Goal: Task Accomplishment & Management: Complete application form

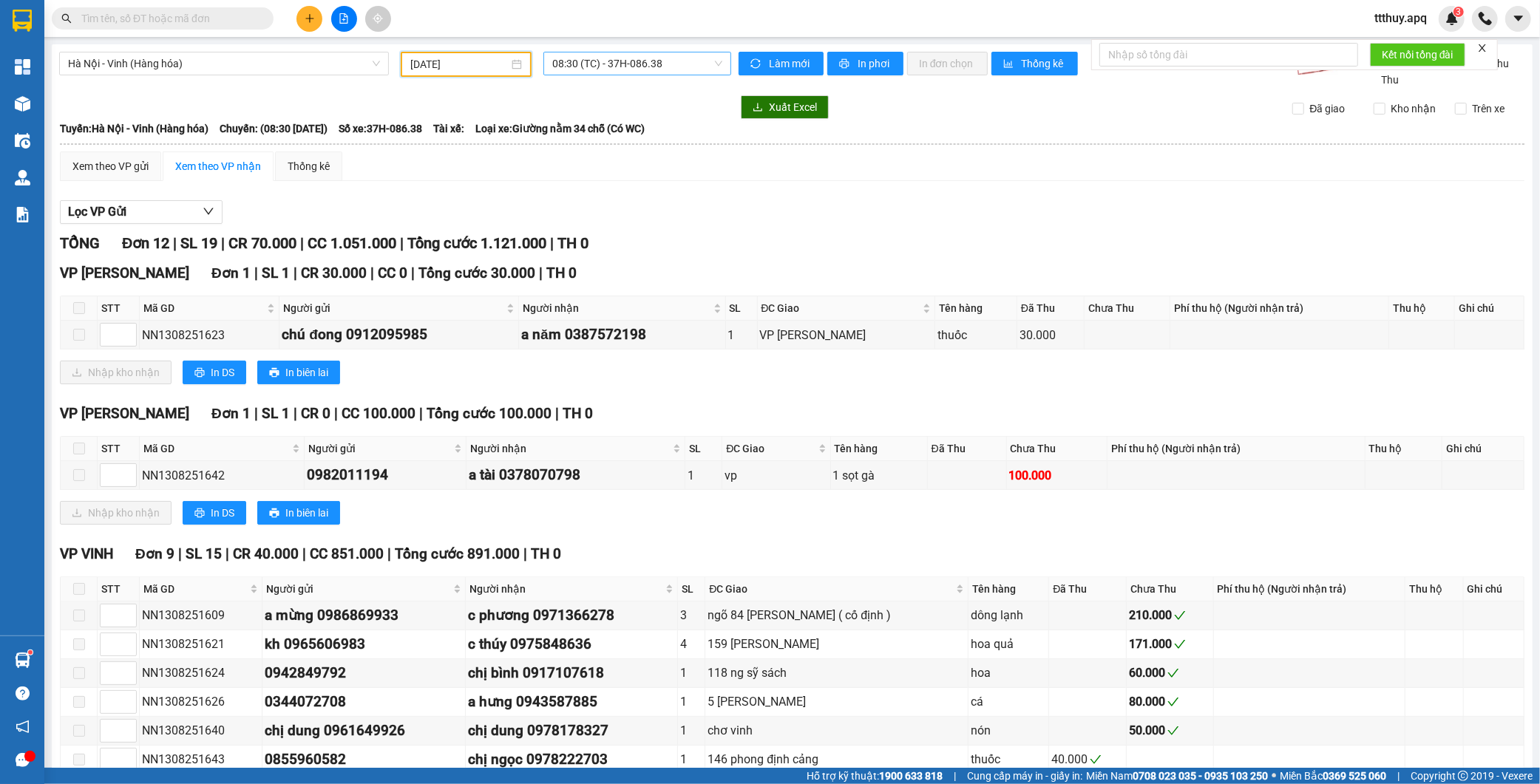
click at [617, 65] on span "08:30 (TC) - 37H-086.38" at bounding box center [637, 63] width 170 height 22
type input "08609"
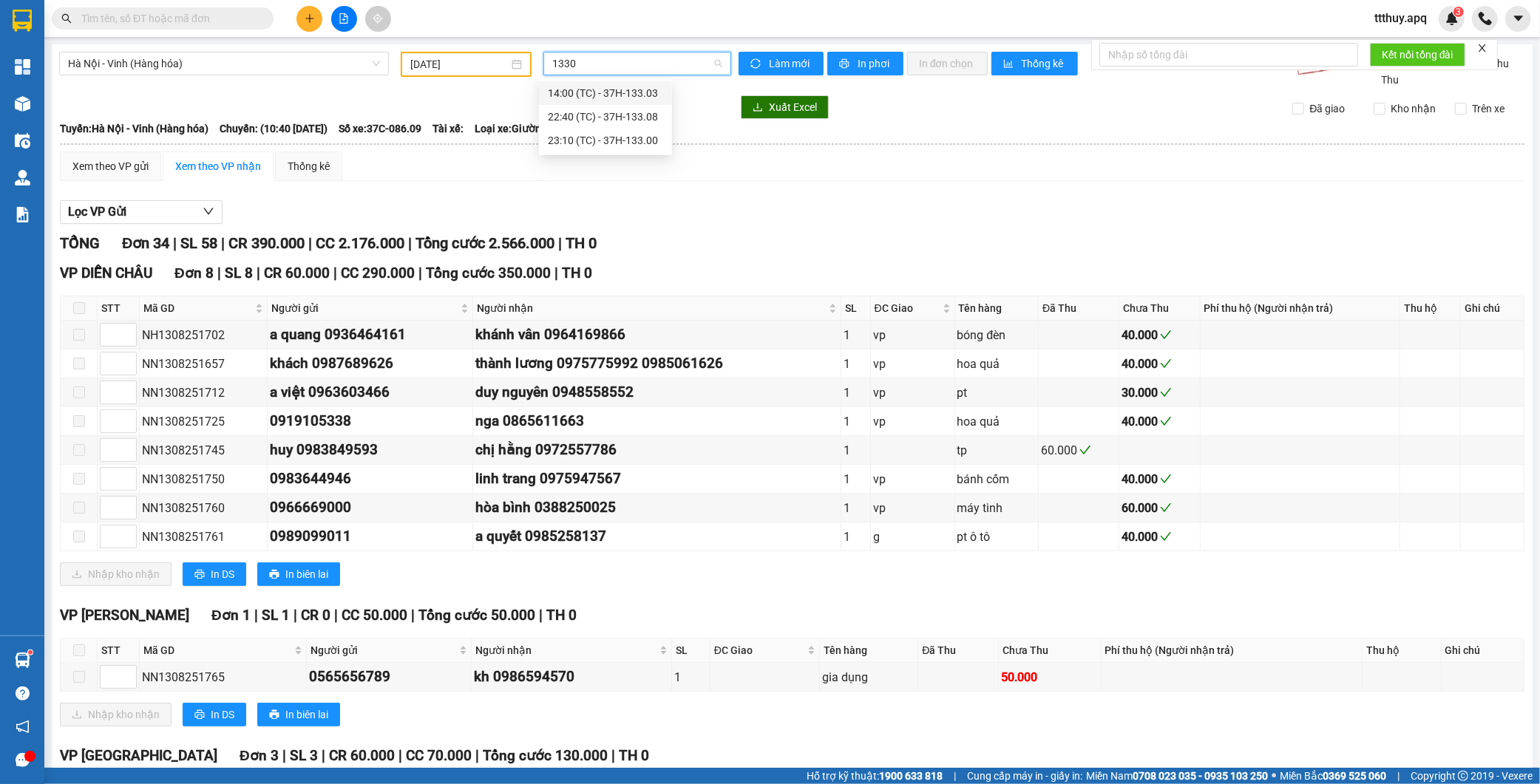
type input "13300"
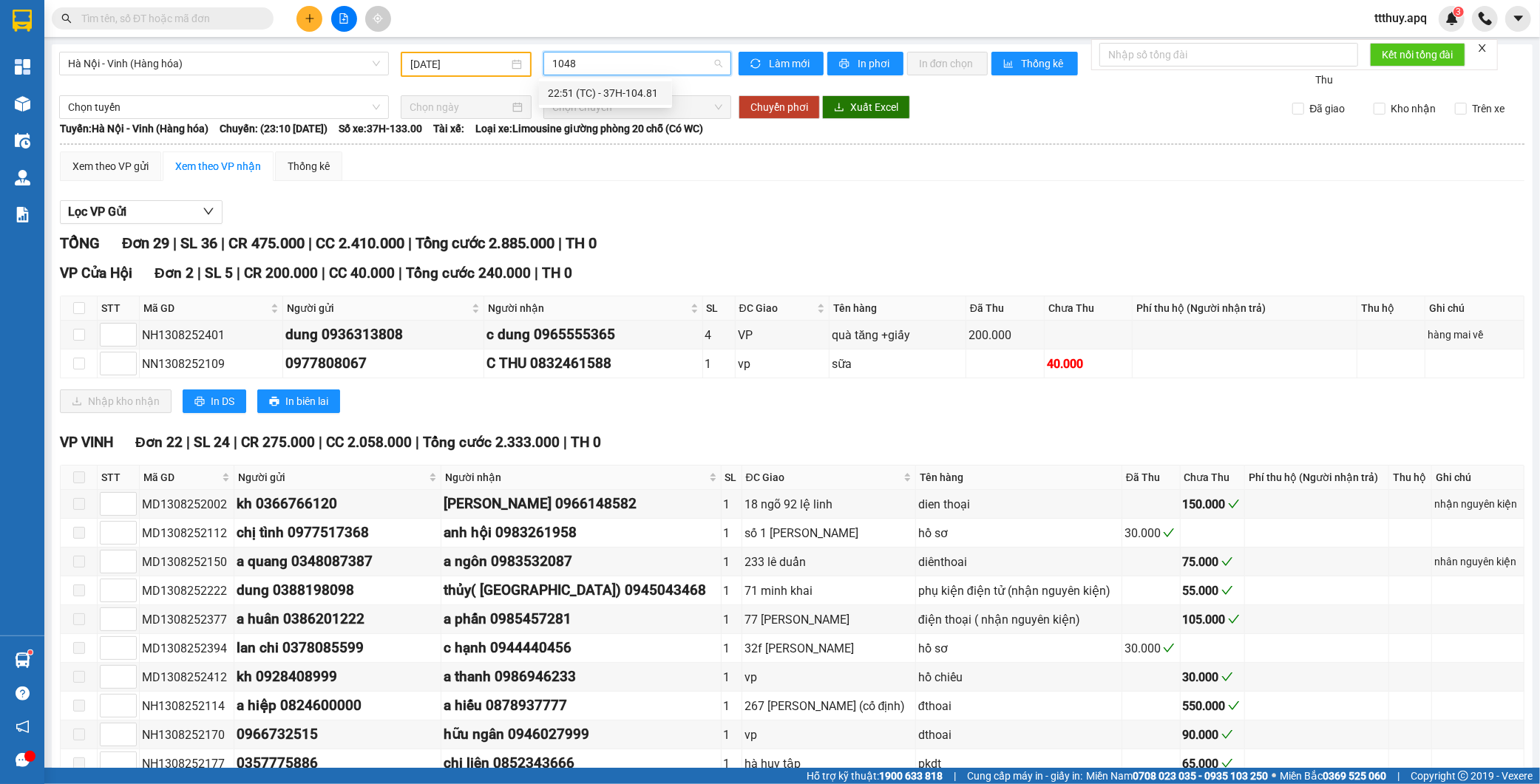
type input "10481"
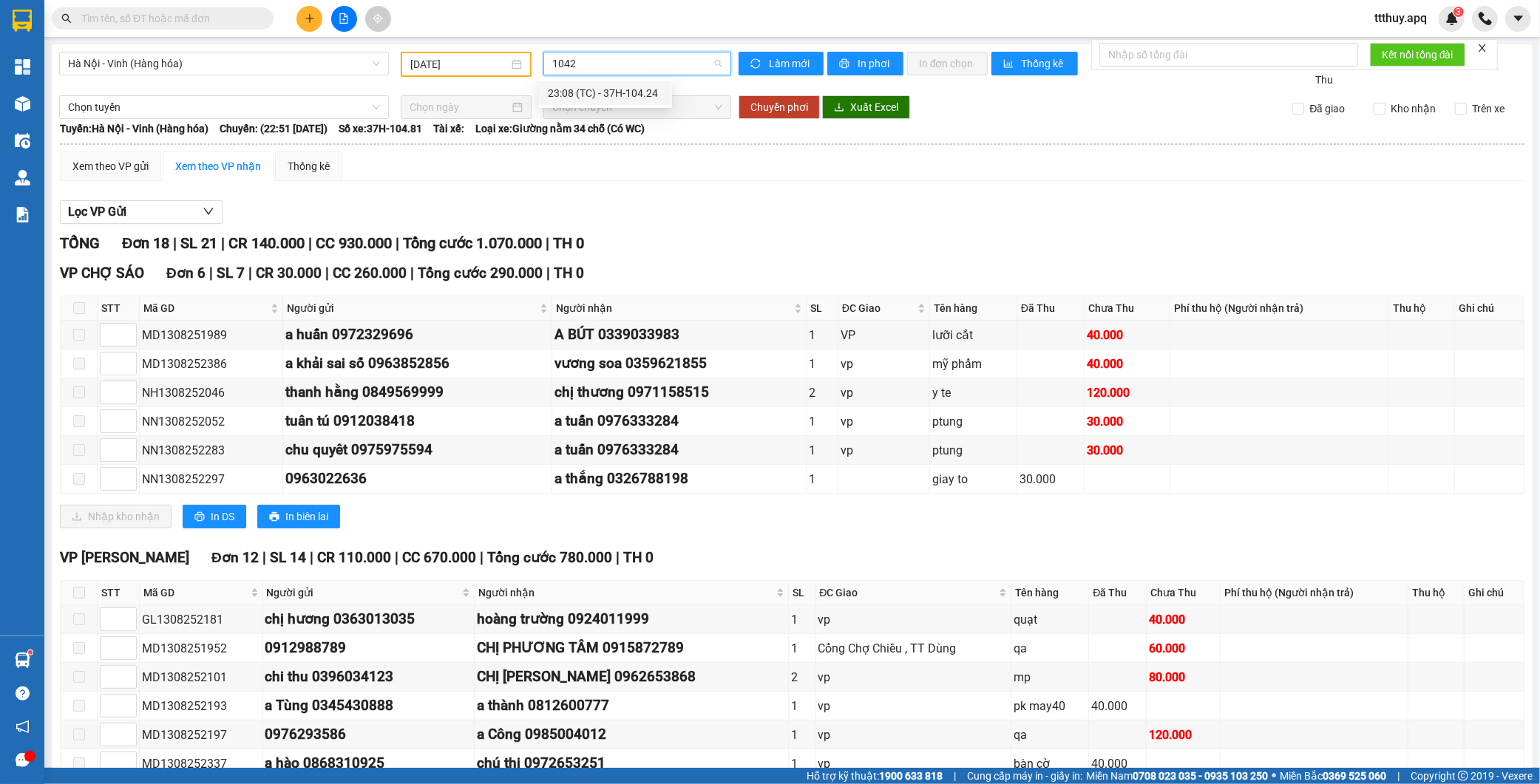
type input "10424"
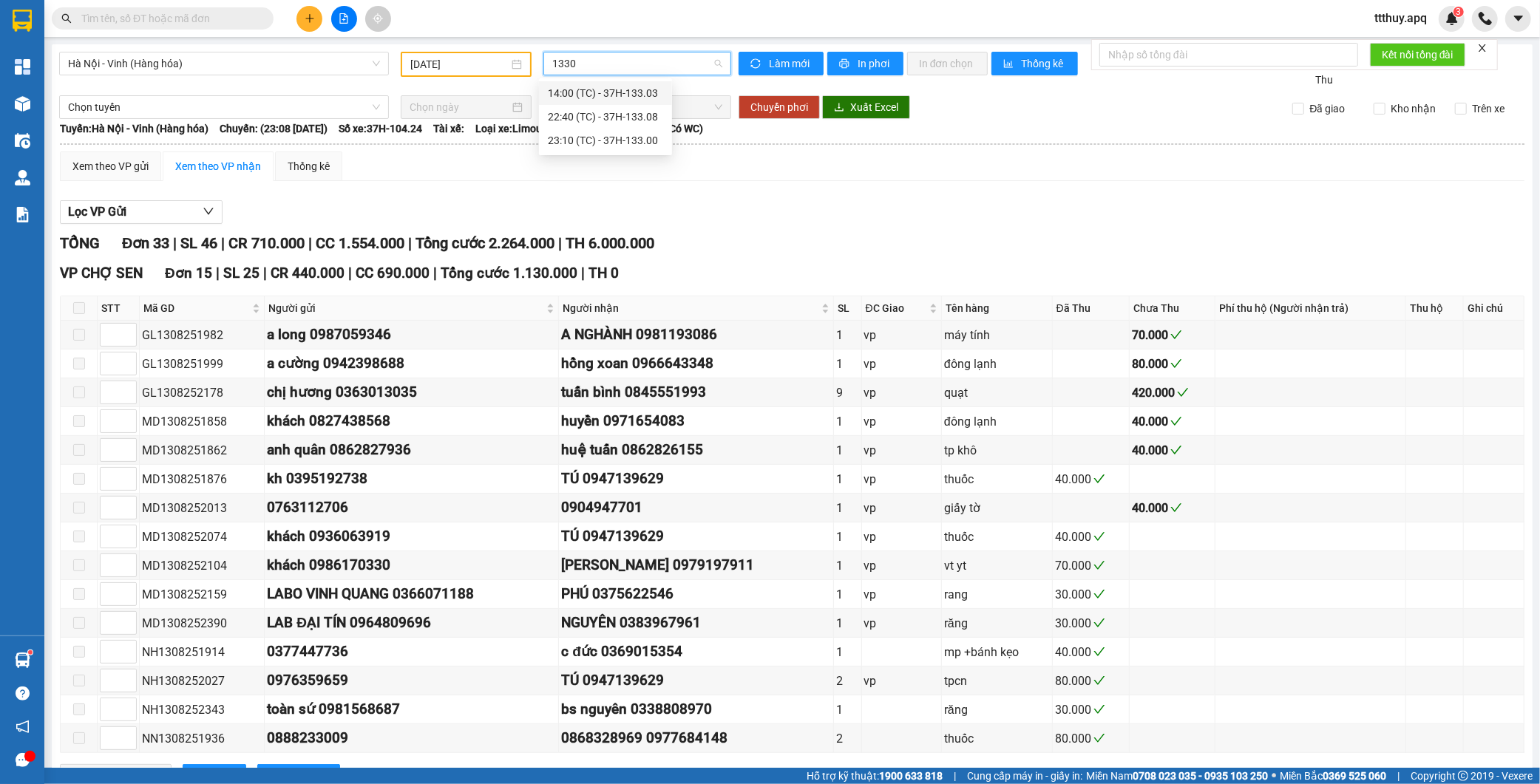
type input "13302"
type input "1"
type input "08638"
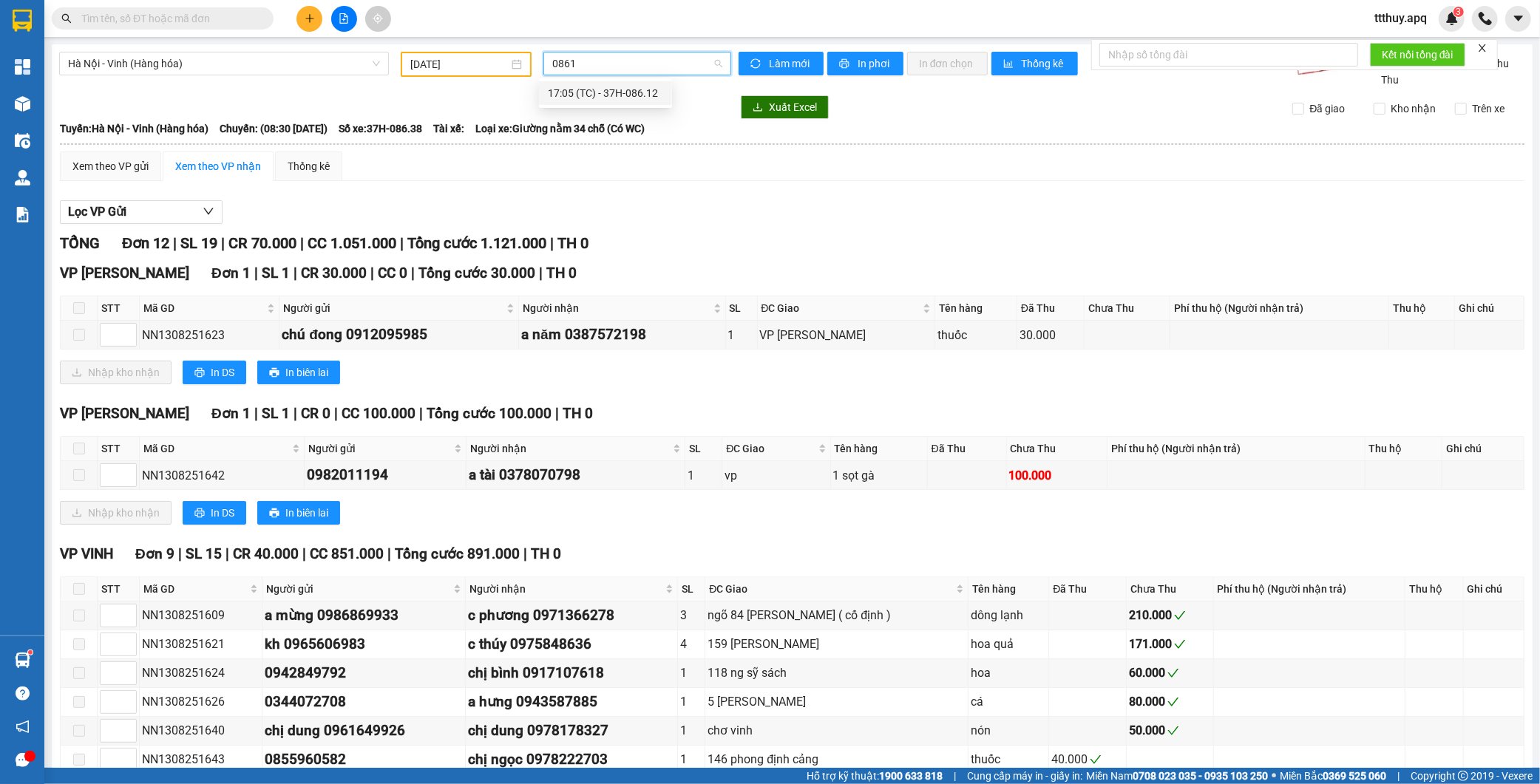
type input "08612"
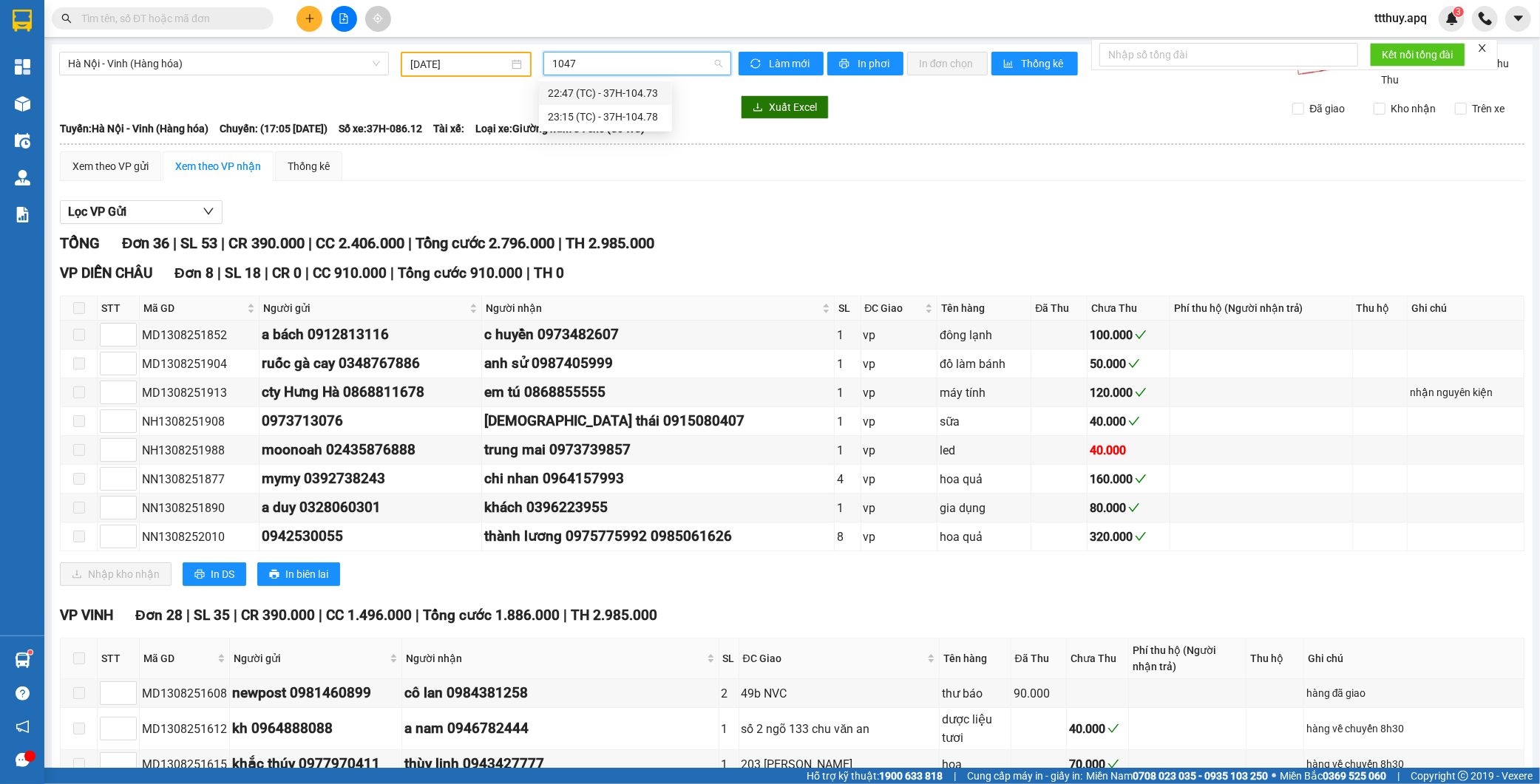
type input "10473"
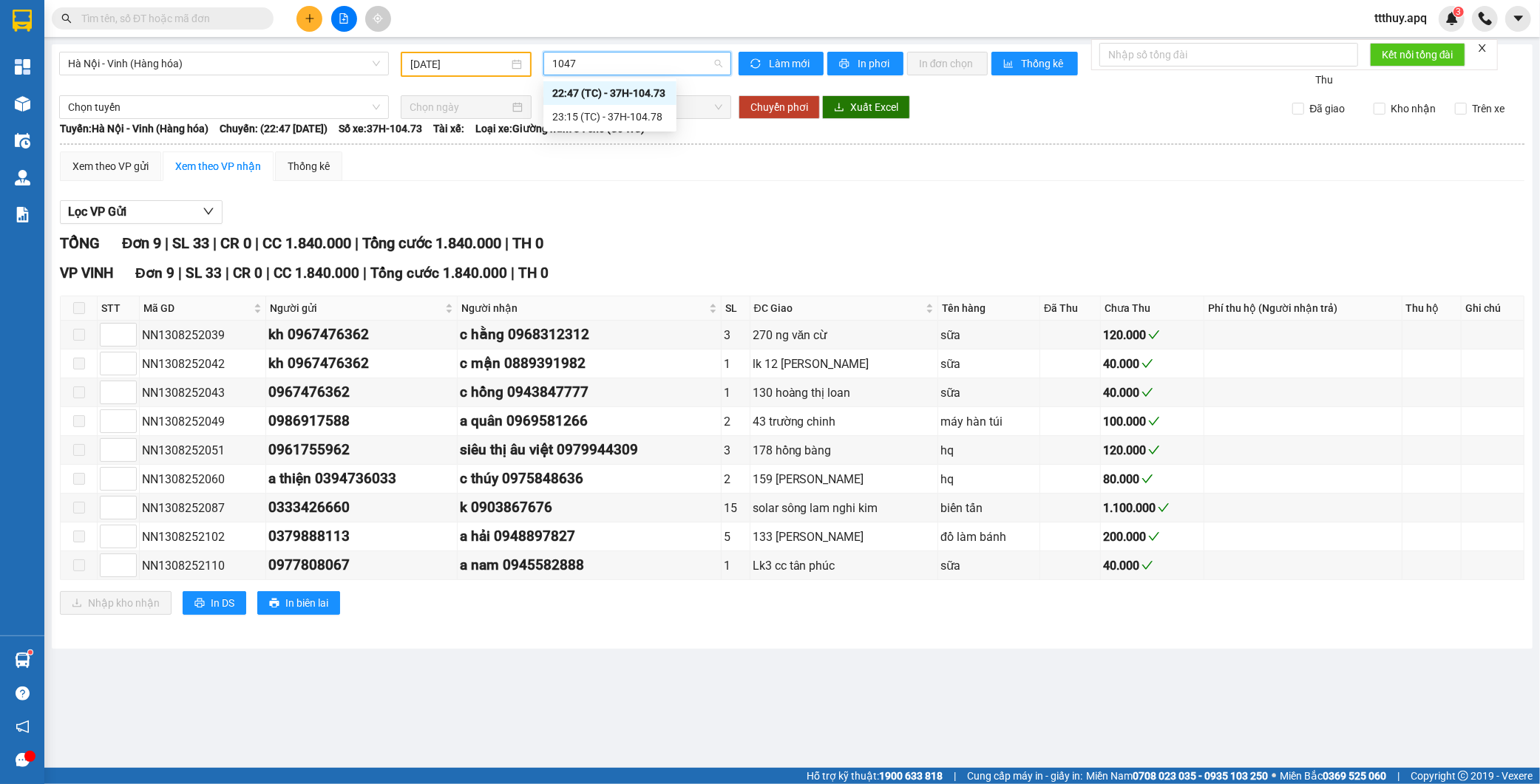
type input "10478"
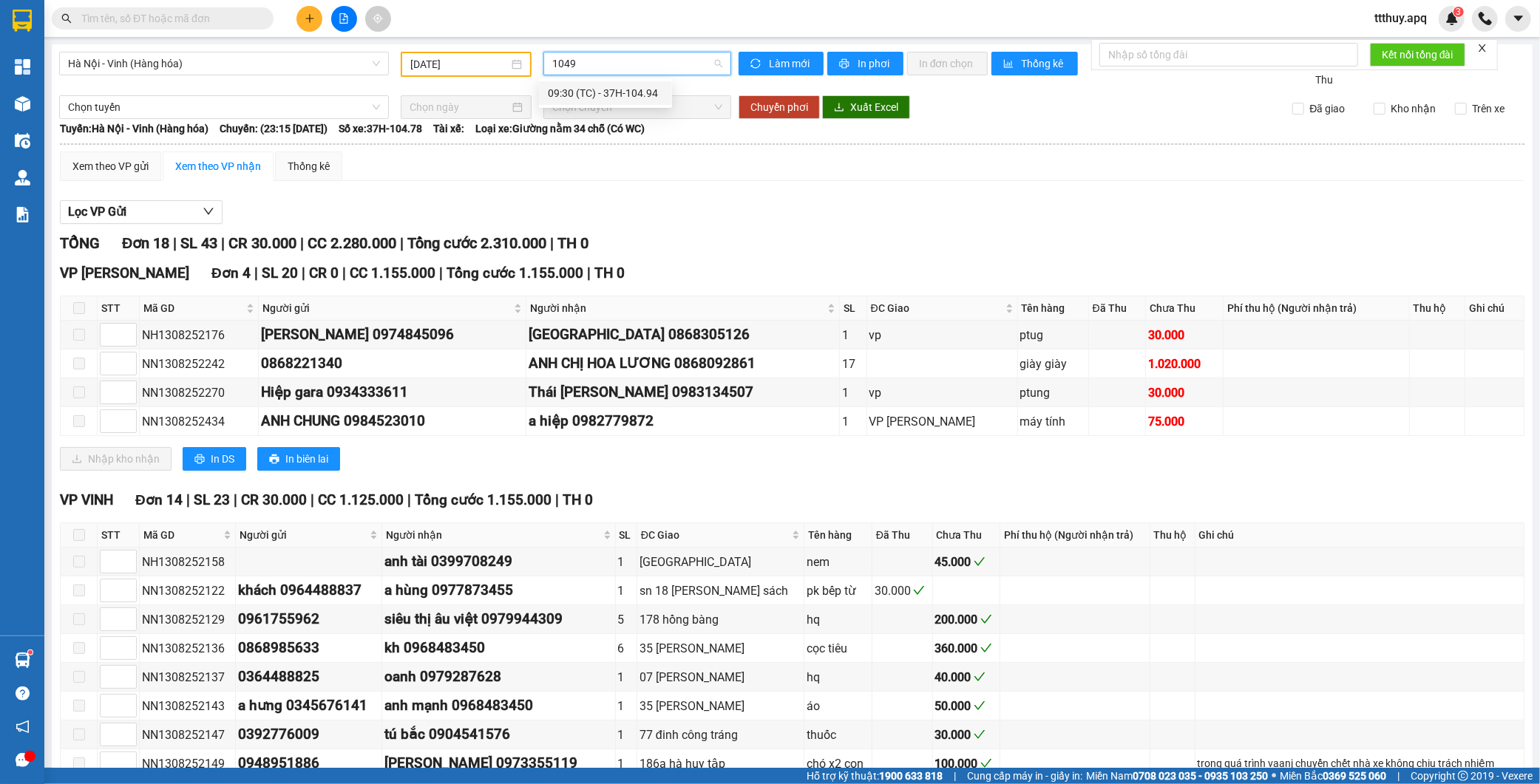
type input "10494"
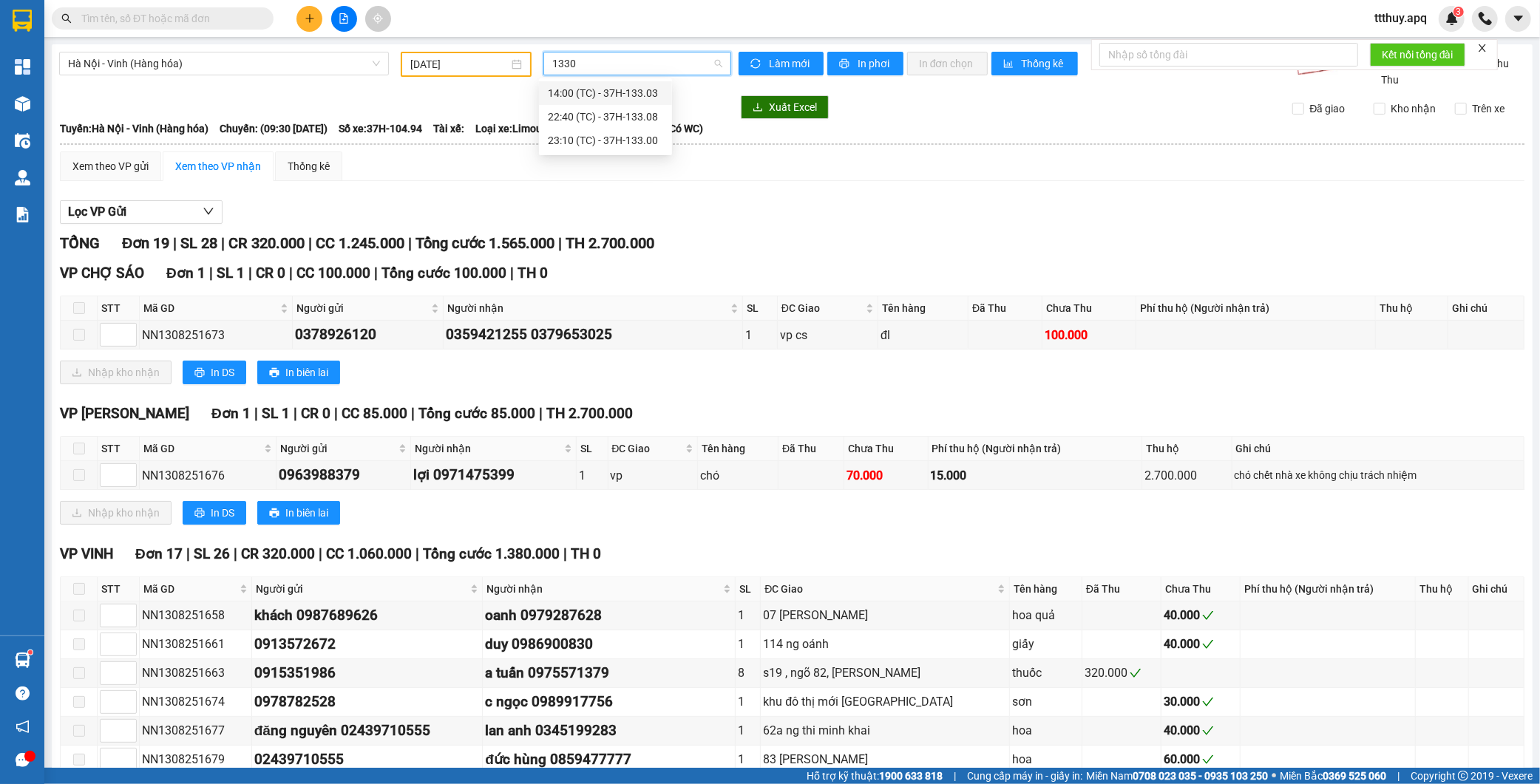
type input "13308"
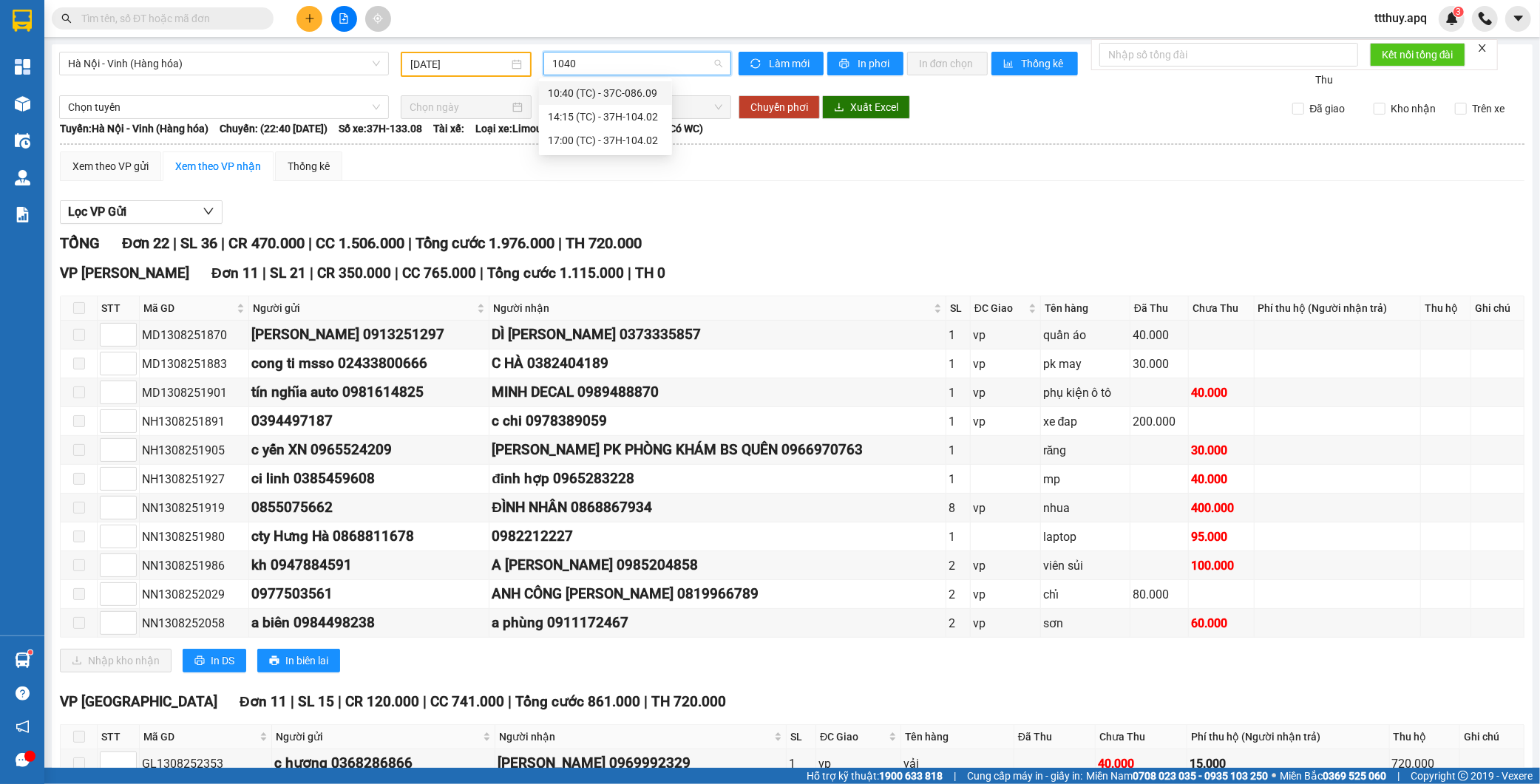
type input "10402"
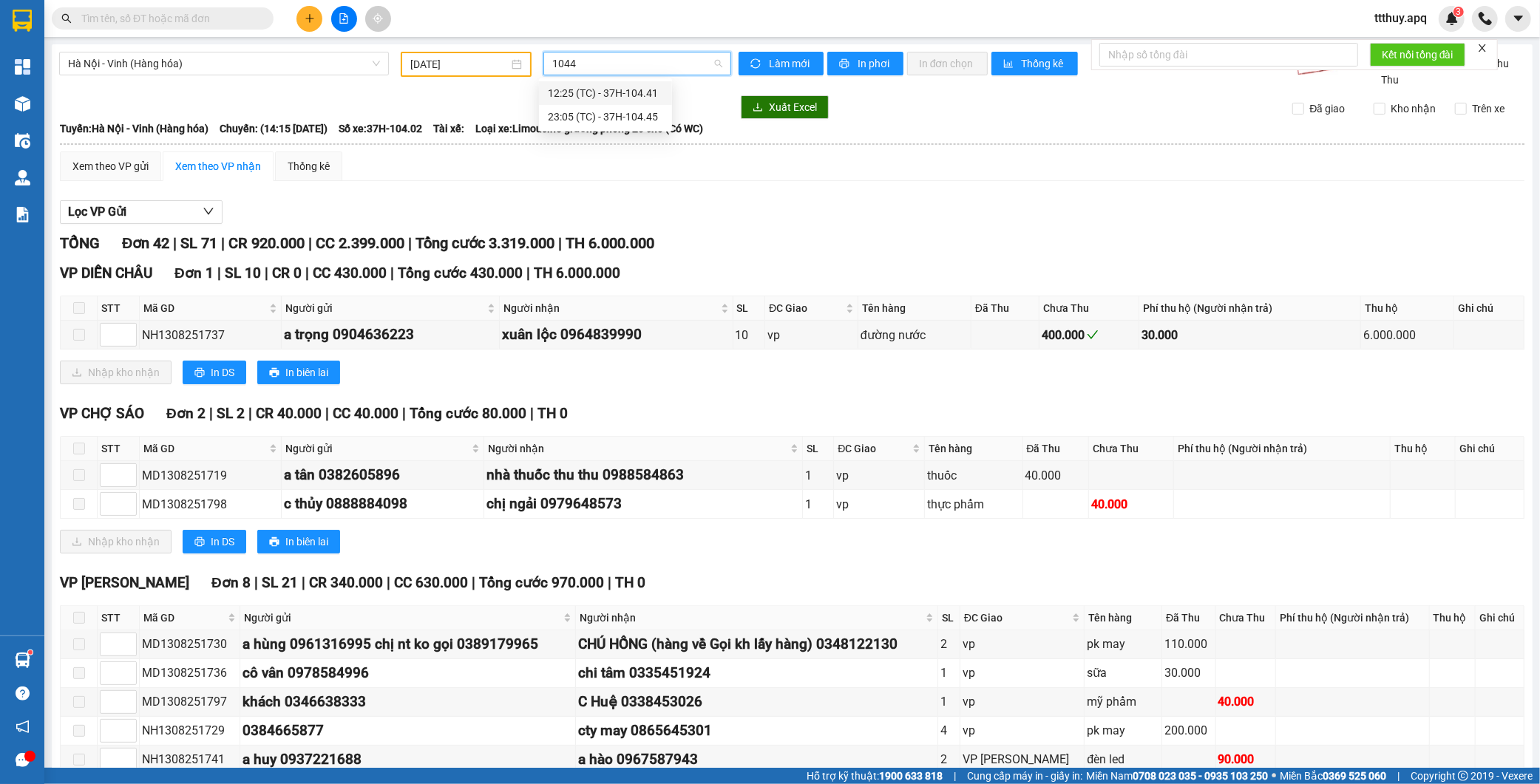
type input "10445"
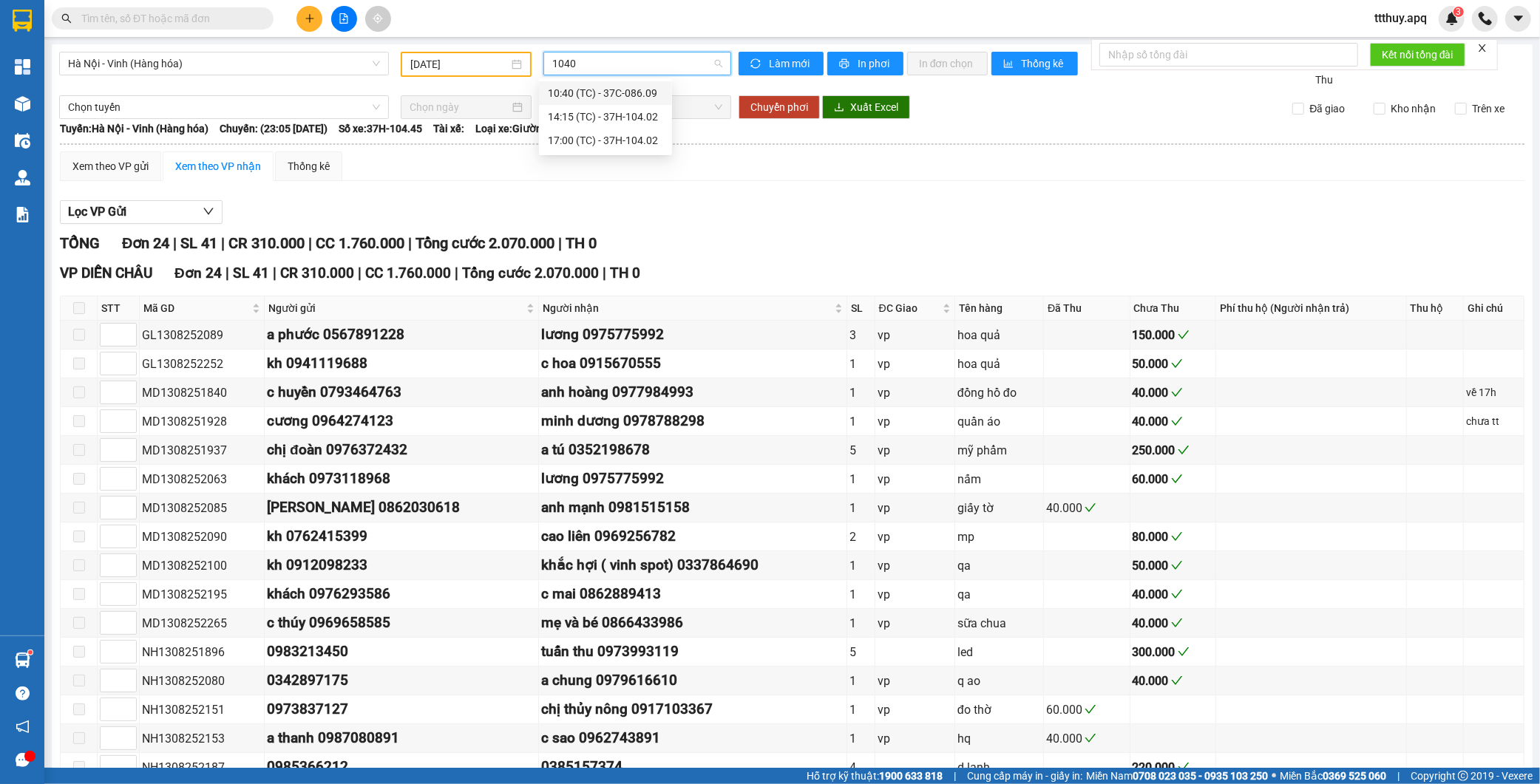
type input "10402"
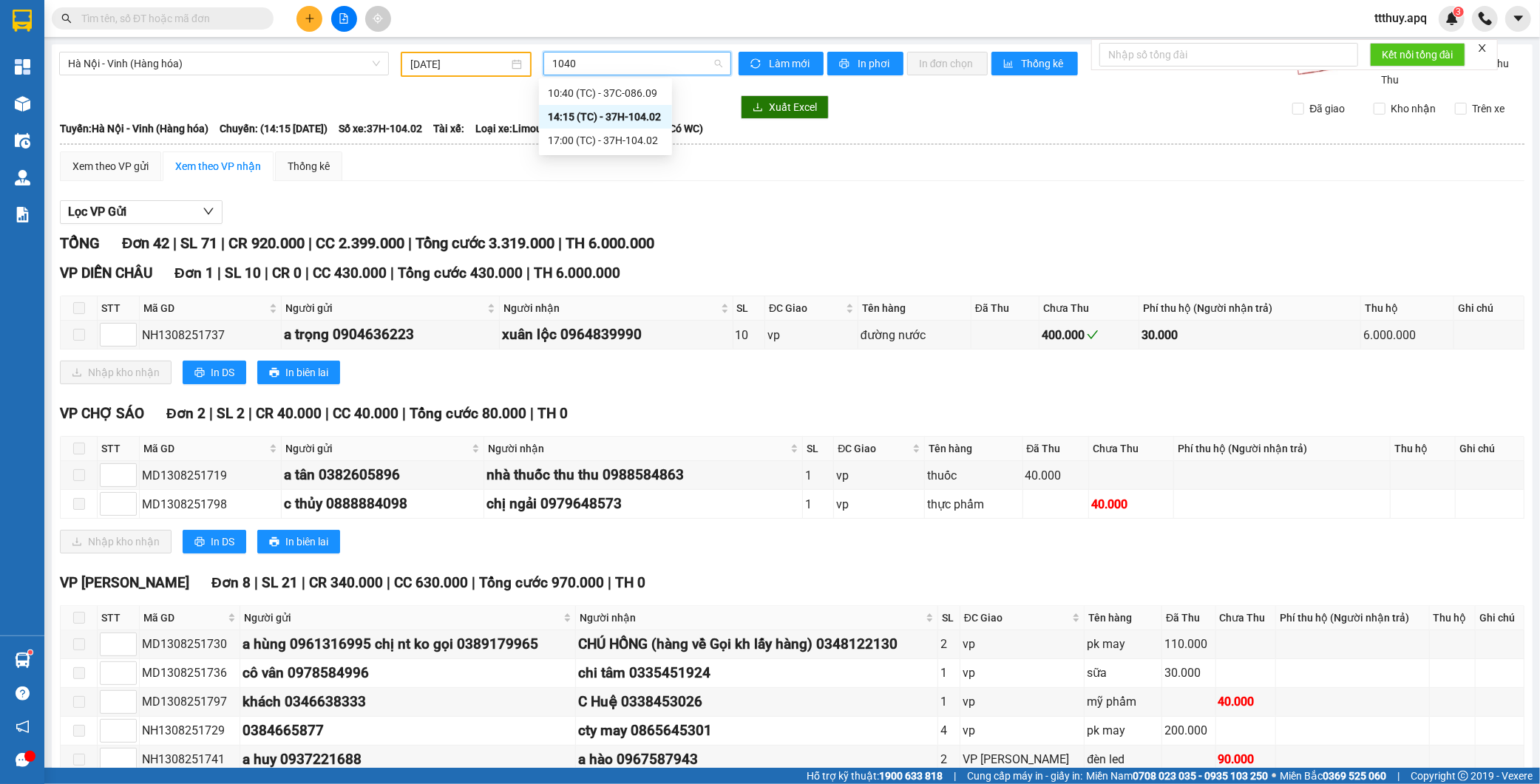
type input "10402"
click at [643, 115] on div "17:00 (TC) - 37H-104.02" at bounding box center [605, 117] width 115 height 16
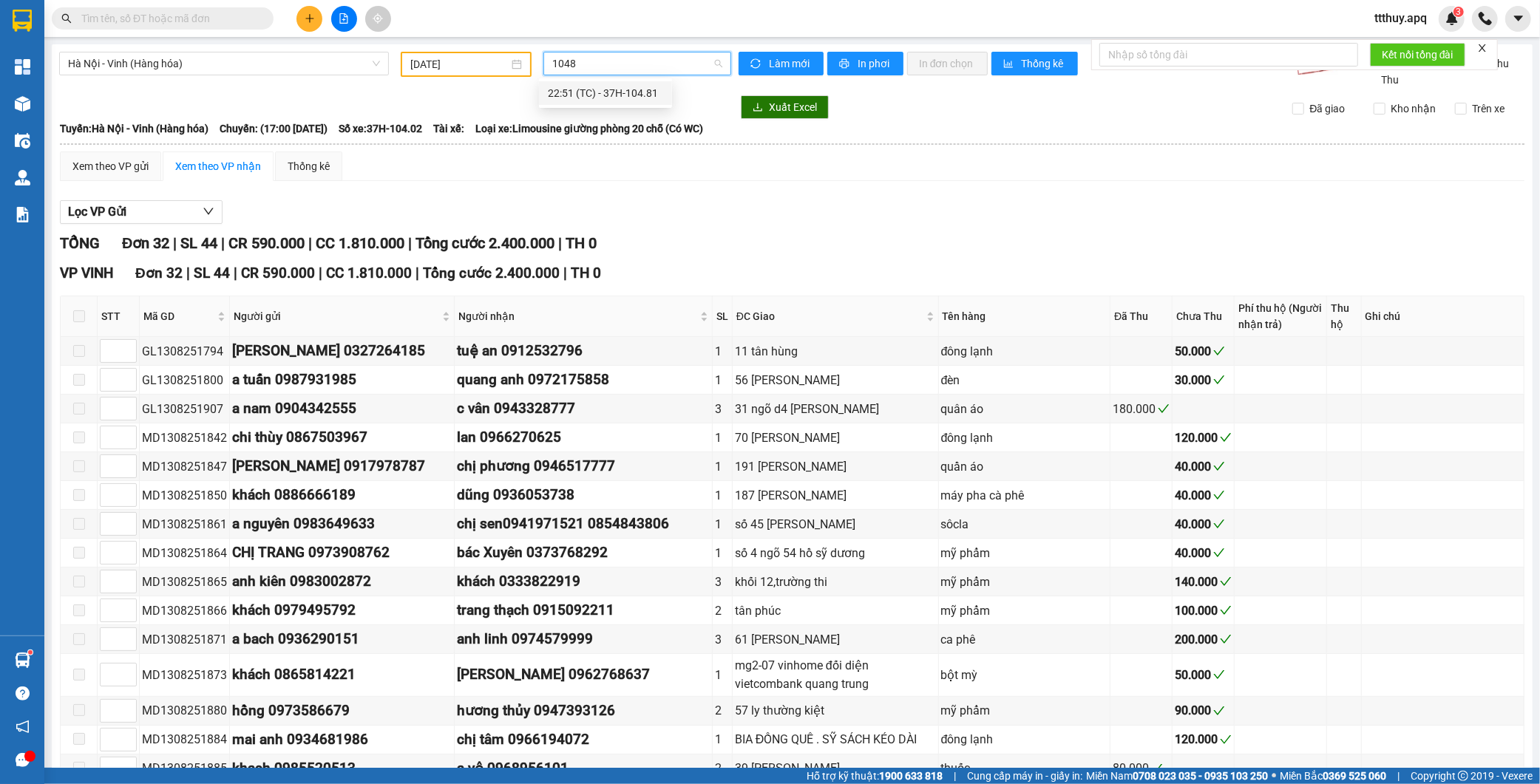
type input "10482"
type input "09613"
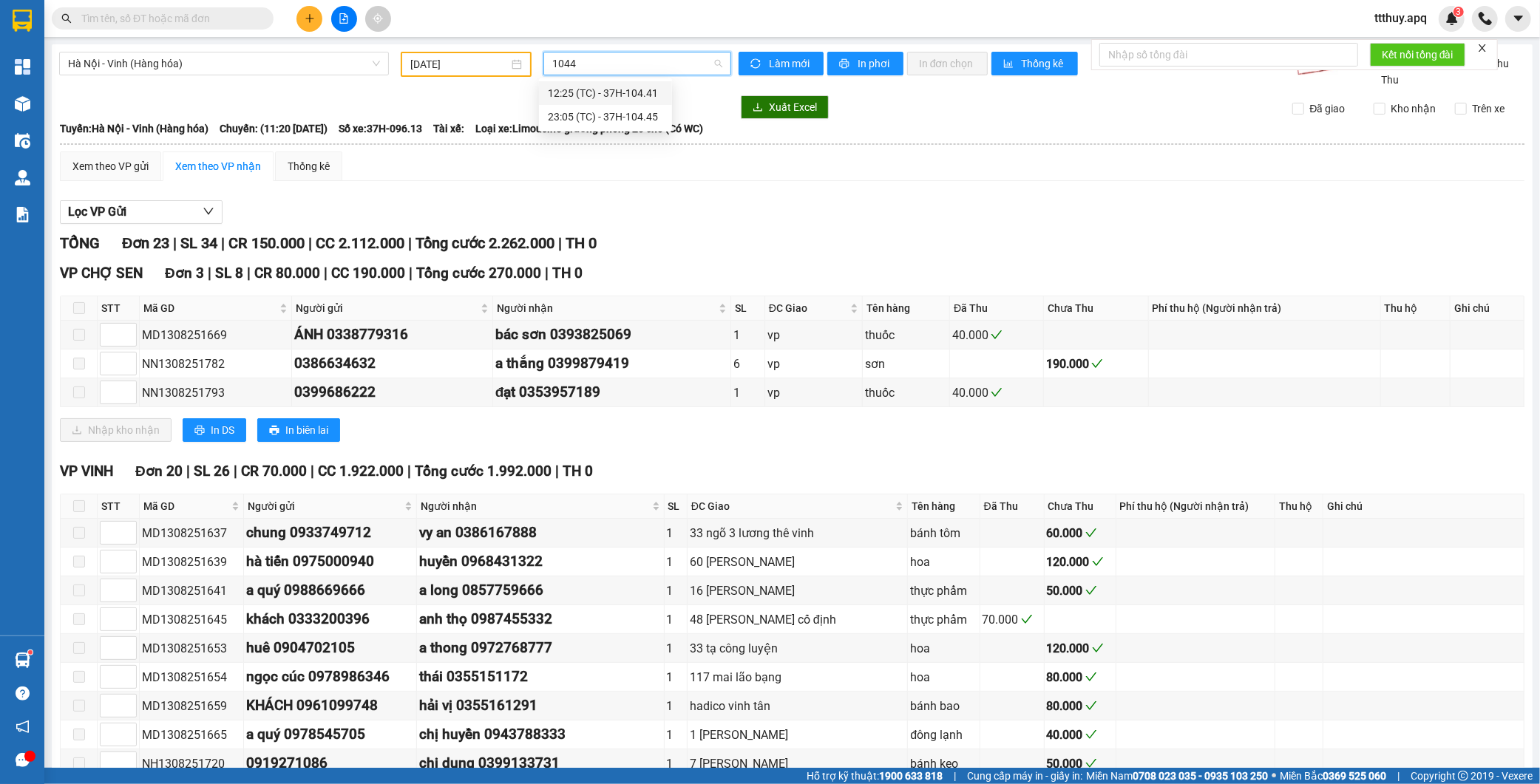
type input "10441"
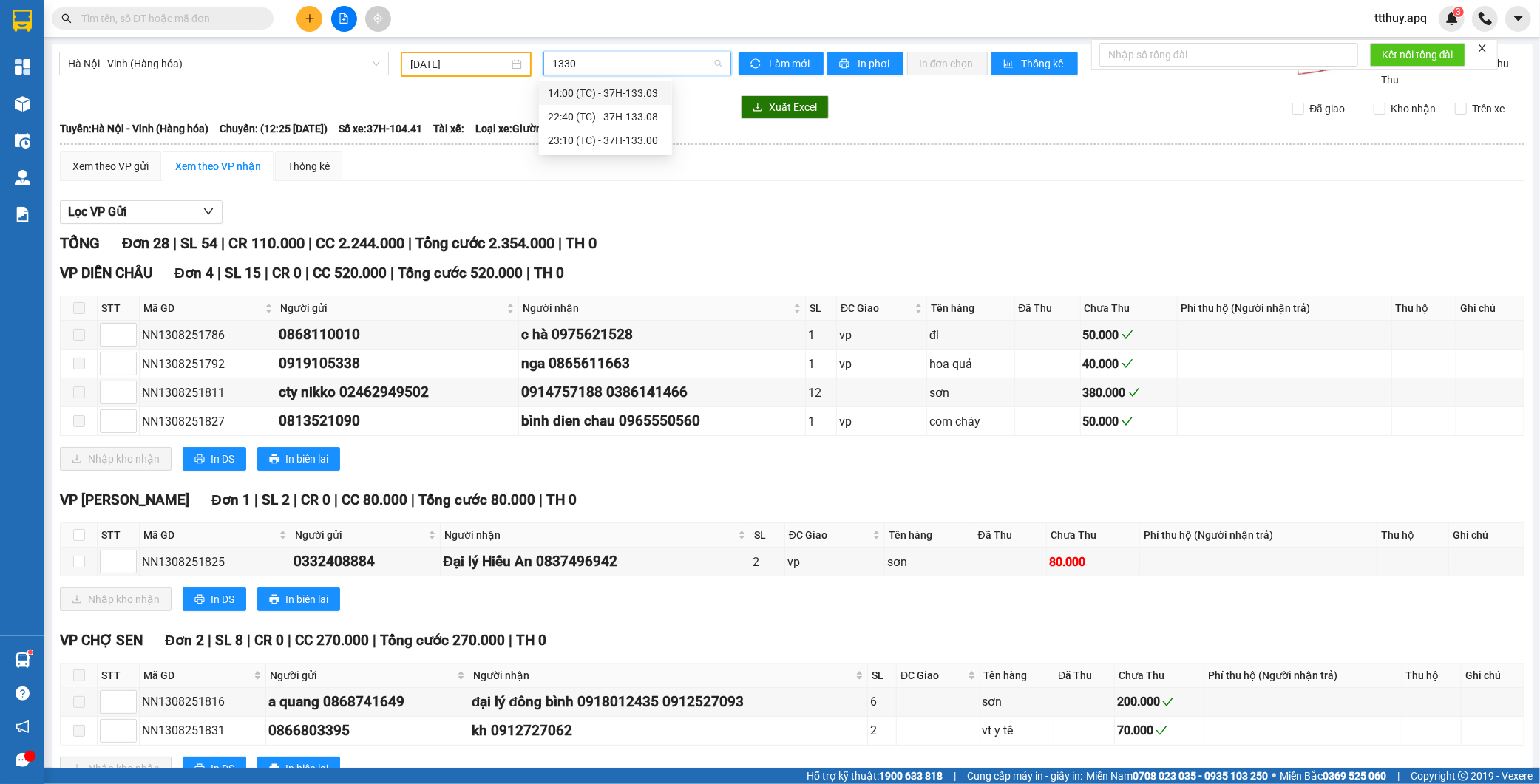
type input "13303"
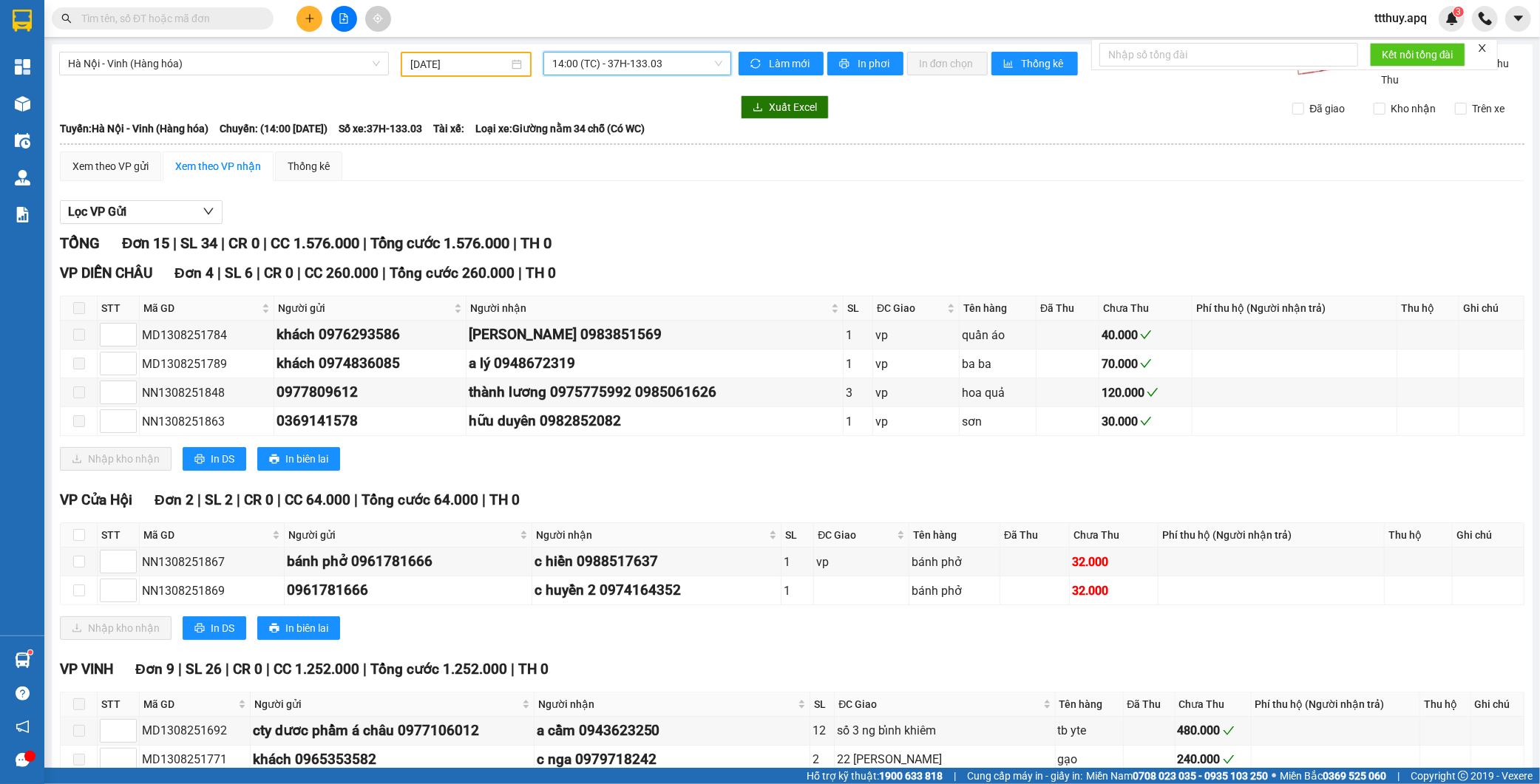
drag, startPoint x: 636, startPoint y: 69, endPoint x: 629, endPoint y: 78, distance: 11.4
click at [634, 69] on span "14:00 (TC) - 37H-133.03" at bounding box center [637, 63] width 170 height 22
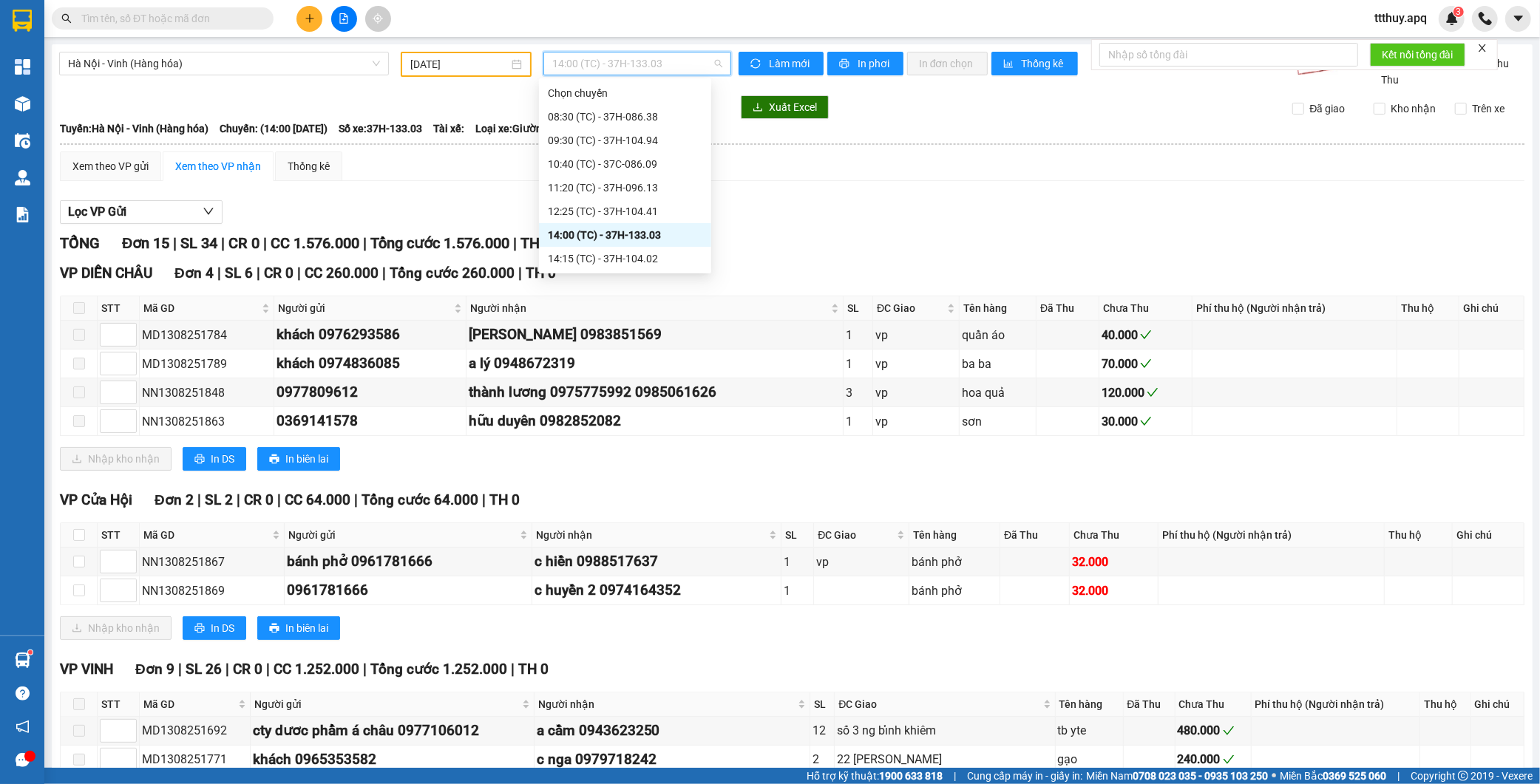
scroll to position [284, 0]
click at [638, 252] on div "23:30 (TC) - UN-5258" at bounding box center [624, 259] width 154 height 16
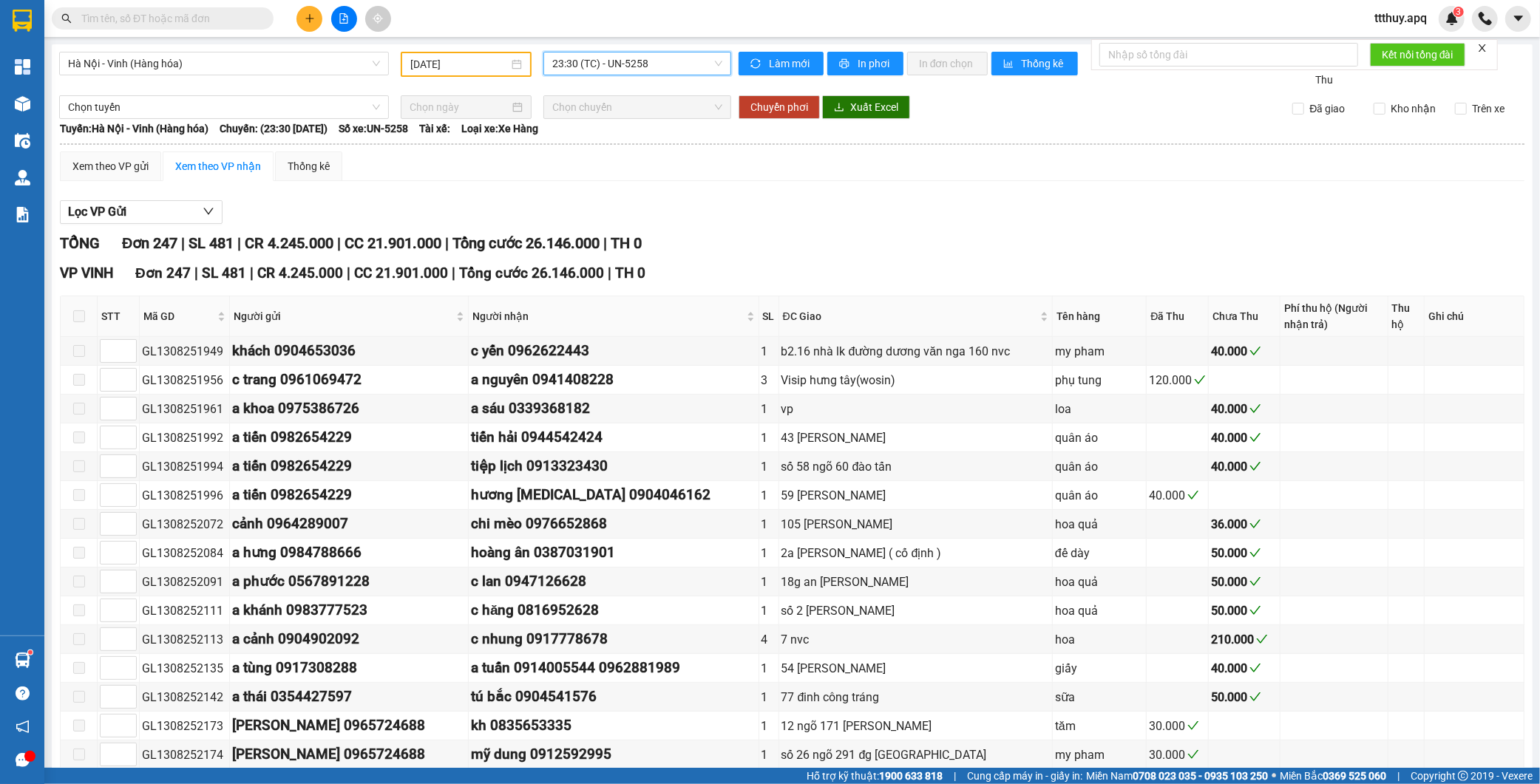
click at [661, 54] on span "23:30 (TC) - UN-5258" at bounding box center [637, 63] width 170 height 22
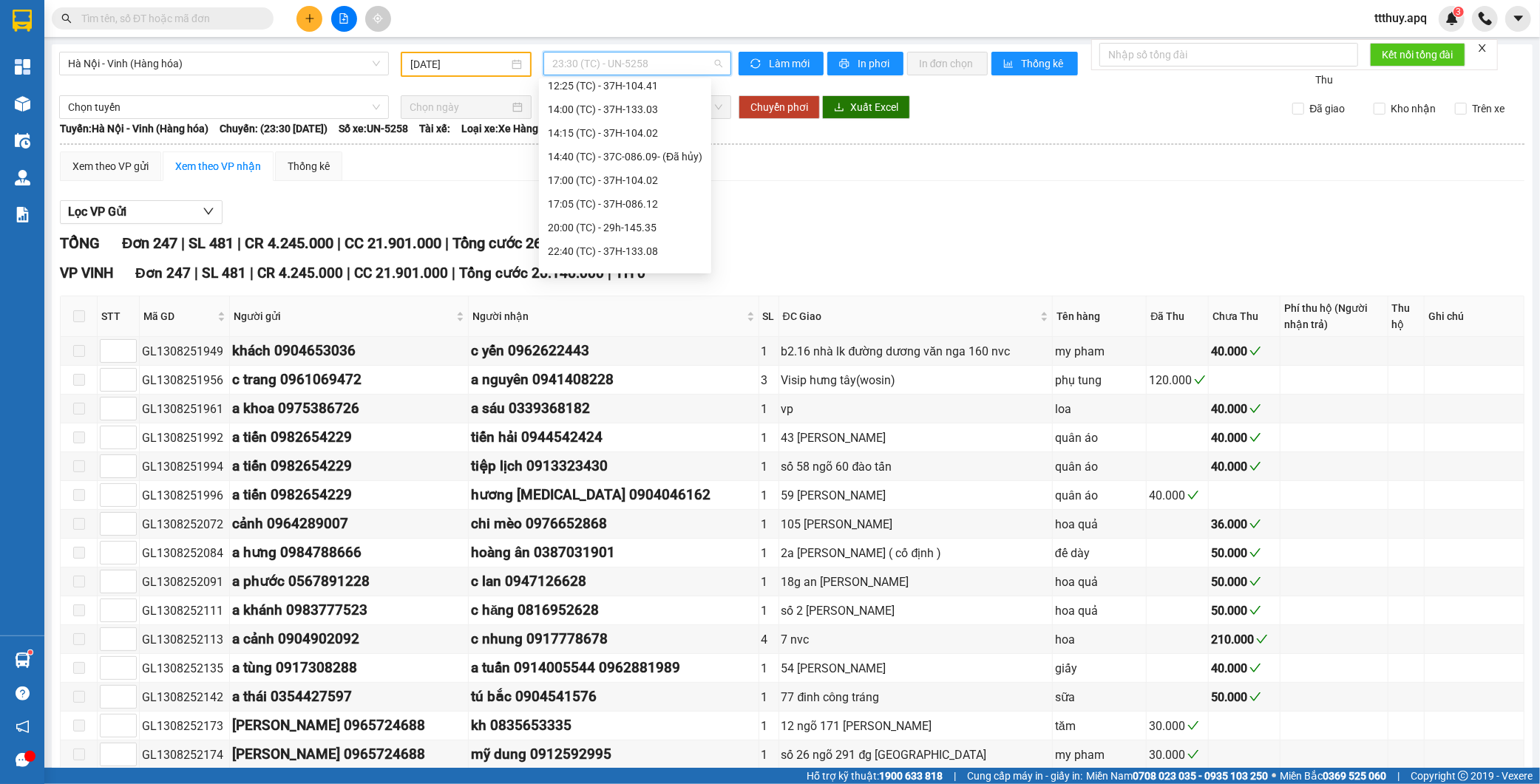
scroll to position [120, 0]
click at [662, 235] on div "20:00 (TC) - 29h-145.35" at bounding box center [624, 233] width 154 height 16
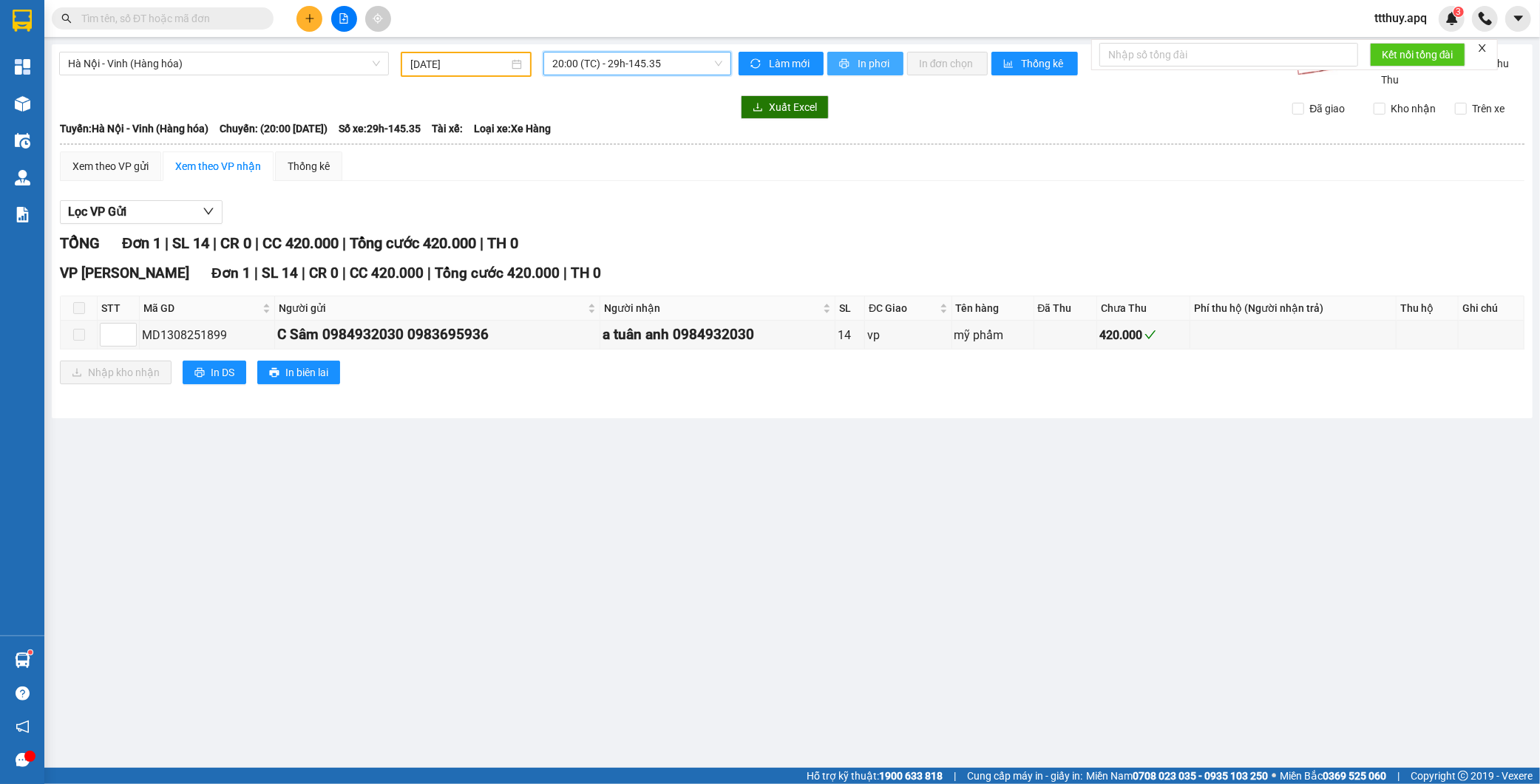
click at [862, 64] on span "In phơi" at bounding box center [874, 63] width 34 height 16
click at [219, 18] on input "text" at bounding box center [168, 19] width 174 height 16
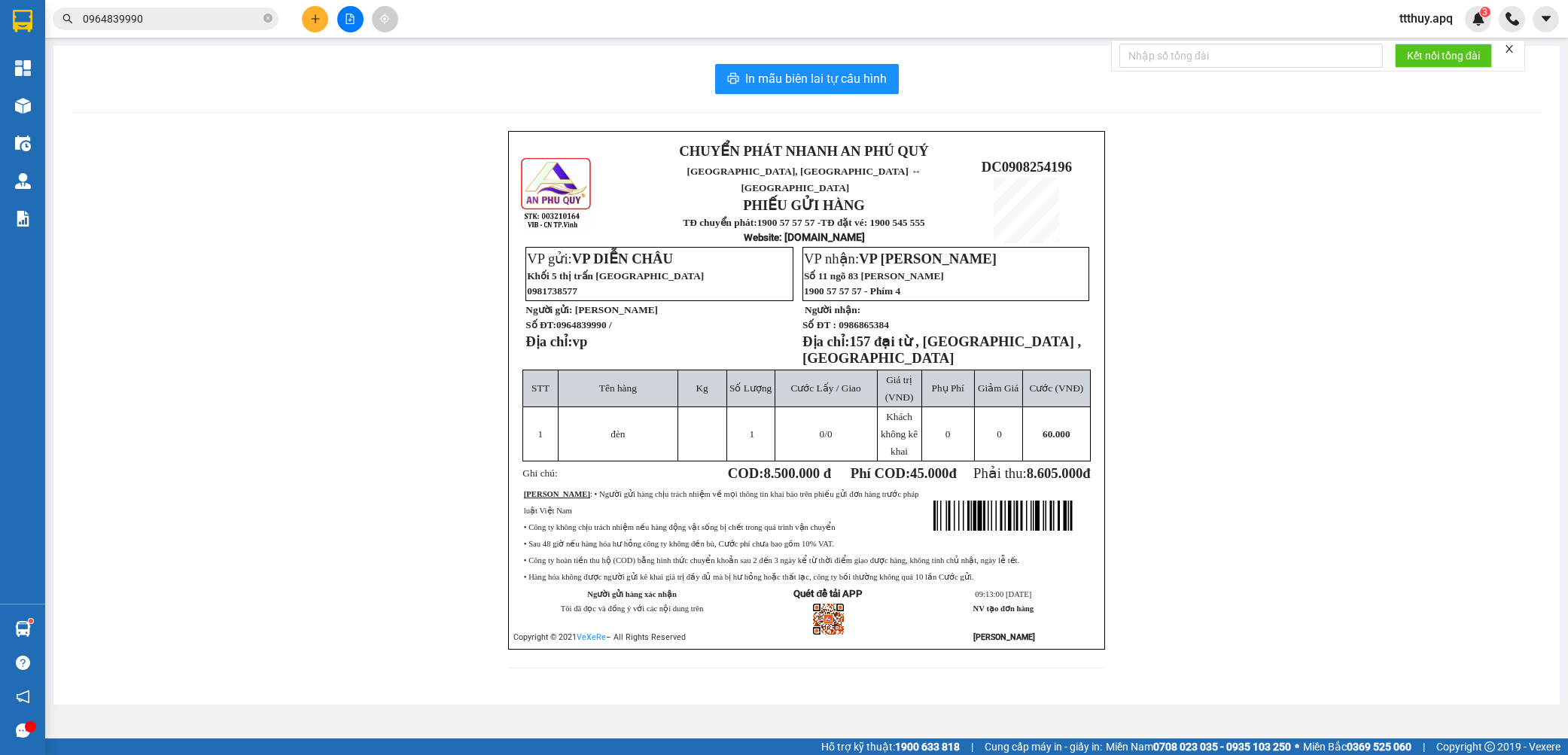
click at [179, 17] on input "0964839990" at bounding box center [171, 19] width 177 height 17
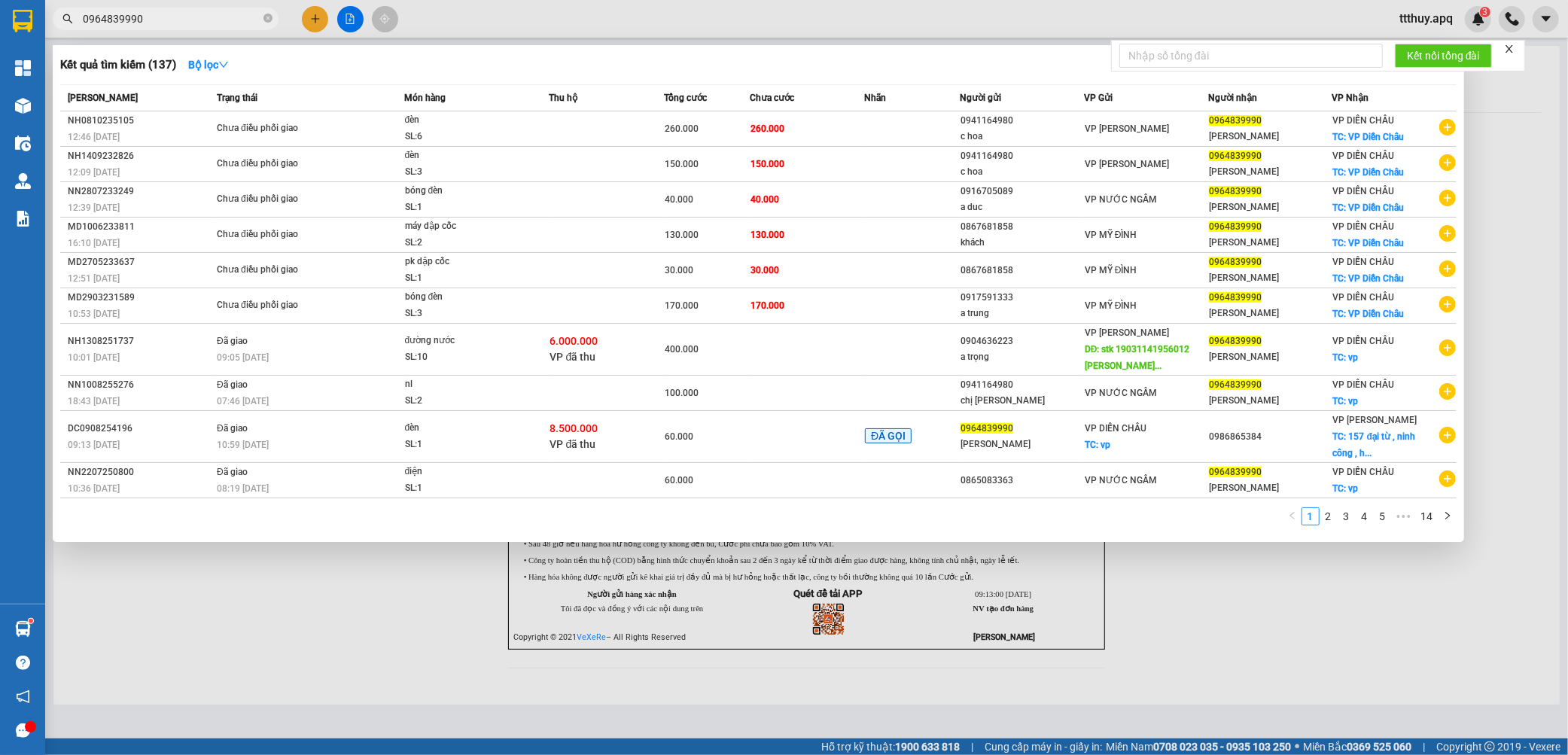
paste input "71665999"
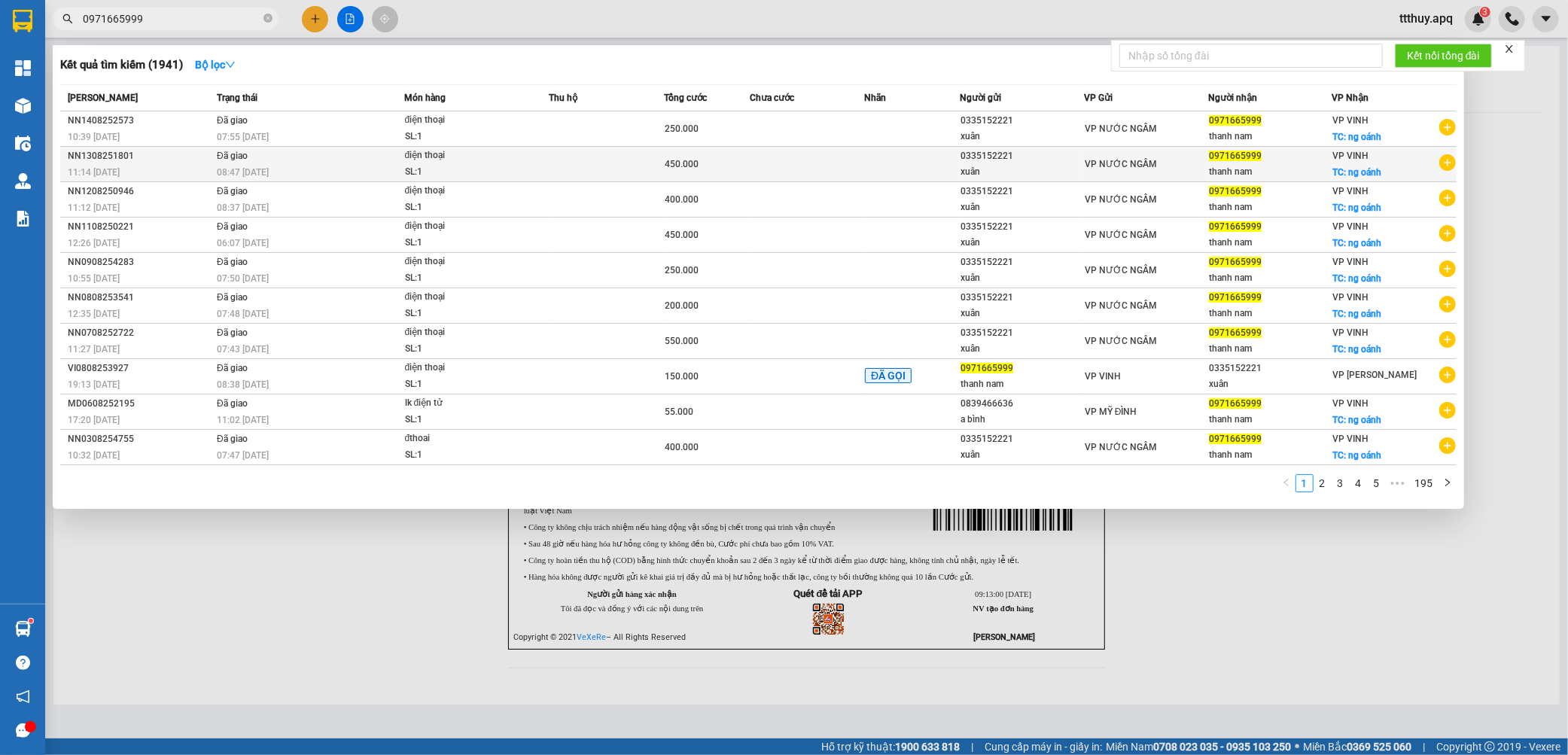
type input "0971665999"
click at [362, 173] on div "08:47 - 14/08" at bounding box center [310, 172] width 186 height 17
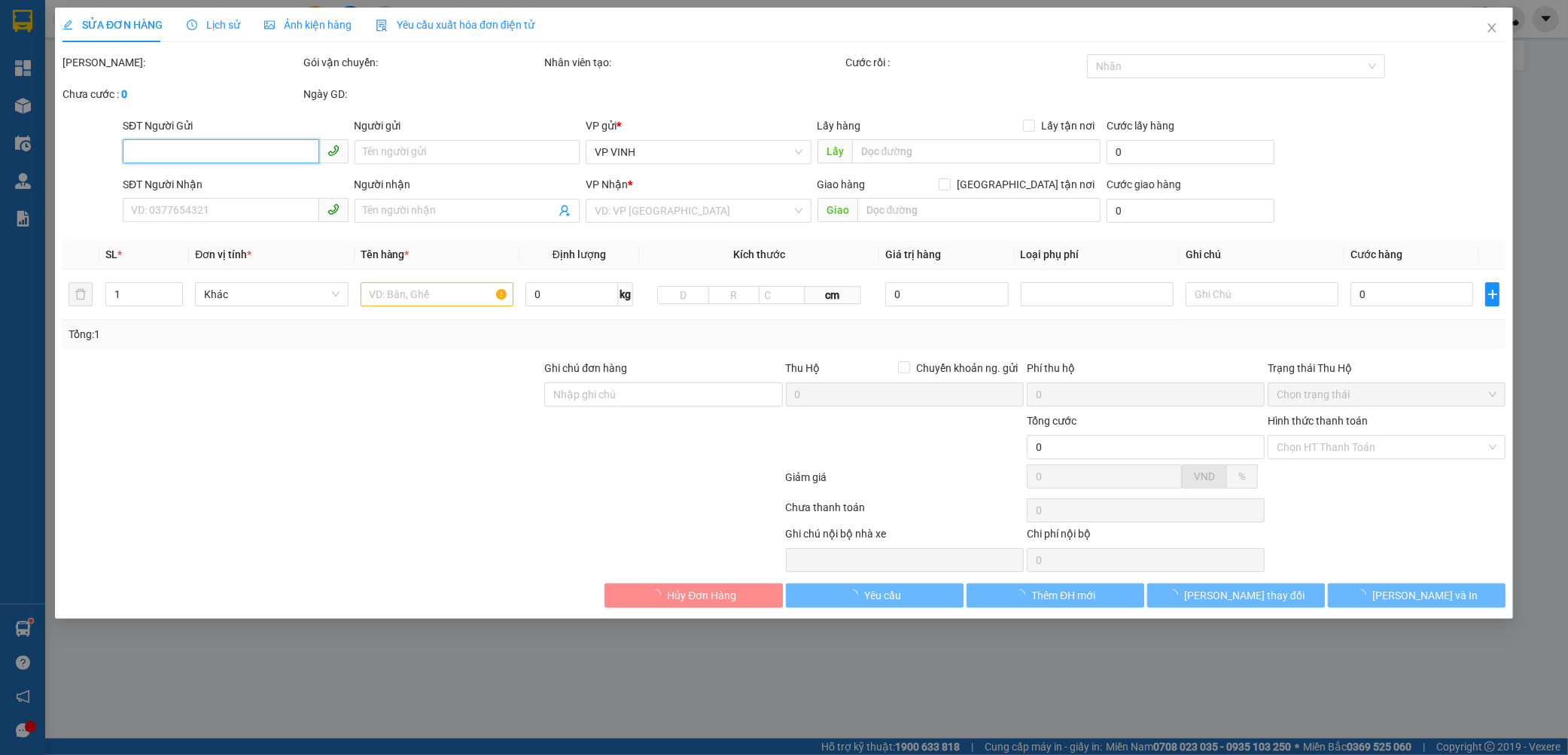
type input "0335152221"
type input "xuân"
type input "0971665999"
type input "thanh nam"
checkbox input "true"
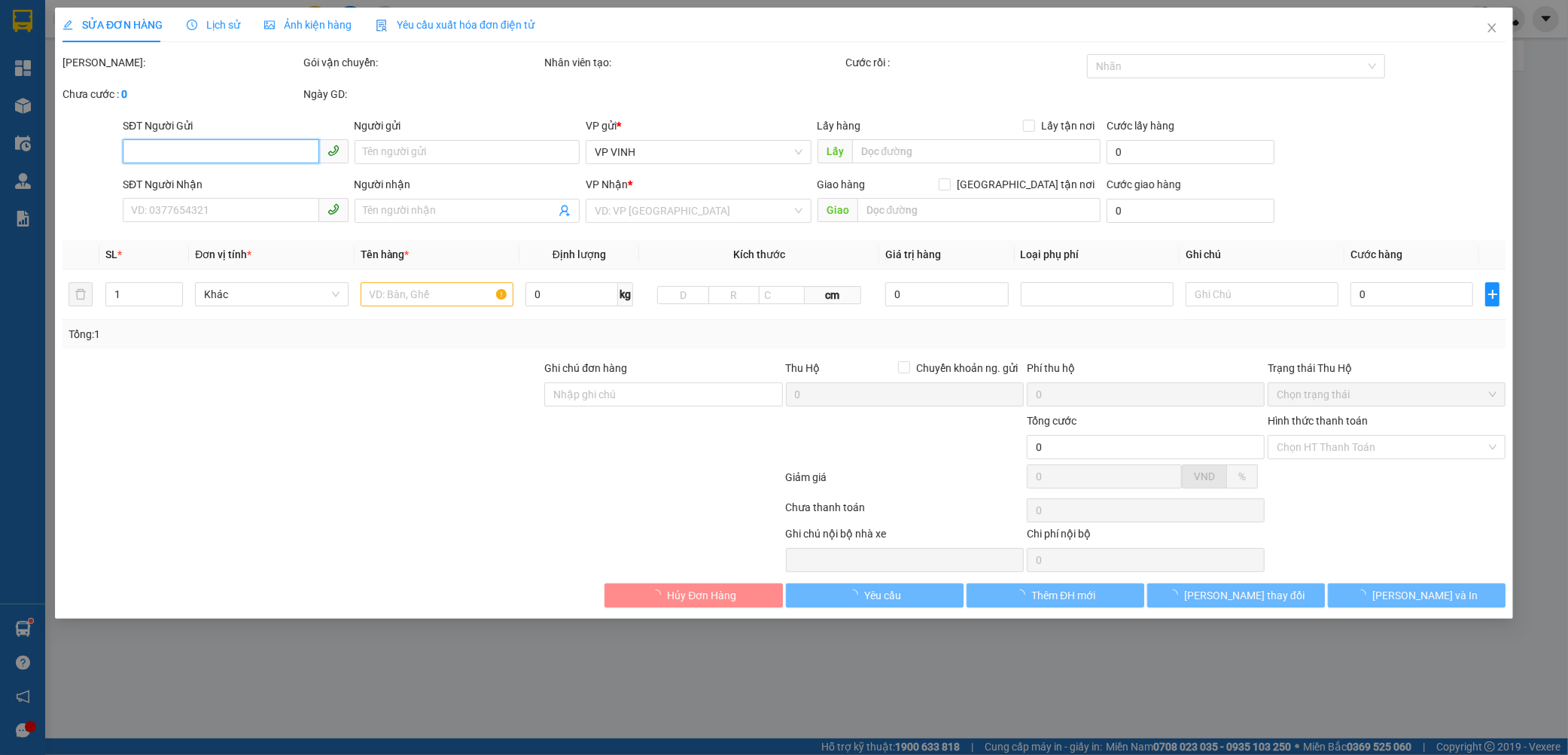
type input "ng oánh"
type input "450.000"
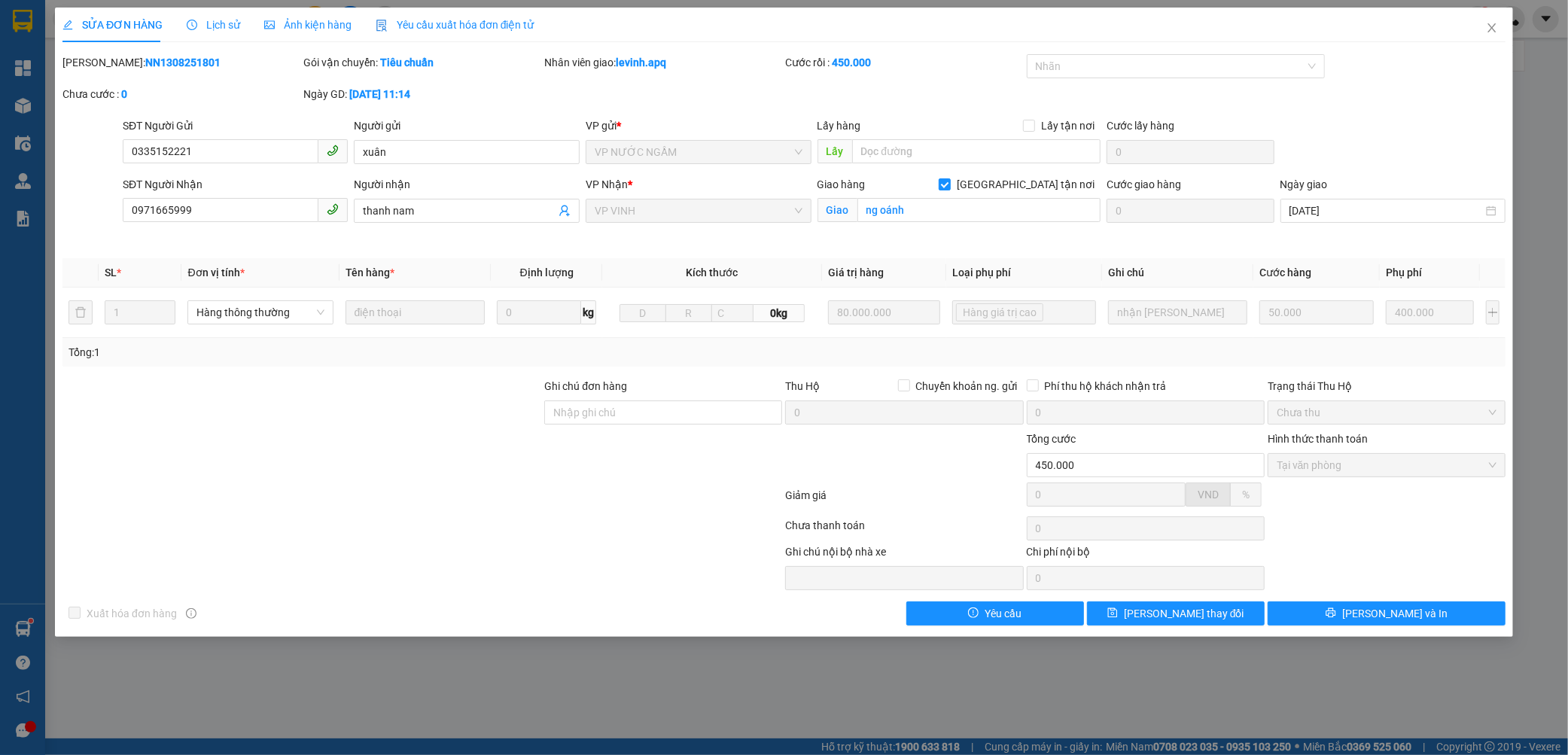
click at [146, 69] on div "Mã ĐH: NN1308251801" at bounding box center [181, 63] width 238 height 17
copy b "NN1308251801"
click at [215, 28] on span "Lịch sử" at bounding box center [213, 24] width 54 height 12
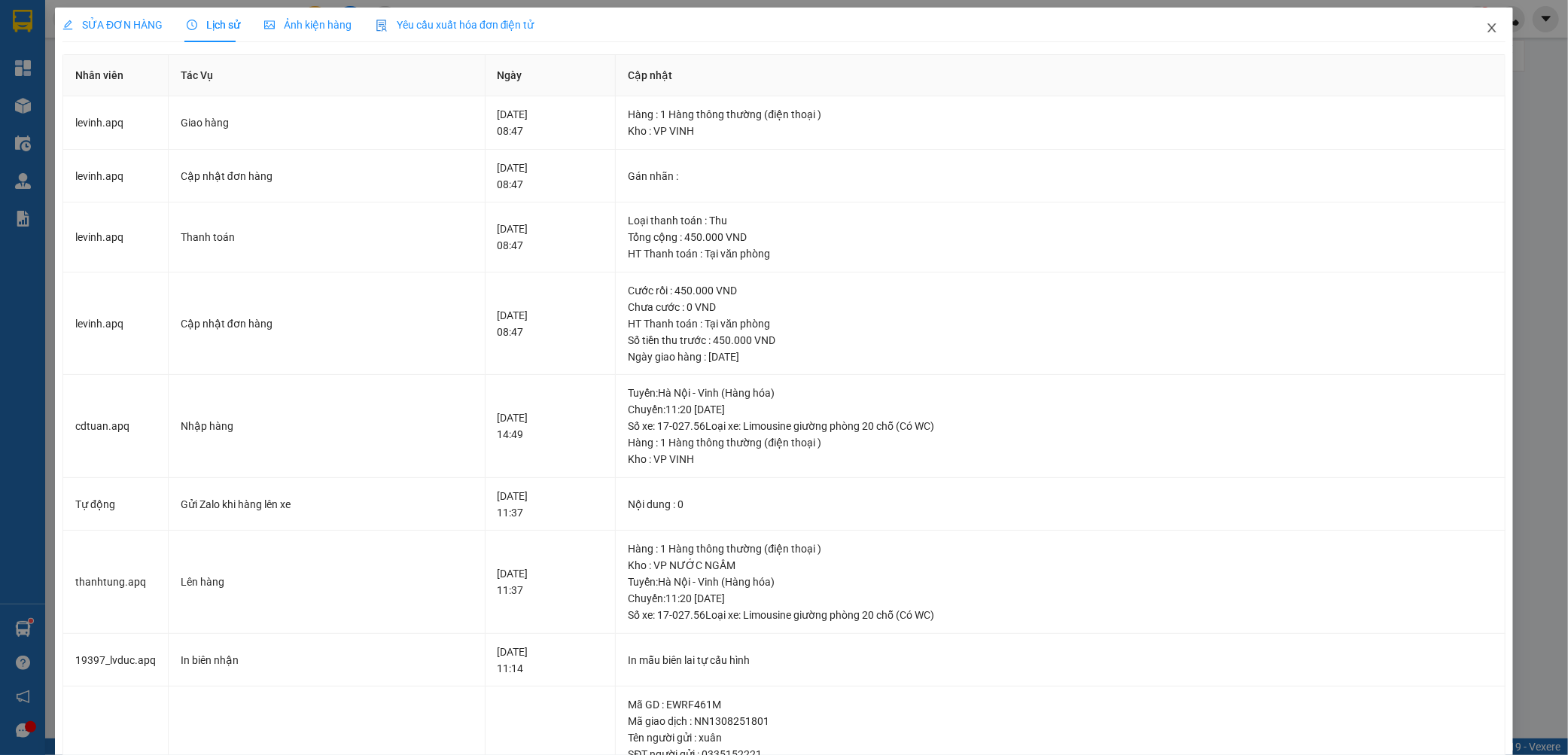
drag, startPoint x: 1490, startPoint y: 24, endPoint x: 1261, endPoint y: 29, distance: 229.1
click at [1490, 24] on span "Close" at bounding box center [1492, 29] width 42 height 42
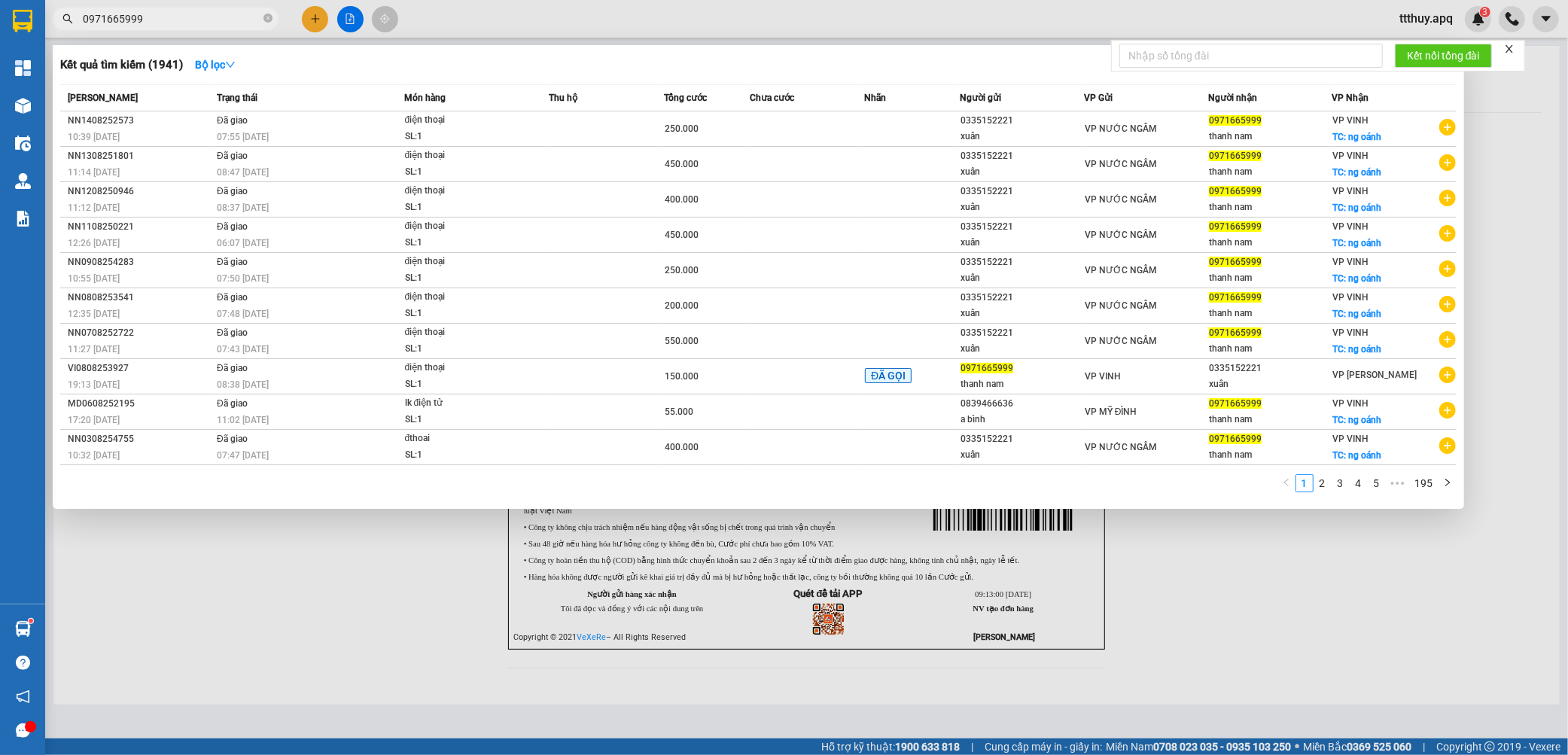
click at [162, 16] on input "0971665999" at bounding box center [171, 19] width 177 height 17
click at [506, 141] on div "SL: 1" at bounding box center [461, 137] width 113 height 17
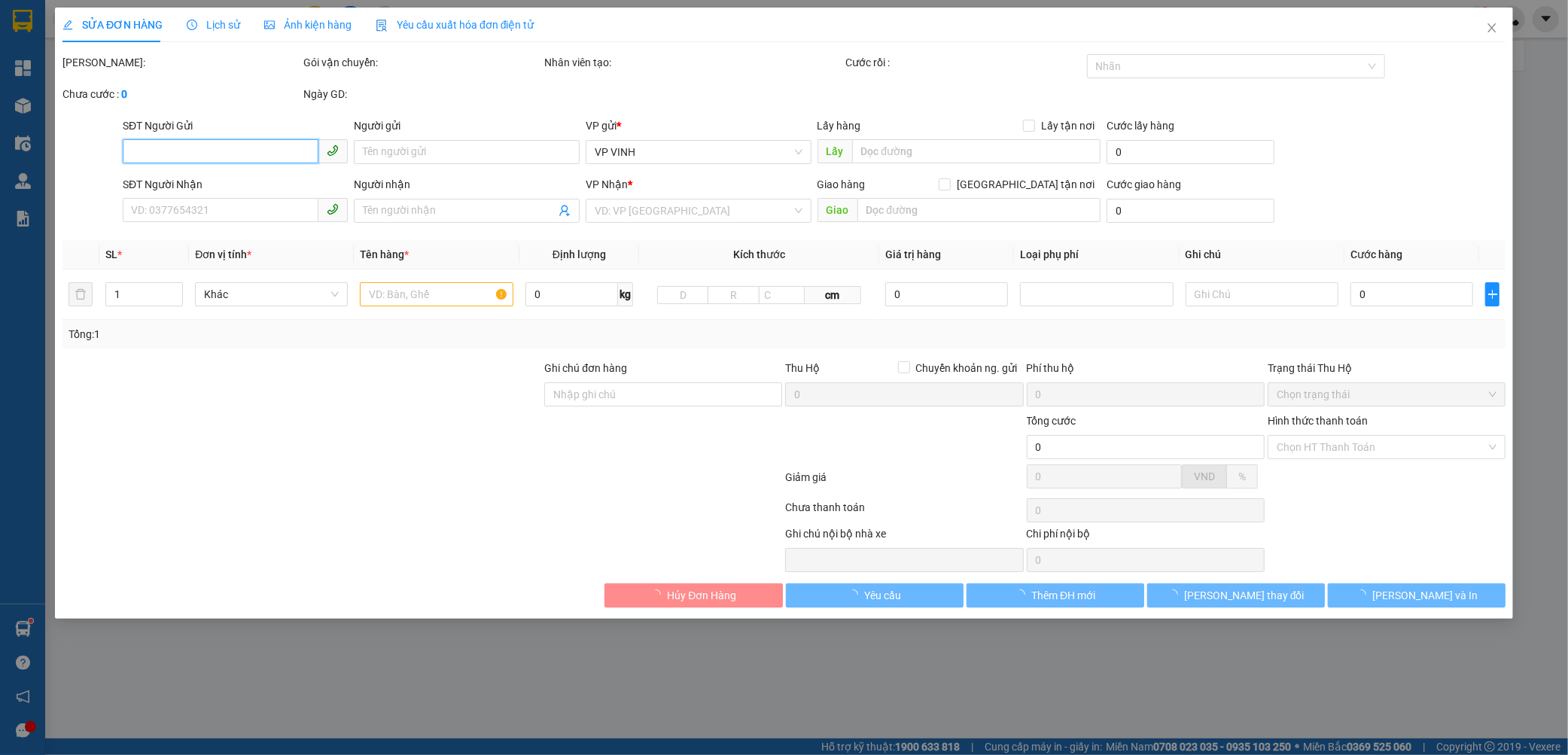
type input "0335152221"
type input "xuân"
type input "0971665999"
type input "thanh nam"
checkbox input "true"
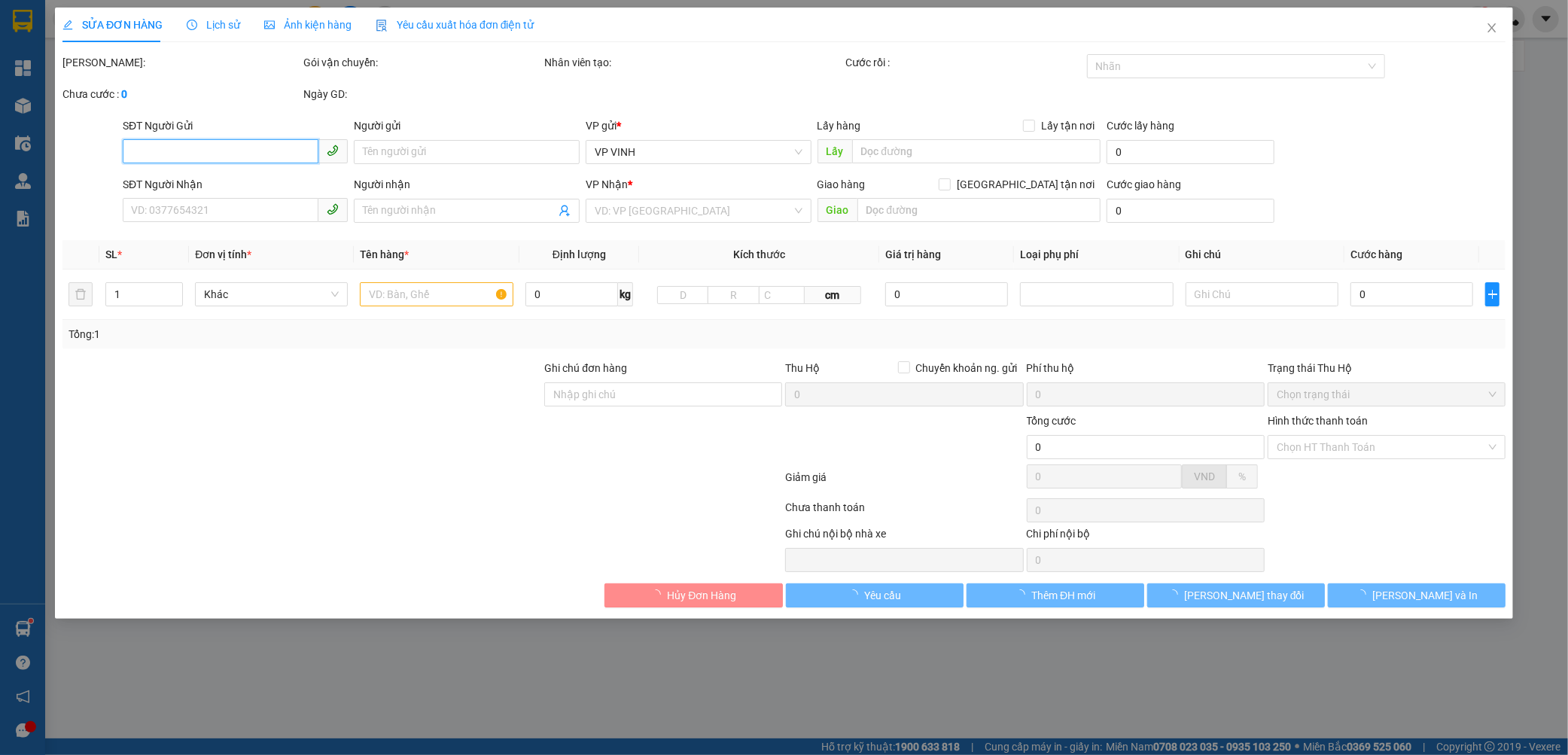
type input "ng oánh"
type input "250.000"
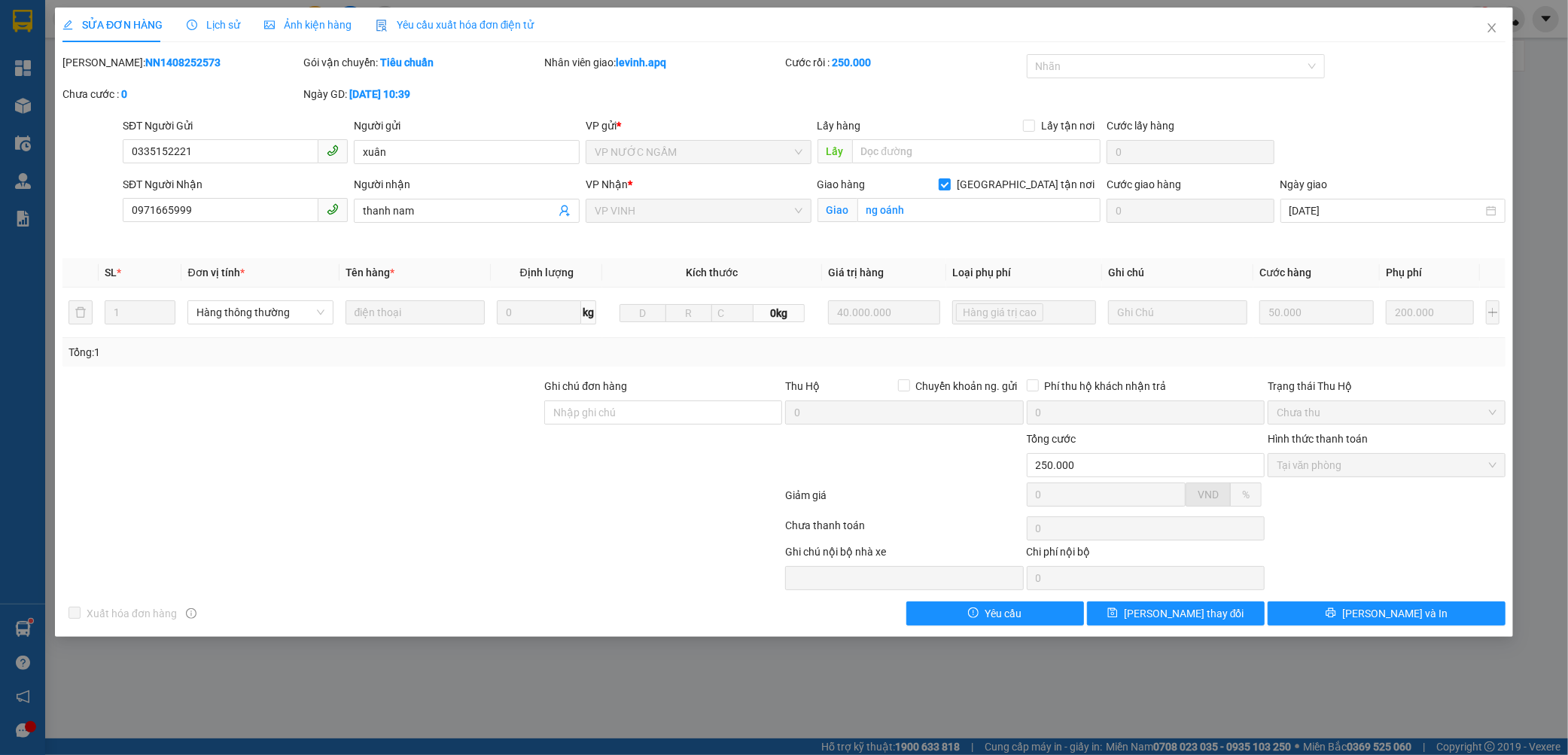
click at [145, 58] on b "NN1408252573" at bounding box center [183, 62] width 76 height 12
copy b "NN1408252573"
click at [213, 26] on span "Lịch sử" at bounding box center [213, 24] width 54 height 12
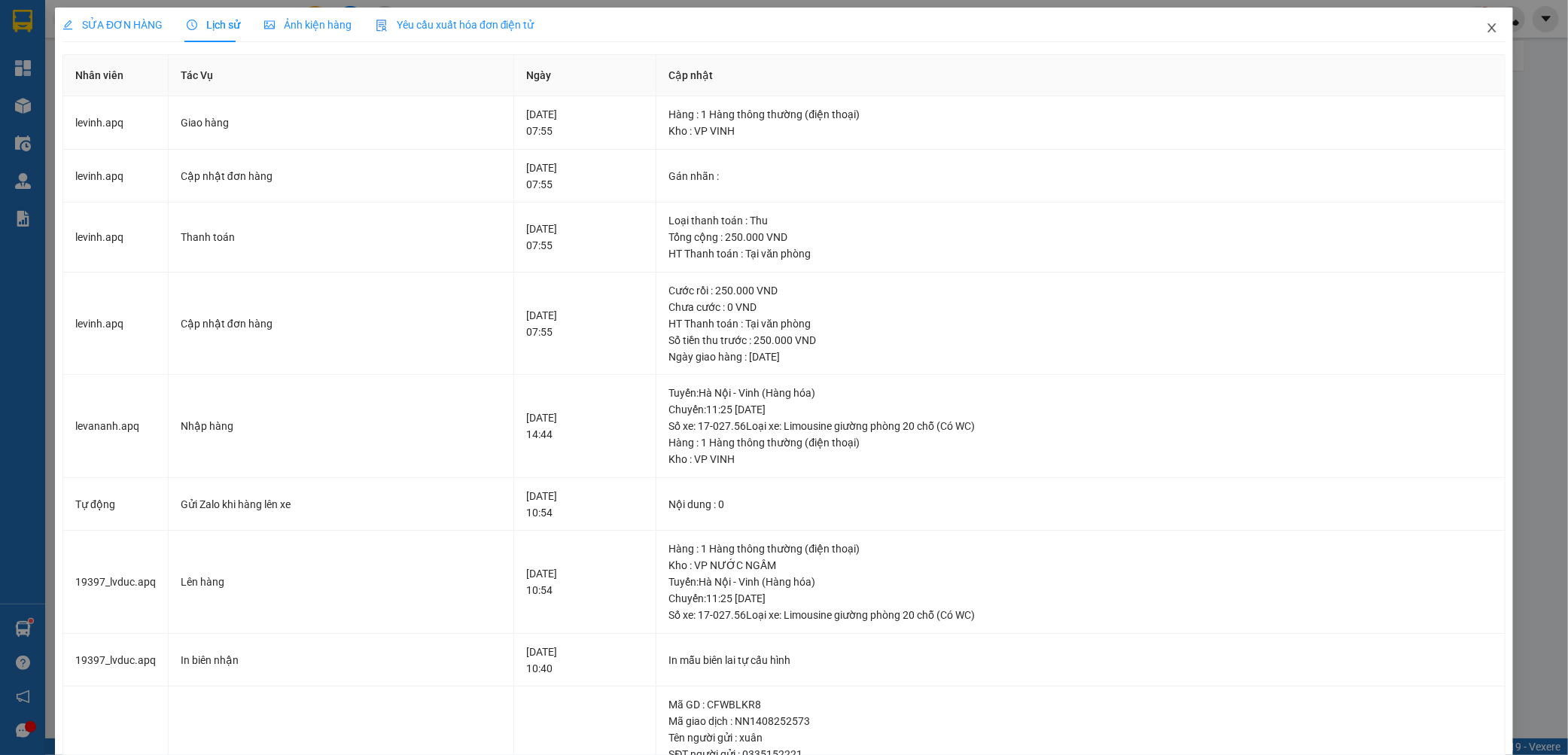
click at [1475, 19] on span "Close" at bounding box center [1492, 29] width 42 height 42
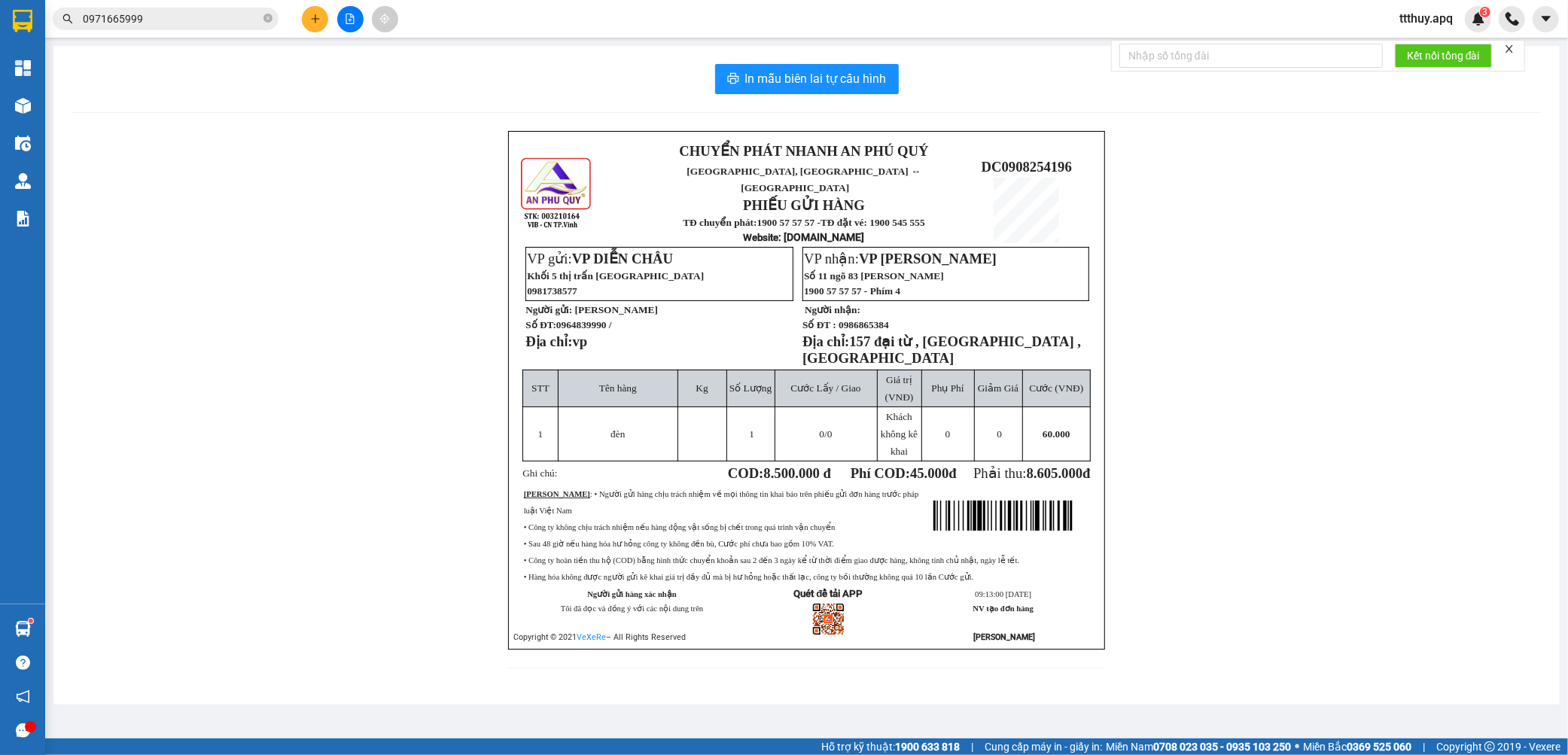
click at [186, 24] on input "0971665999" at bounding box center [171, 19] width 177 height 17
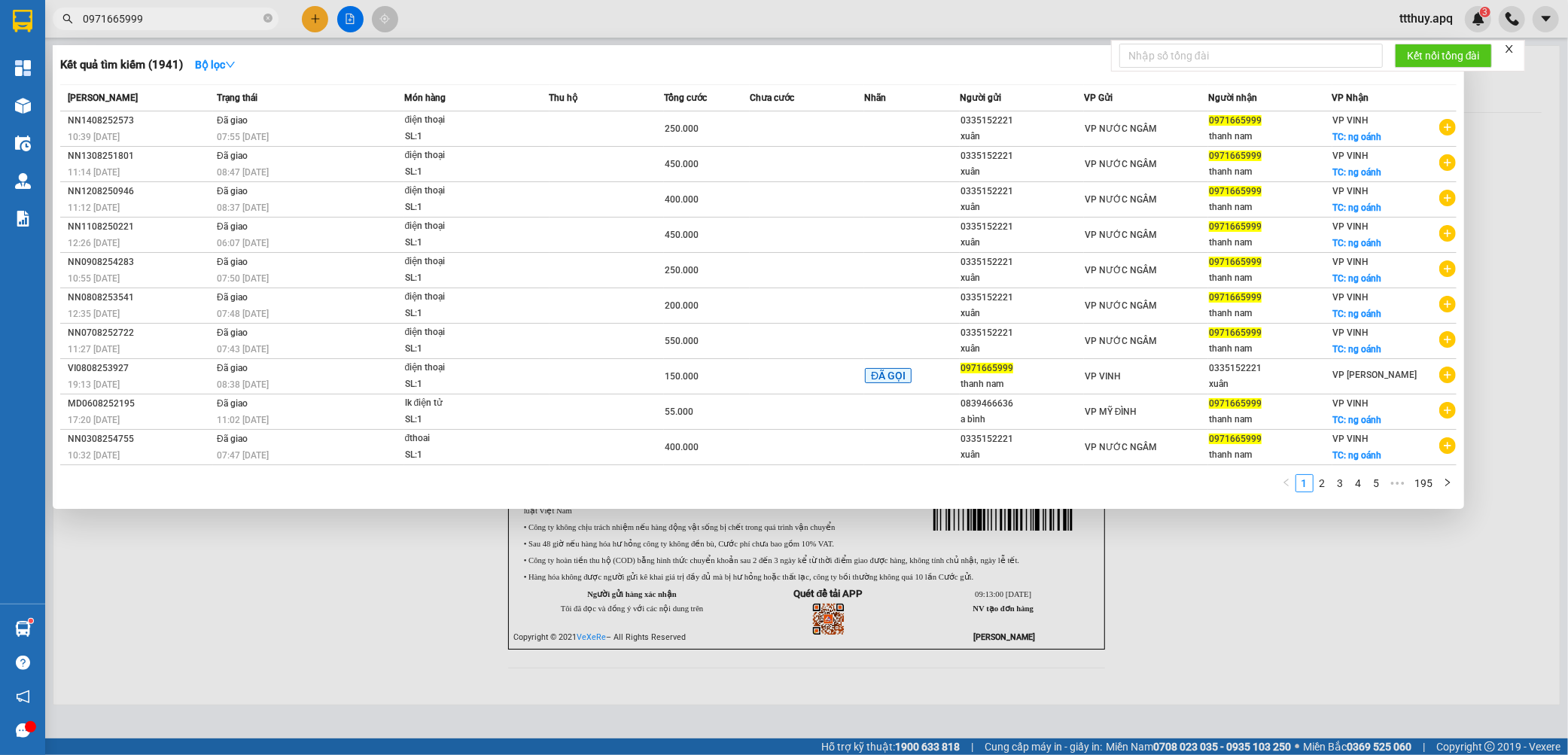
click at [186, 24] on input "0971665999" at bounding box center [171, 19] width 177 height 17
paste input "84428888"
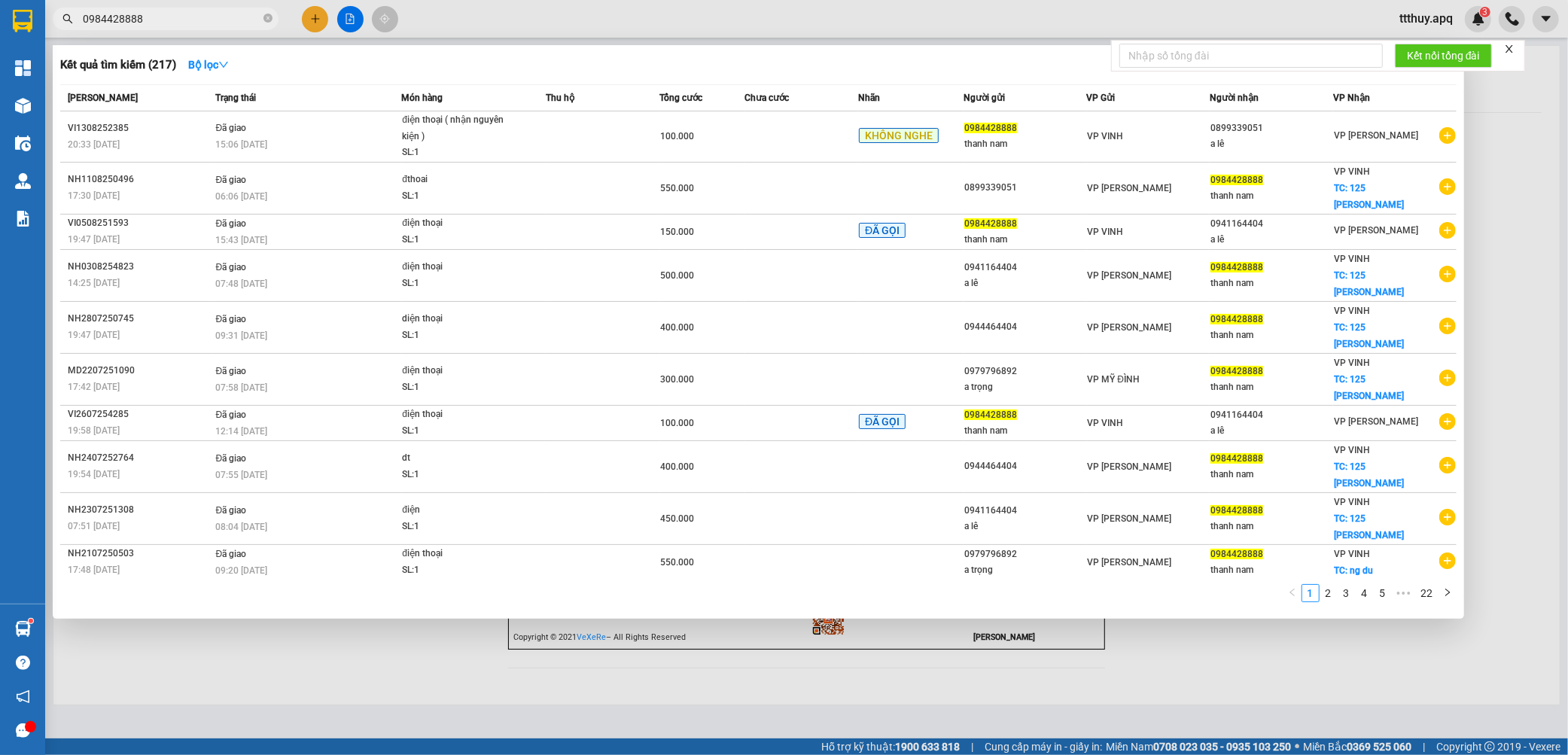
click at [201, 13] on input "0984428888" at bounding box center [171, 19] width 177 height 17
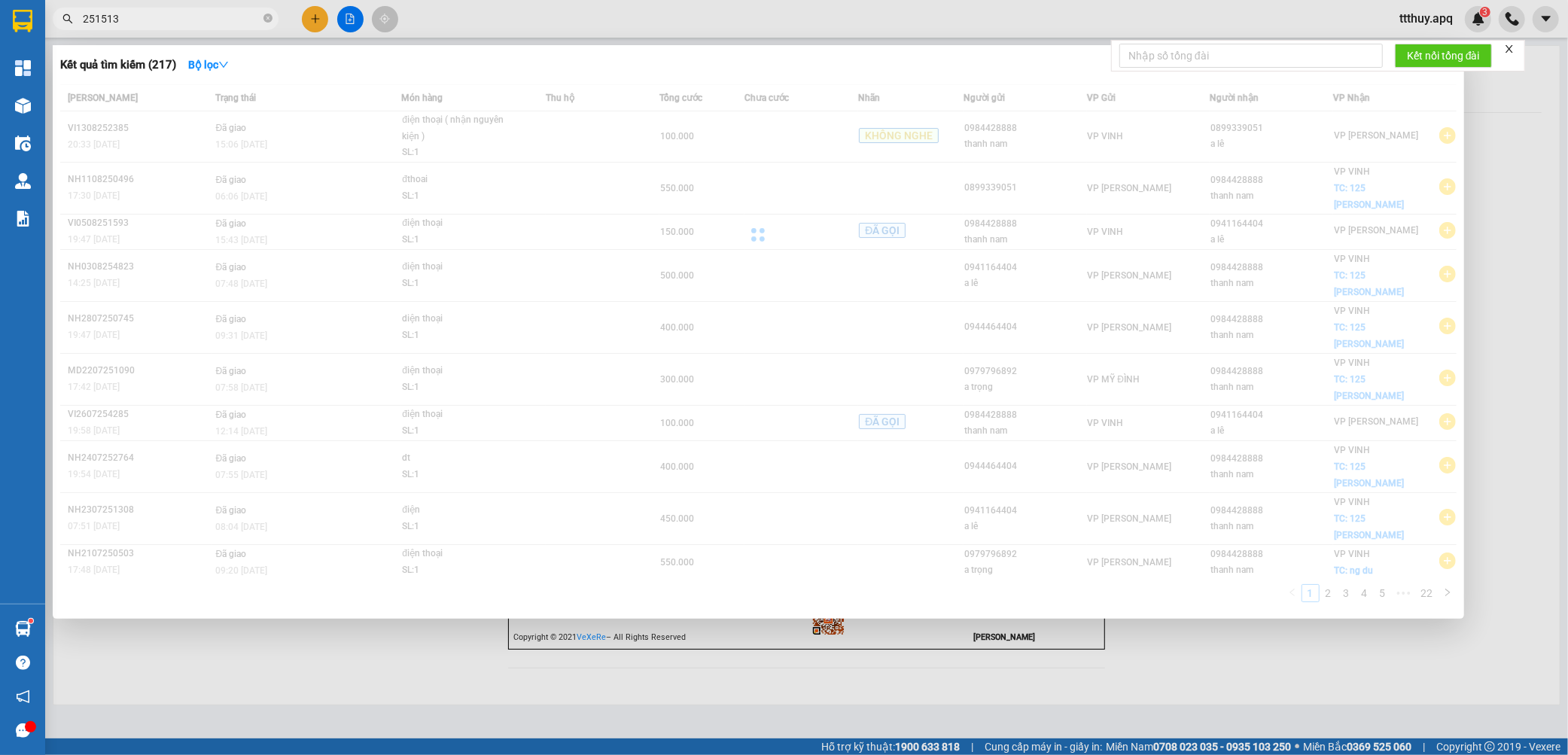
type input "251513"
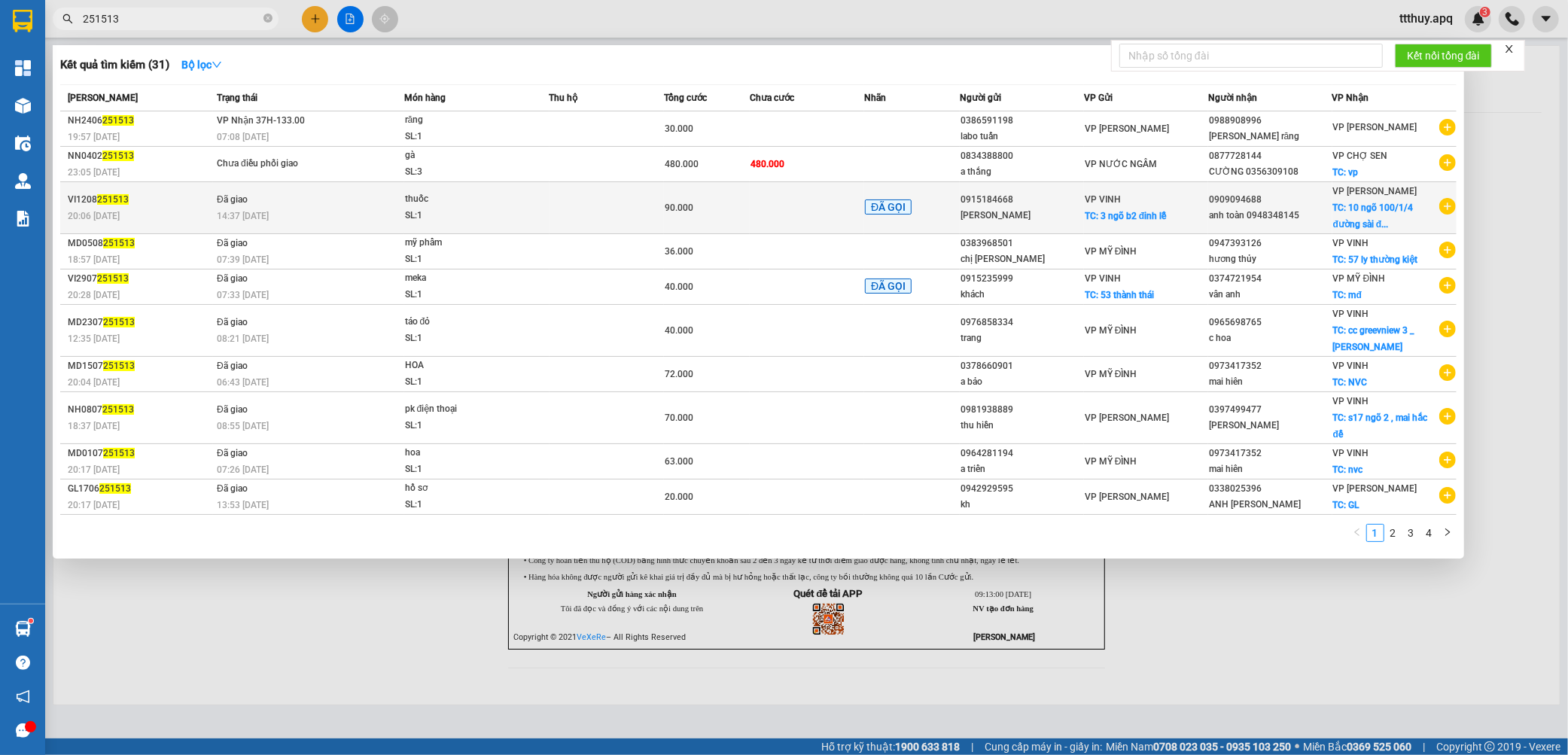
click at [532, 215] on span "thuốc SL: 1" at bounding box center [476, 207] width 144 height 33
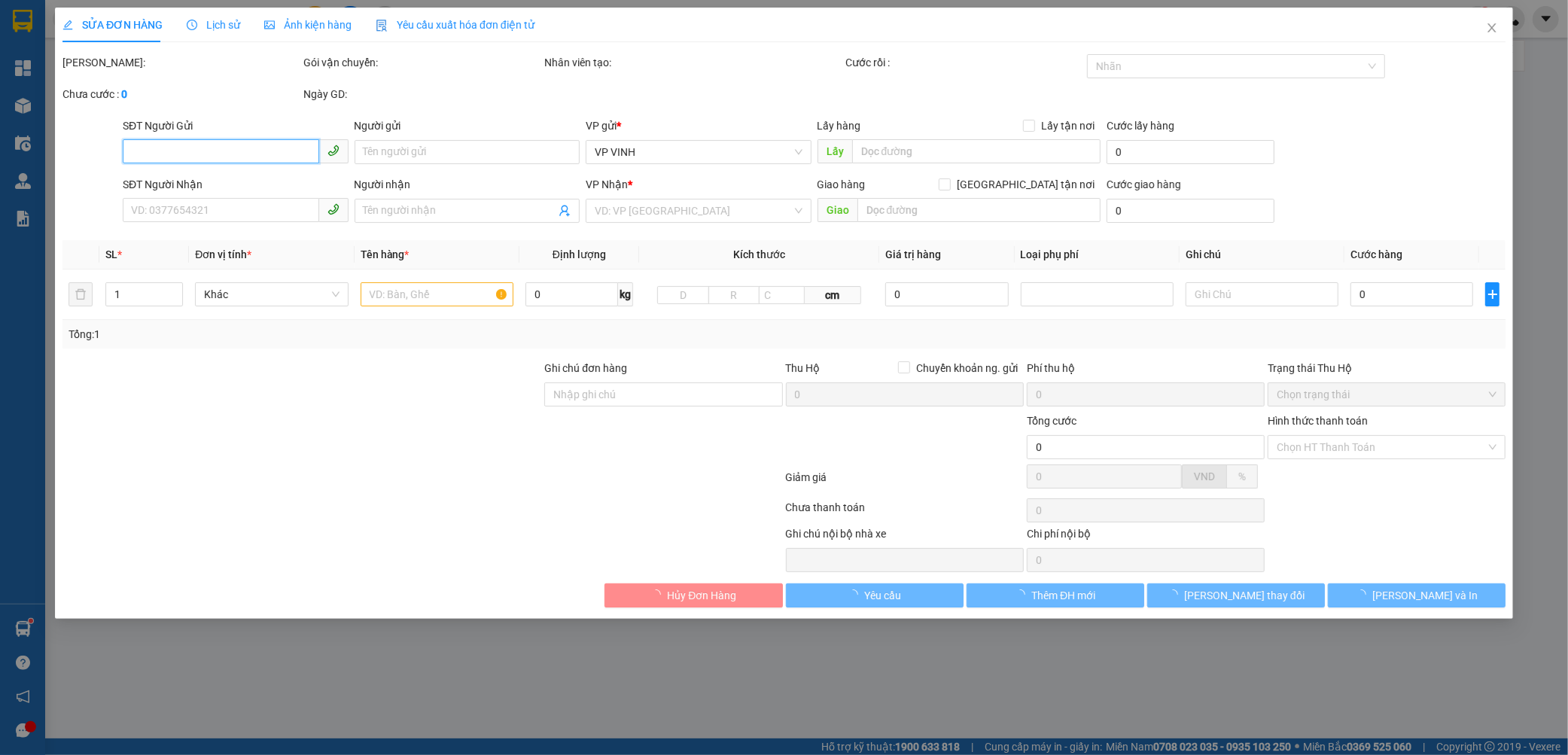
type input "0915184668"
type input "chi hằng"
checkbox input "true"
type input "3 ngõ b2 đinh lễ"
type input "0909094688"
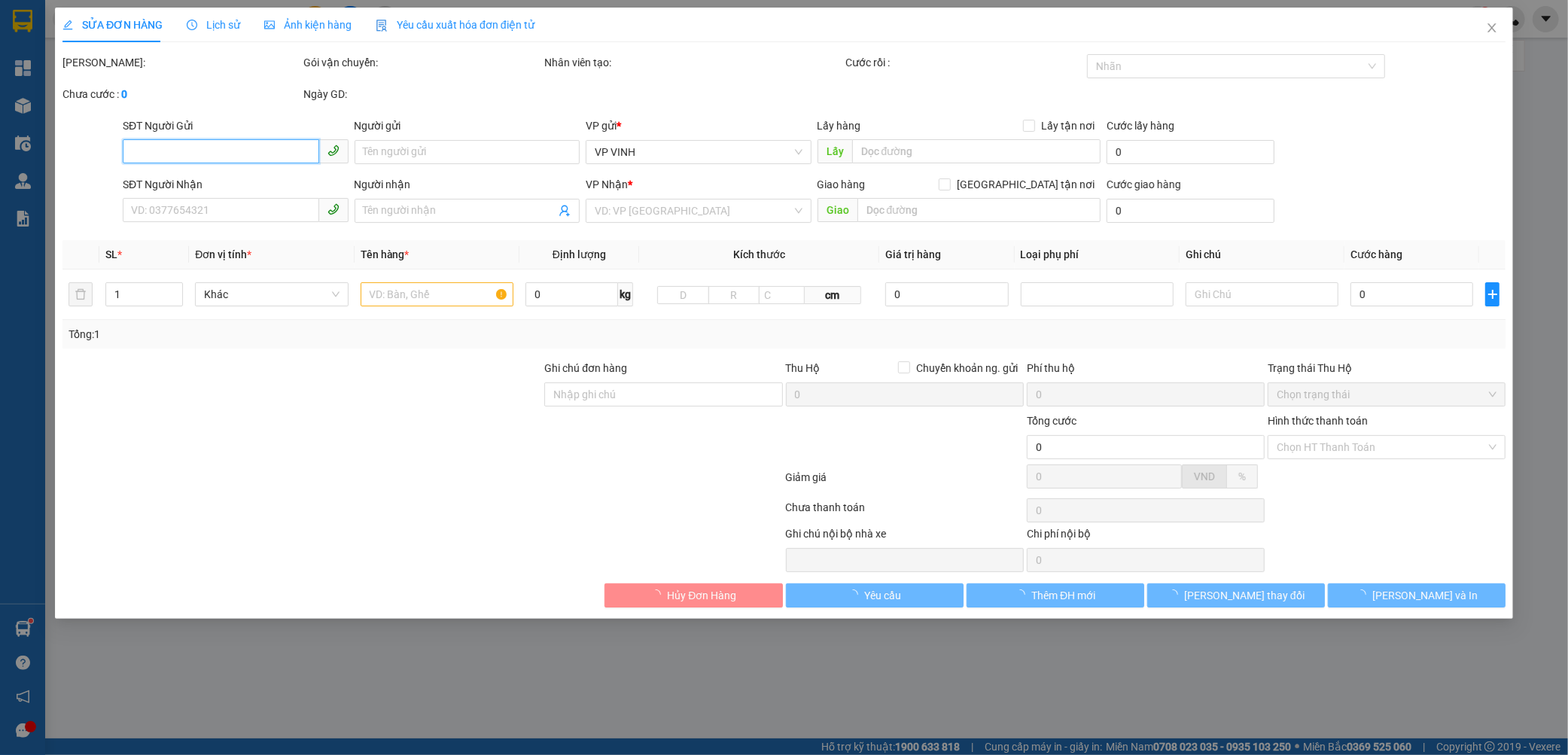
type input "anh toàn 0948348145"
checkbox input "true"
type input "10 ngõ 100/1/4 đường sài đồng , long biên , hà nội"
type input "60.000"
type input "90.000"
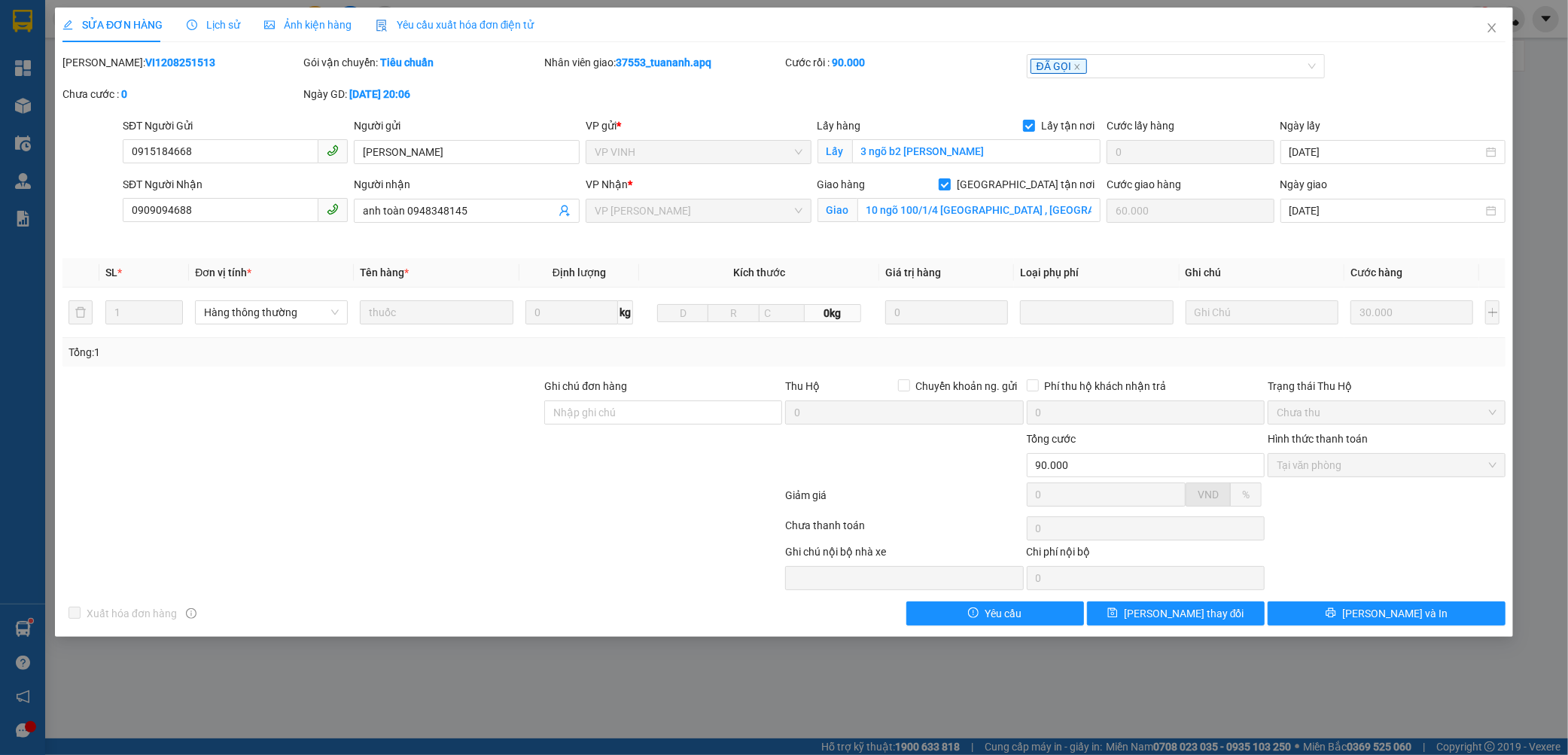
click at [150, 70] on div "Mã ĐH: VI1208251513" at bounding box center [181, 63] width 238 height 17
click at [153, 66] on b "VI1208251513" at bounding box center [180, 62] width 70 height 12
copy b "VI1208251513"
click at [1488, 24] on icon "close" at bounding box center [1492, 28] width 12 height 12
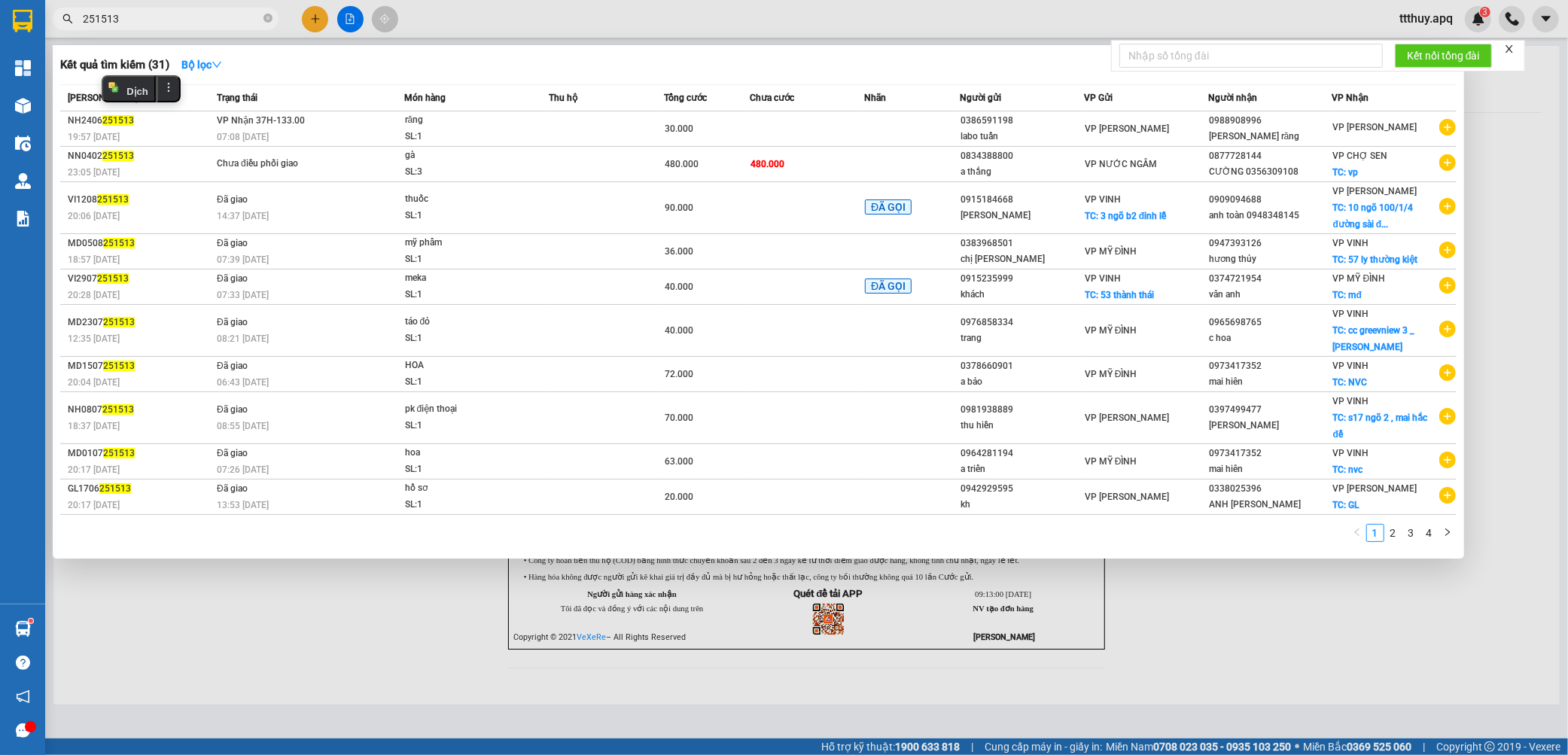
click at [217, 17] on input "251513" at bounding box center [171, 19] width 177 height 17
drag, startPoint x: 217, startPoint y: 17, endPoint x: 231, endPoint y: 15, distance: 14.1
click at [219, 17] on input "251513" at bounding box center [171, 19] width 177 height 17
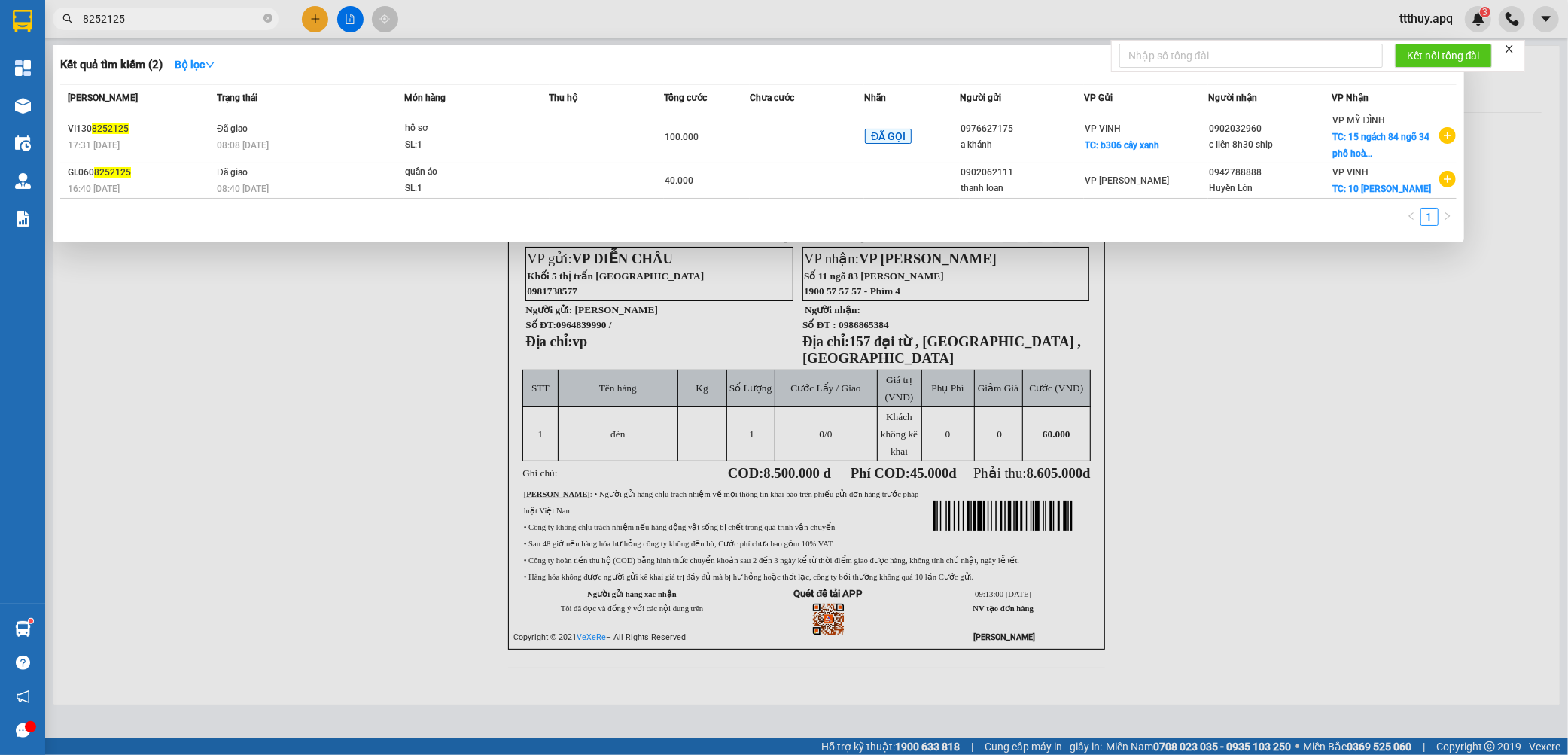
type input "8252125"
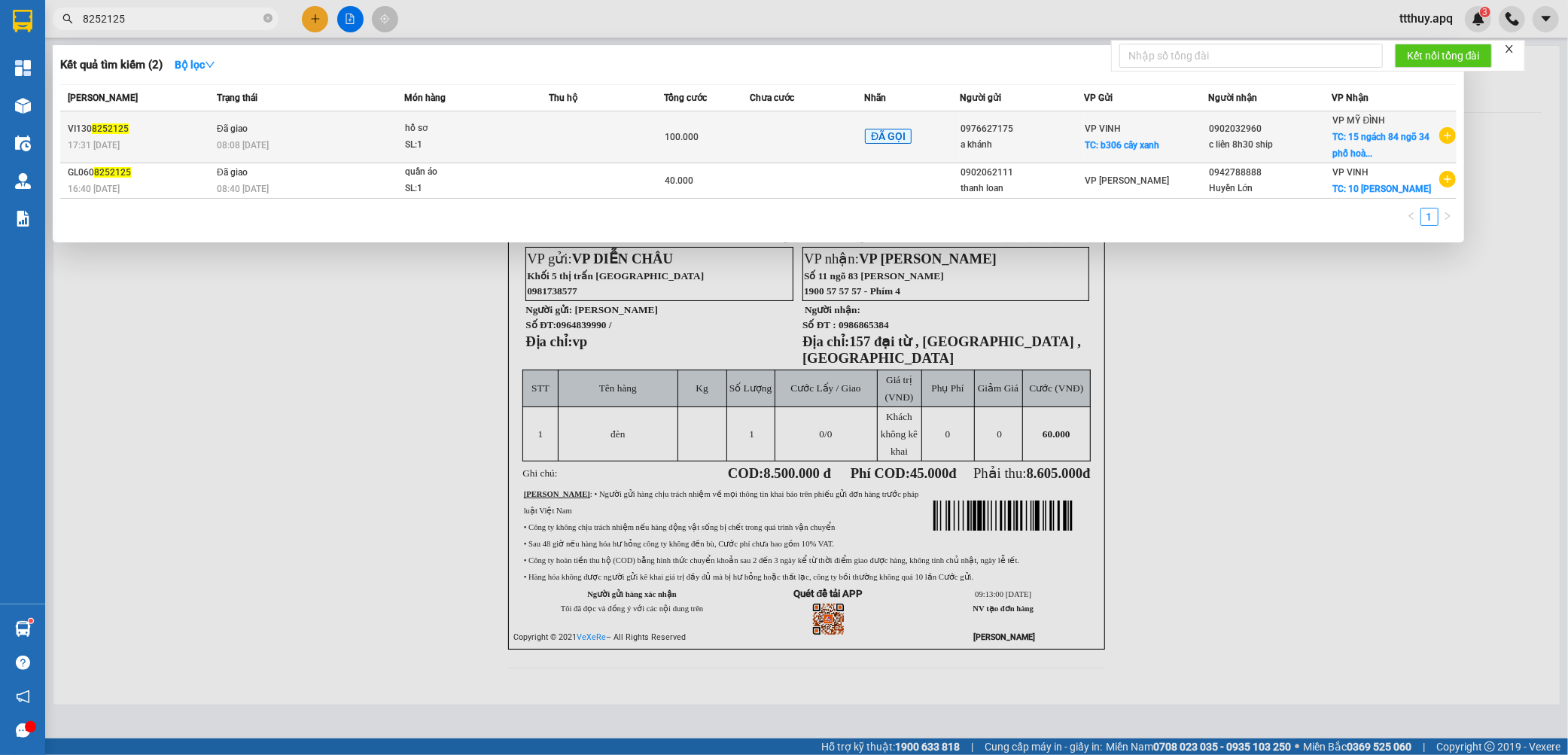
click at [540, 139] on span "hồ sơ SL: 1" at bounding box center [476, 136] width 144 height 33
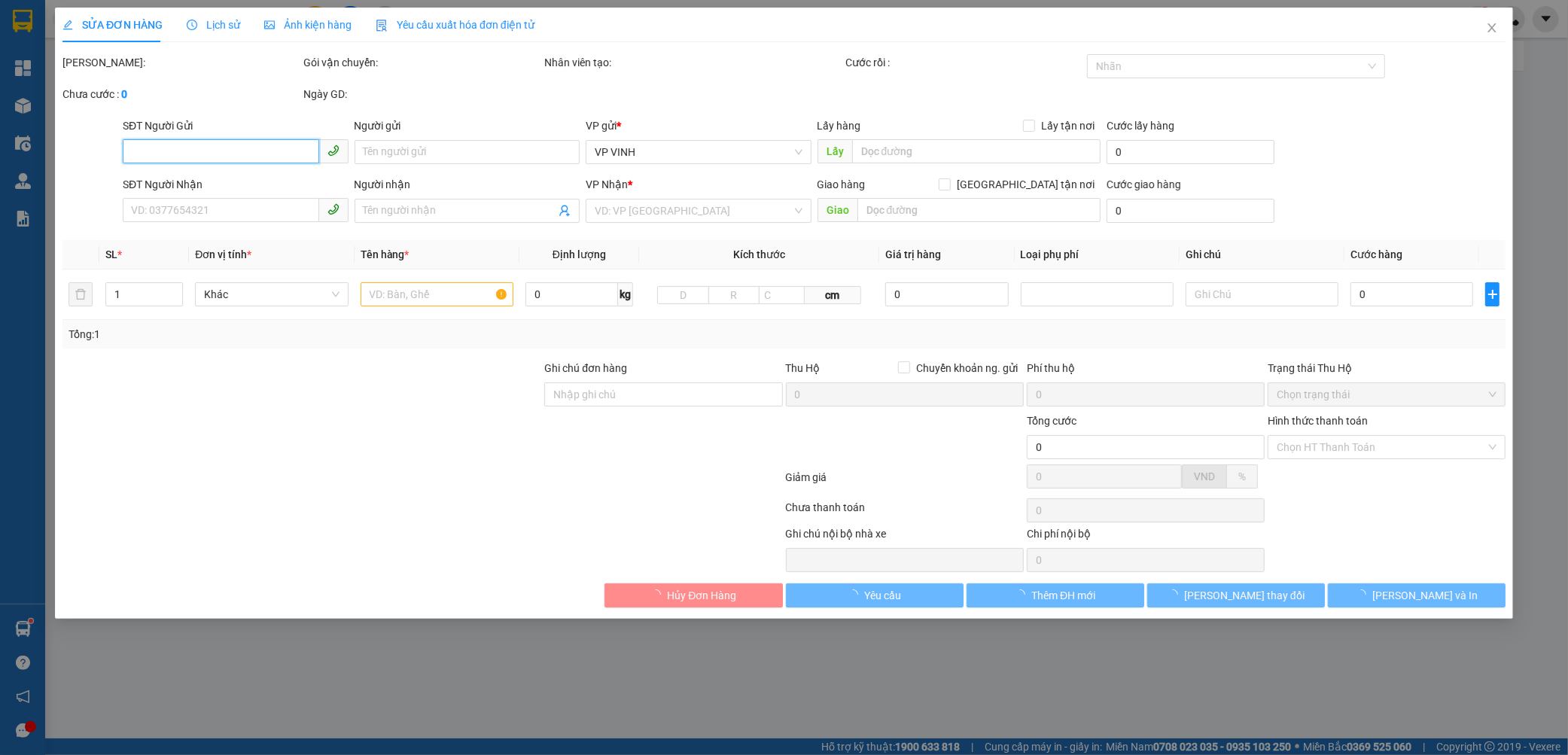
type input "0976627175"
type input "a khánh"
checkbox input "true"
type input "b306 cây xanh"
type input "0902032960"
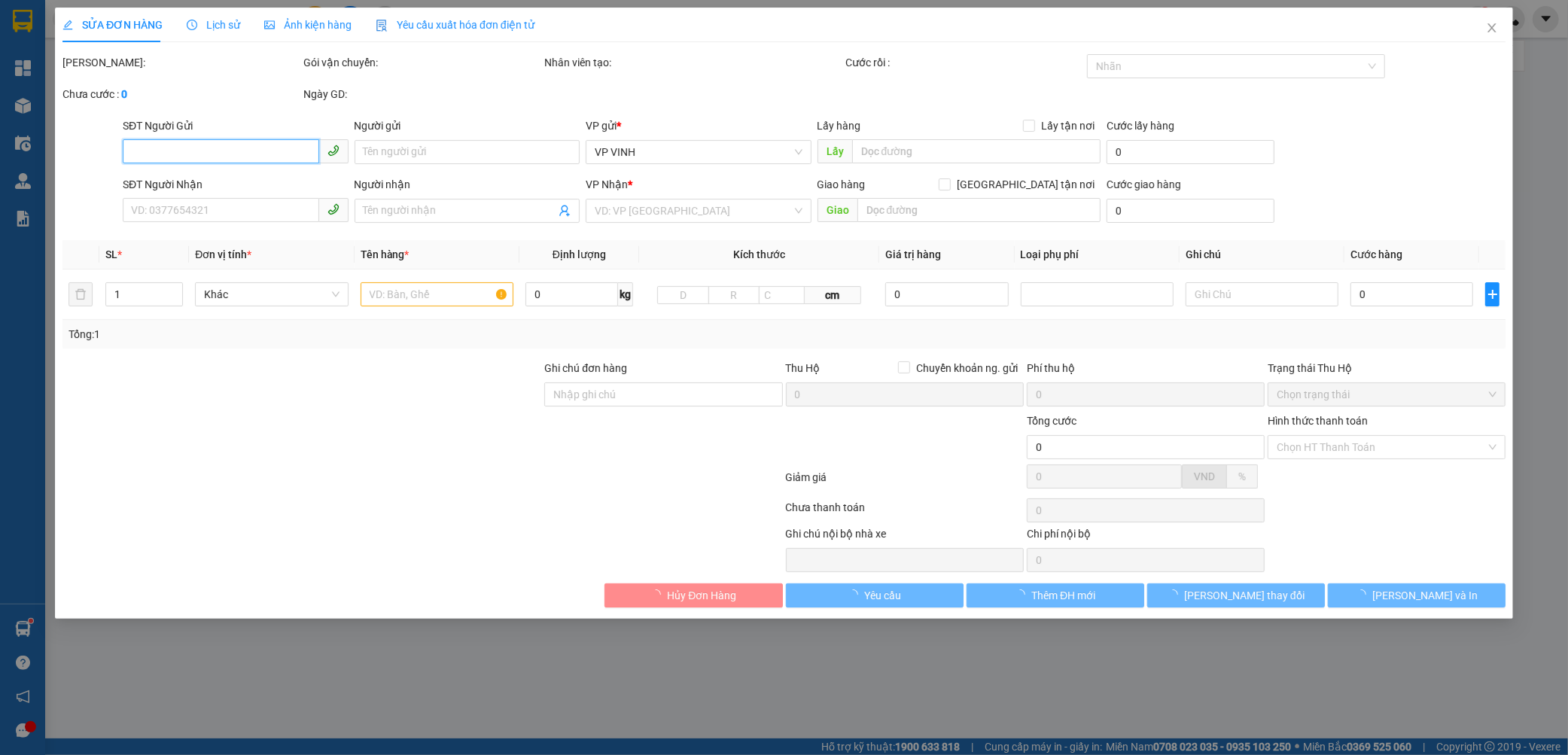
type input "c liên 8h30 ship"
checkbox input "true"
type input "15 ngách 84 ngõ 34 phố hoàng cầu , ôc hợ dừa , đống đa , hà nội"
type input "70.000"
type input "100.000"
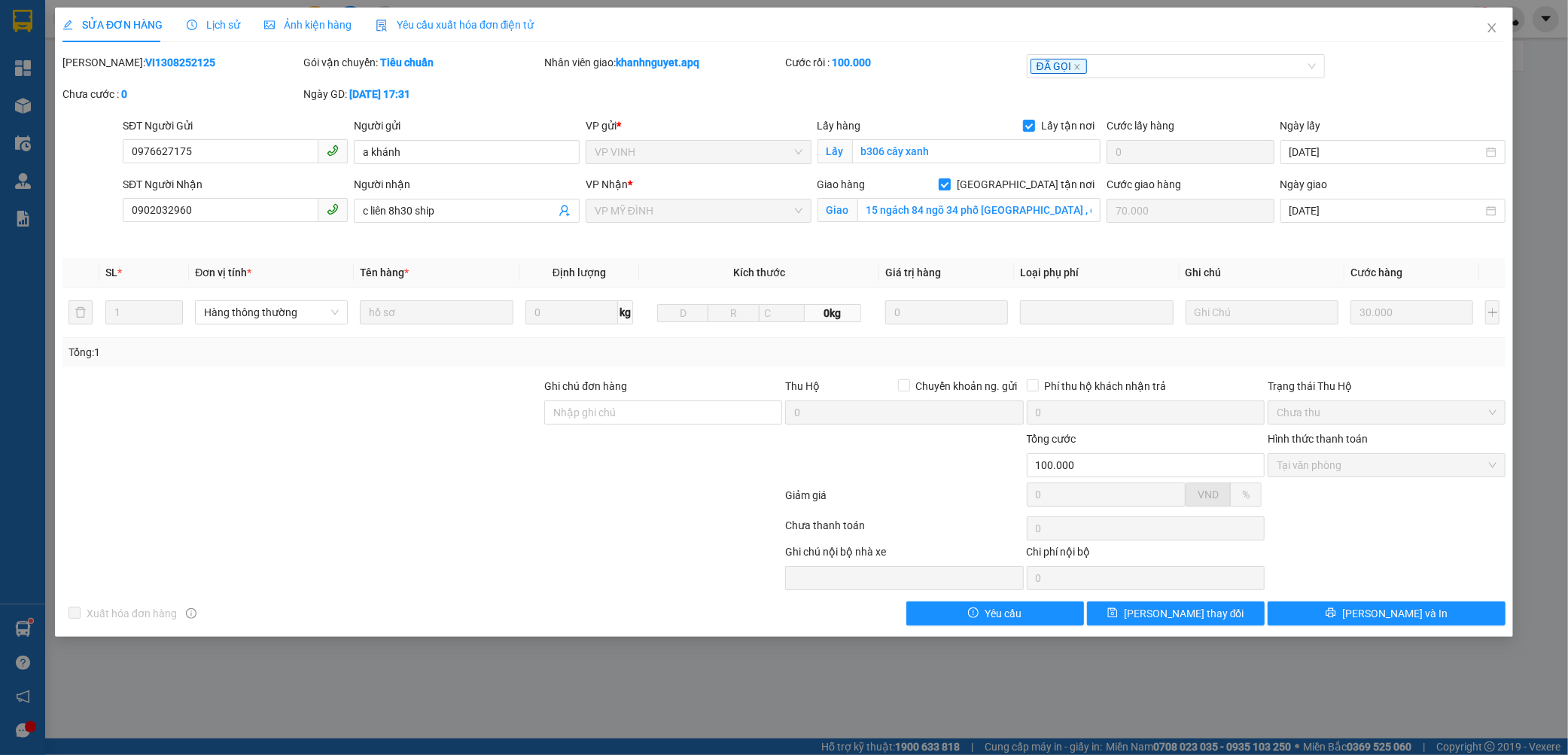
click at [135, 70] on div "Mã ĐH: VI1308252125" at bounding box center [181, 63] width 238 height 17
copy b "VI1308252125"
click at [213, 25] on span "Lịch sử" at bounding box center [213, 24] width 54 height 12
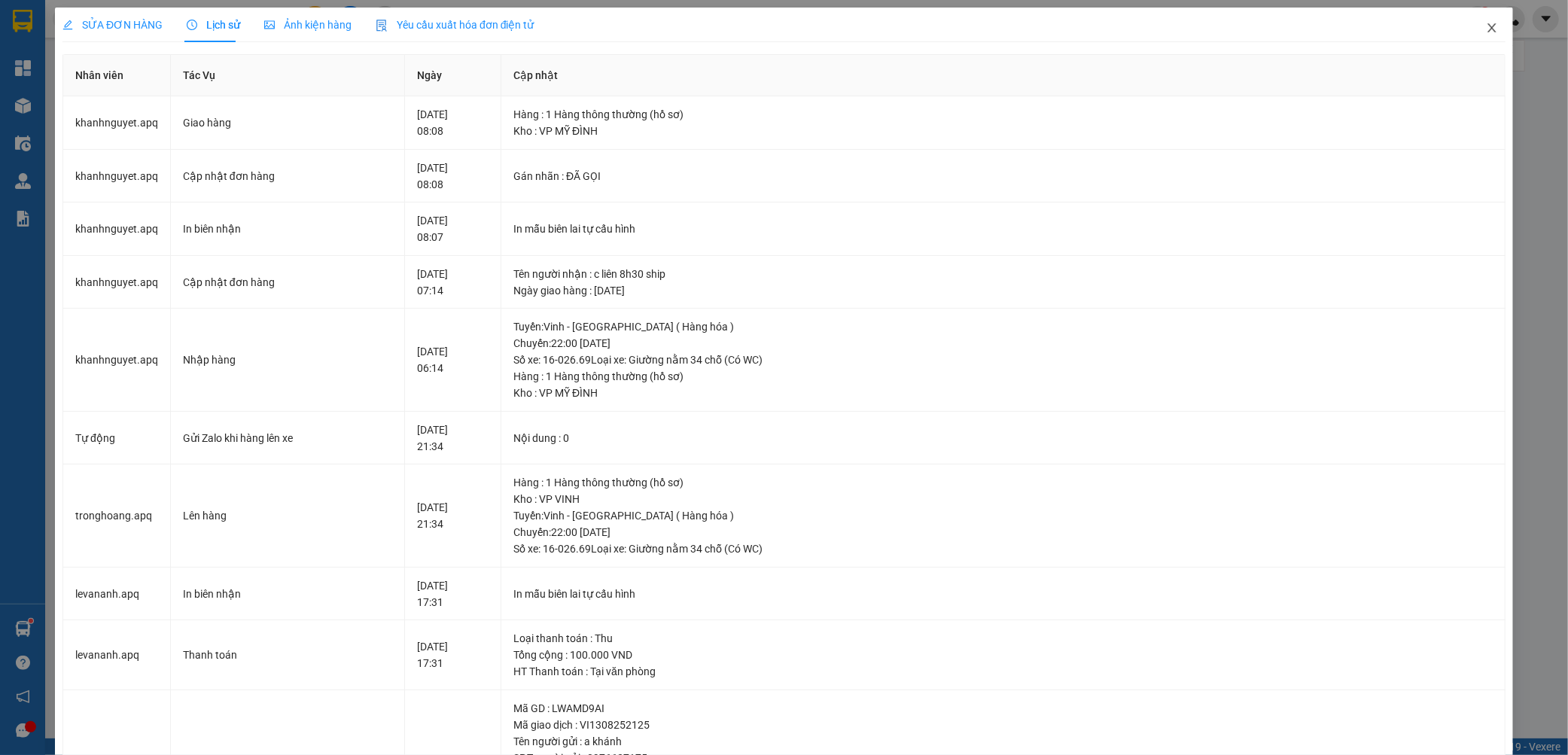
click at [1486, 27] on icon "close" at bounding box center [1492, 28] width 12 height 12
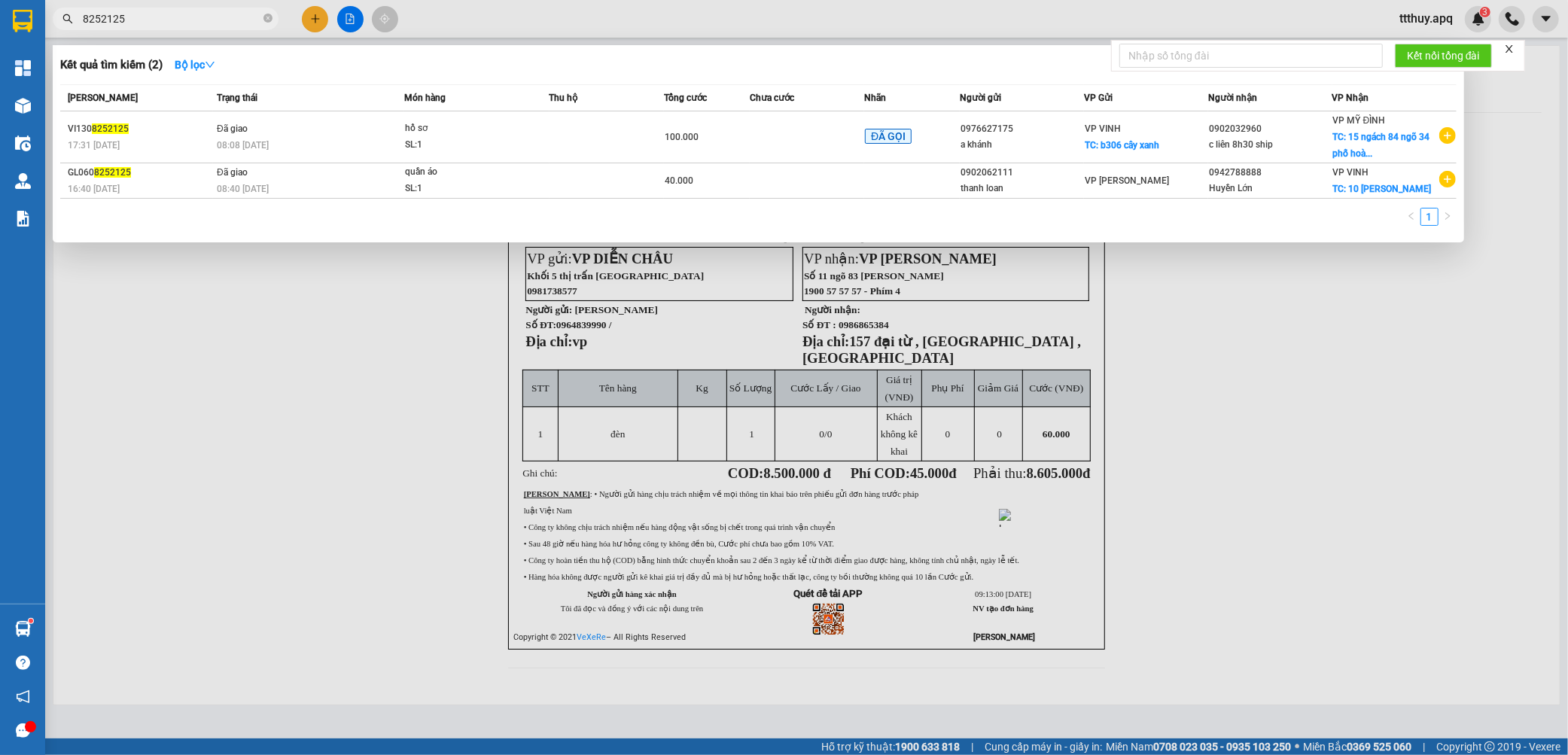
click at [177, 25] on input "8252125" at bounding box center [171, 19] width 177 height 17
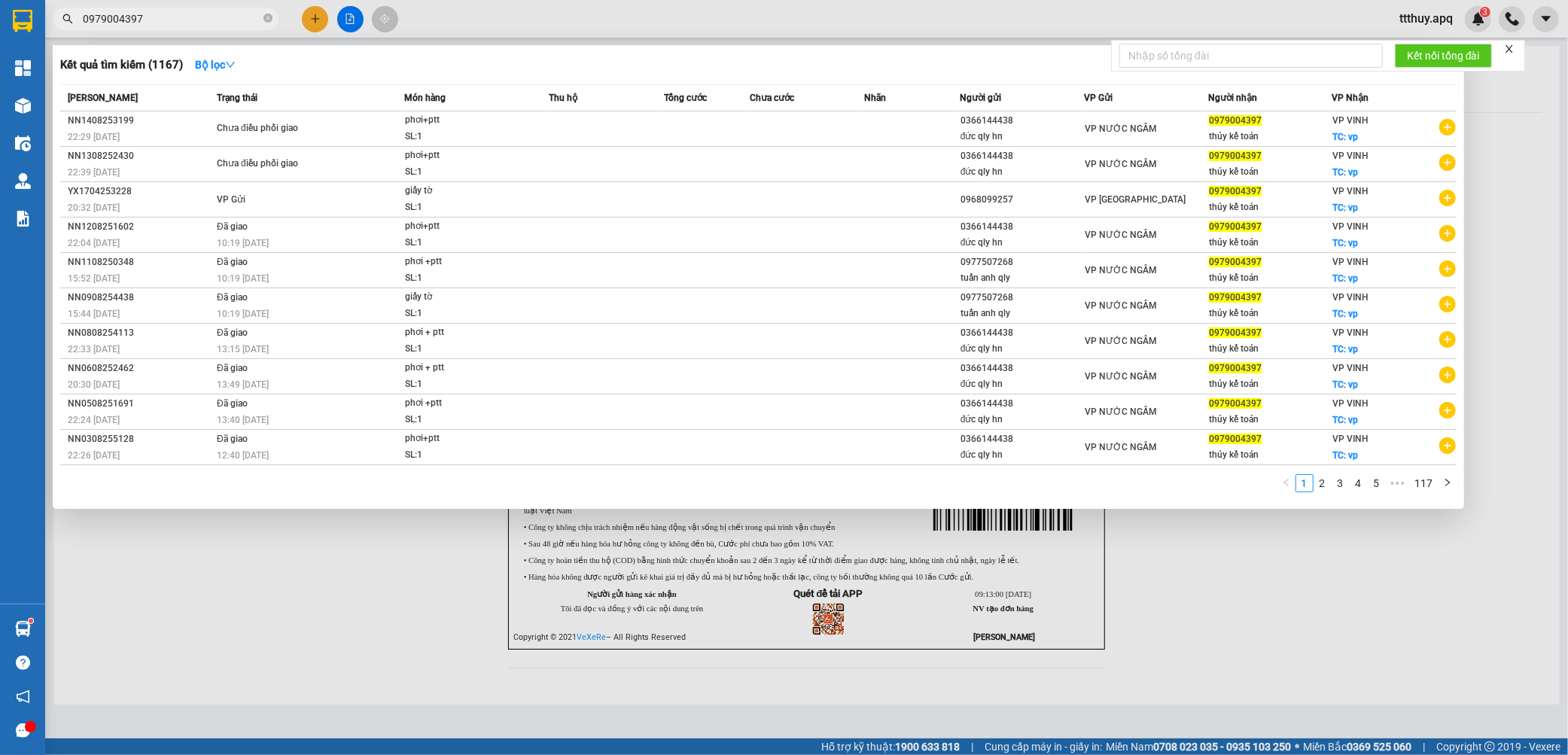
type input "0979004397"
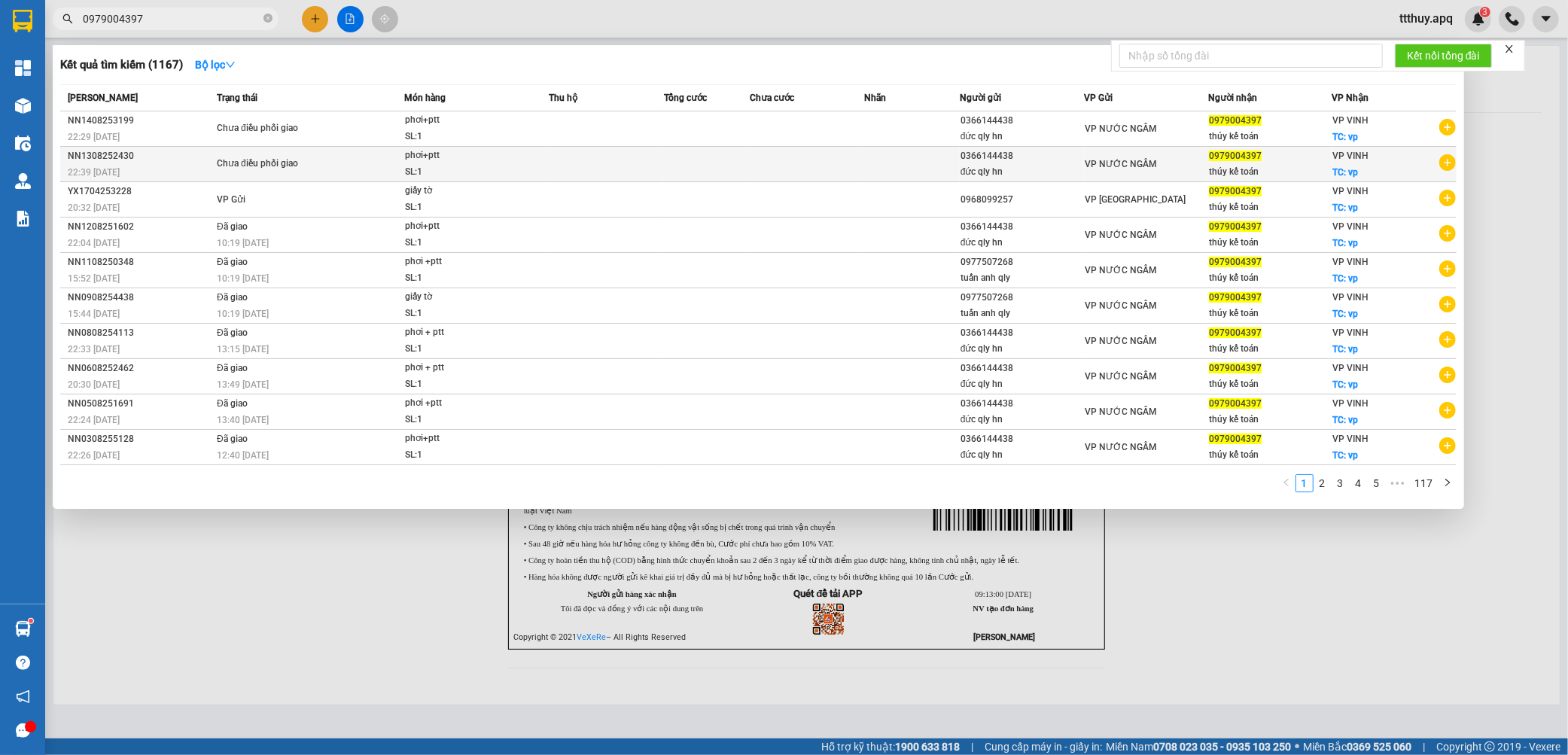
click at [389, 170] on span "Chưa điều phối giao" at bounding box center [310, 164] width 186 height 17
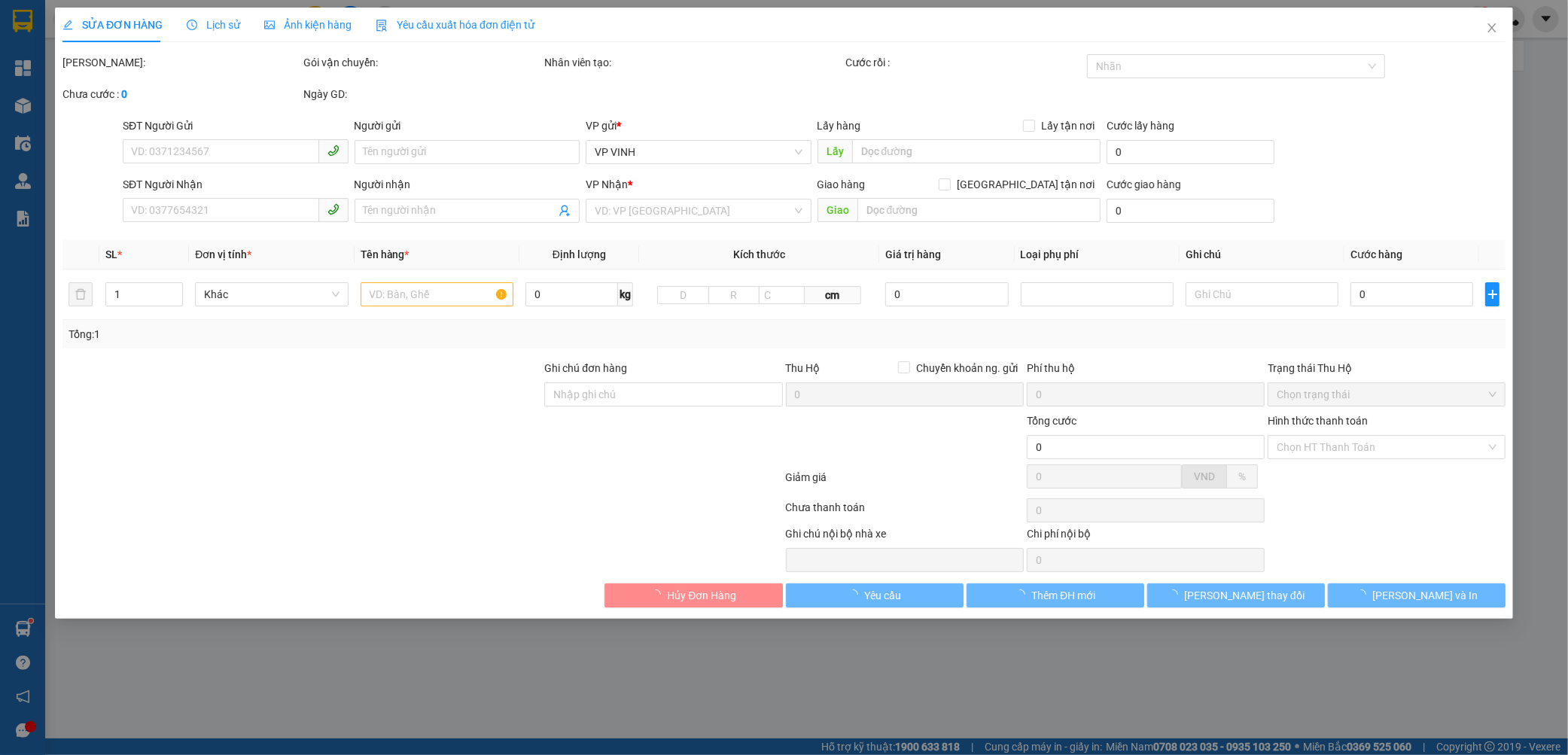
type input "0366144438"
type input "đức qly hn"
type input "0979004397"
type input "thúy kế toán"
checkbox input "true"
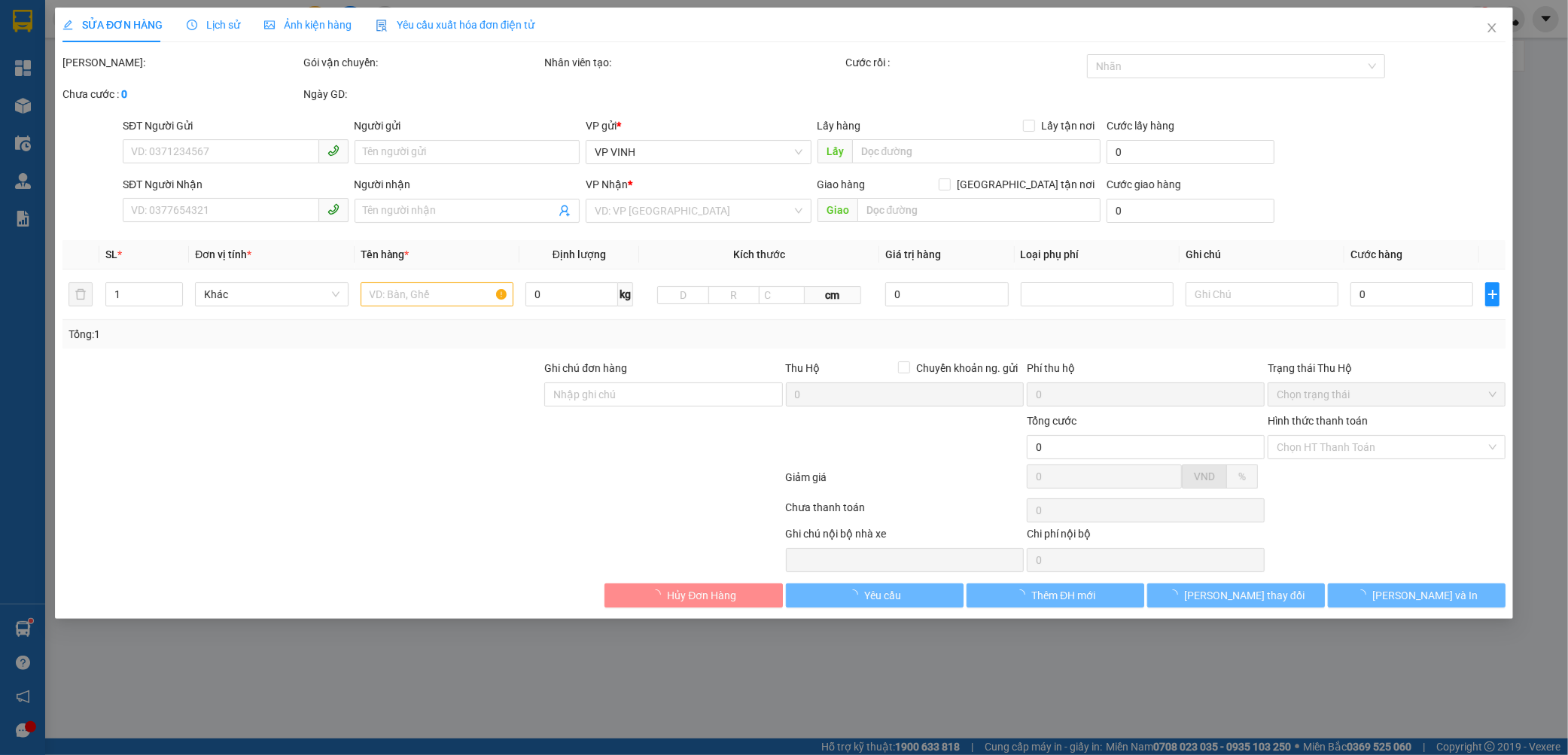
type input "vp"
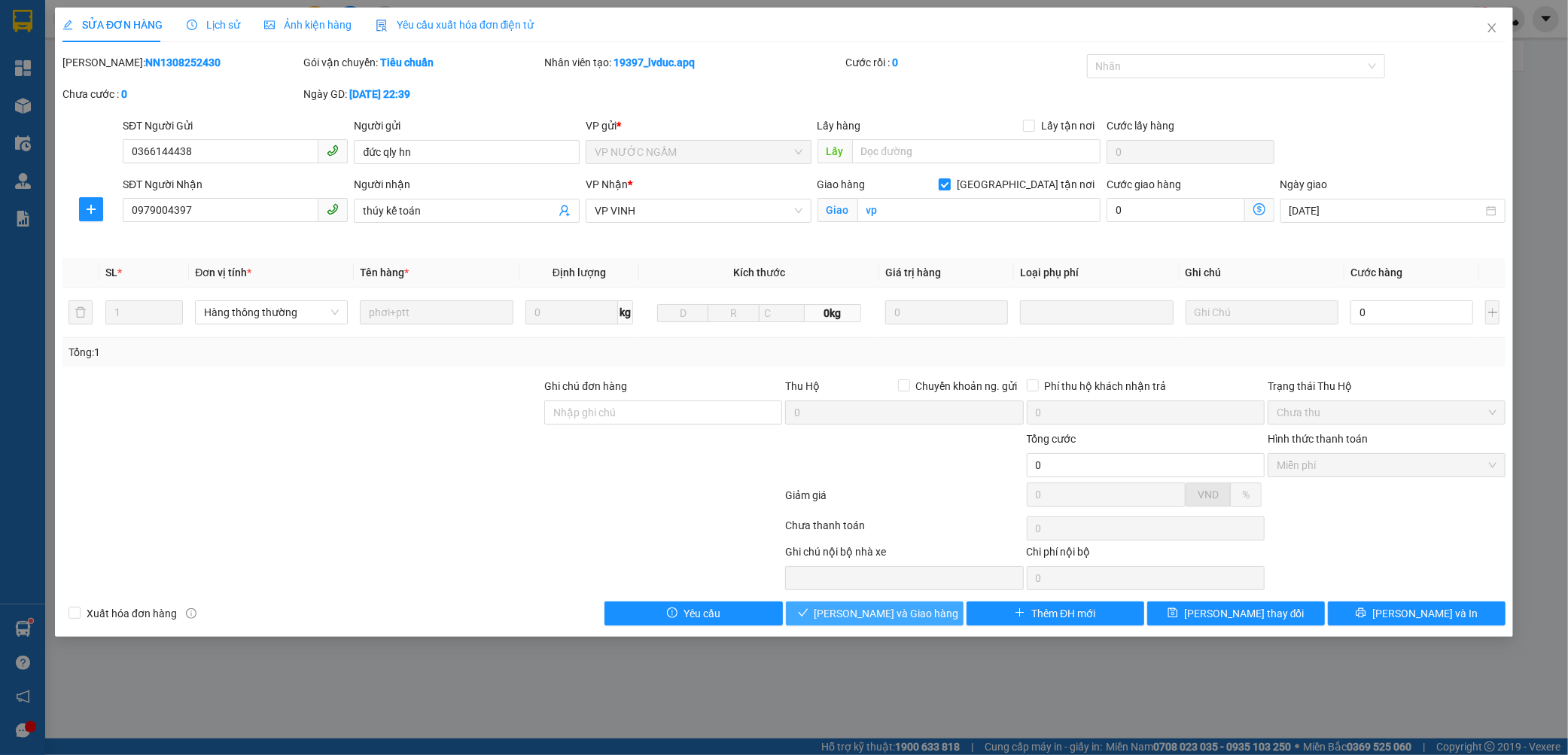
click at [923, 616] on button "Lưu và Giao hàng" at bounding box center [874, 613] width 177 height 24
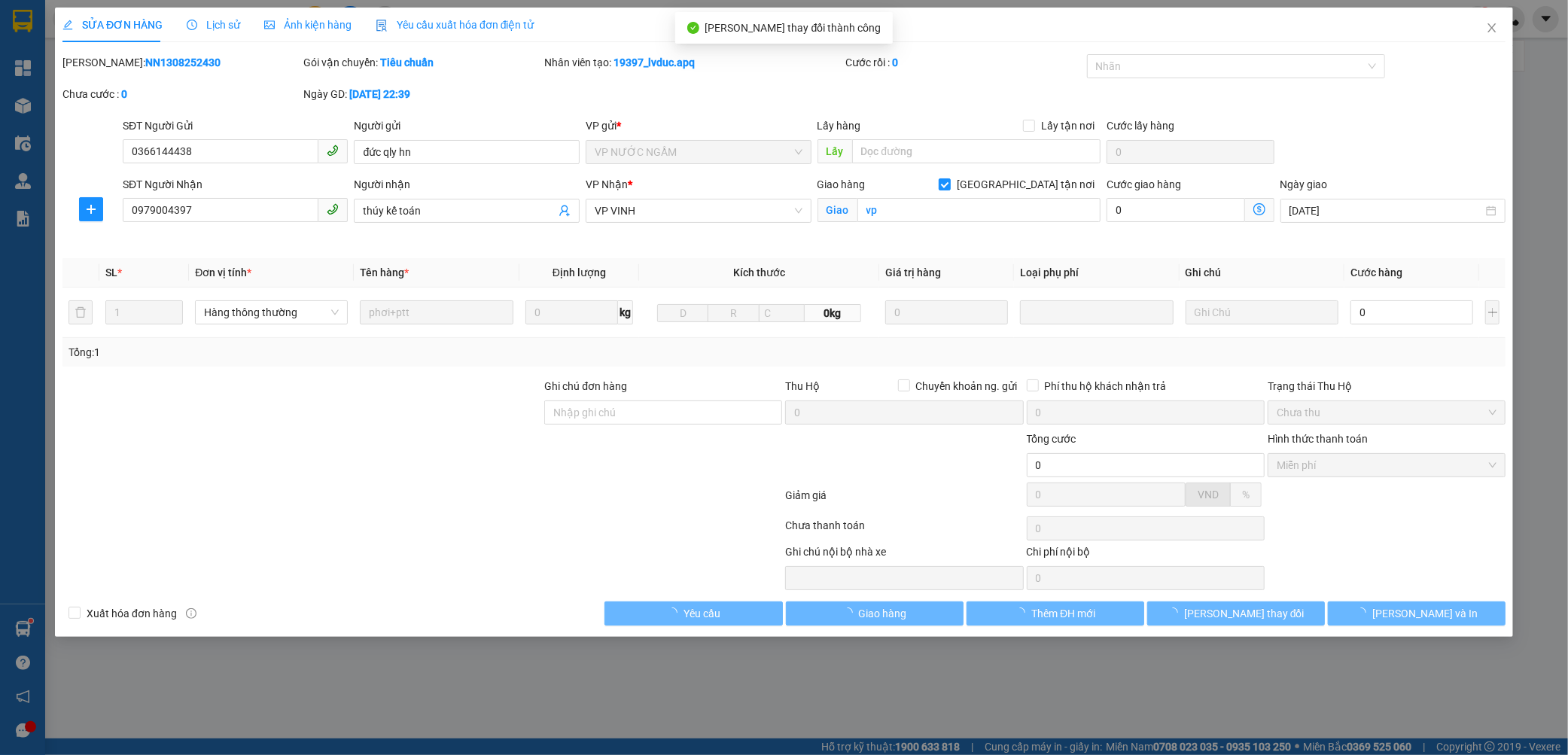
click at [138, 55] on div "Mã ĐH: NN1308252430" at bounding box center [181, 63] width 238 height 17
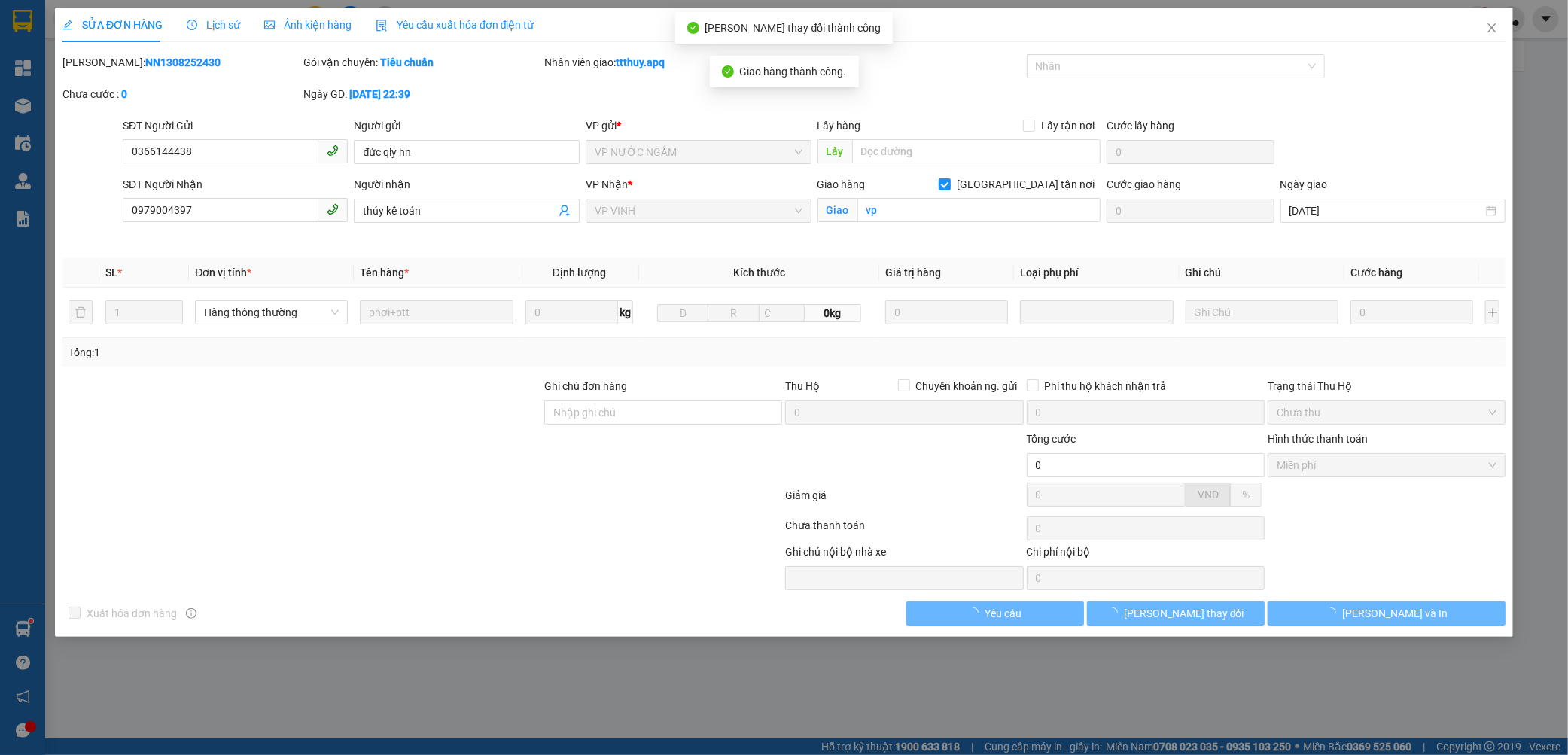
click at [138, 55] on div "Mã ĐH: NN1308252430" at bounding box center [181, 63] width 238 height 17
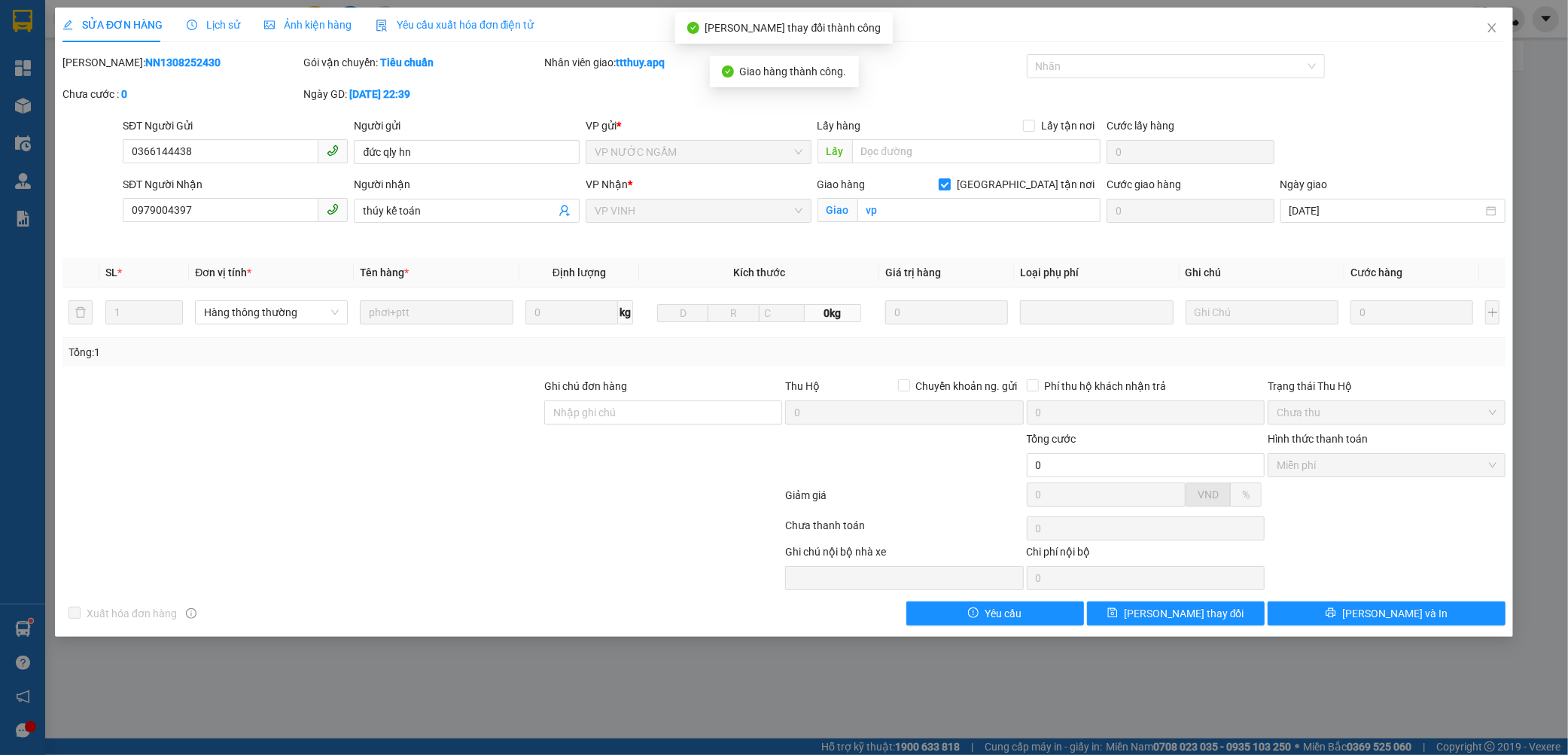
copy b "NN1308252430"
click at [1493, 31] on icon "close" at bounding box center [1492, 28] width 12 height 12
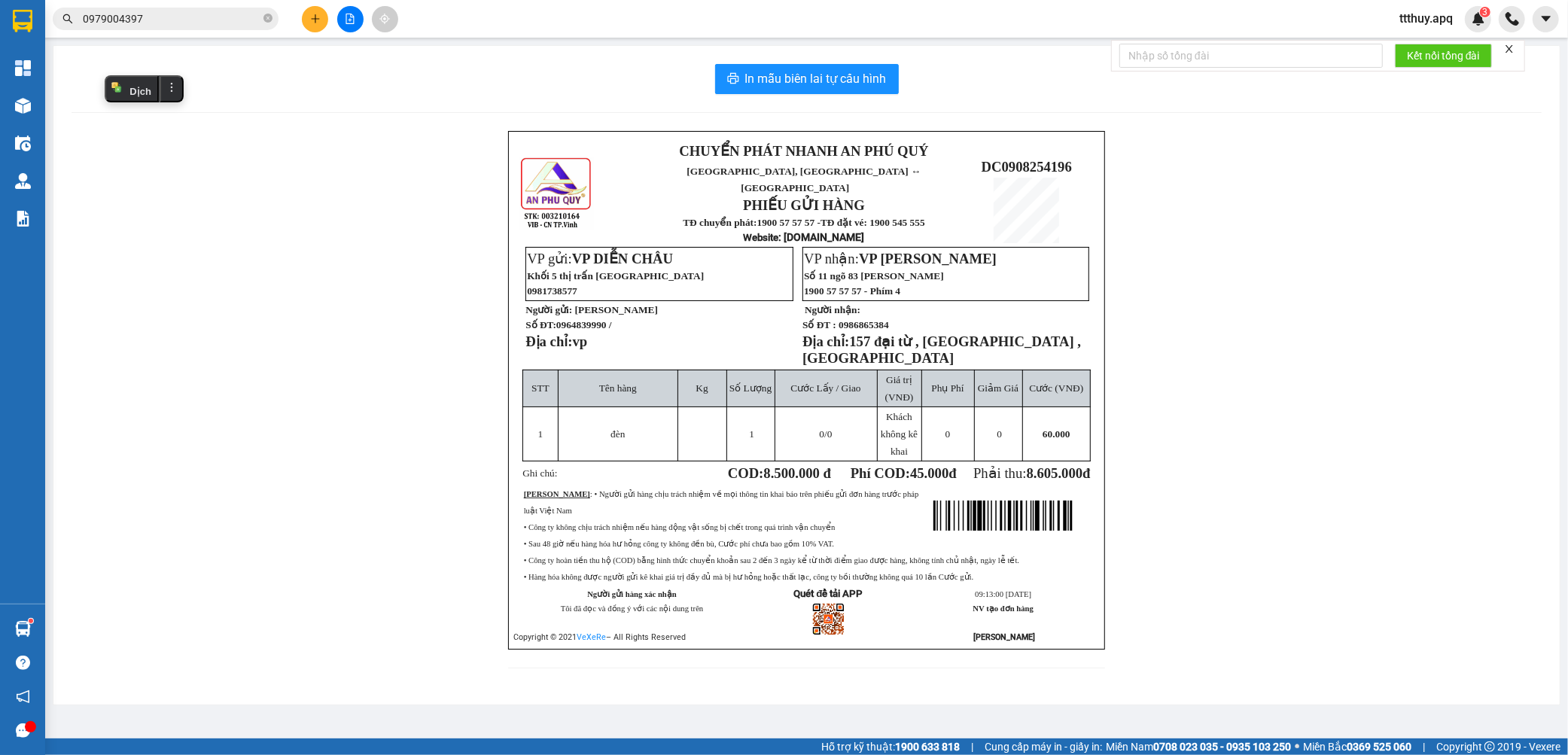
click at [212, 6] on div "Kết quả tìm kiếm ( 1167 ) Bộ lọc Mã ĐH Trạng thái Món hàng Thu hộ Tổng cước Chư…" at bounding box center [784, 18] width 1568 height 38
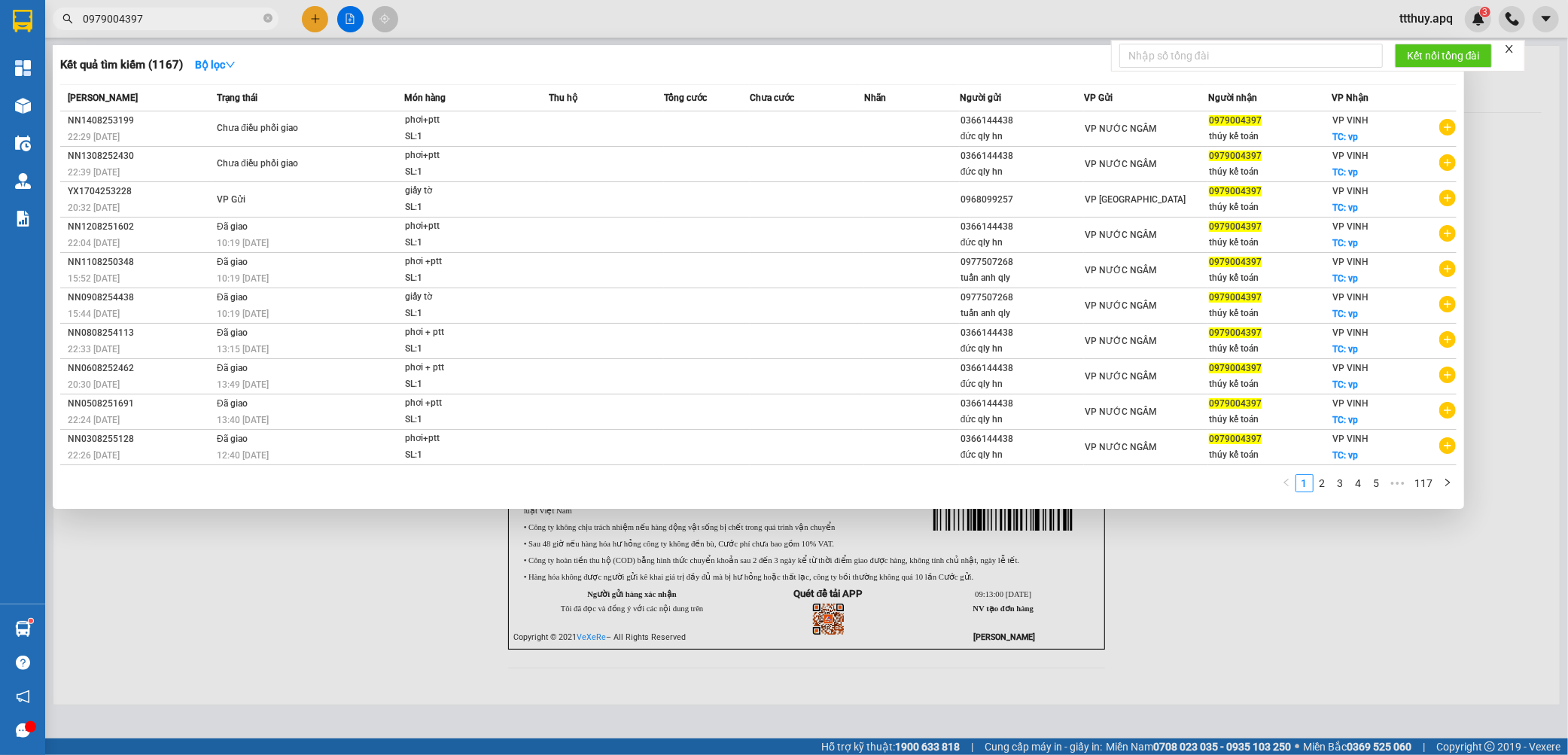
click at [211, 15] on input "0979004397" at bounding box center [171, 19] width 177 height 17
drag, startPoint x: 211, startPoint y: 15, endPoint x: 223, endPoint y: 3, distance: 17.0
click at [211, 16] on input "0979004397" at bounding box center [171, 19] width 177 height 17
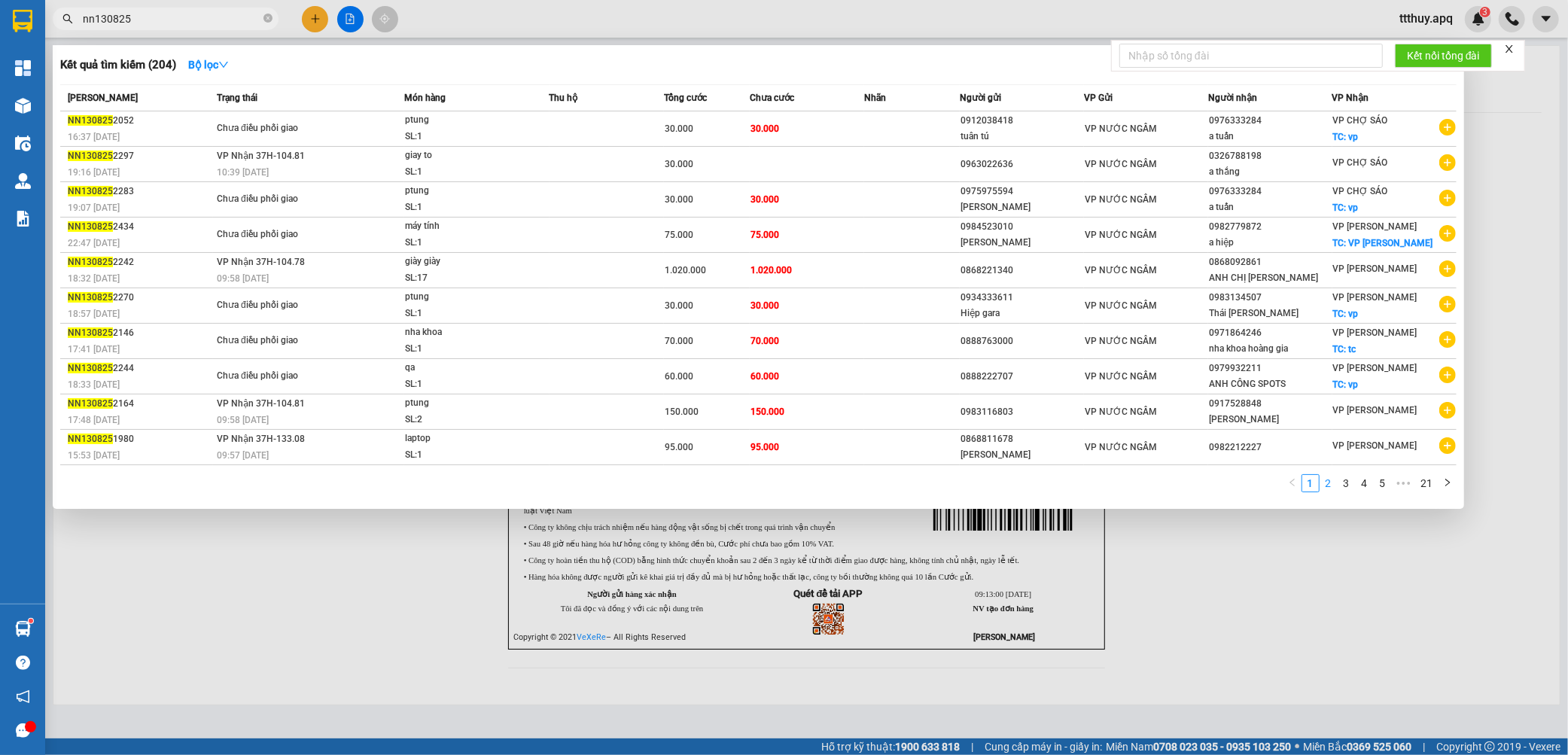
click at [1330, 485] on link "2" at bounding box center [1329, 483] width 17 height 17
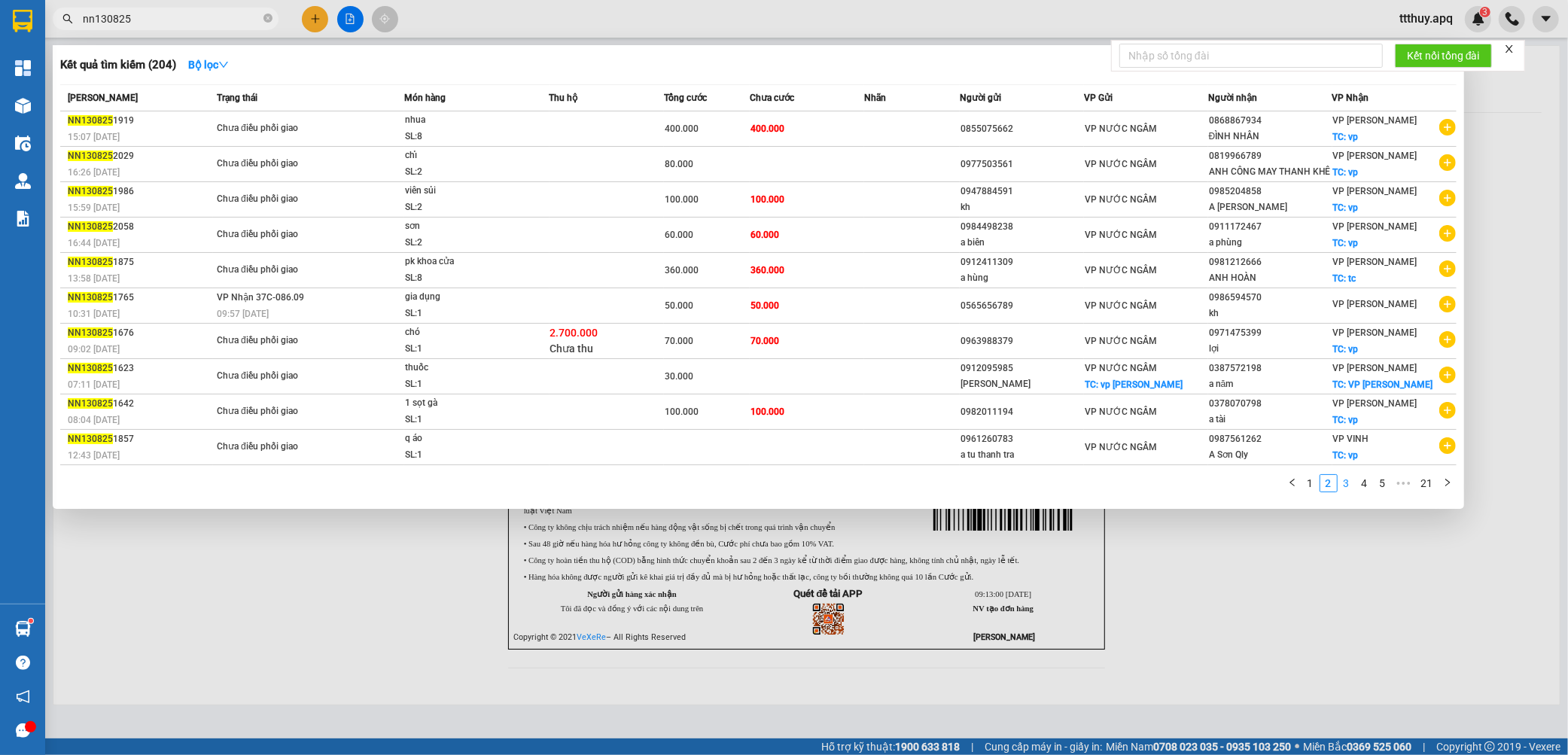
click at [1348, 490] on link "3" at bounding box center [1346, 483] width 17 height 17
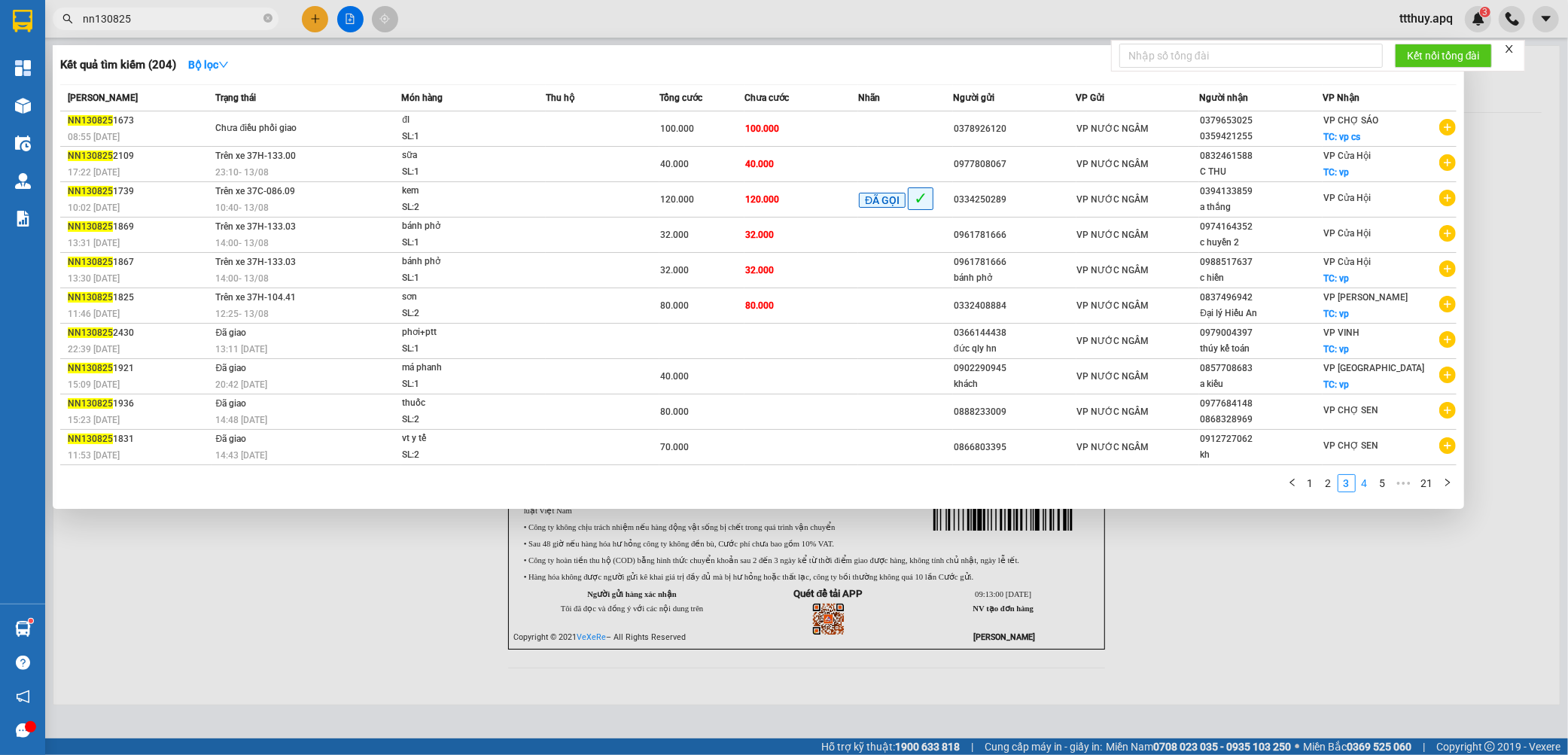
click at [1365, 484] on link "4" at bounding box center [1365, 483] width 17 height 17
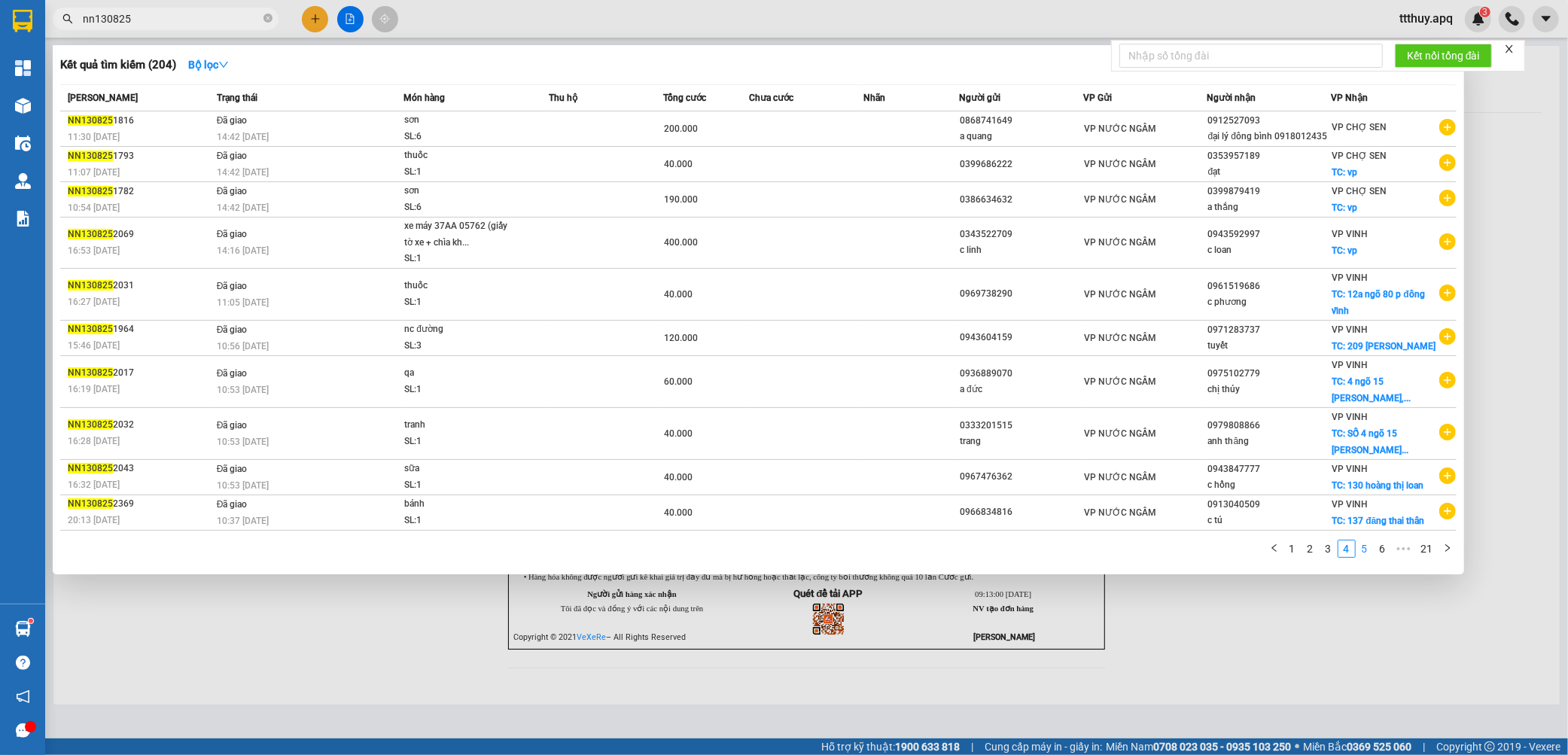
click at [1359, 552] on link "5" at bounding box center [1365, 548] width 17 height 17
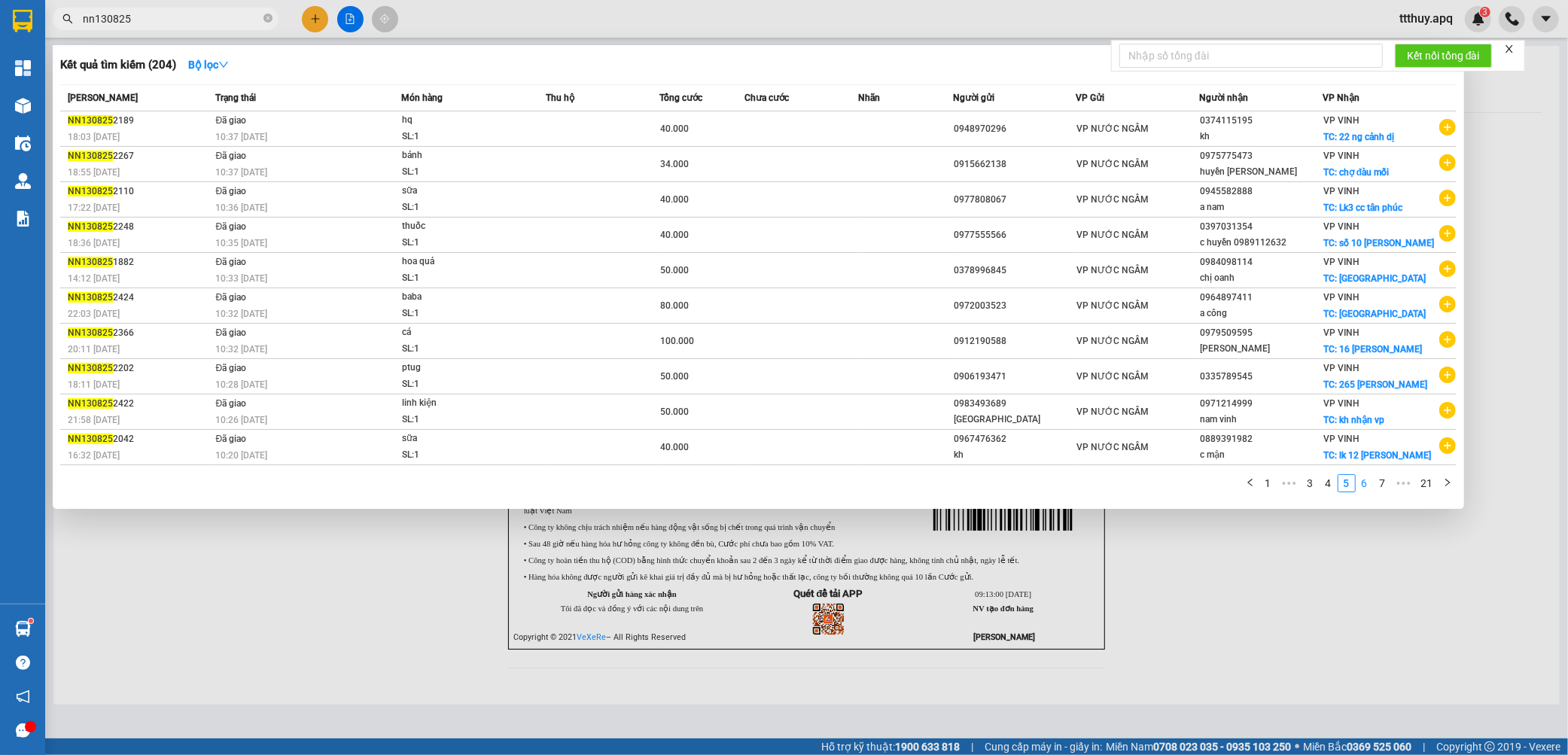
click at [1360, 491] on link "6" at bounding box center [1365, 483] width 17 height 17
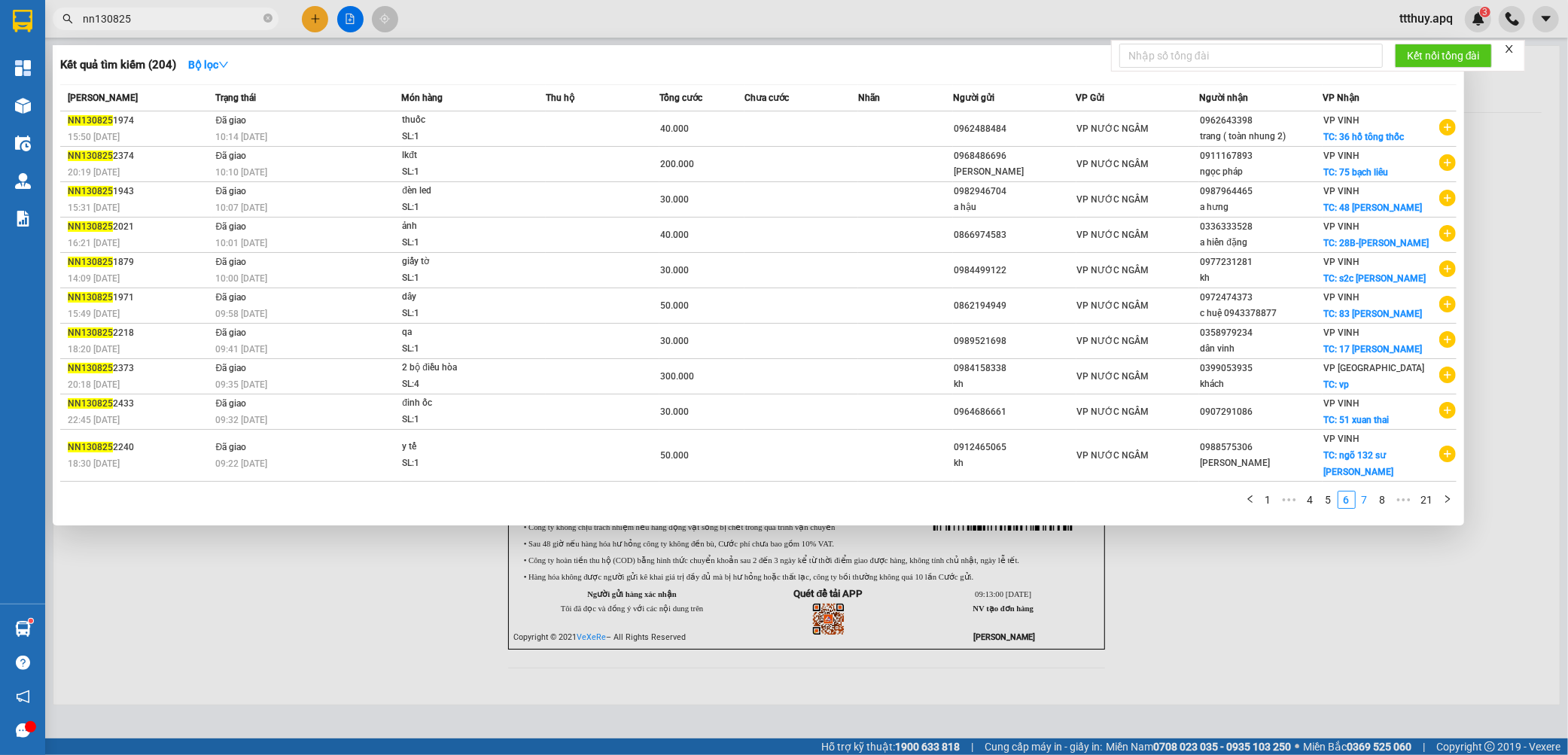
click at [1363, 491] on link "7" at bounding box center [1365, 500] width 17 height 17
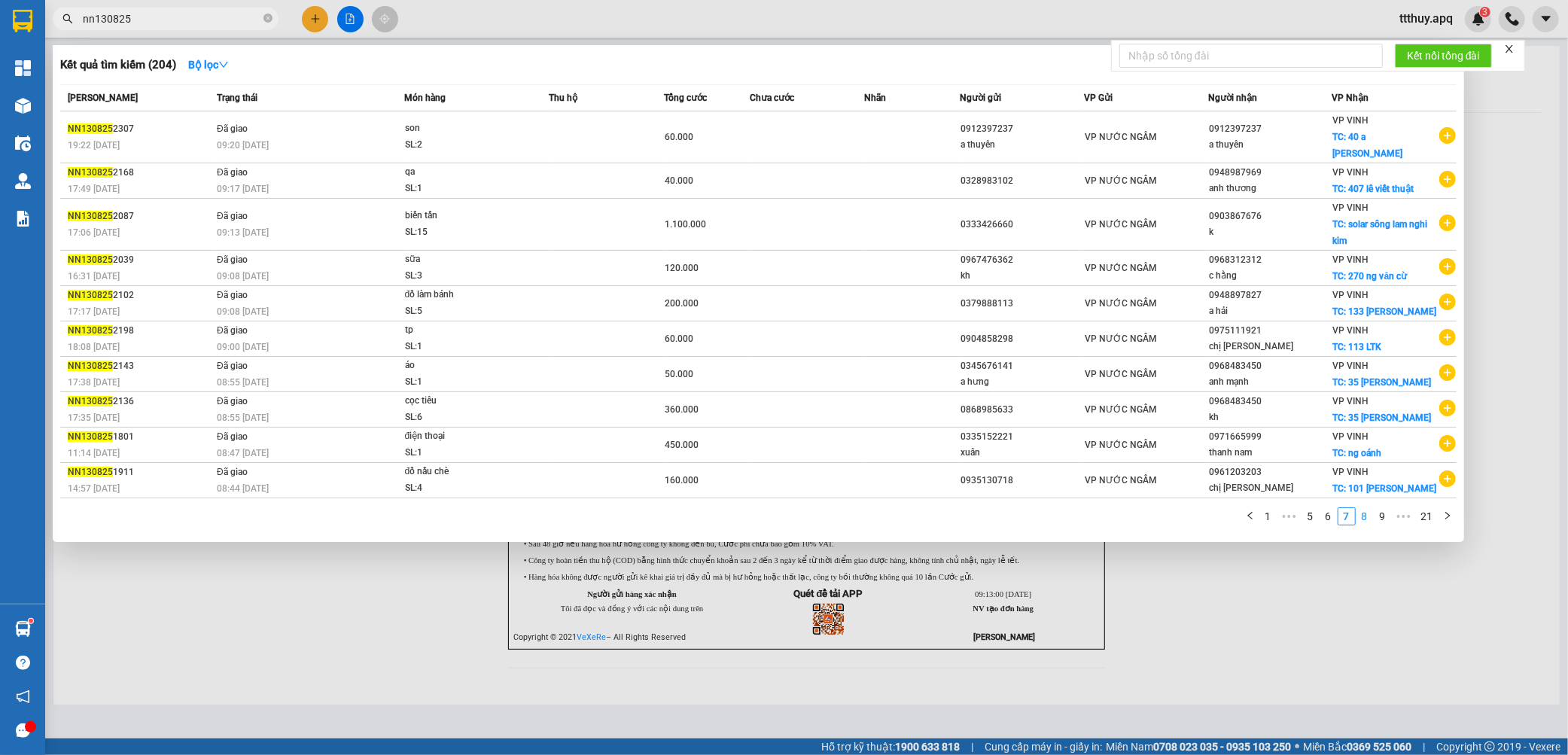
click at [1365, 522] on link "8" at bounding box center [1365, 516] width 17 height 17
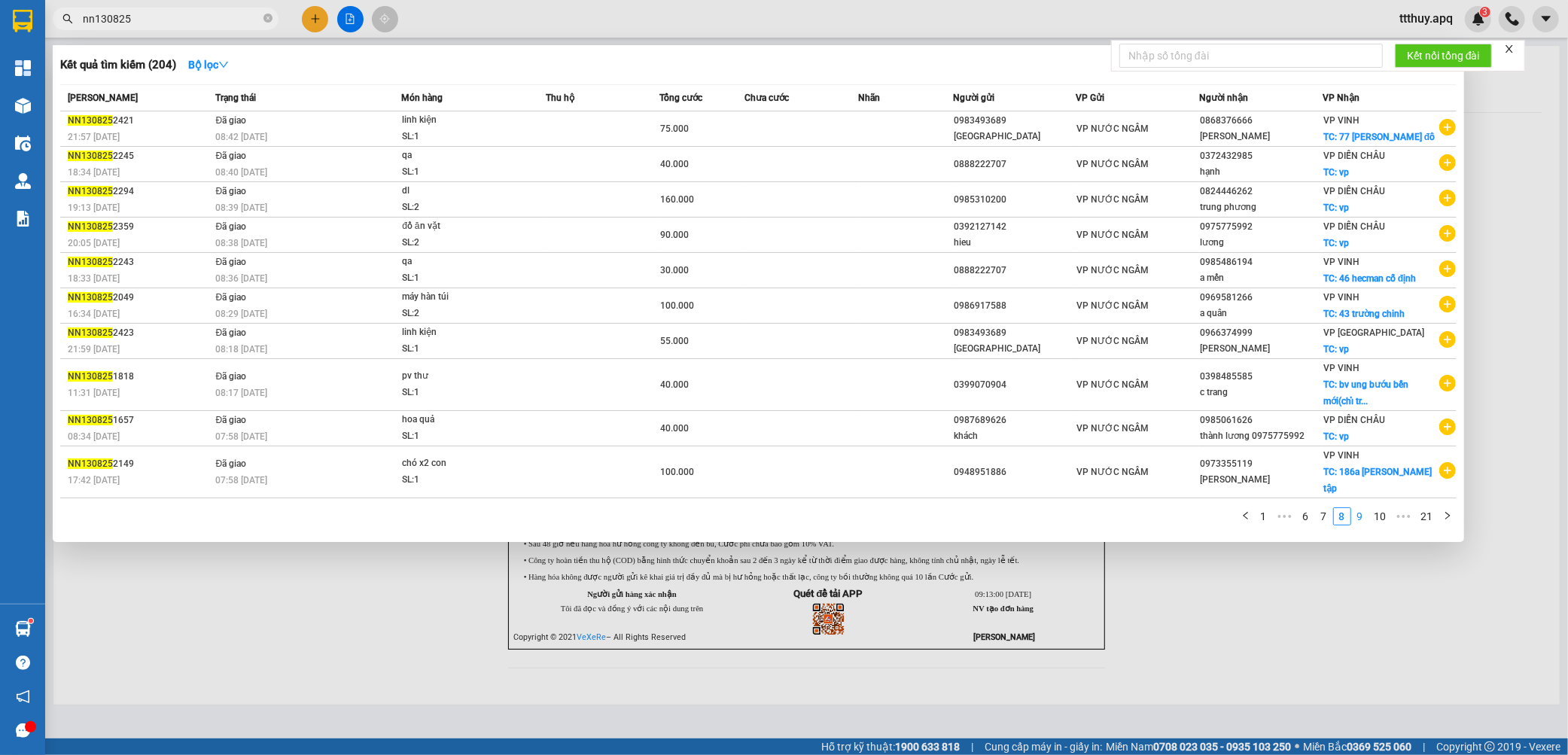
click at [1359, 523] on link "9" at bounding box center [1360, 516] width 17 height 17
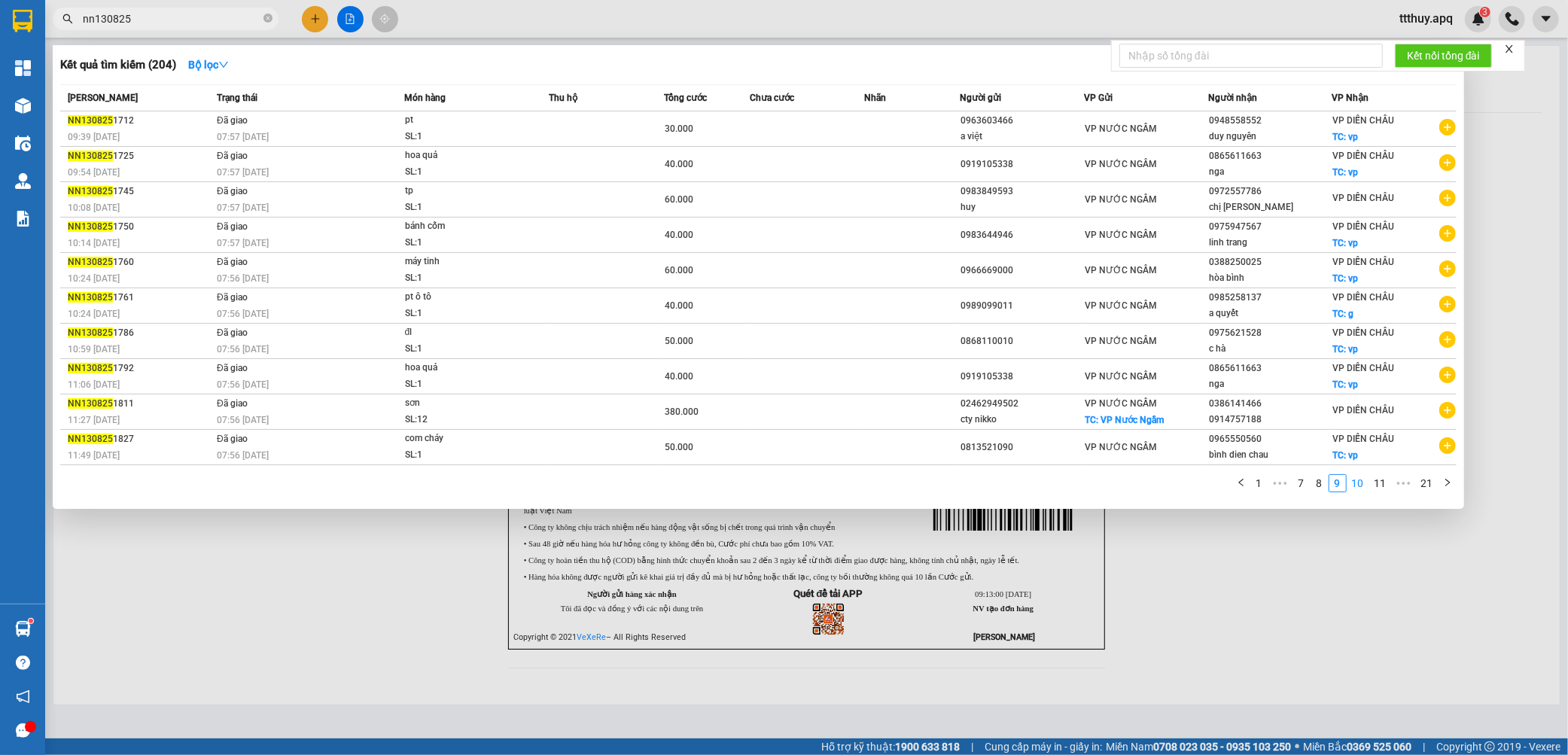
click at [1358, 485] on link "10" at bounding box center [1357, 483] width 21 height 17
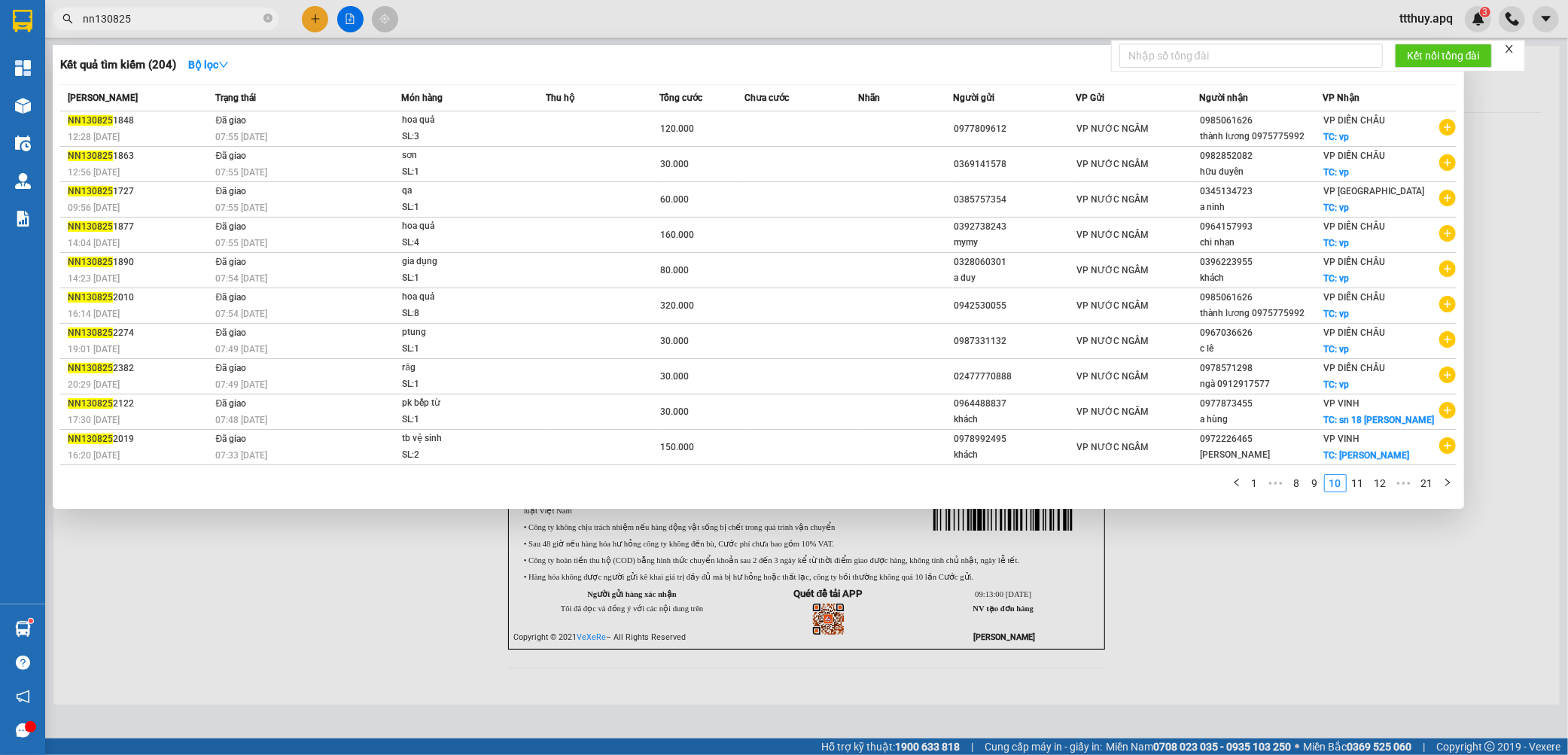
click at [1356, 489] on link "11" at bounding box center [1357, 483] width 21 height 17
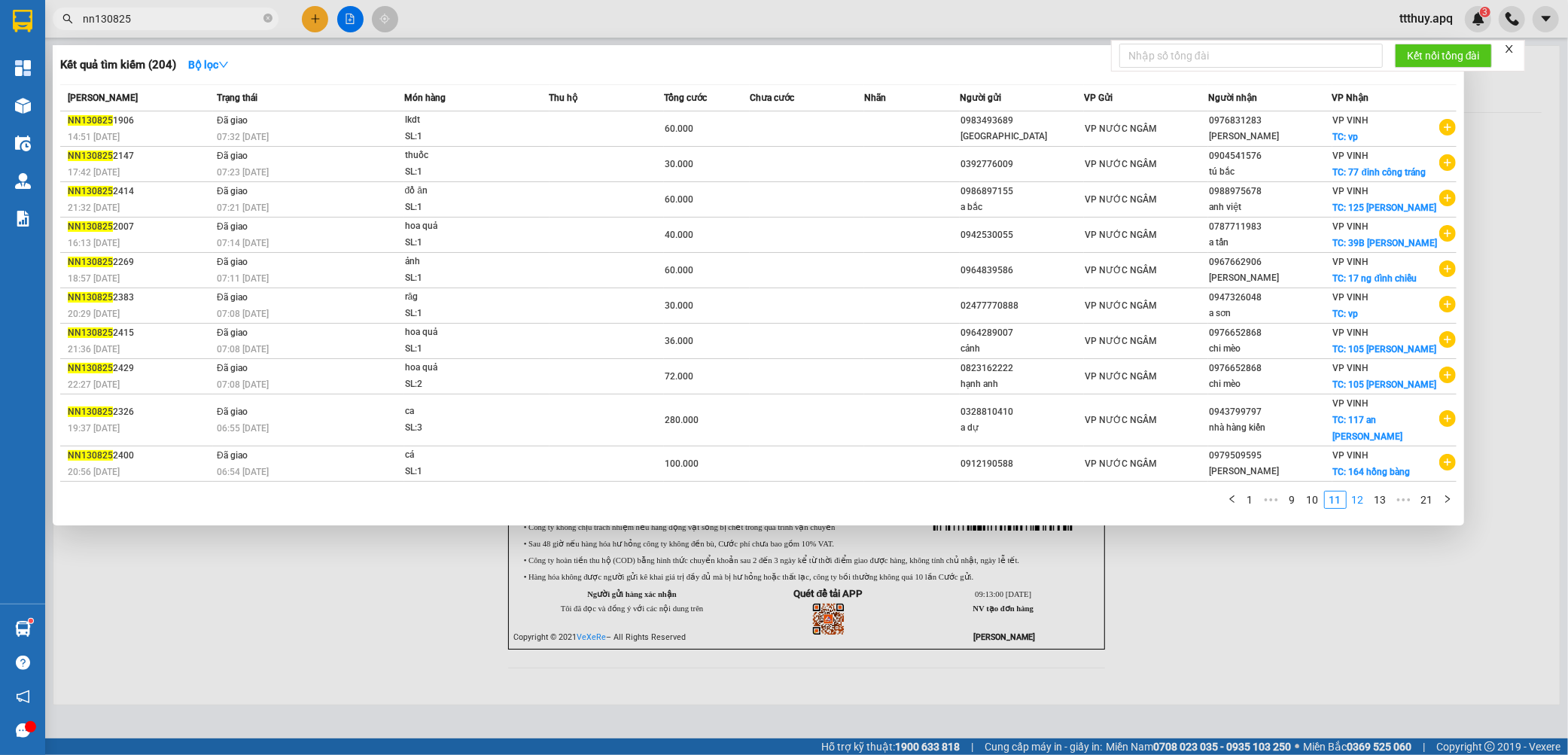
click at [1358, 508] on link "12" at bounding box center [1357, 500] width 21 height 17
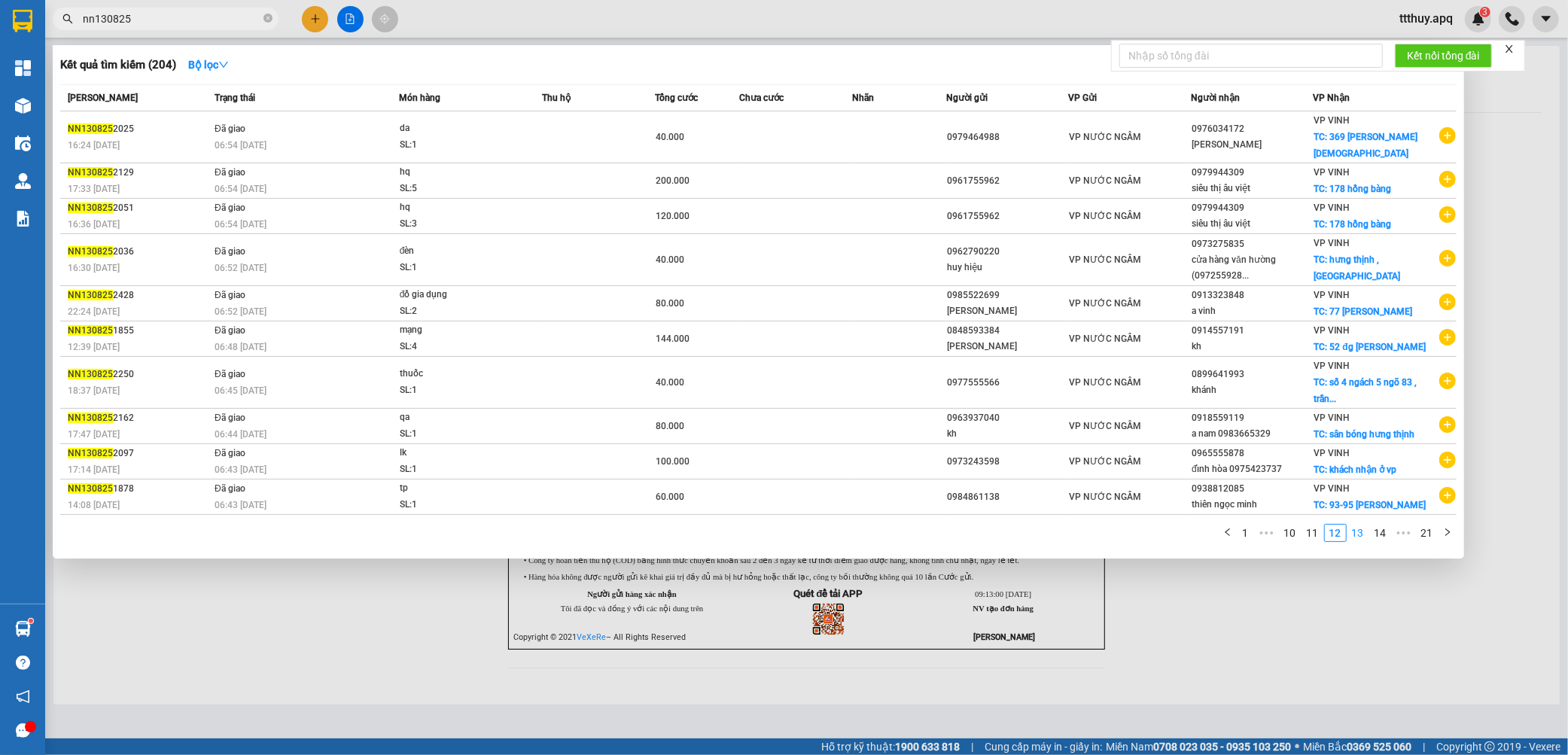
click at [1357, 525] on link "13" at bounding box center [1357, 533] width 21 height 17
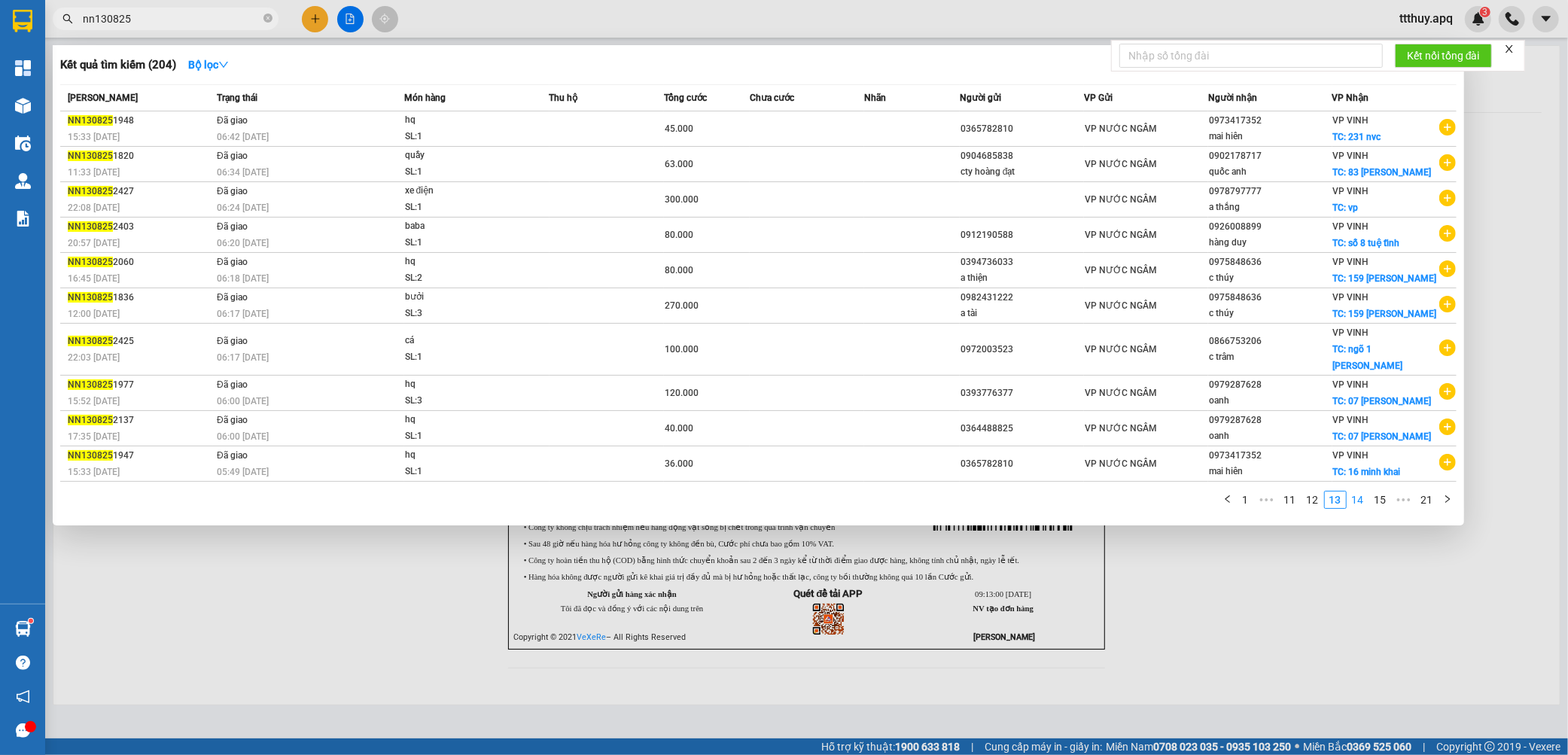
click at [1360, 508] on link "14" at bounding box center [1357, 500] width 21 height 17
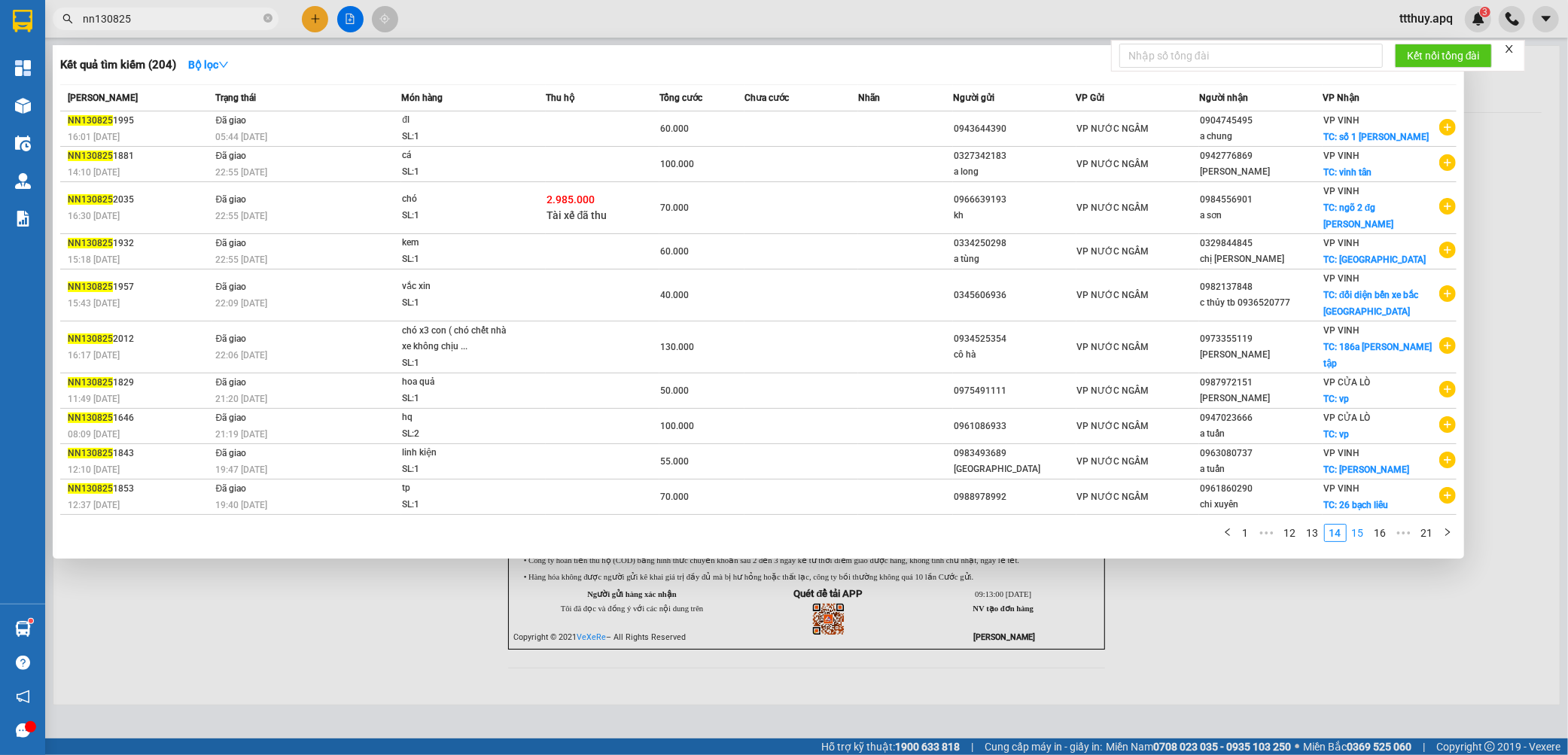
click at [1359, 525] on link "15" at bounding box center [1357, 533] width 21 height 17
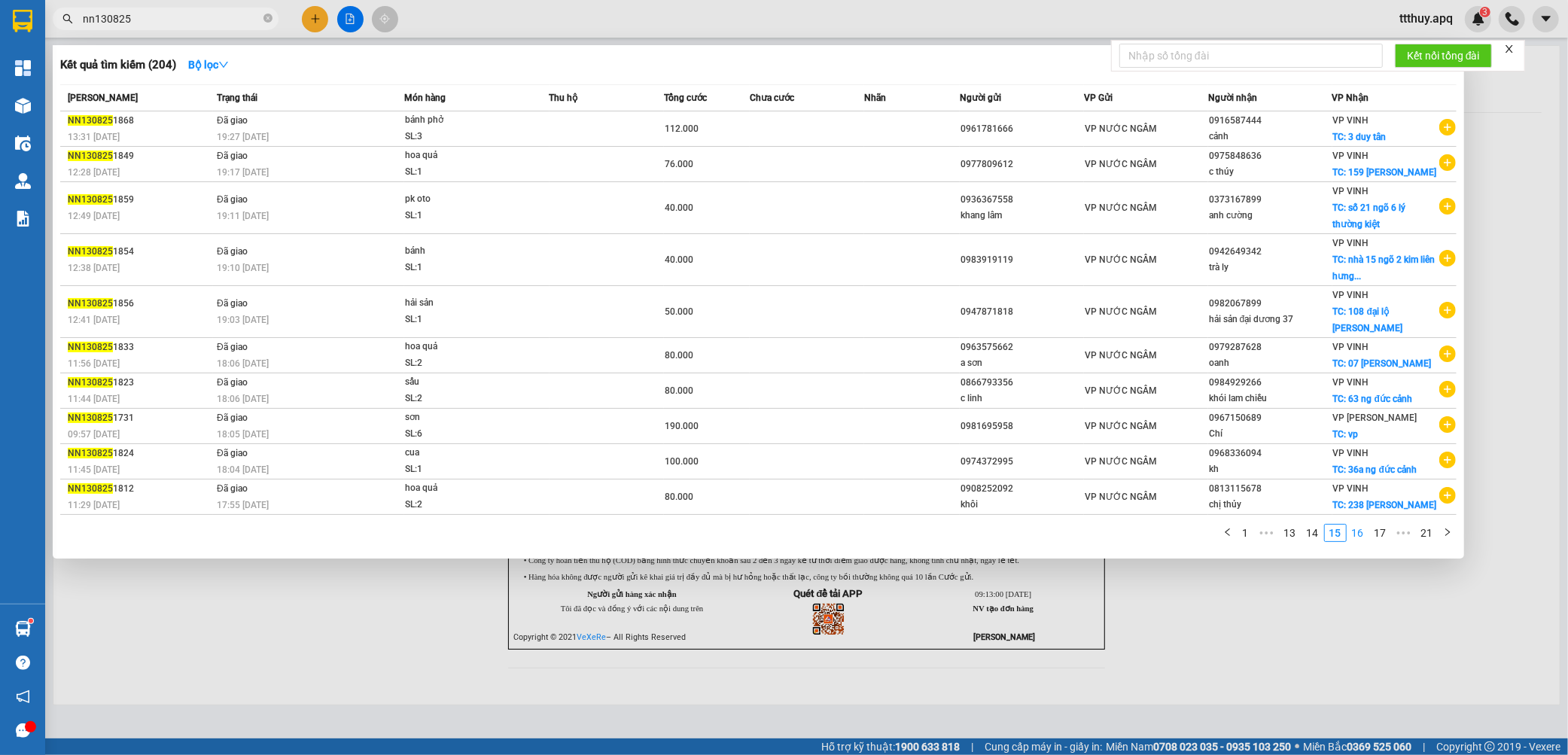
click at [1362, 540] on link "16" at bounding box center [1357, 533] width 21 height 17
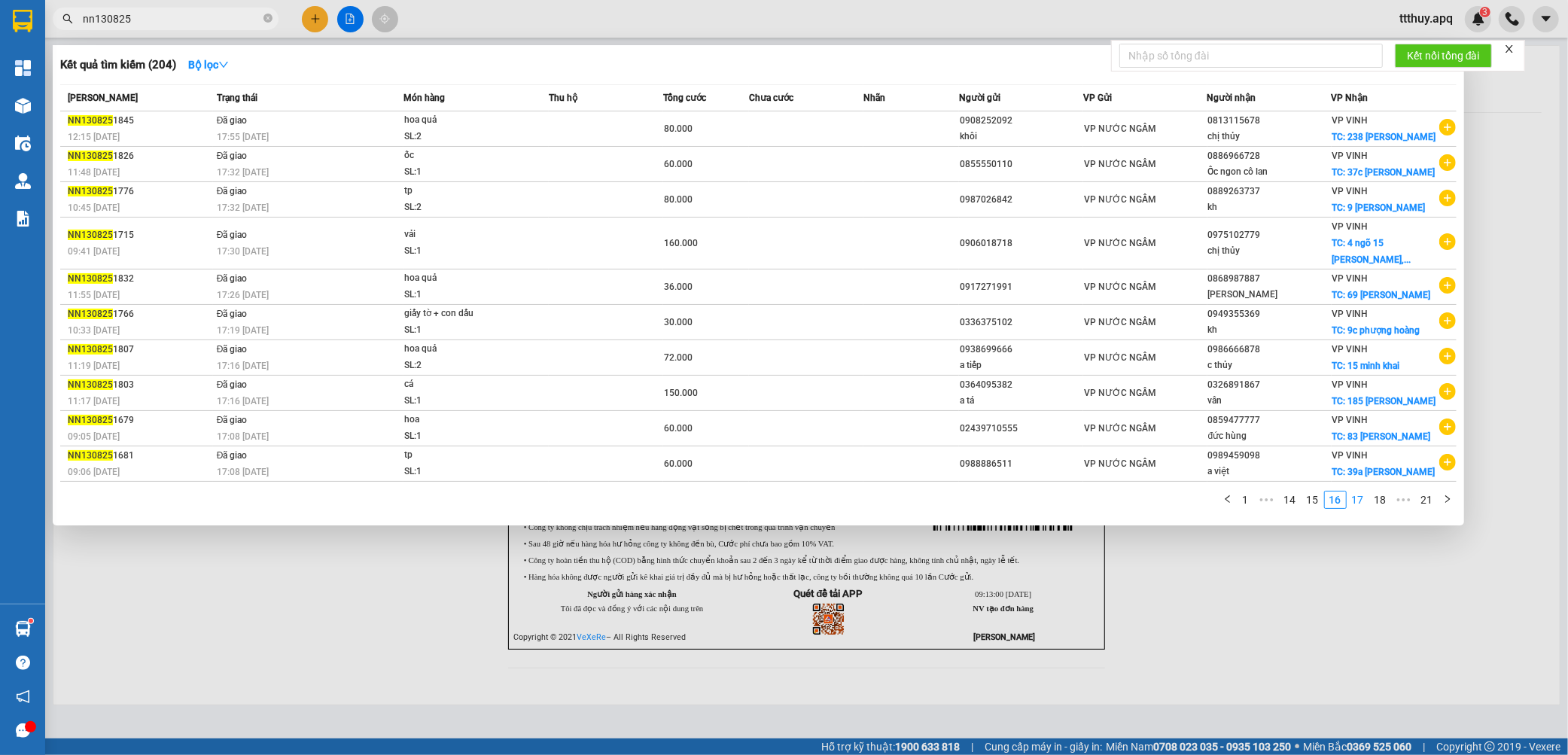
click at [1358, 505] on link "17" at bounding box center [1357, 500] width 21 height 17
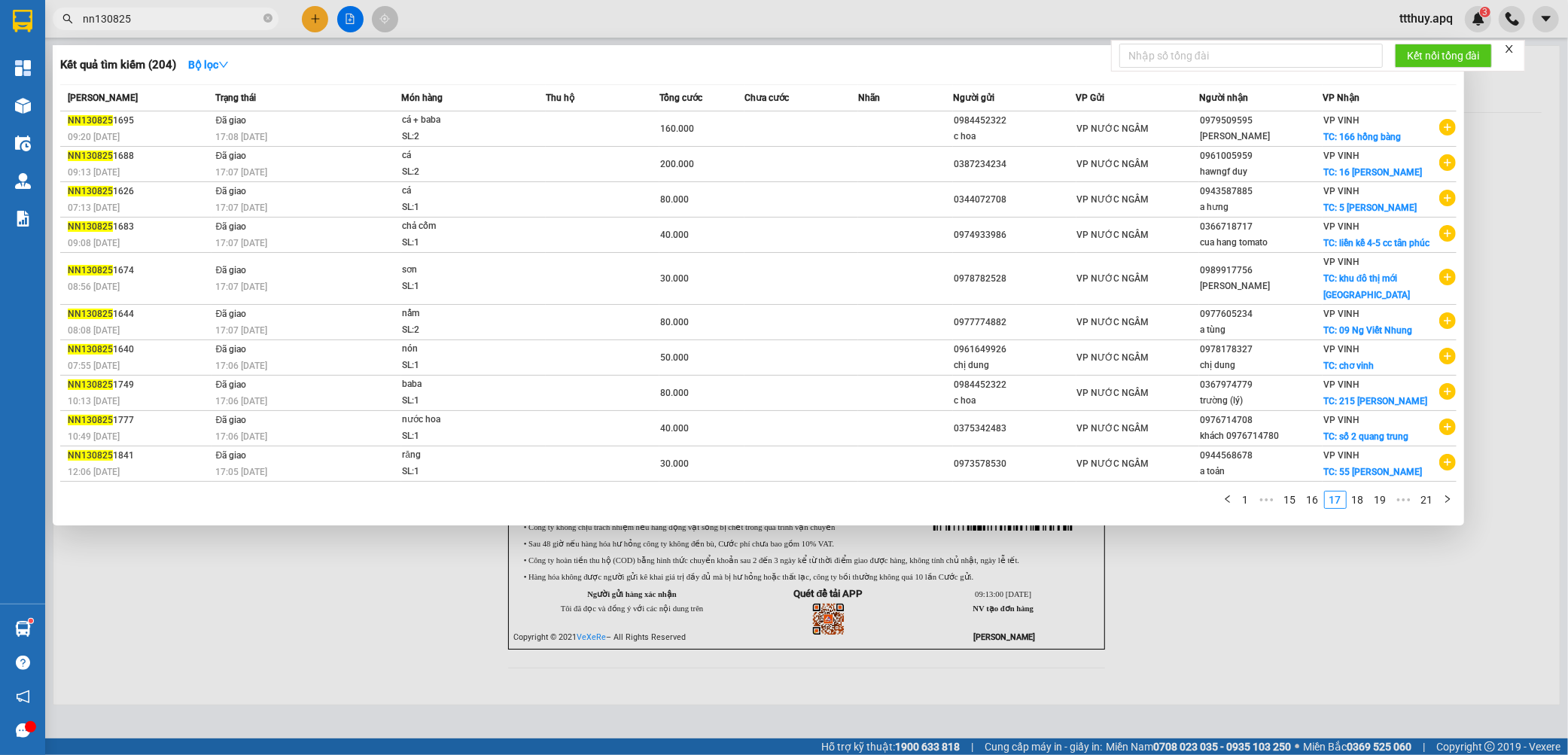
drag, startPoint x: 1356, startPoint y: 522, endPoint x: 1358, endPoint y: 529, distance: 7.3
click at [1357, 508] on link "18" at bounding box center [1357, 500] width 21 height 17
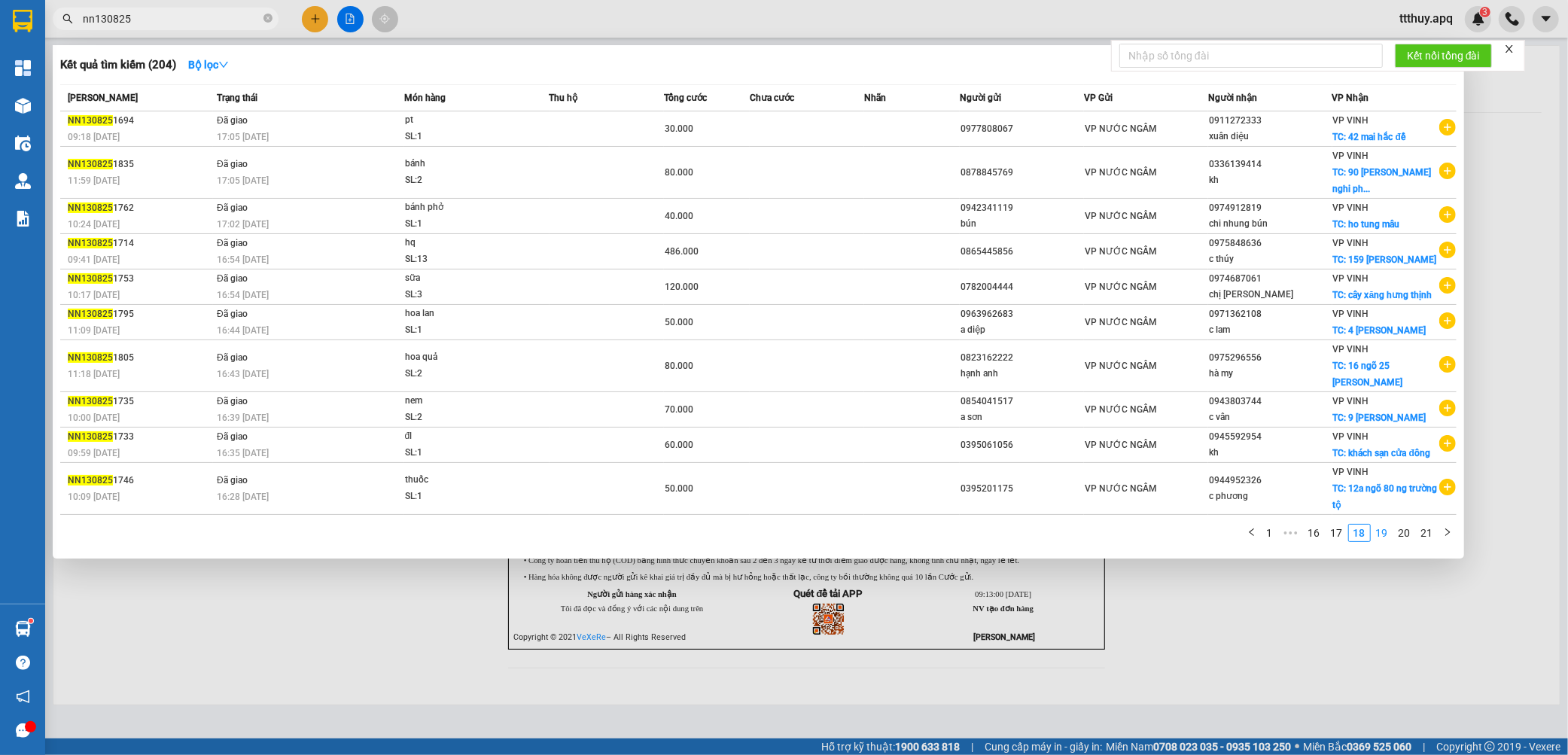
click at [1380, 541] on link "19" at bounding box center [1382, 533] width 21 height 17
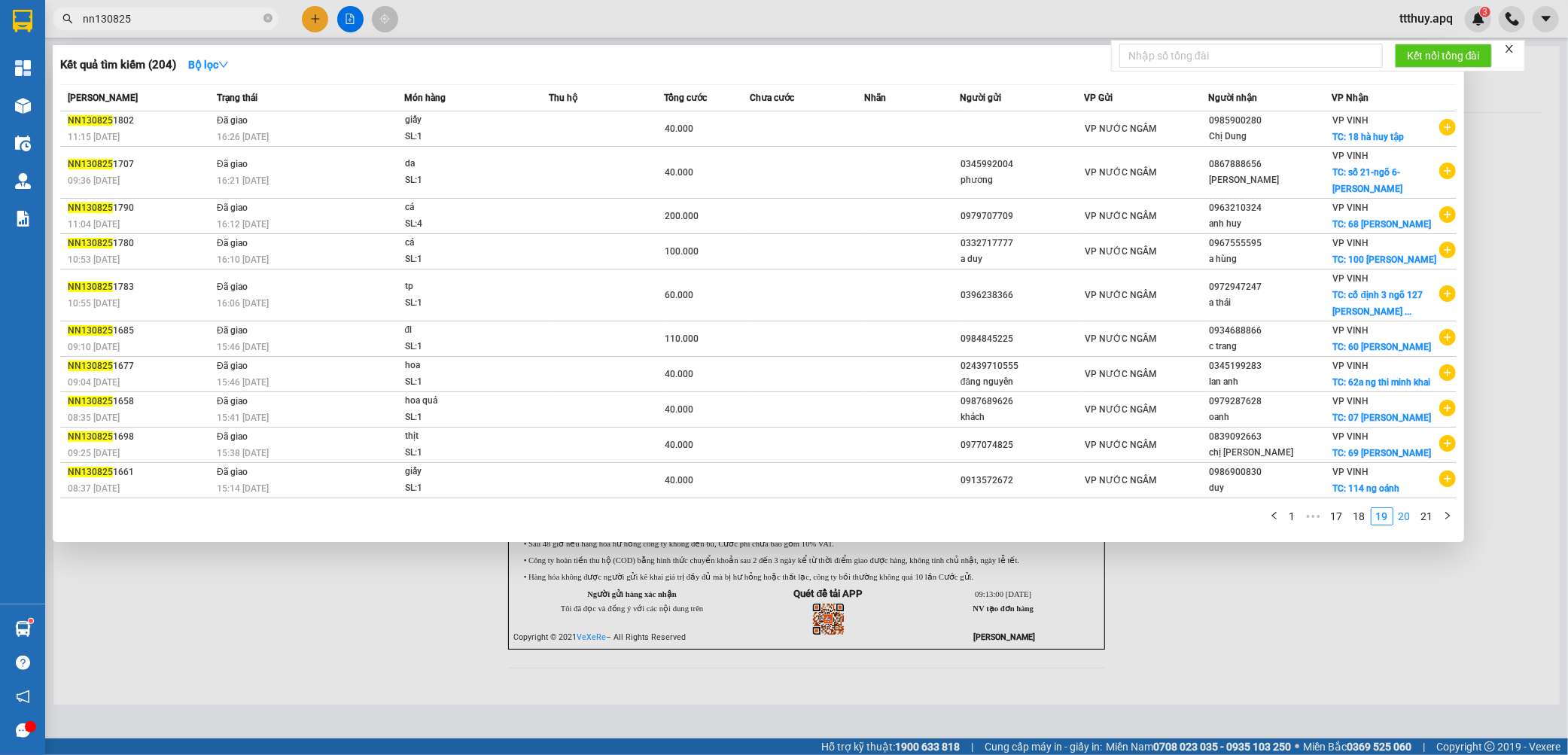
click at [1398, 525] on link "20" at bounding box center [1404, 516] width 21 height 17
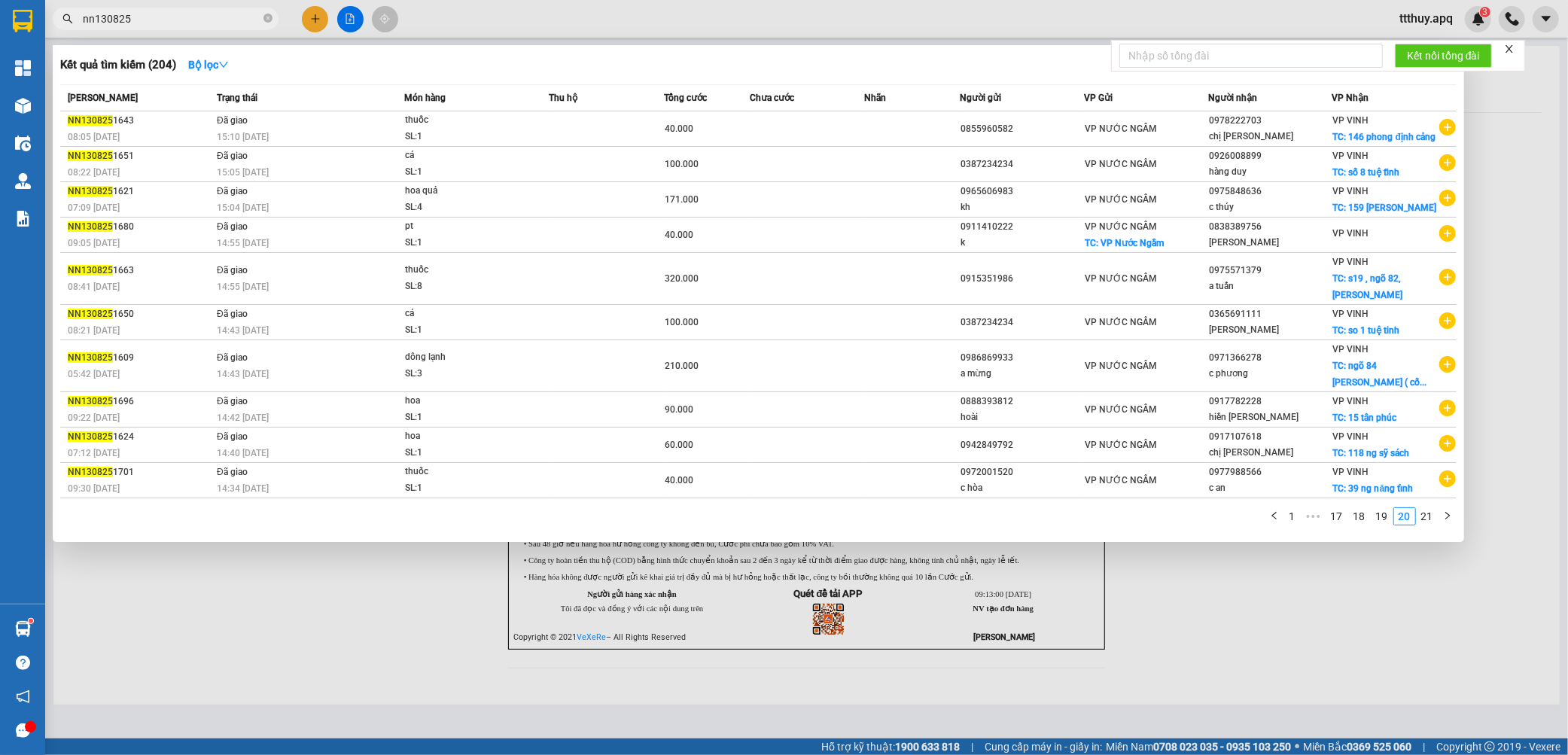
drag, startPoint x: 1420, startPoint y: 537, endPoint x: 1412, endPoint y: 554, distance: 18.8
click at [1423, 525] on link "21" at bounding box center [1426, 516] width 21 height 17
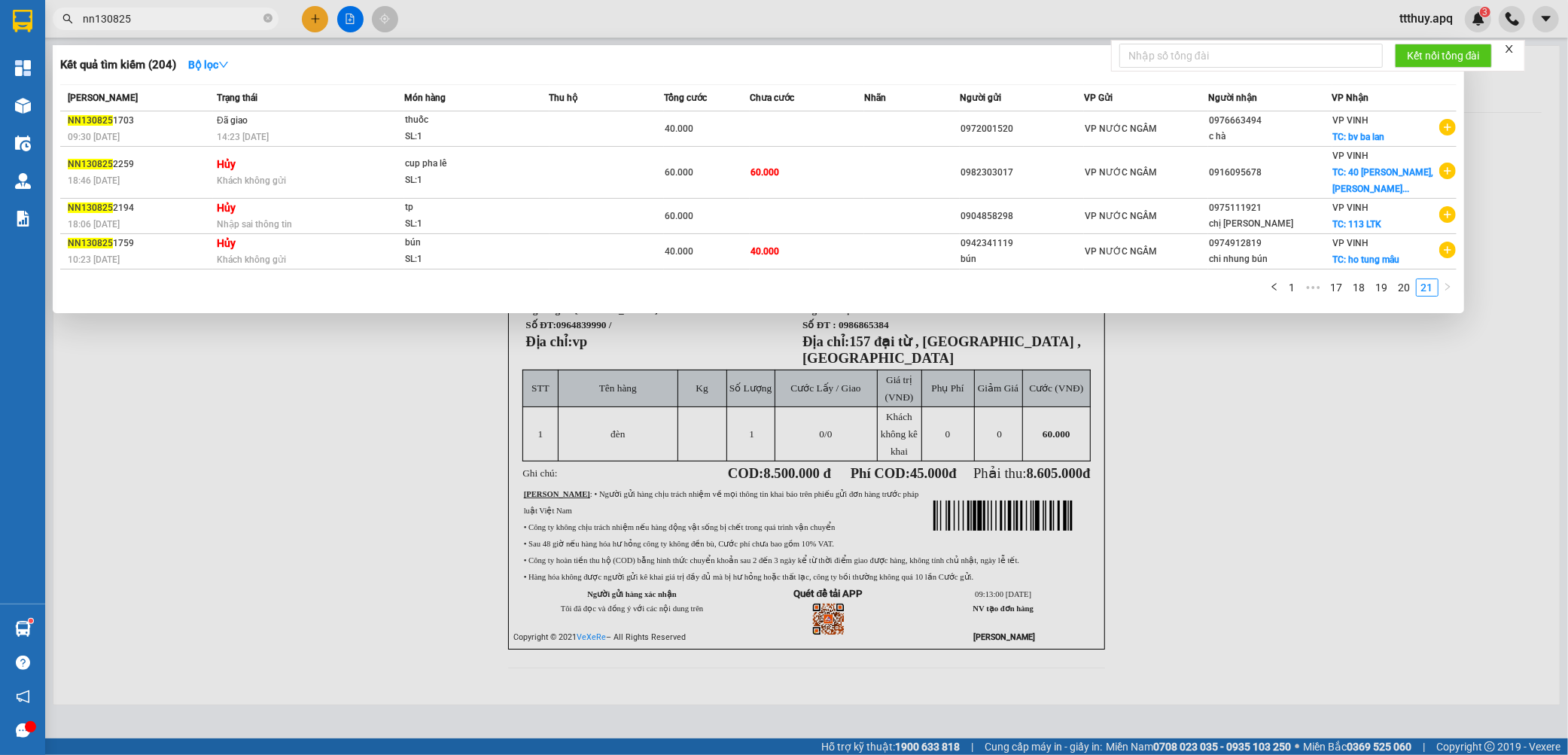
drag, startPoint x: 92, startPoint y: 23, endPoint x: 280, endPoint y: 86, distance: 198.3
click at [91, 23] on input "nn130825" at bounding box center [171, 19] width 177 height 17
type input "nh130825"
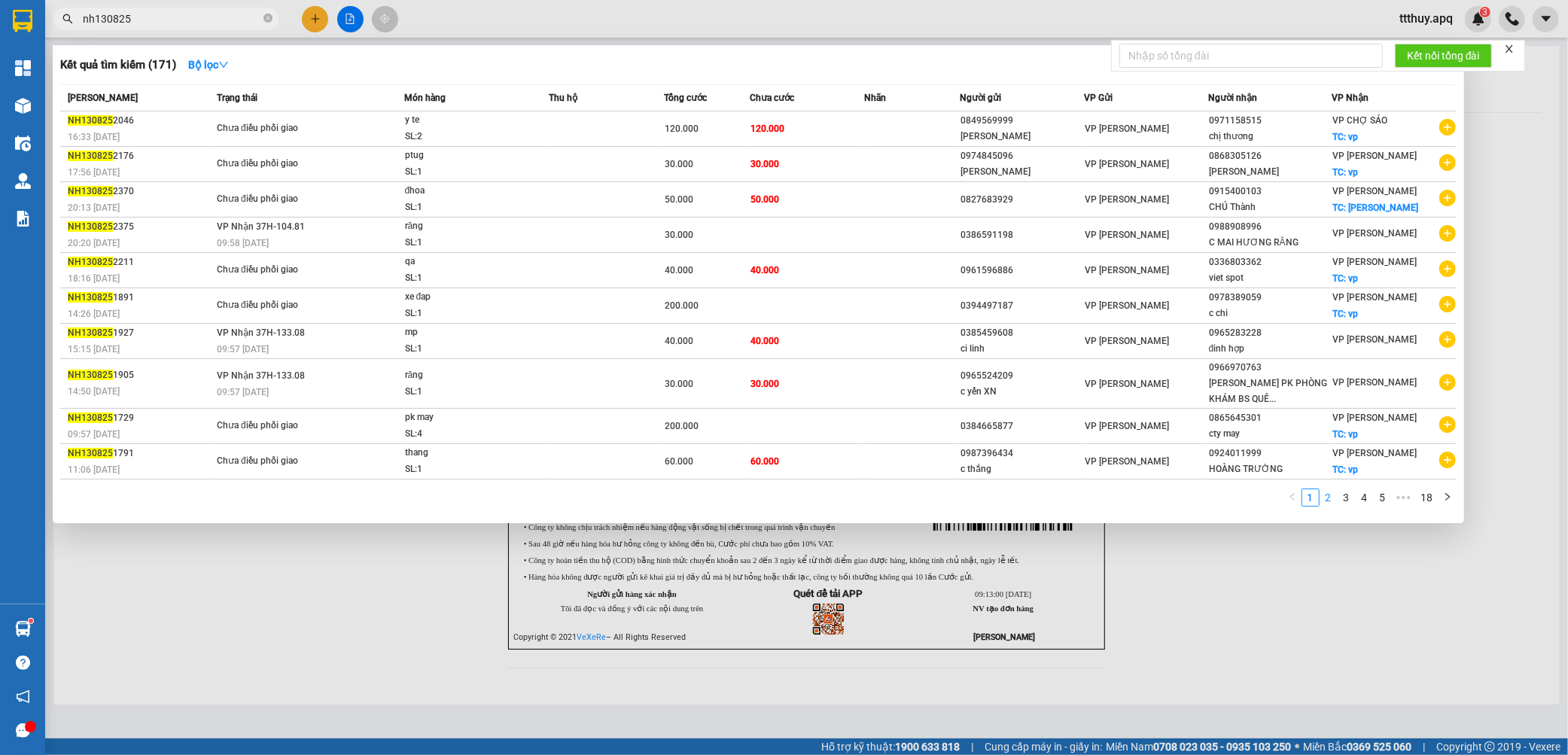
click at [1329, 497] on link "2" at bounding box center [1329, 497] width 17 height 17
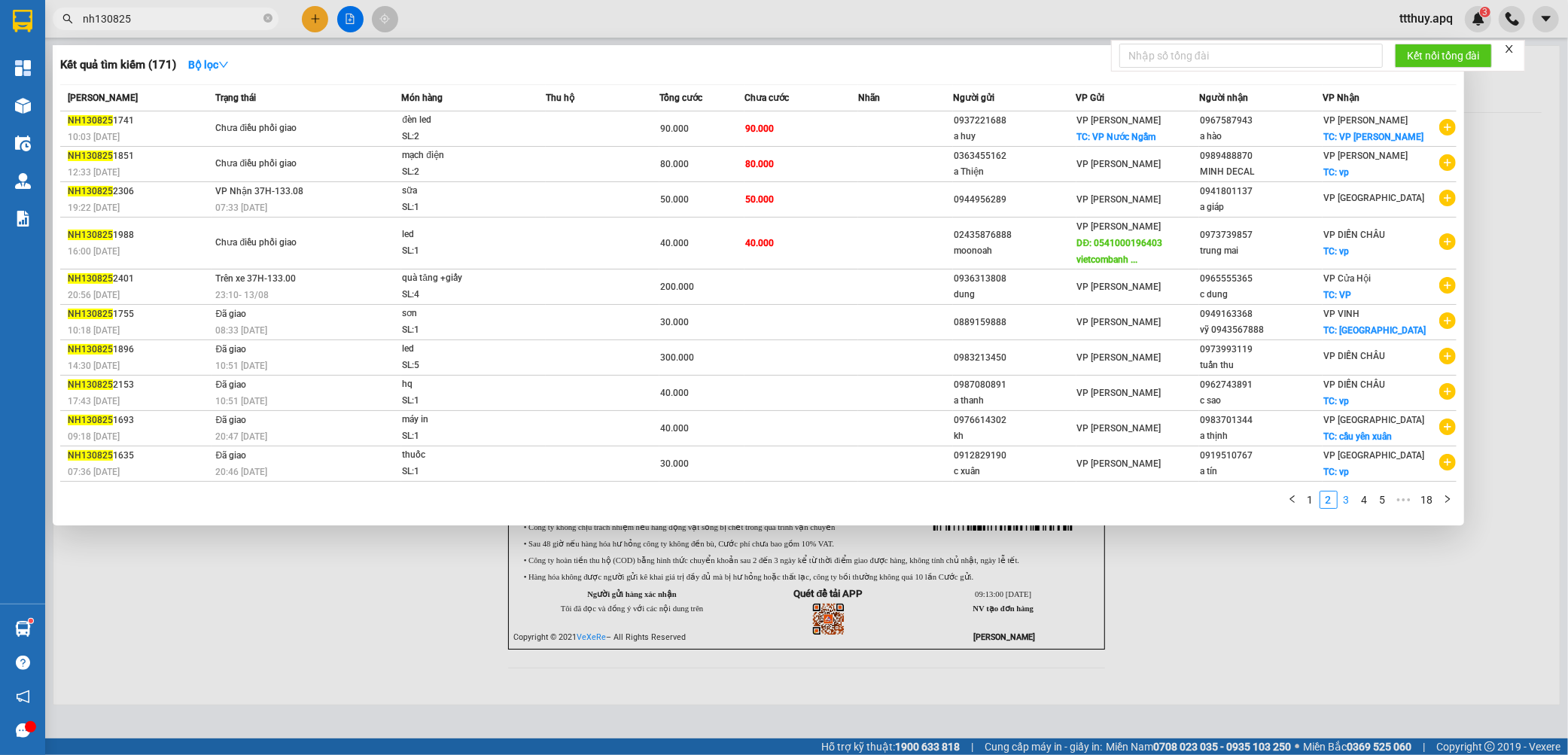
click at [1344, 504] on link "3" at bounding box center [1346, 500] width 17 height 17
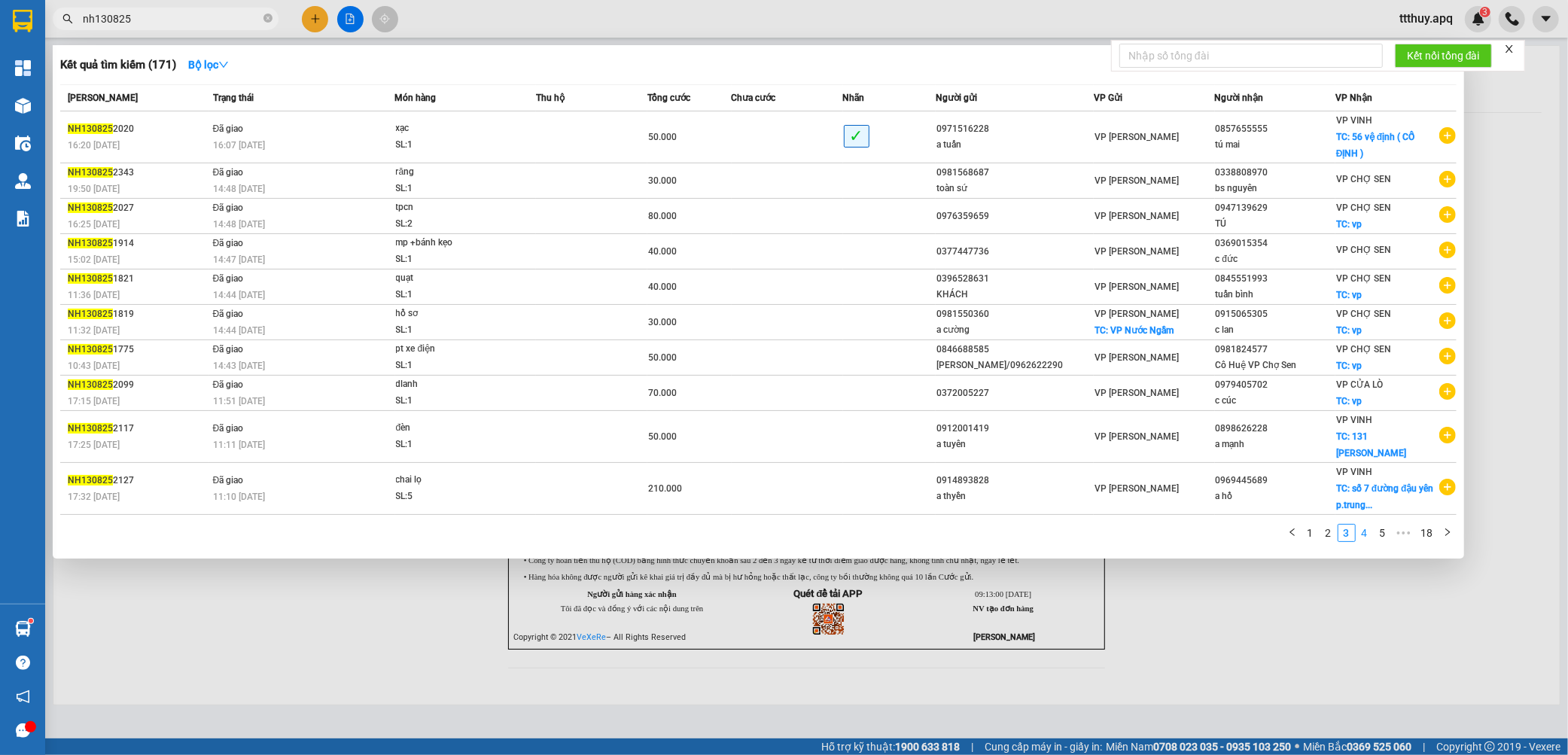
click at [1363, 525] on link "4" at bounding box center [1365, 533] width 17 height 17
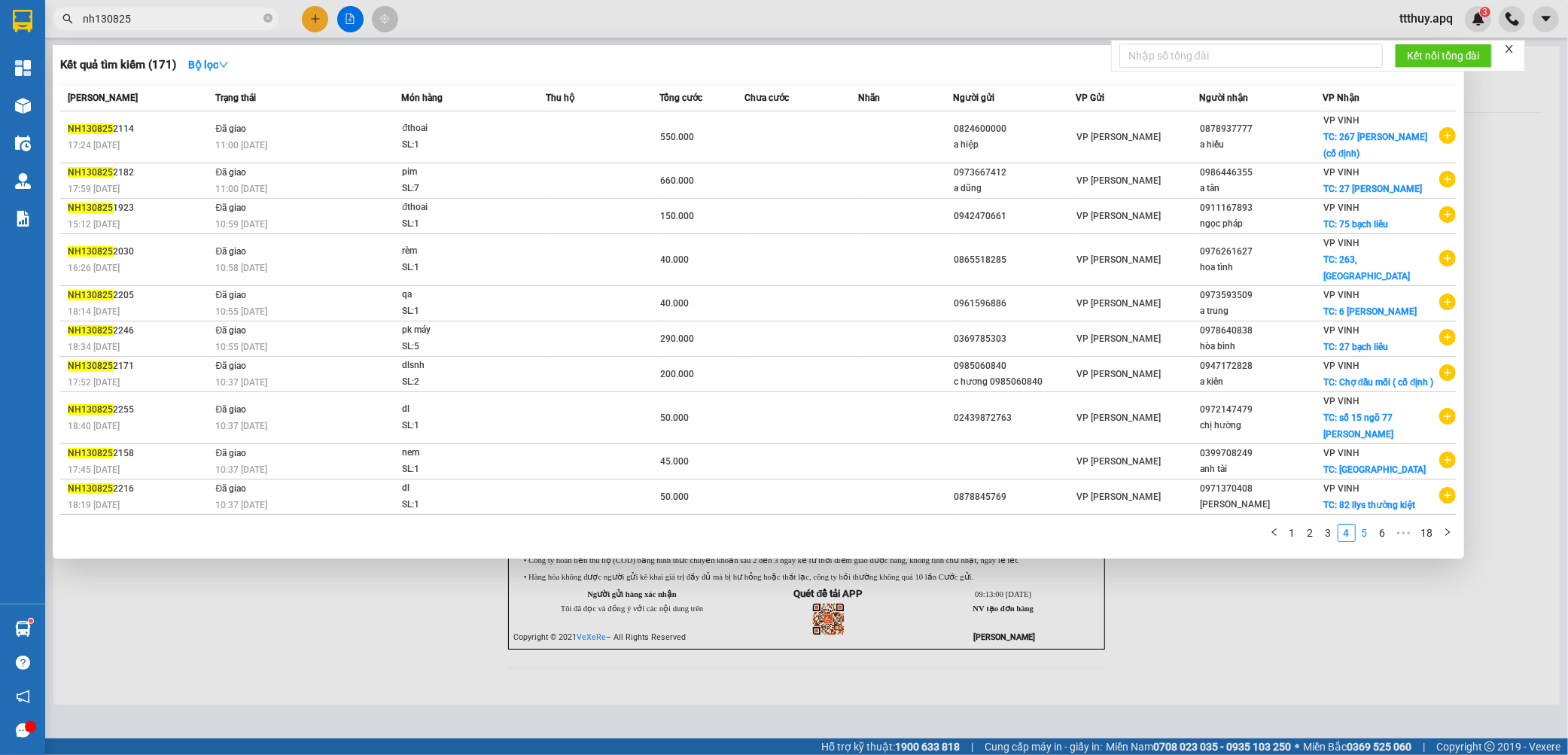
click at [1366, 525] on link "5" at bounding box center [1365, 533] width 17 height 17
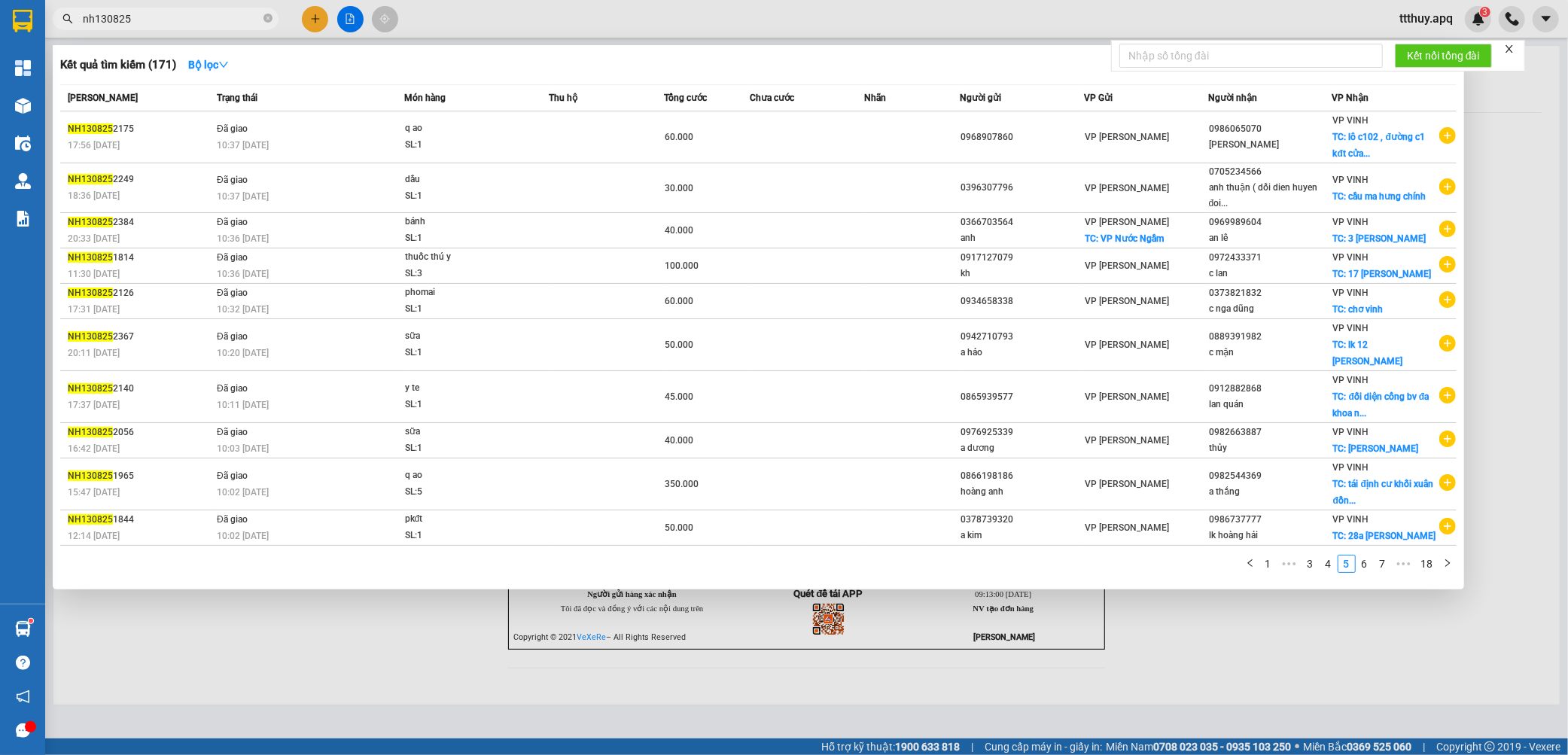
click at [1366, 555] on link "6" at bounding box center [1365, 564] width 17 height 17
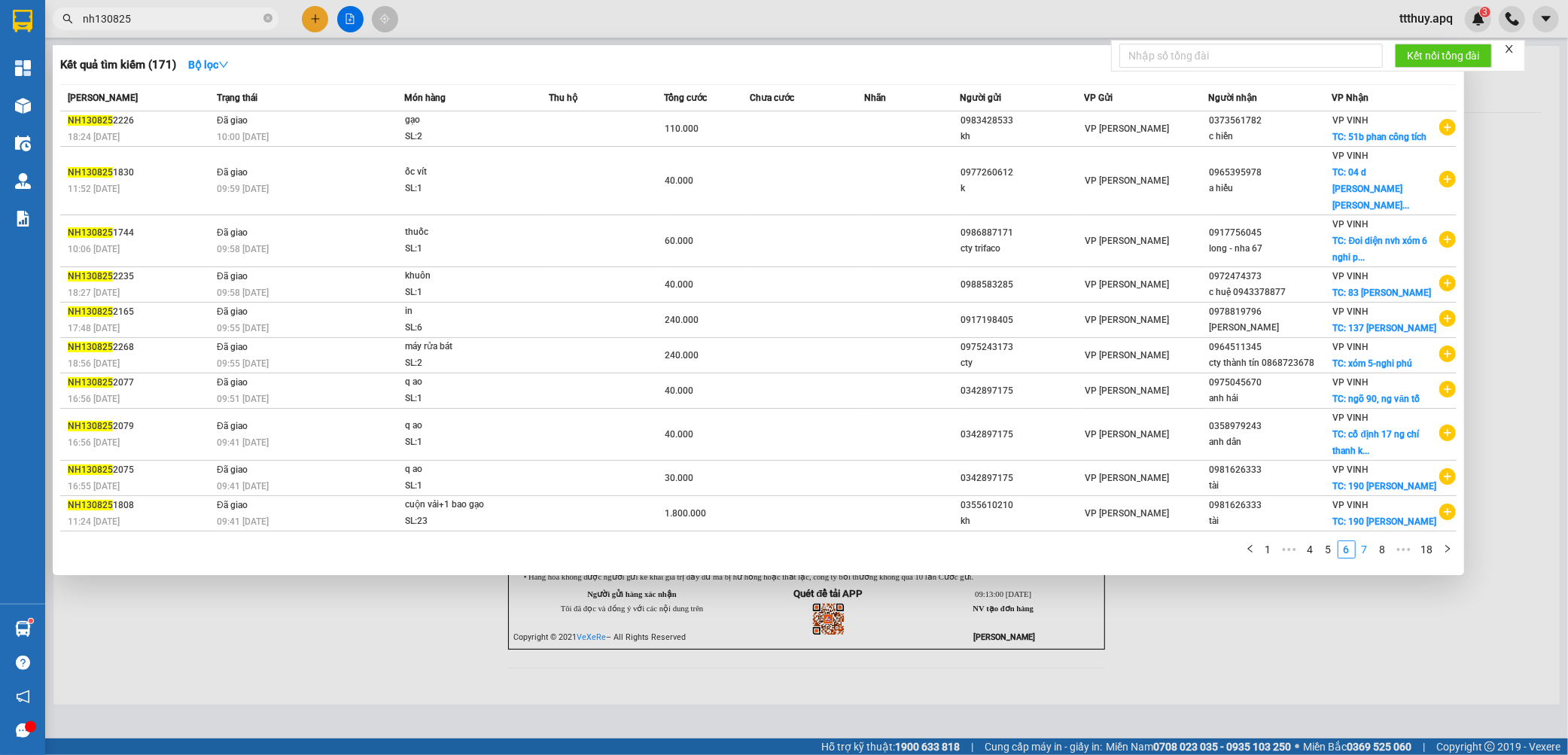
click at [1366, 558] on link "7" at bounding box center [1365, 549] width 17 height 17
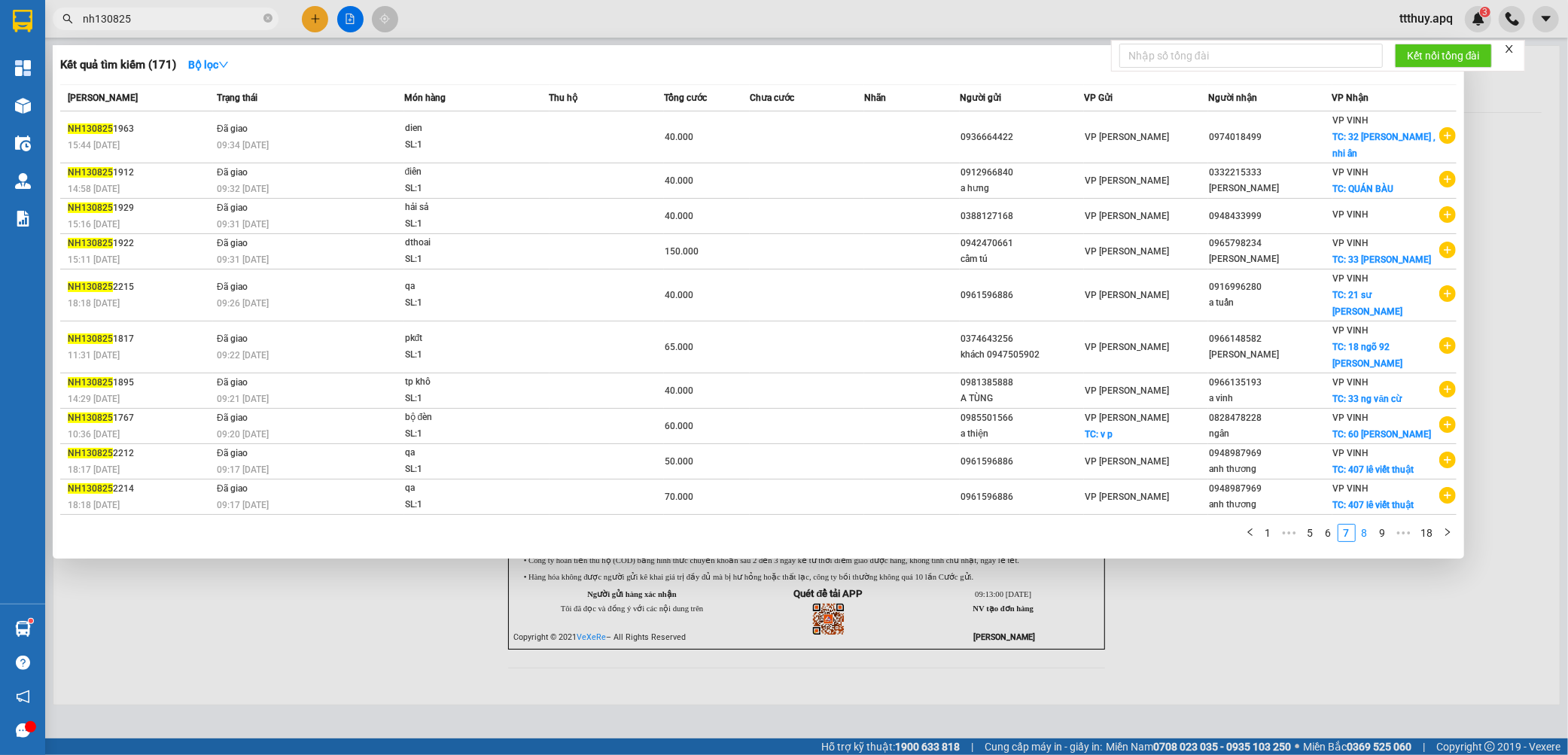
click at [1365, 525] on link "8" at bounding box center [1365, 533] width 17 height 17
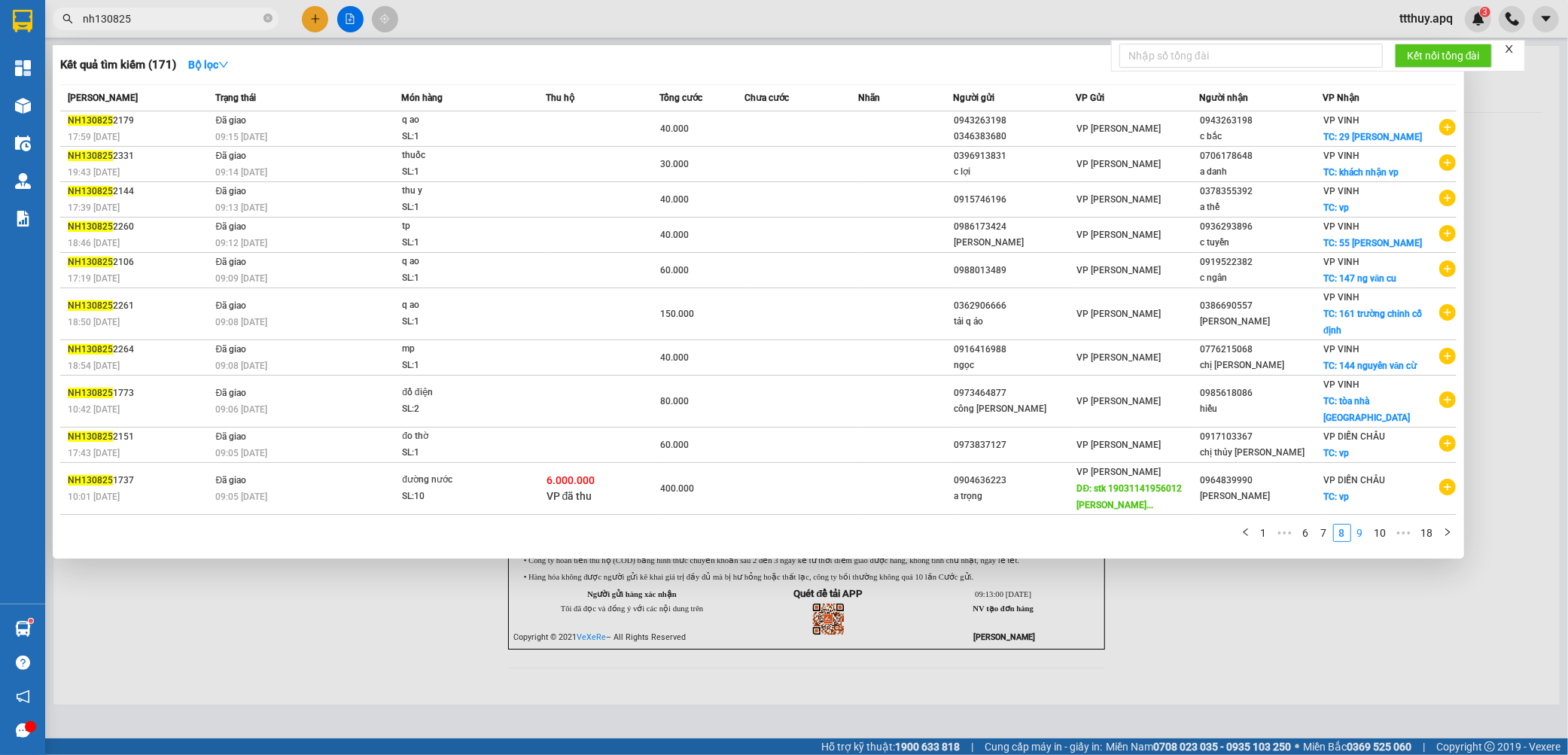
click at [1359, 541] on link "9" at bounding box center [1360, 533] width 17 height 17
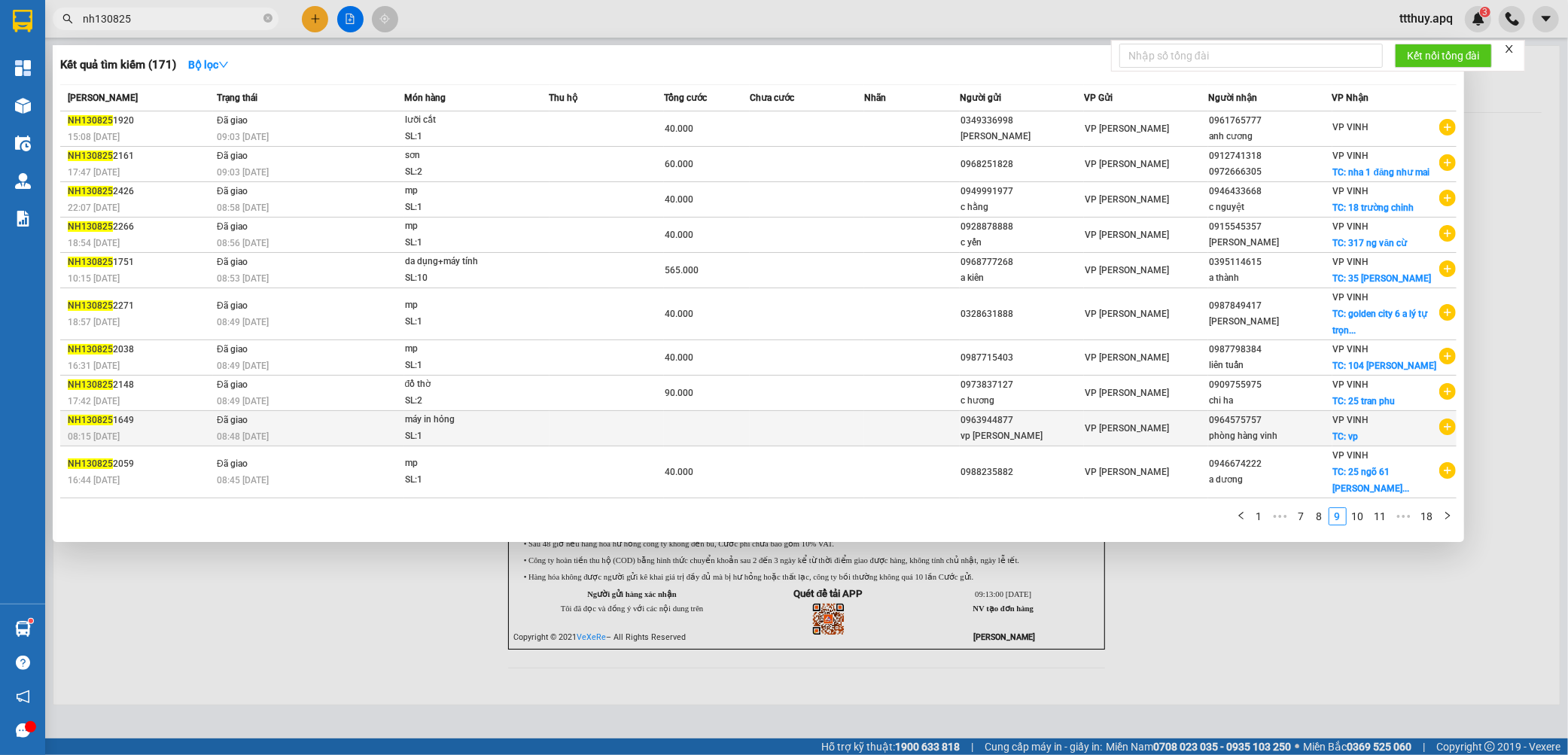
click at [636, 446] on td at bounding box center [606, 428] width 114 height 35
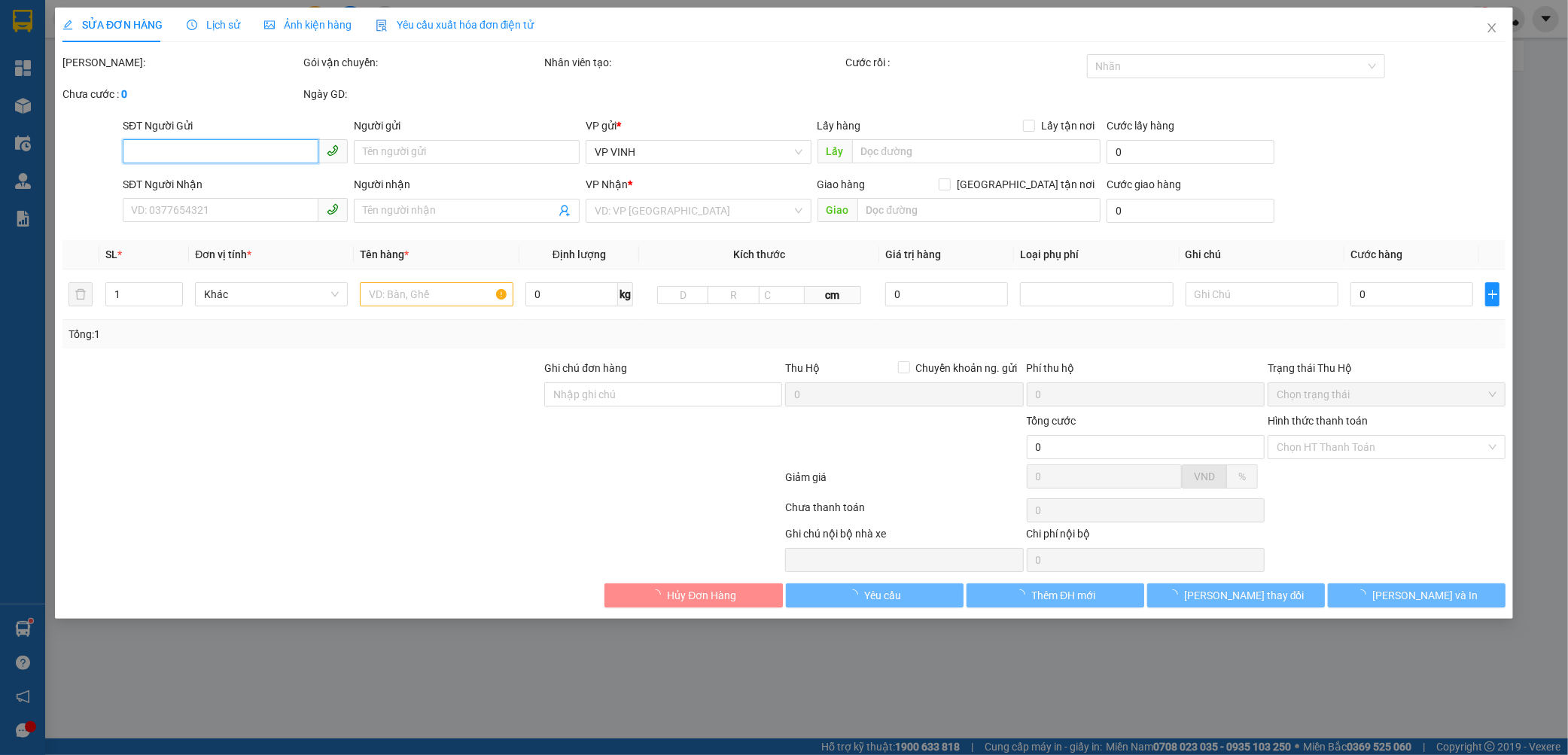
type input "0963944877"
type input "vp ngọc hồi"
type input "0964575757"
type input "phòng hàng vinh"
checkbox input "true"
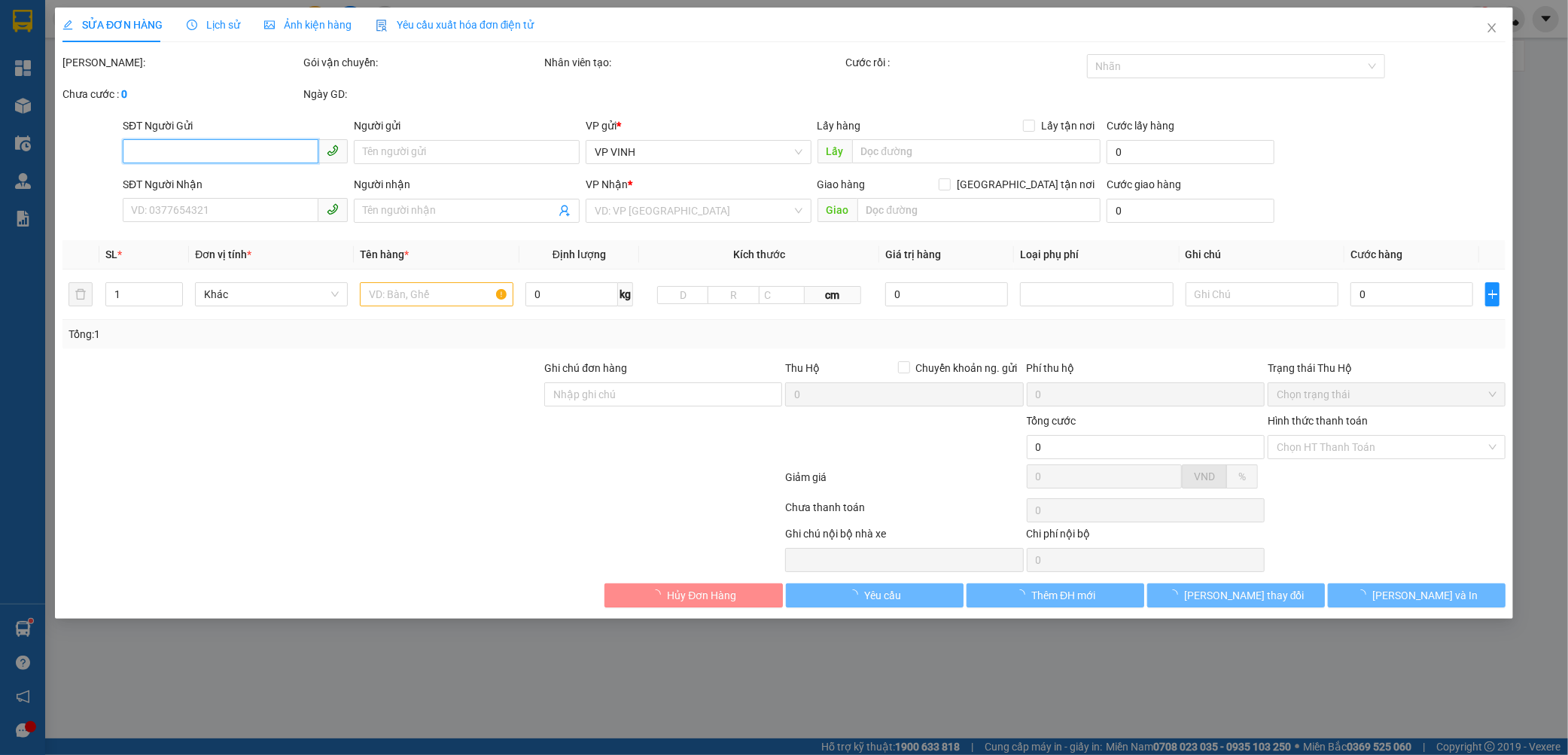
type input "vp"
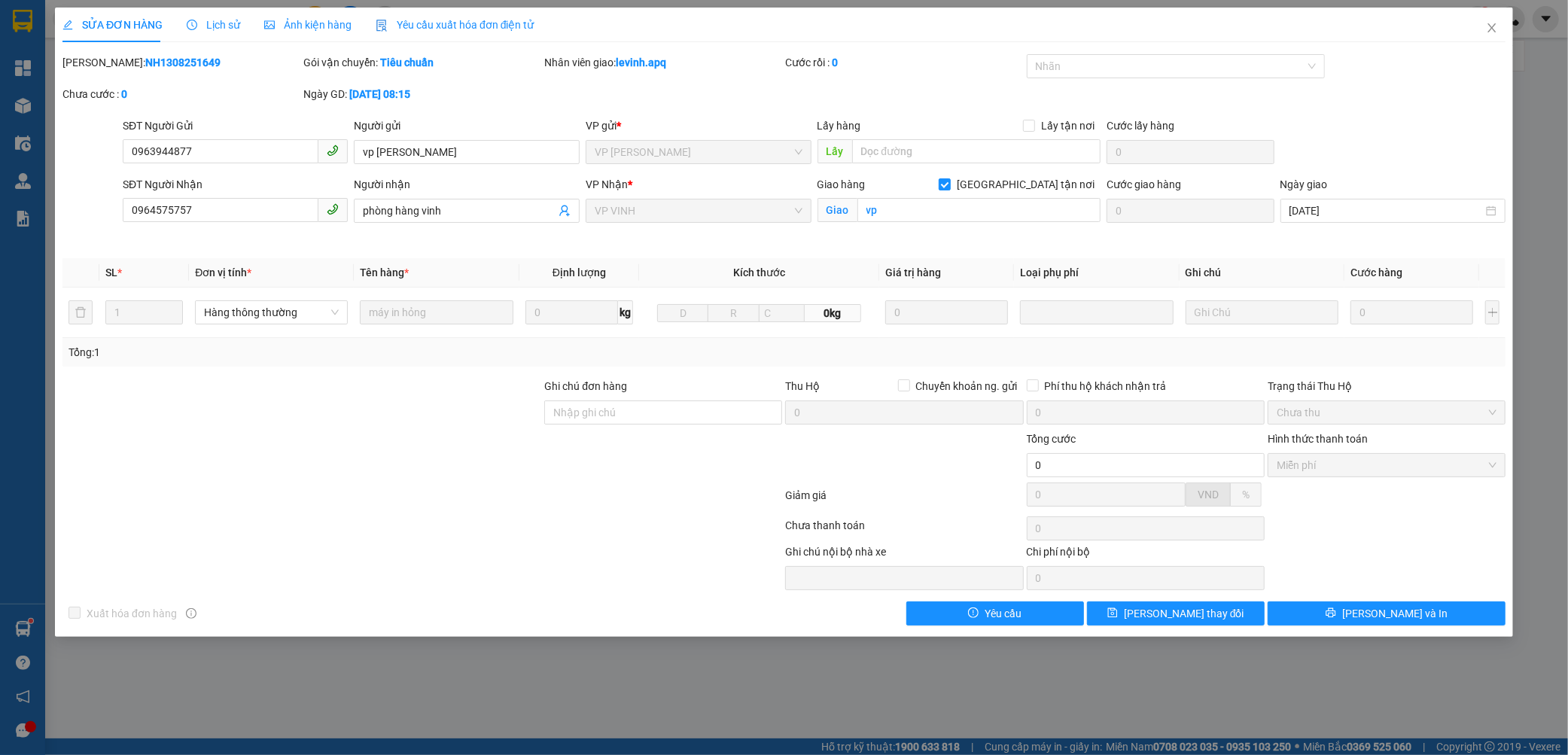
click at [145, 62] on b "NH1308251649" at bounding box center [183, 62] width 76 height 12
copy b "NH1308251649"
click at [1494, 27] on icon "close" at bounding box center [1492, 28] width 12 height 12
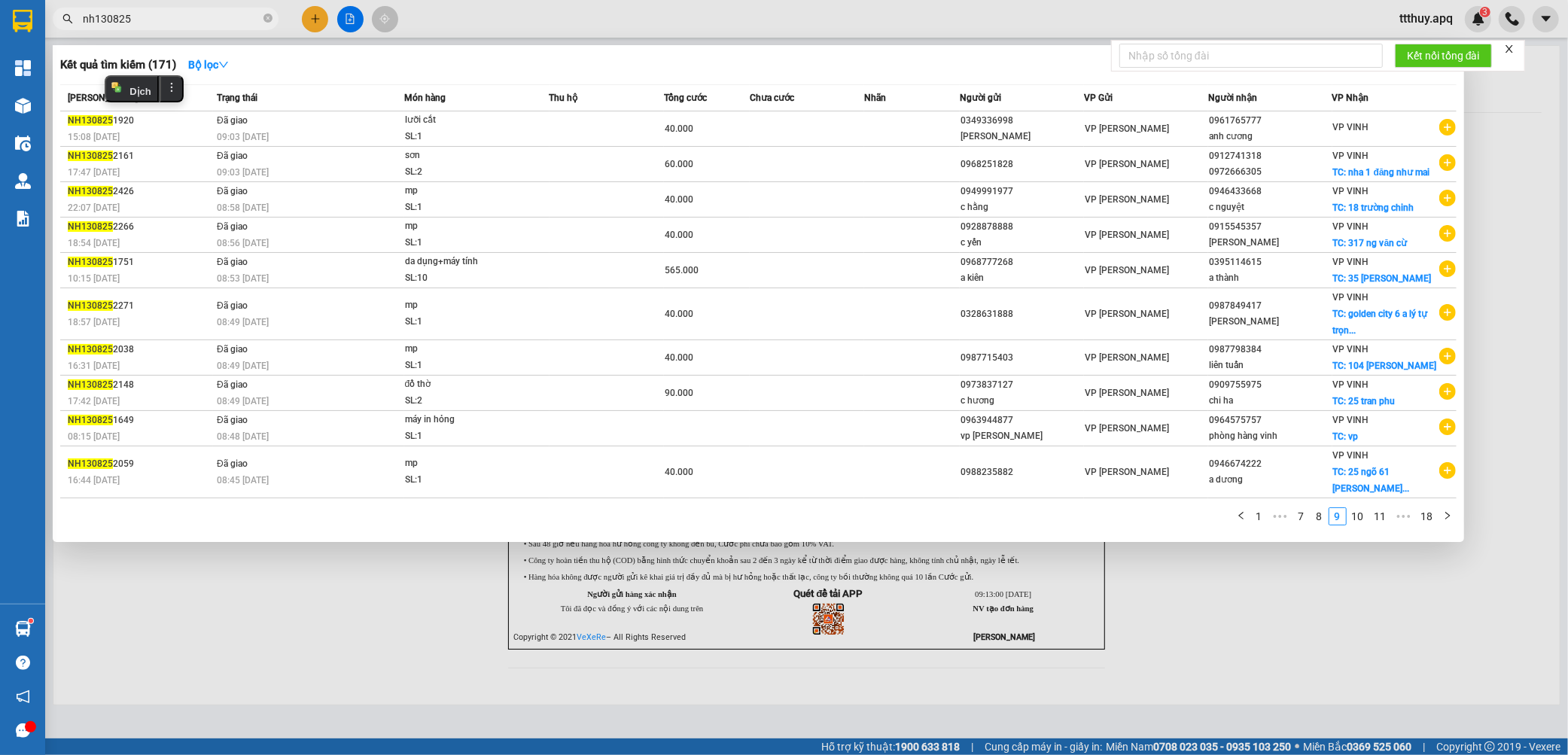
click at [224, 21] on input "nh130825" at bounding box center [171, 19] width 177 height 17
click at [1361, 525] on link "10" at bounding box center [1357, 516] width 21 height 17
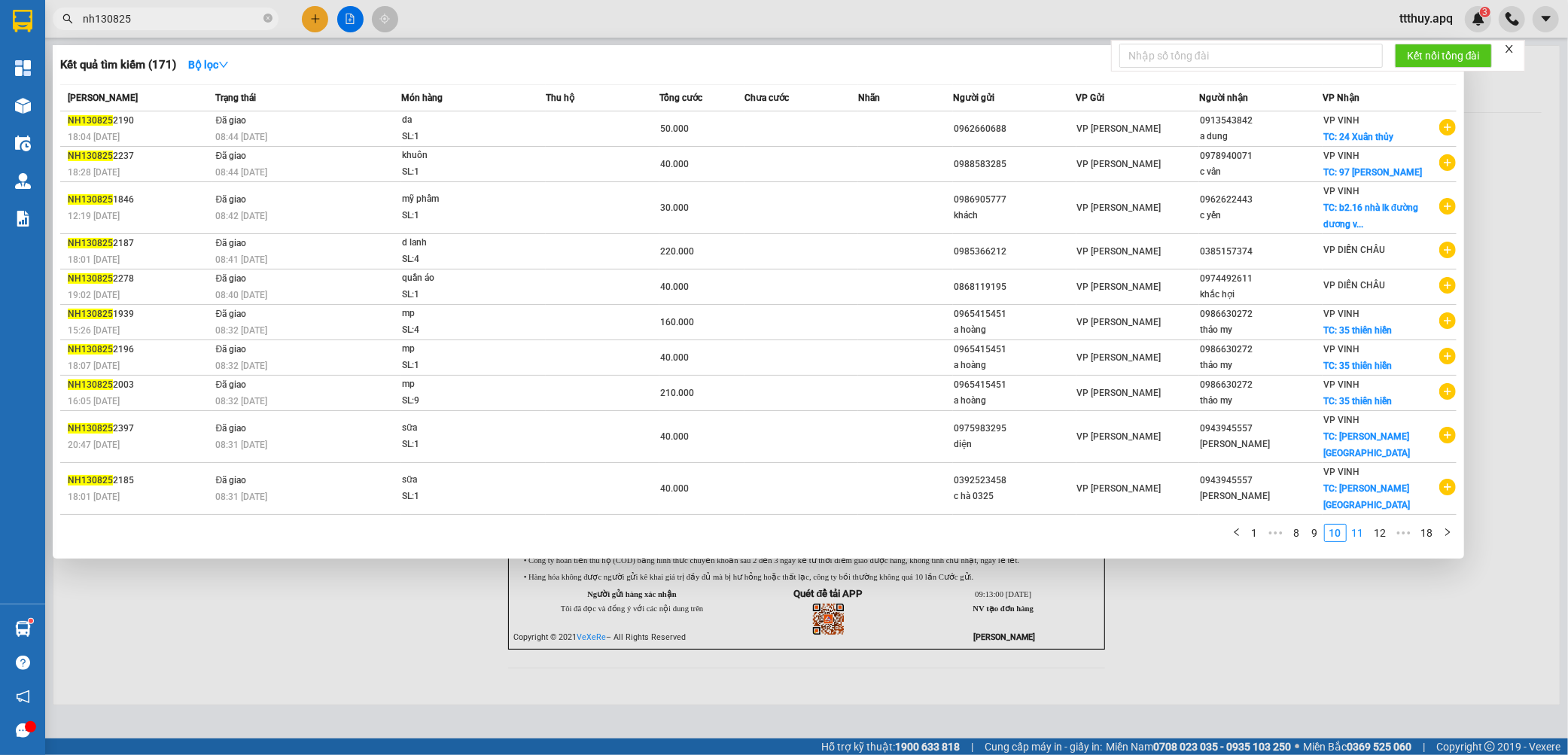
click at [1364, 536] on link "11" at bounding box center [1357, 533] width 21 height 17
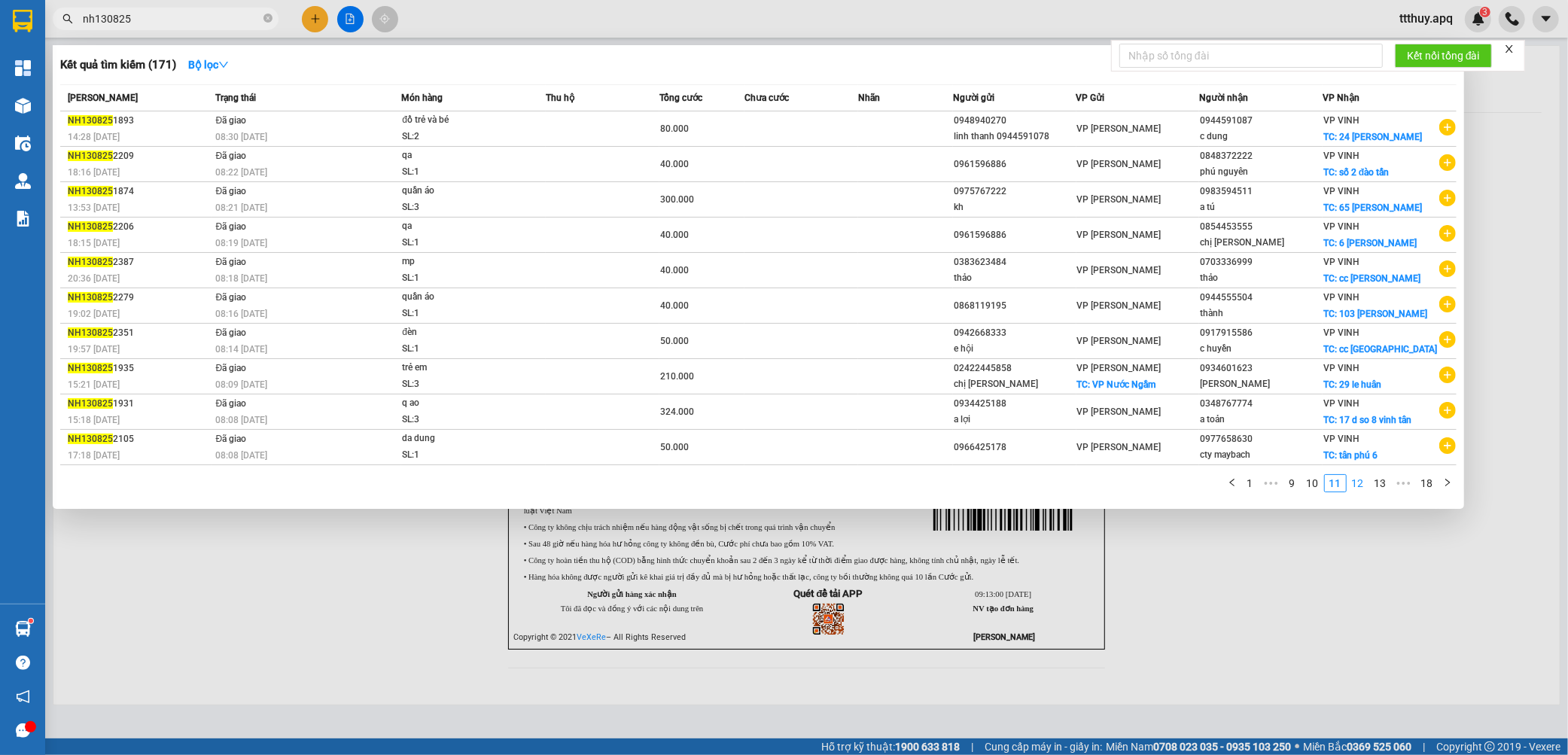
click at [1358, 491] on link "12" at bounding box center [1357, 483] width 21 height 17
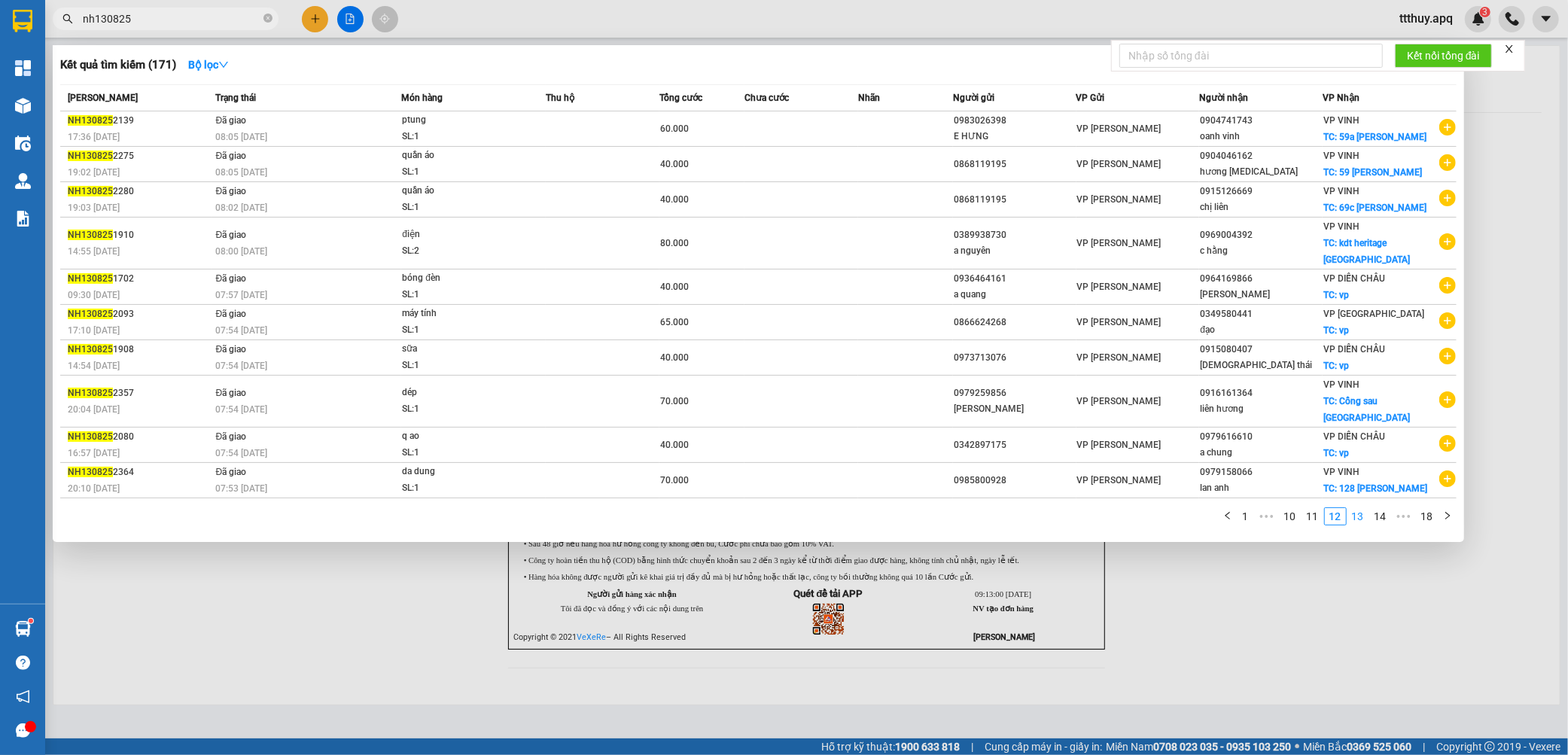
click at [1356, 508] on link "13" at bounding box center [1357, 516] width 21 height 17
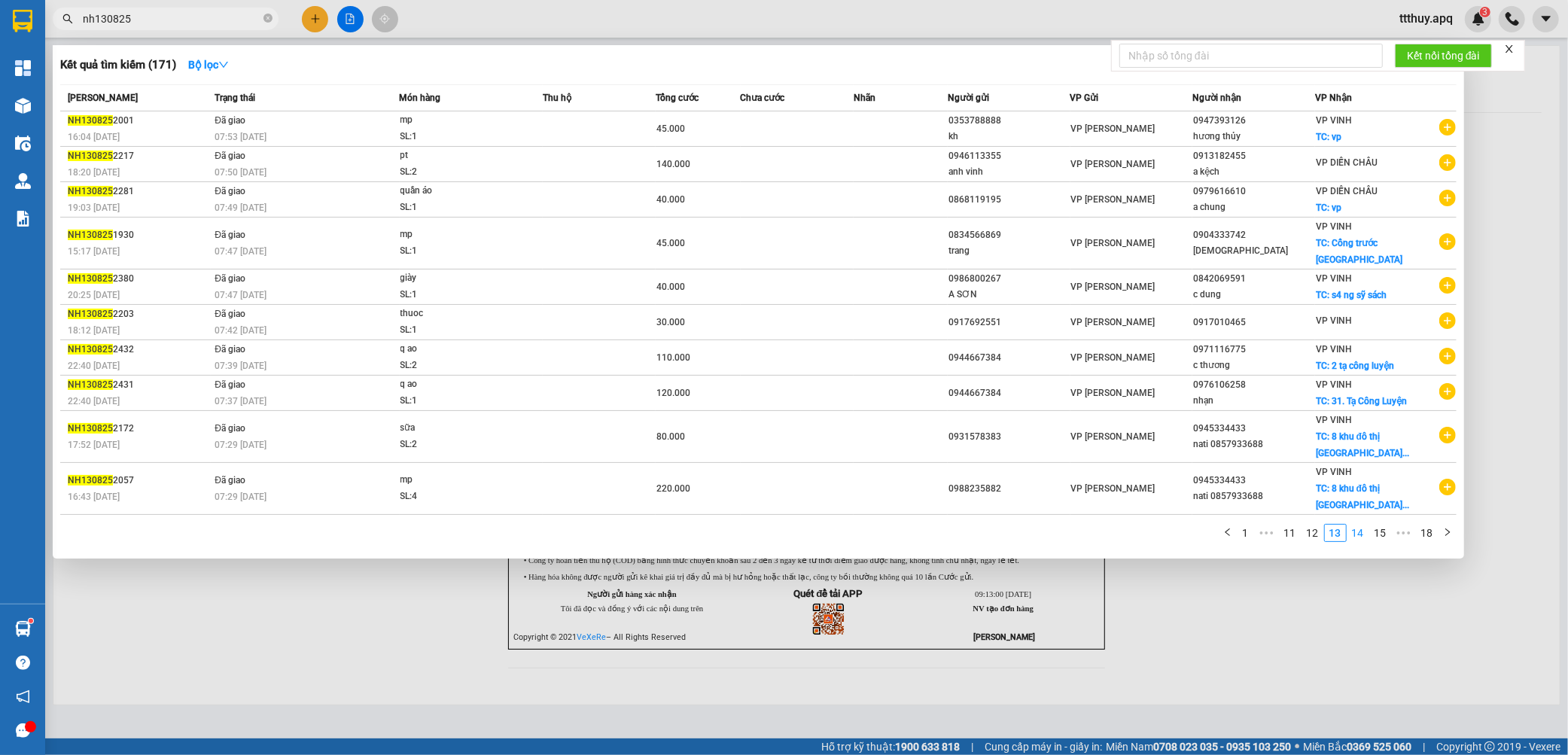
click at [1360, 525] on link "14" at bounding box center [1357, 533] width 21 height 17
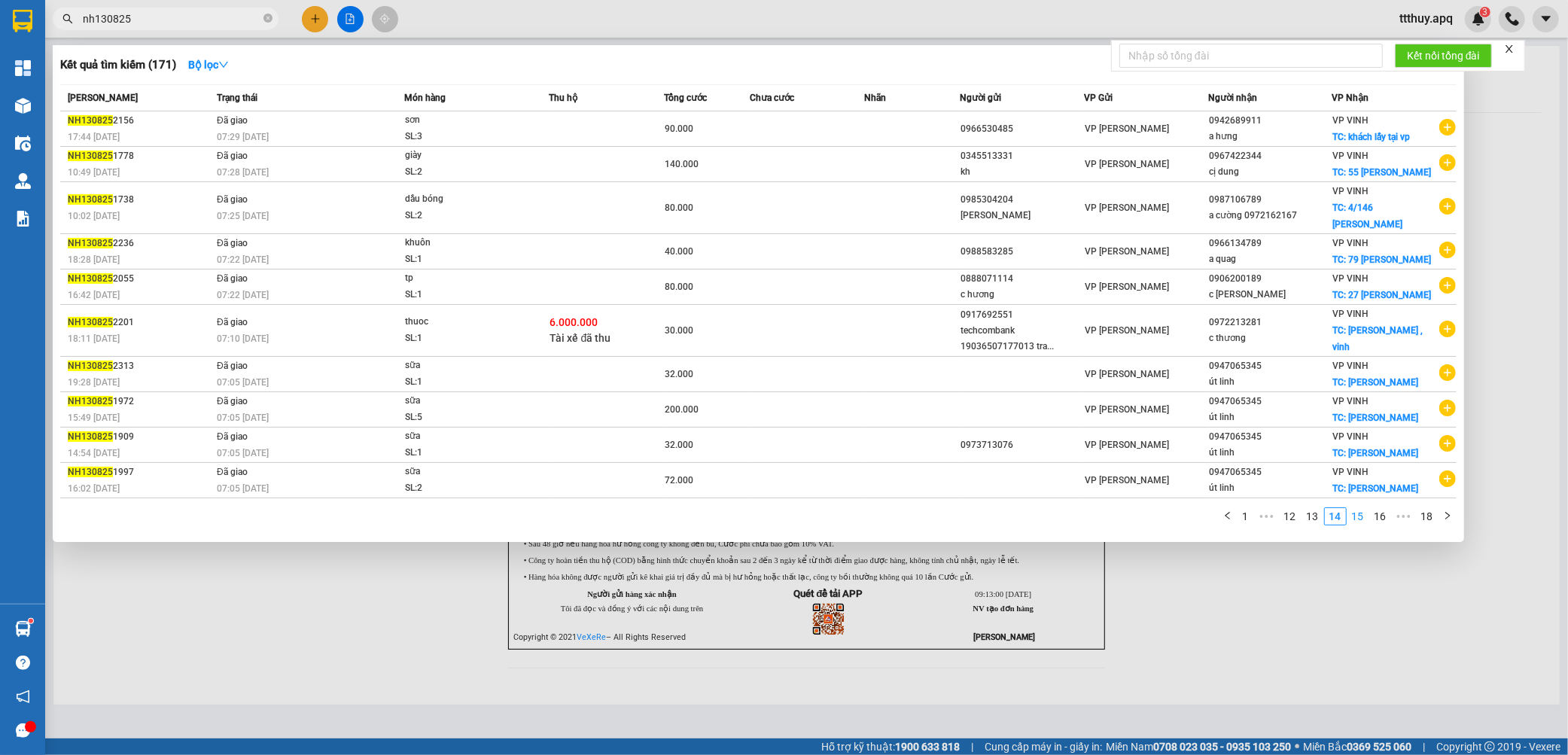
click at [1365, 508] on link "15" at bounding box center [1357, 516] width 21 height 17
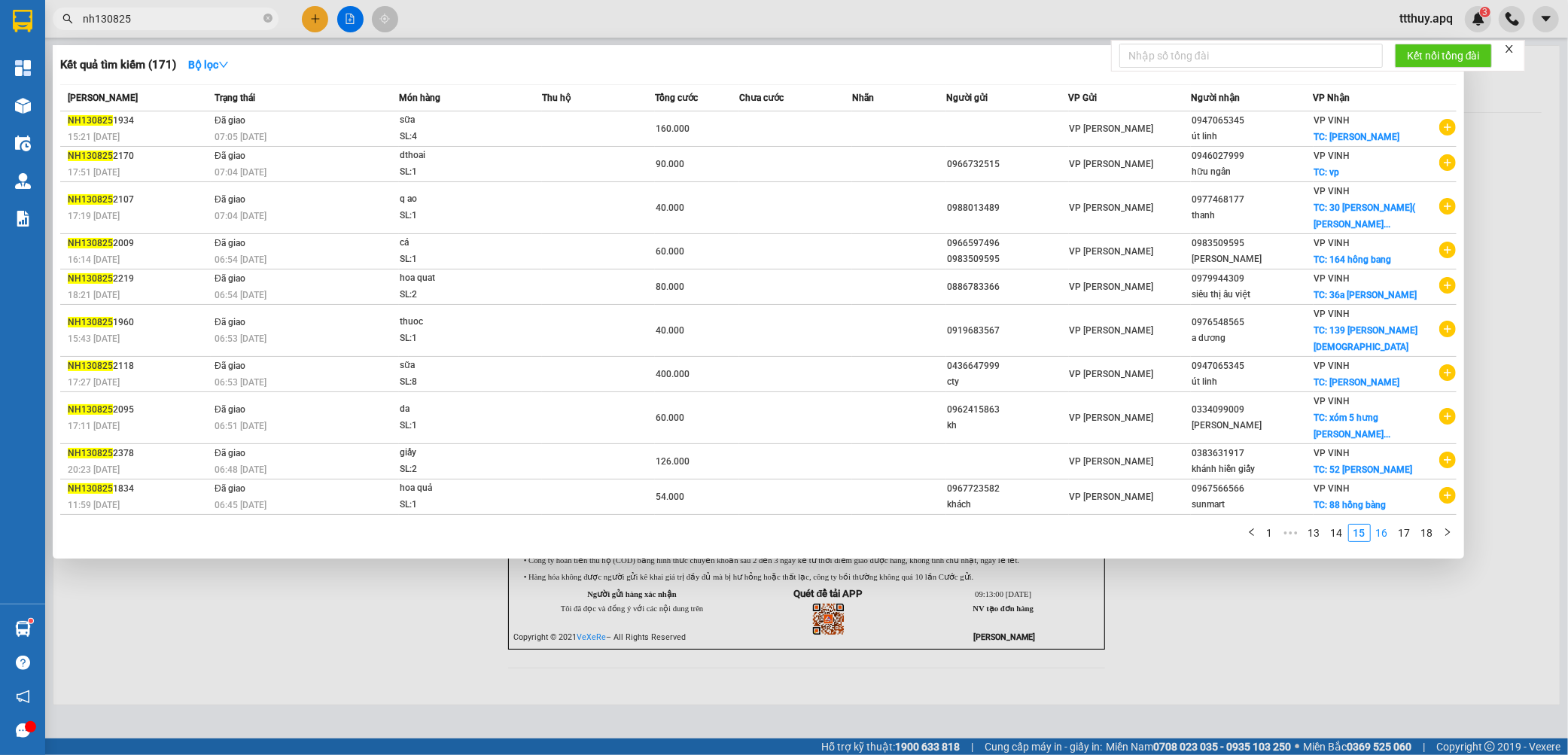
click at [1378, 525] on link "16" at bounding box center [1382, 533] width 21 height 17
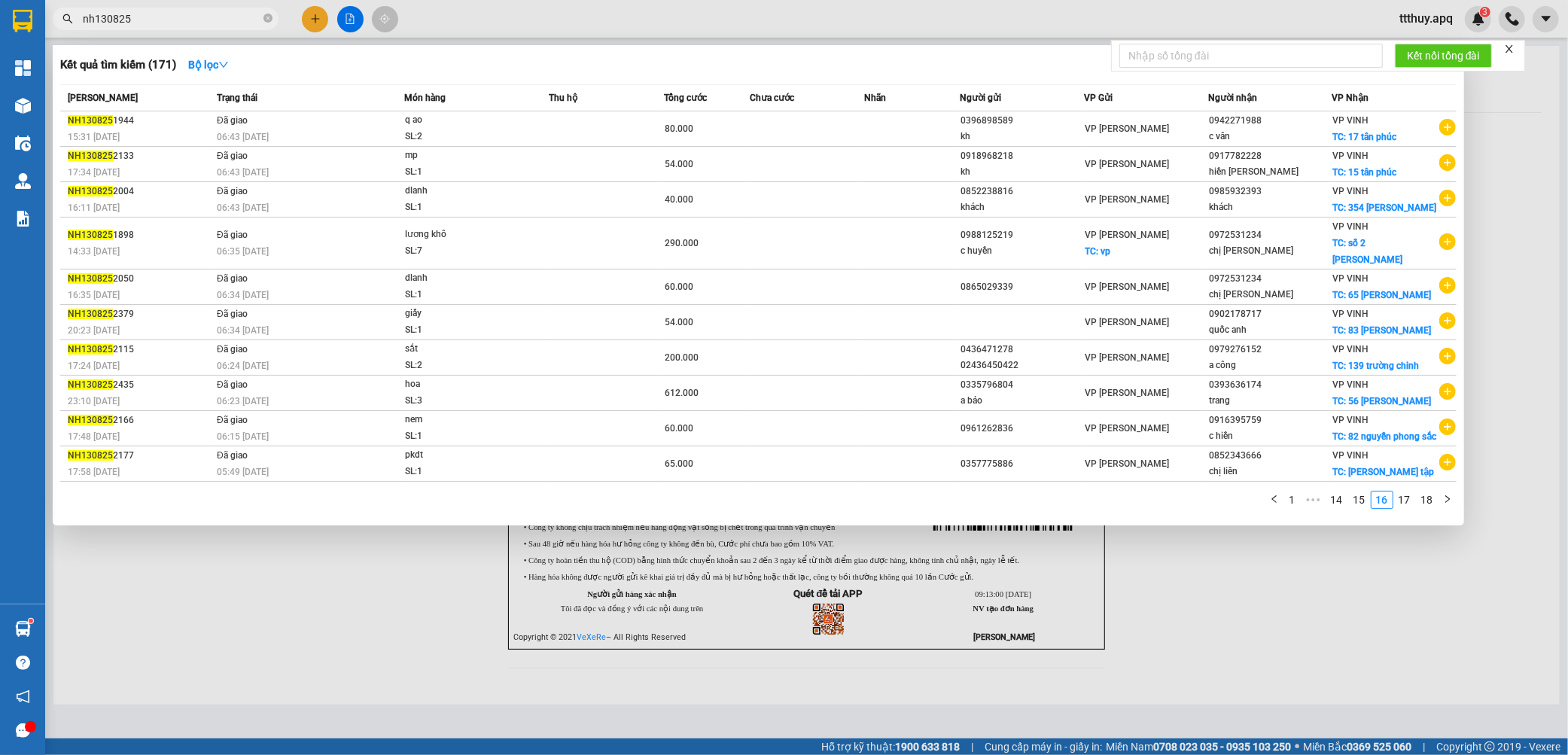
drag, startPoint x: 1405, startPoint y: 482, endPoint x: 1424, endPoint y: 507, distance: 31.4
click at [1408, 491] on link "17" at bounding box center [1404, 500] width 21 height 17
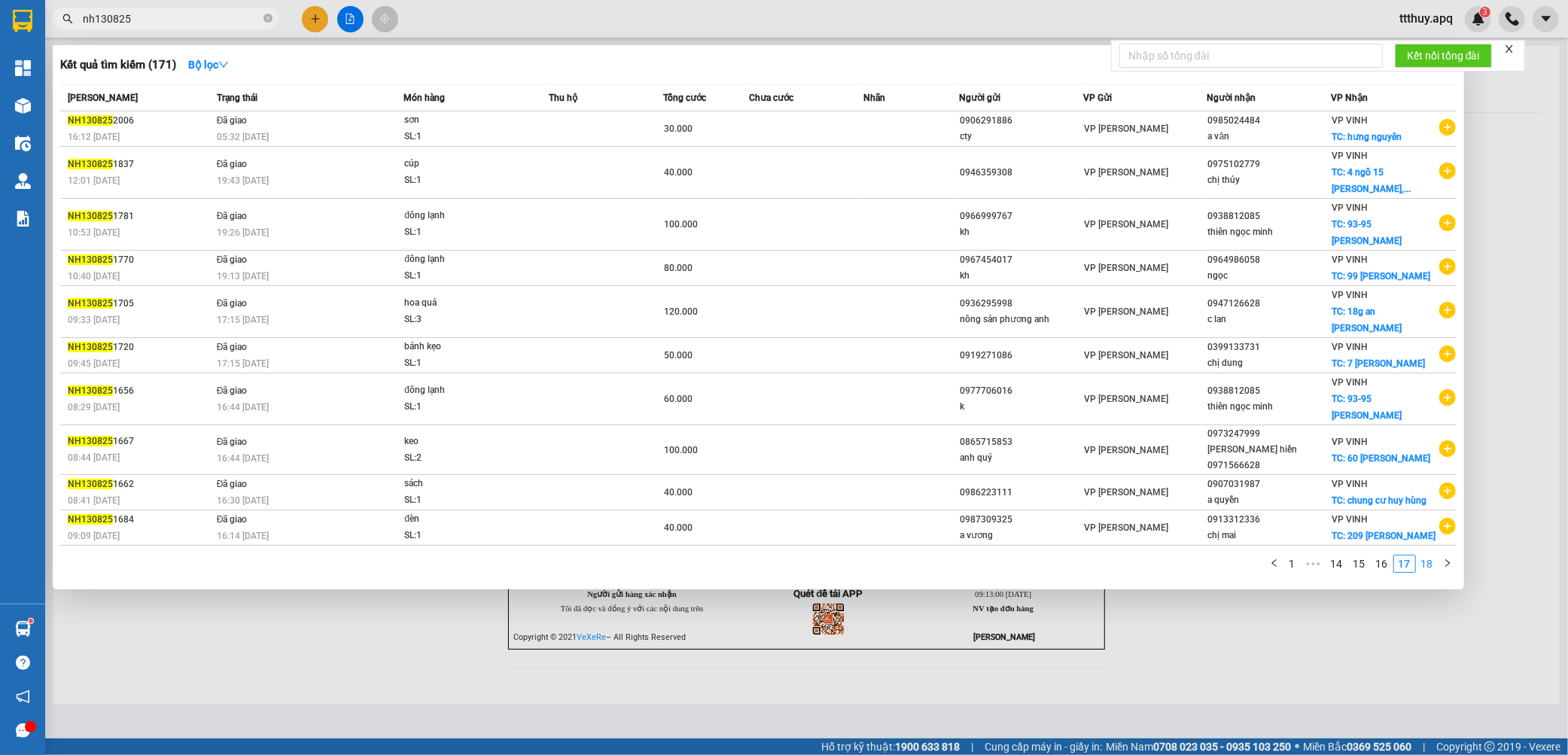
click at [1424, 555] on link "18" at bounding box center [1426, 564] width 21 height 17
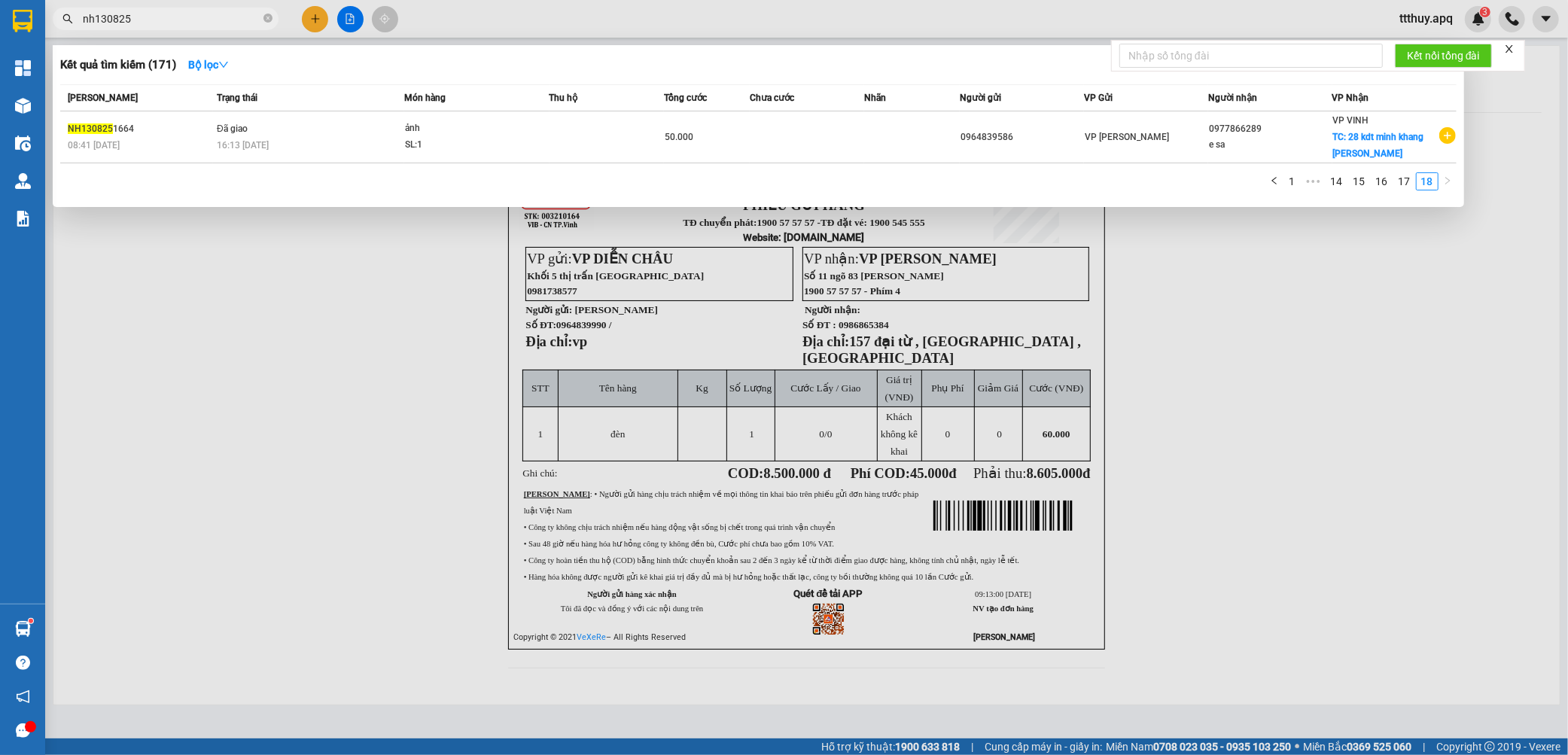
click at [95, 18] on input "nh130825" at bounding box center [171, 19] width 177 height 17
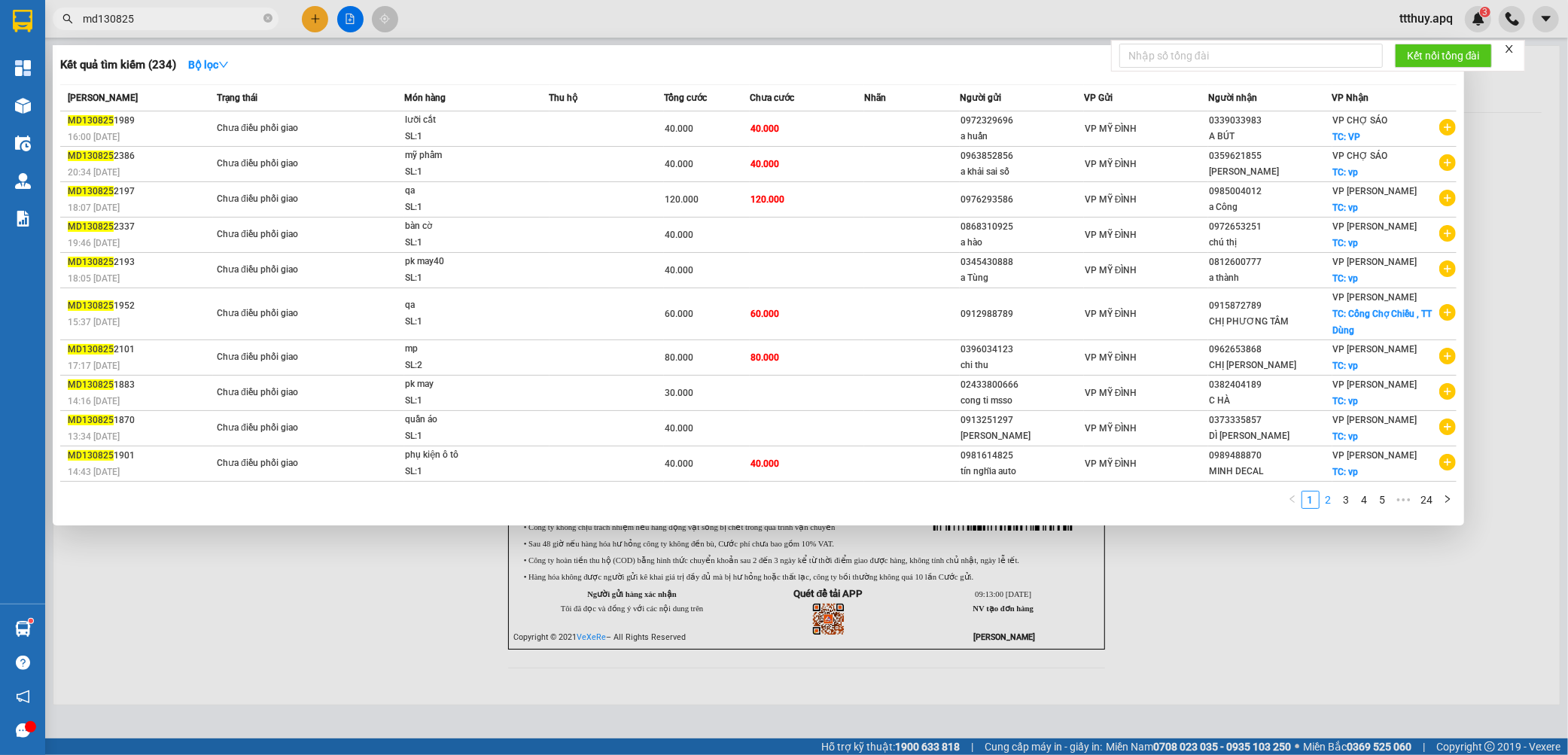
type input "md130825"
click at [1329, 506] on link "2" at bounding box center [1329, 500] width 17 height 17
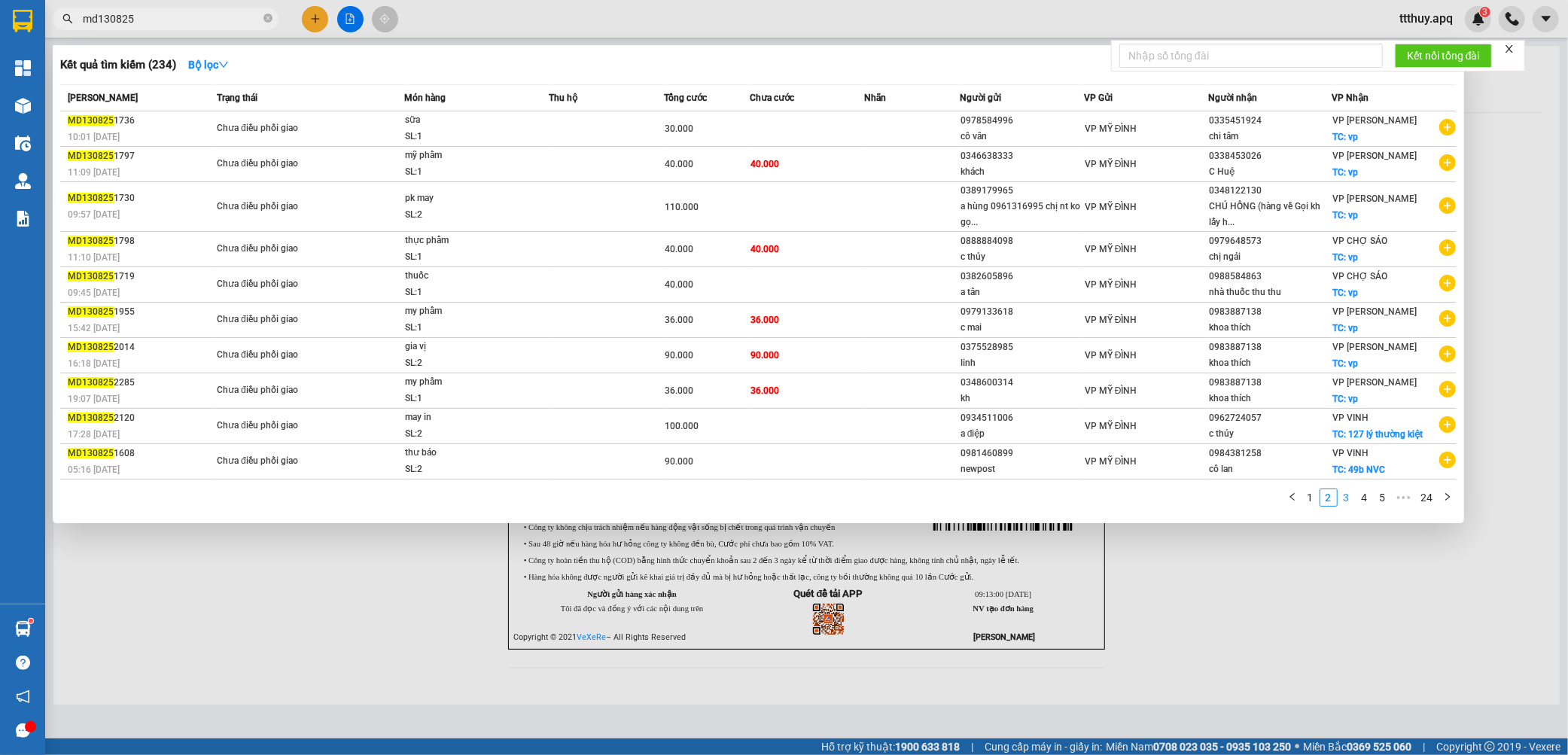
click at [1344, 499] on link "3" at bounding box center [1346, 497] width 17 height 17
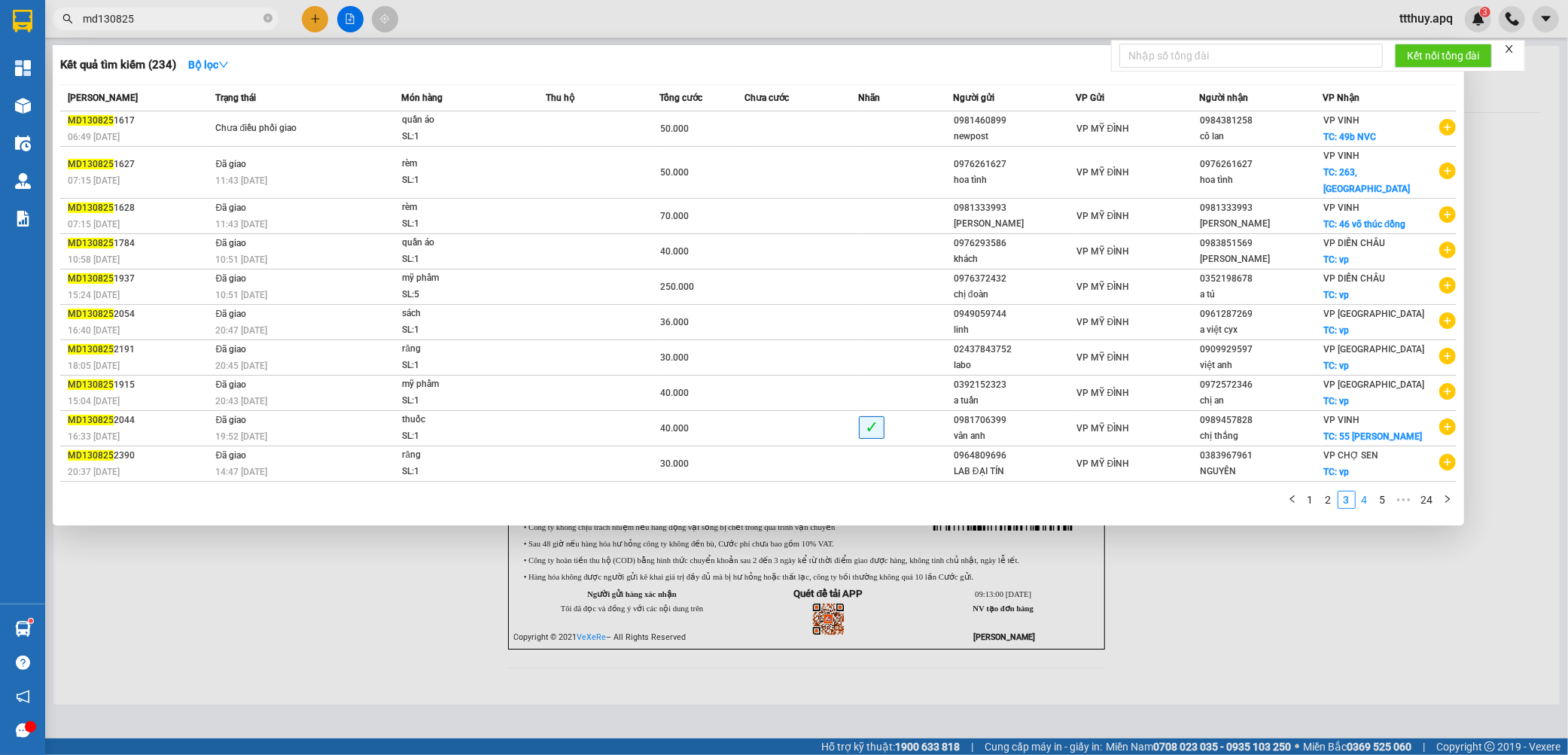
click at [1366, 491] on link "4" at bounding box center [1365, 500] width 17 height 17
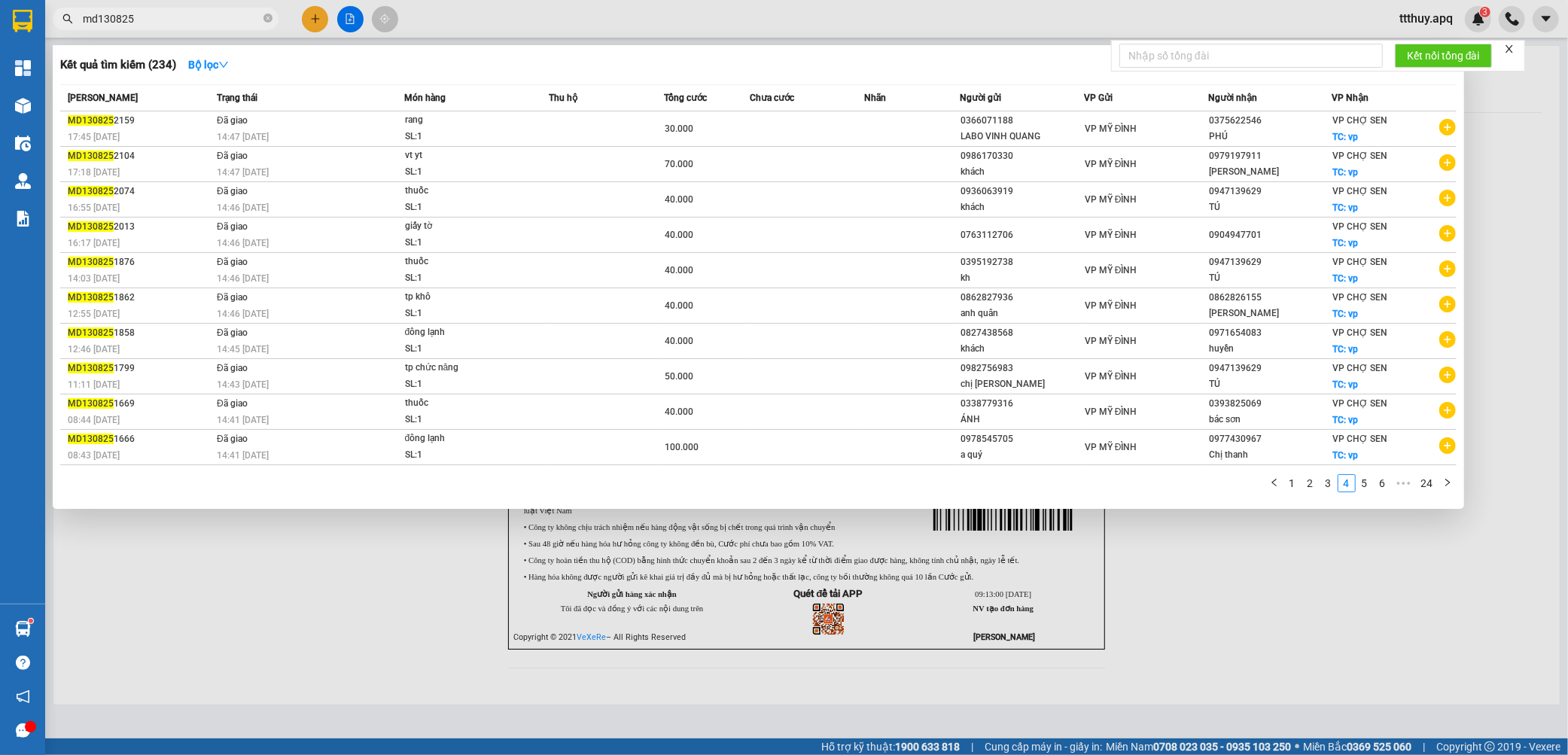
drag, startPoint x: 1364, startPoint y: 490, endPoint x: 1357, endPoint y: 508, distance: 19.3
click at [1365, 490] on link "5" at bounding box center [1365, 483] width 17 height 17
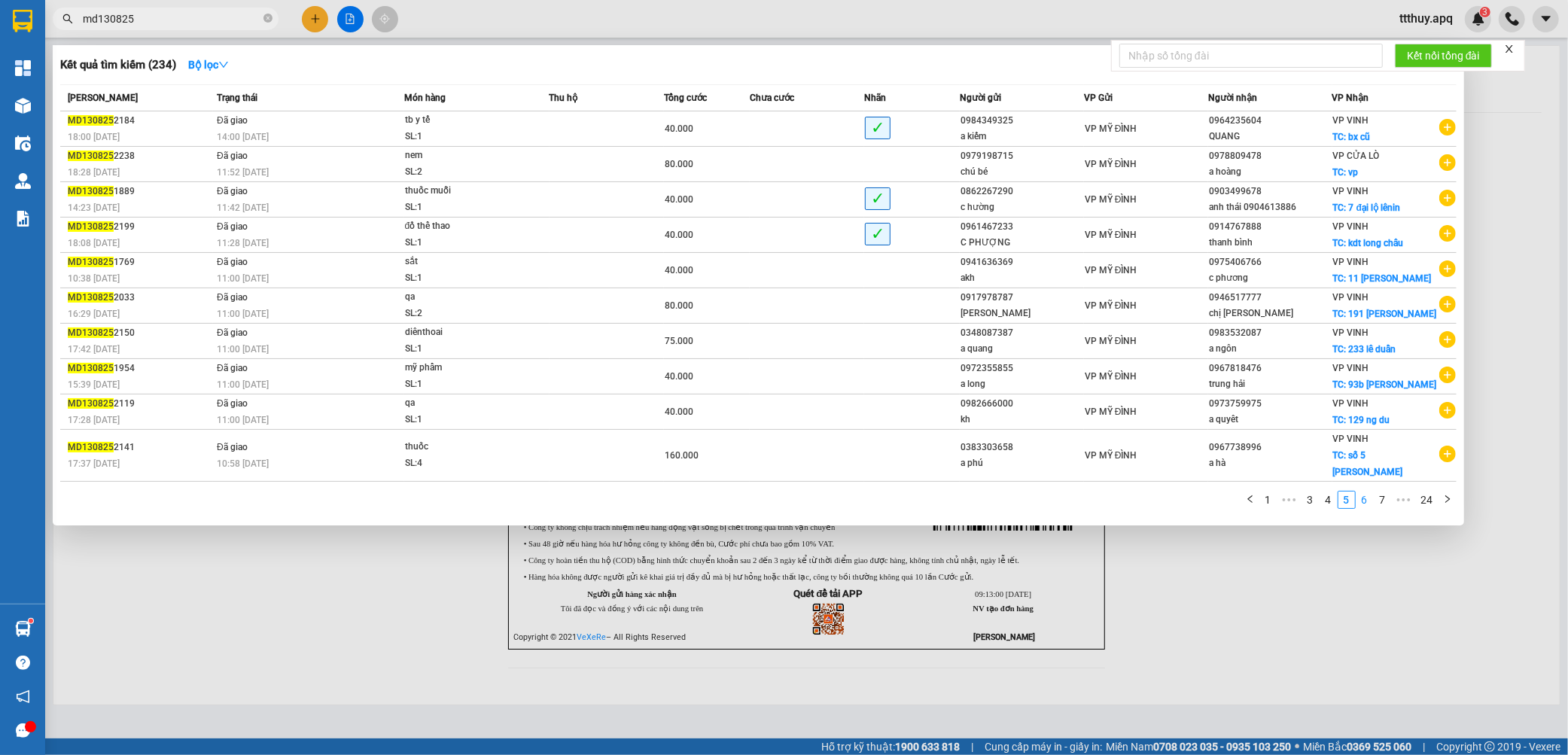
click at [1365, 491] on link "6" at bounding box center [1365, 500] width 17 height 17
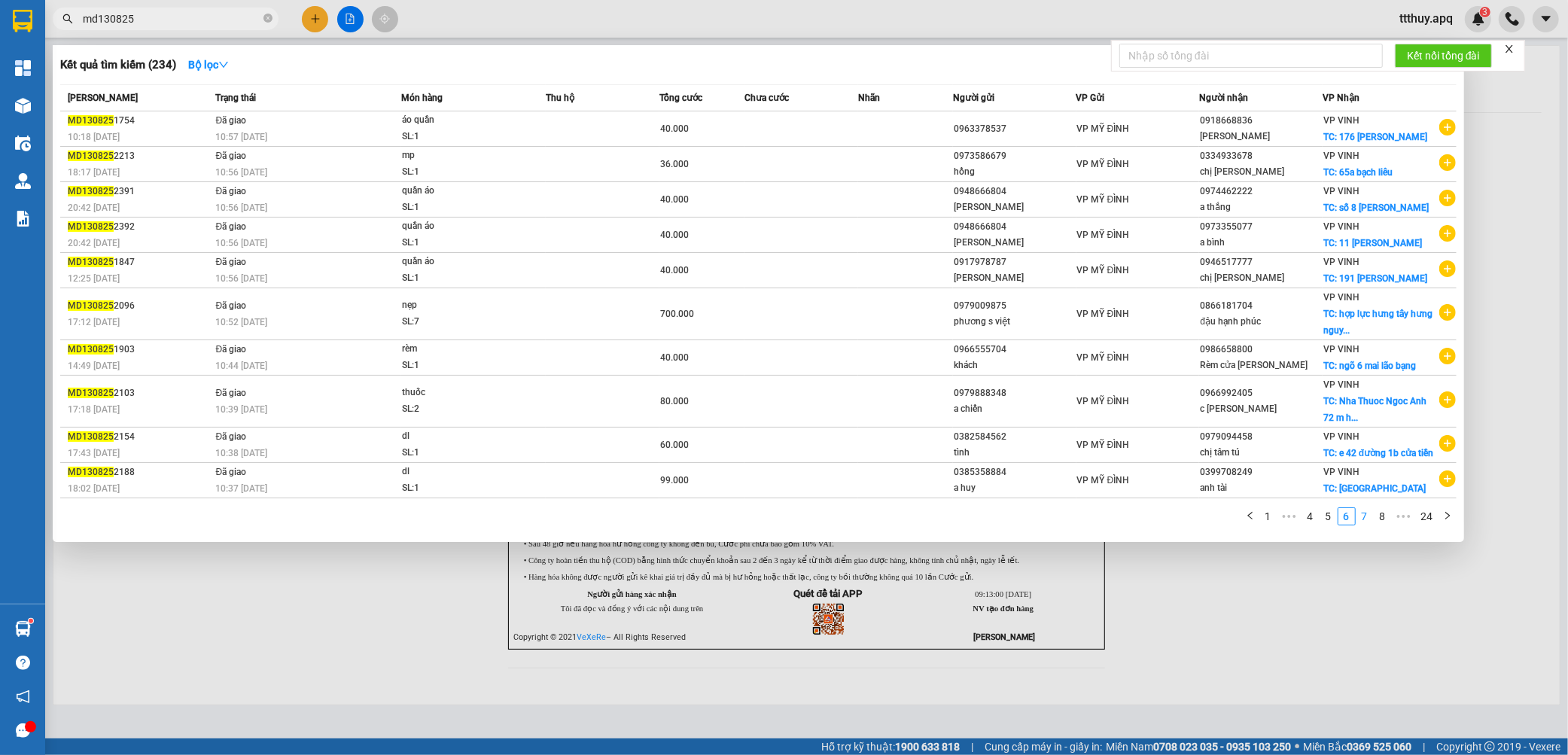
click at [1364, 525] on link "7" at bounding box center [1365, 516] width 17 height 17
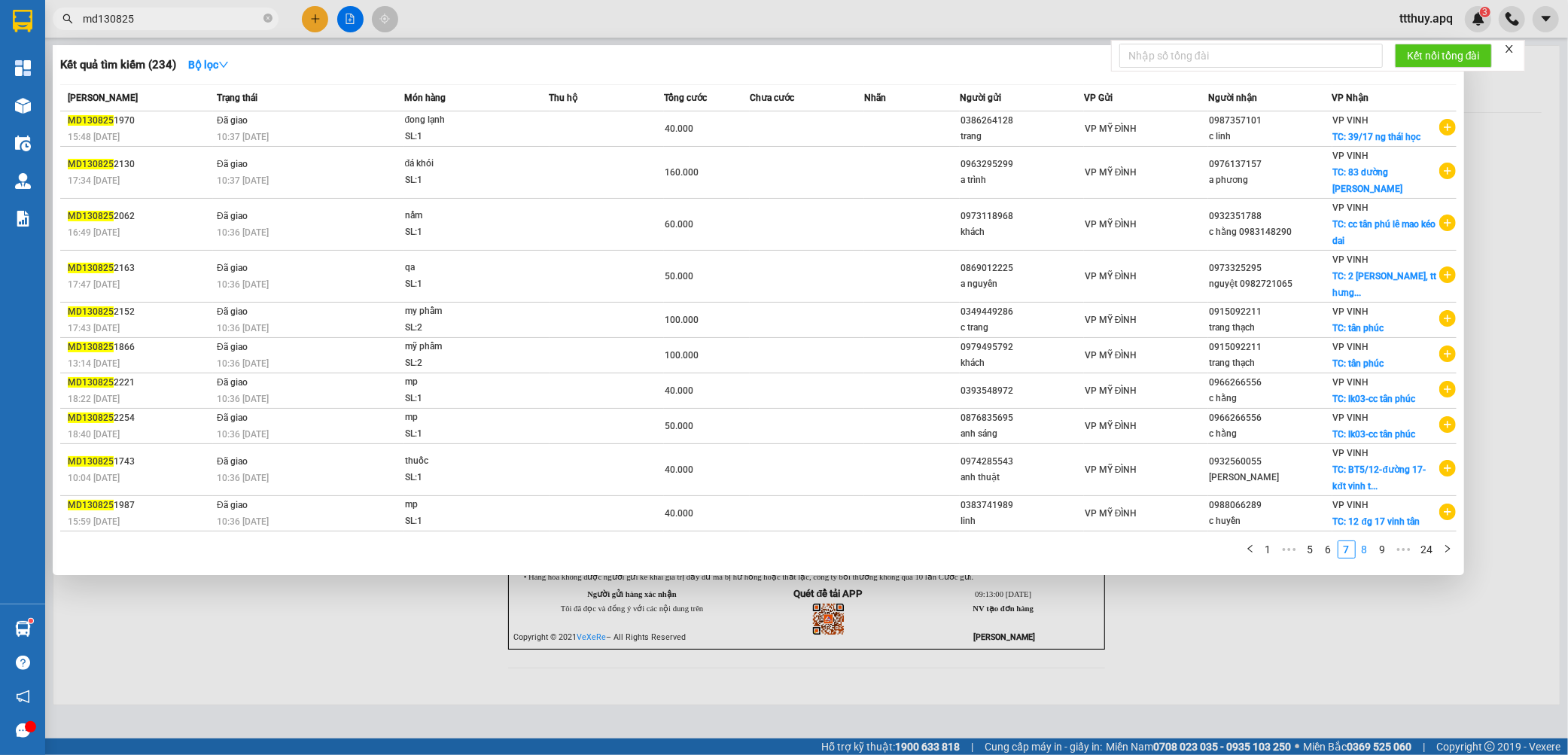
click at [1366, 541] on link "8" at bounding box center [1365, 549] width 17 height 17
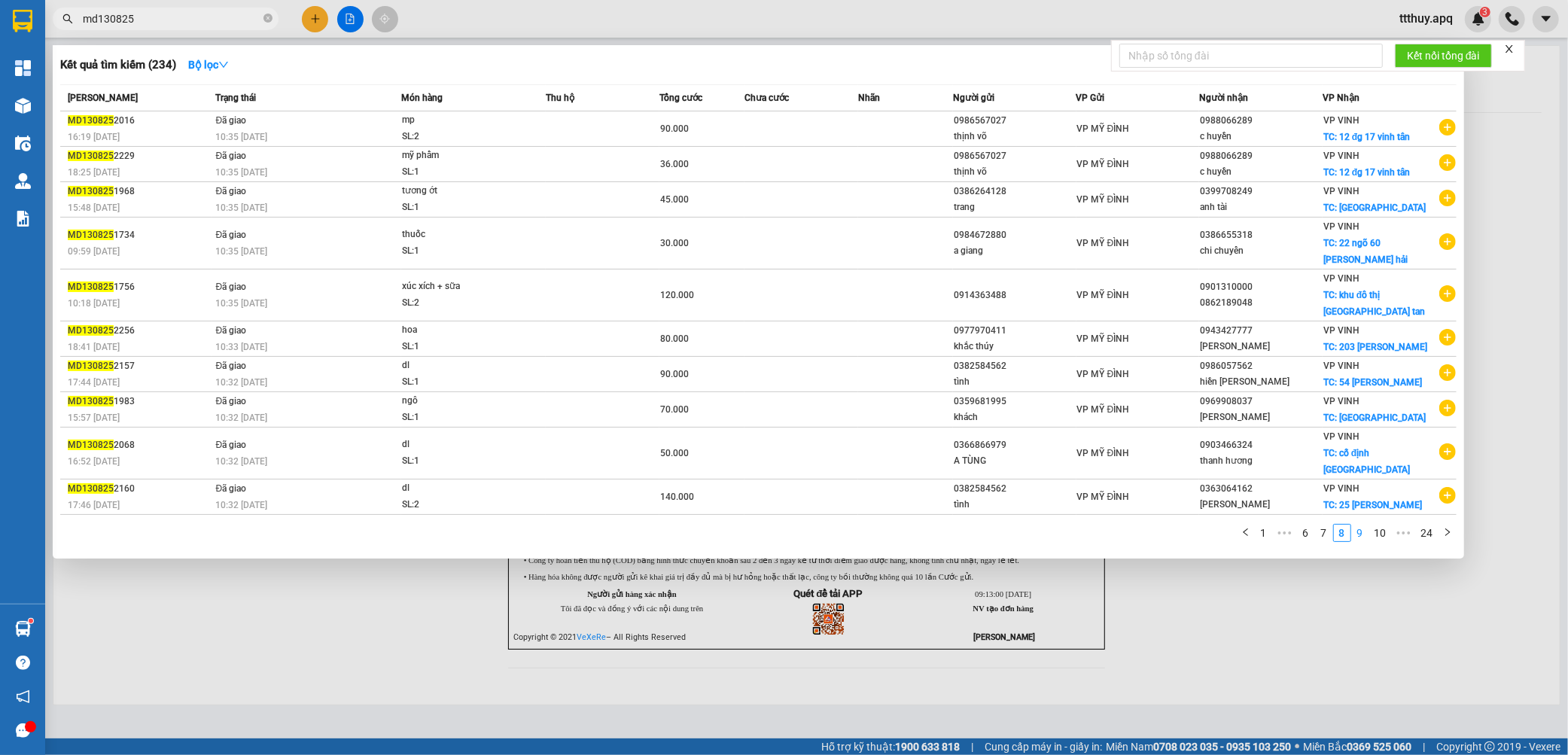
click at [1360, 525] on link "9" at bounding box center [1360, 533] width 17 height 17
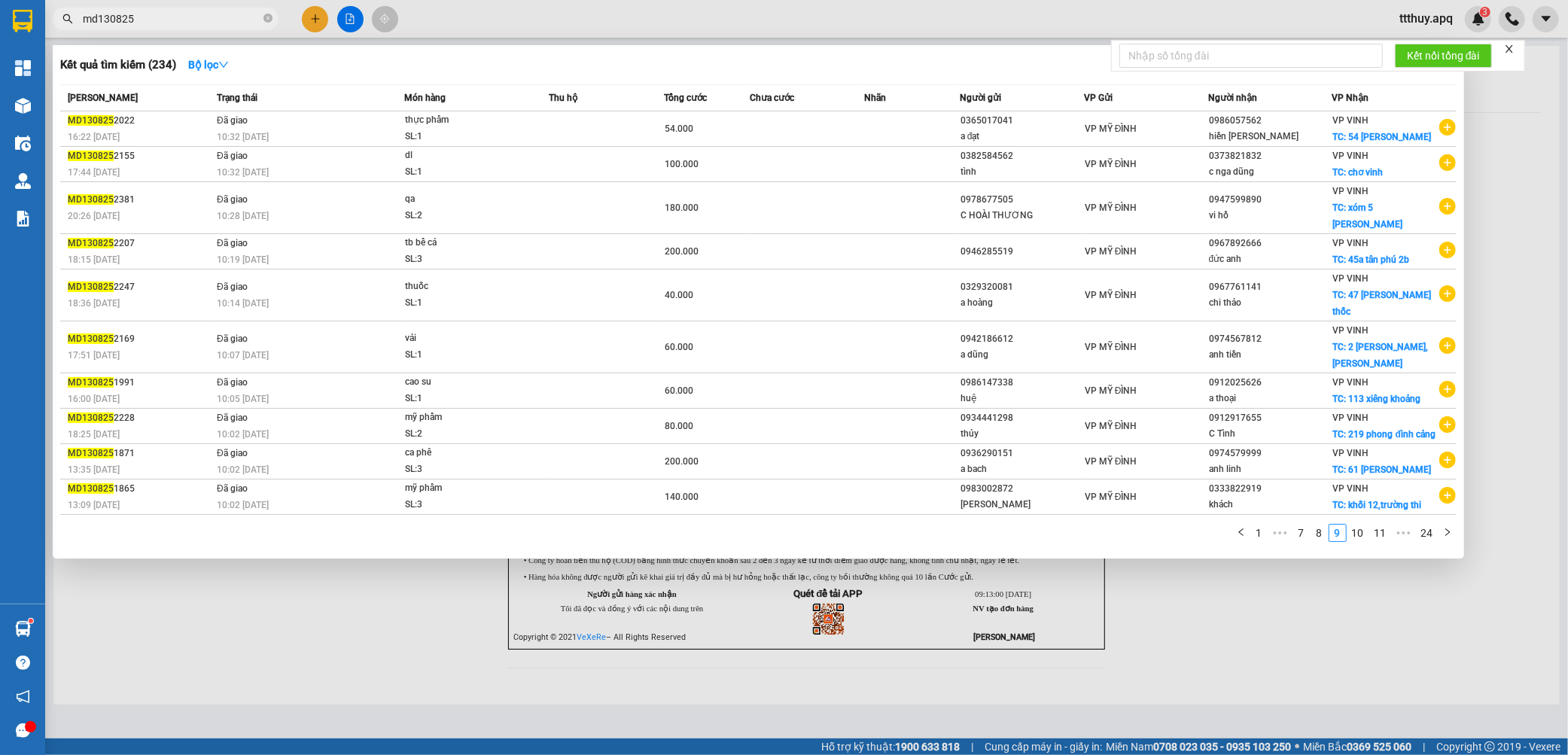
click at [1357, 525] on link "10" at bounding box center [1357, 533] width 21 height 17
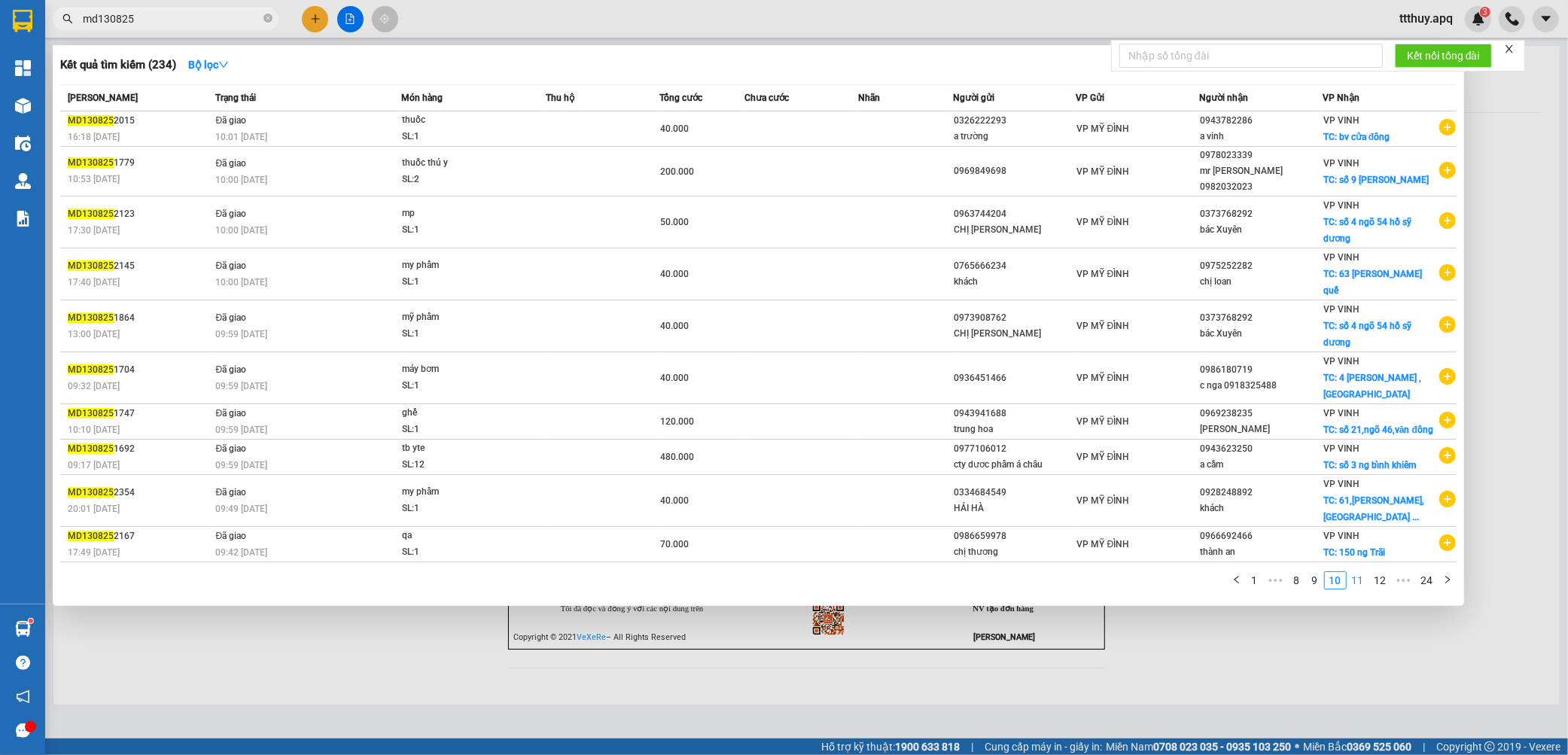
click at [1358, 589] on link "11" at bounding box center [1357, 580] width 21 height 17
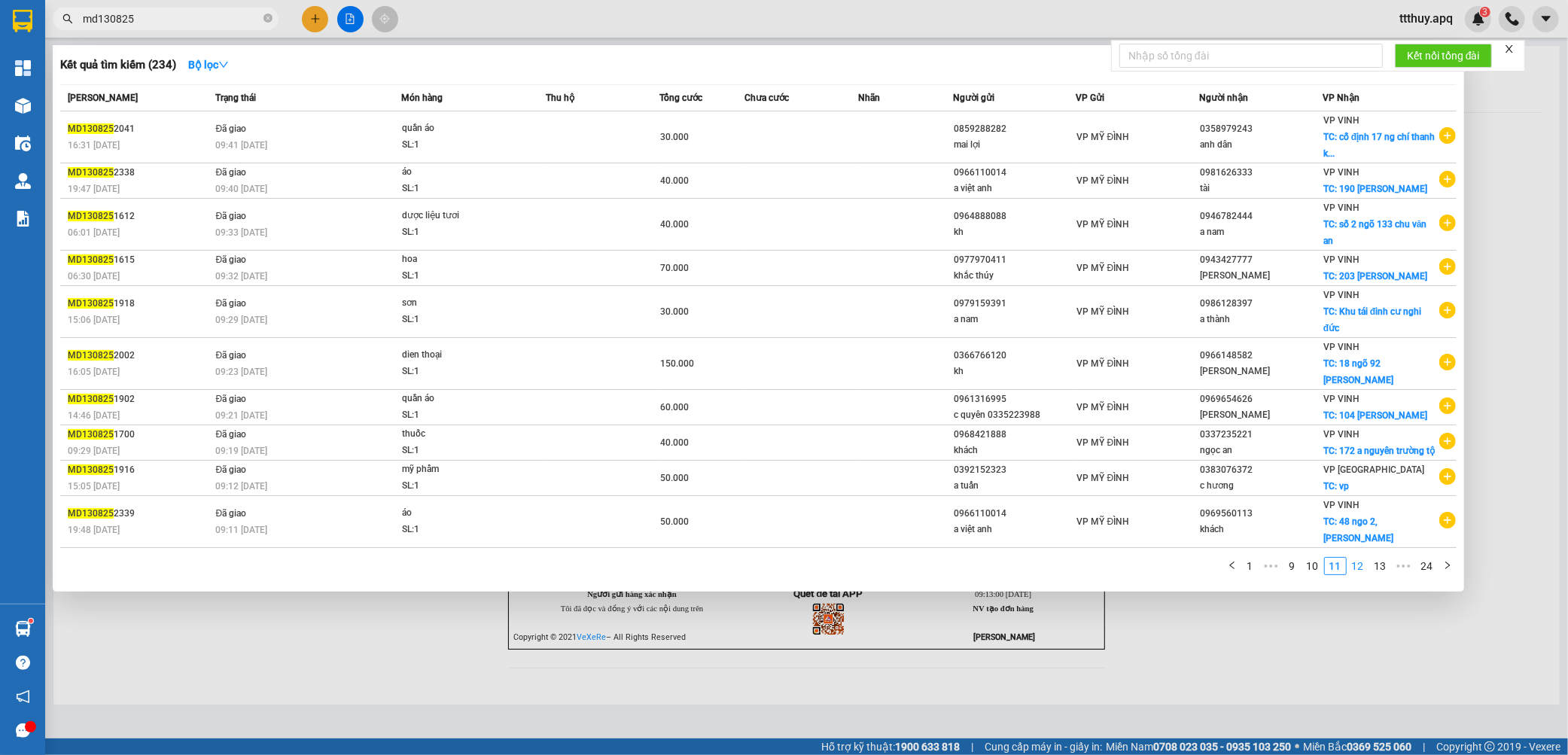
click at [1359, 574] on link "12" at bounding box center [1357, 566] width 21 height 17
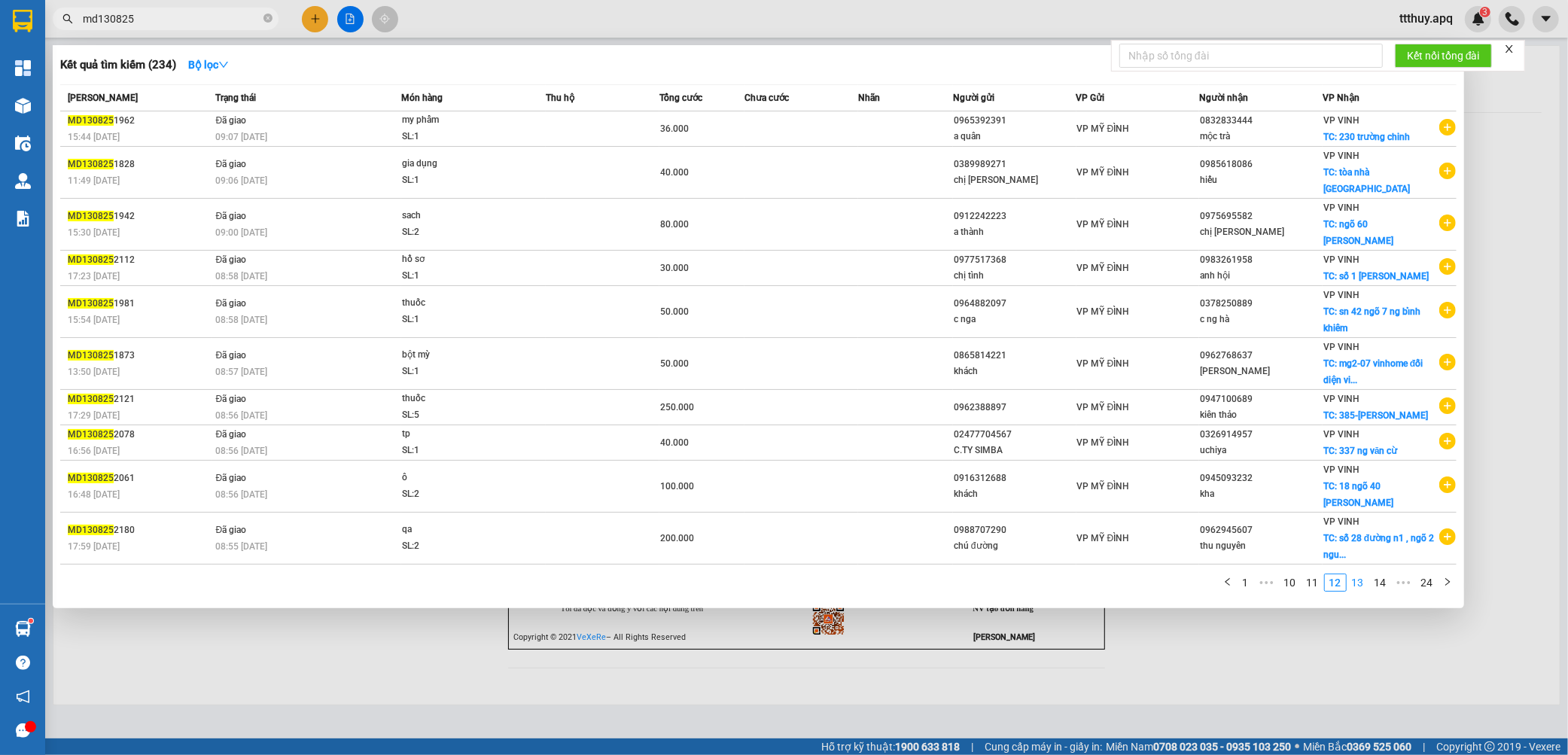
click at [1362, 574] on link "13" at bounding box center [1357, 583] width 21 height 17
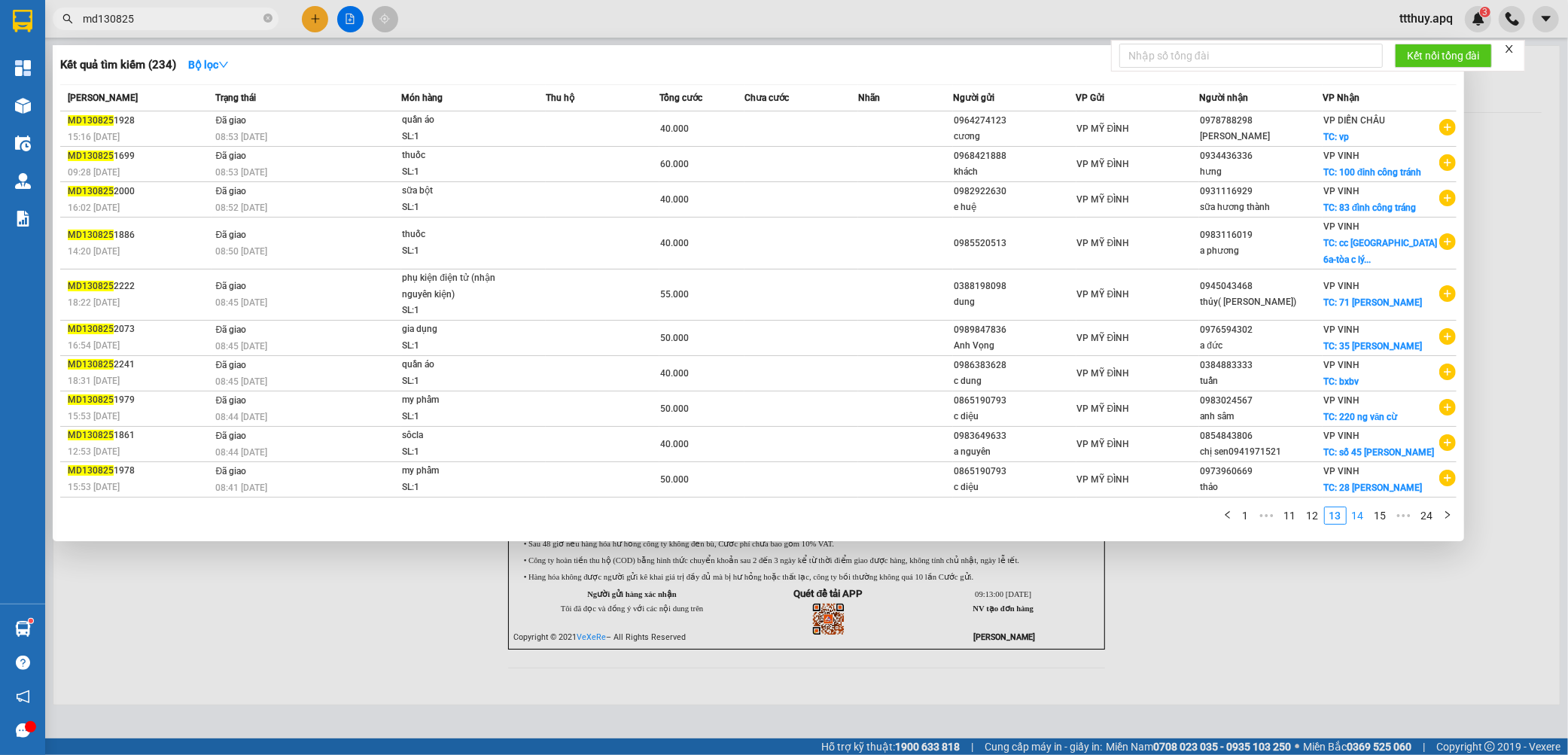
click at [1358, 524] on link "14" at bounding box center [1357, 516] width 21 height 17
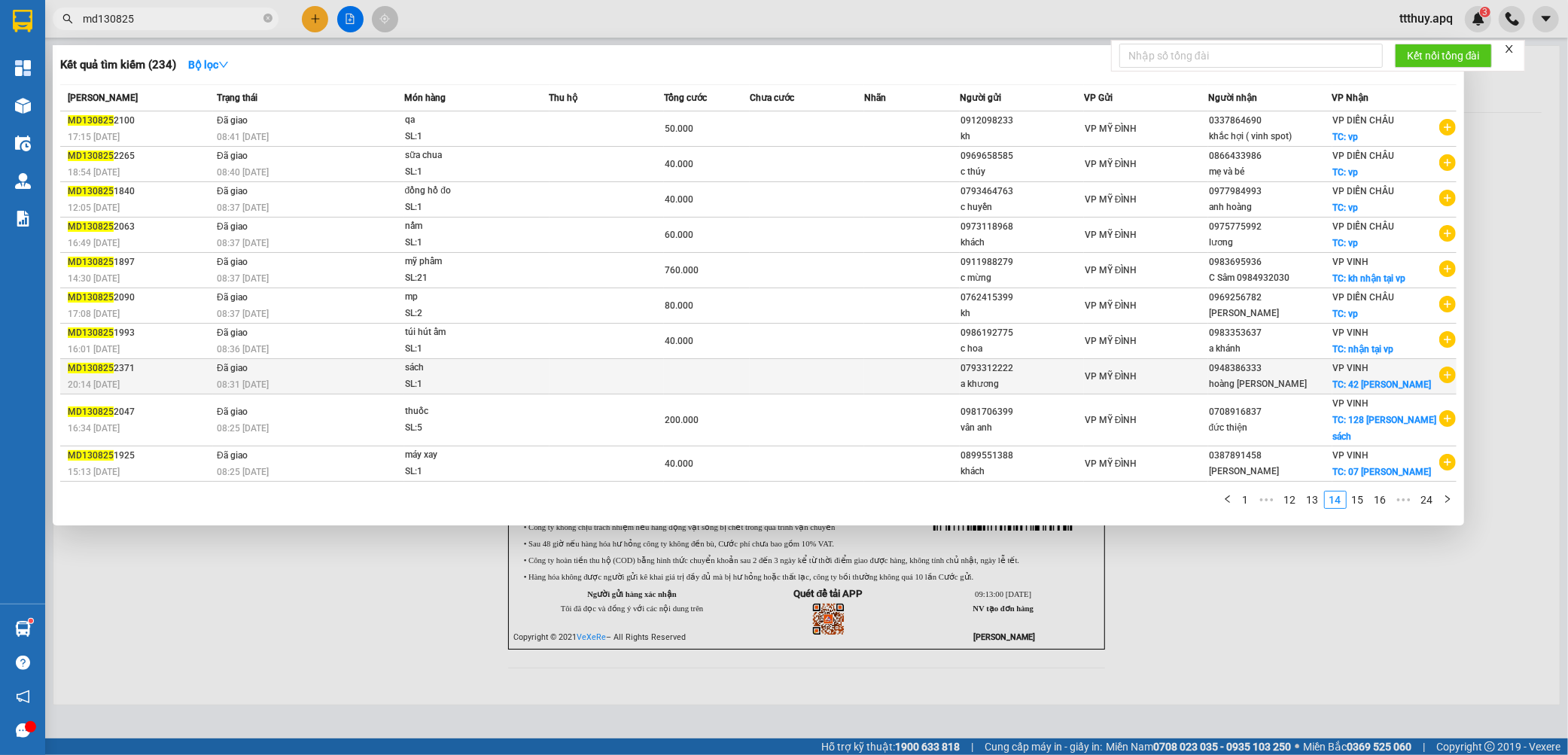
drag, startPoint x: 656, startPoint y: 380, endPoint x: 660, endPoint y: 387, distance: 8.1
click at [660, 387] on td at bounding box center [606, 376] width 114 height 35
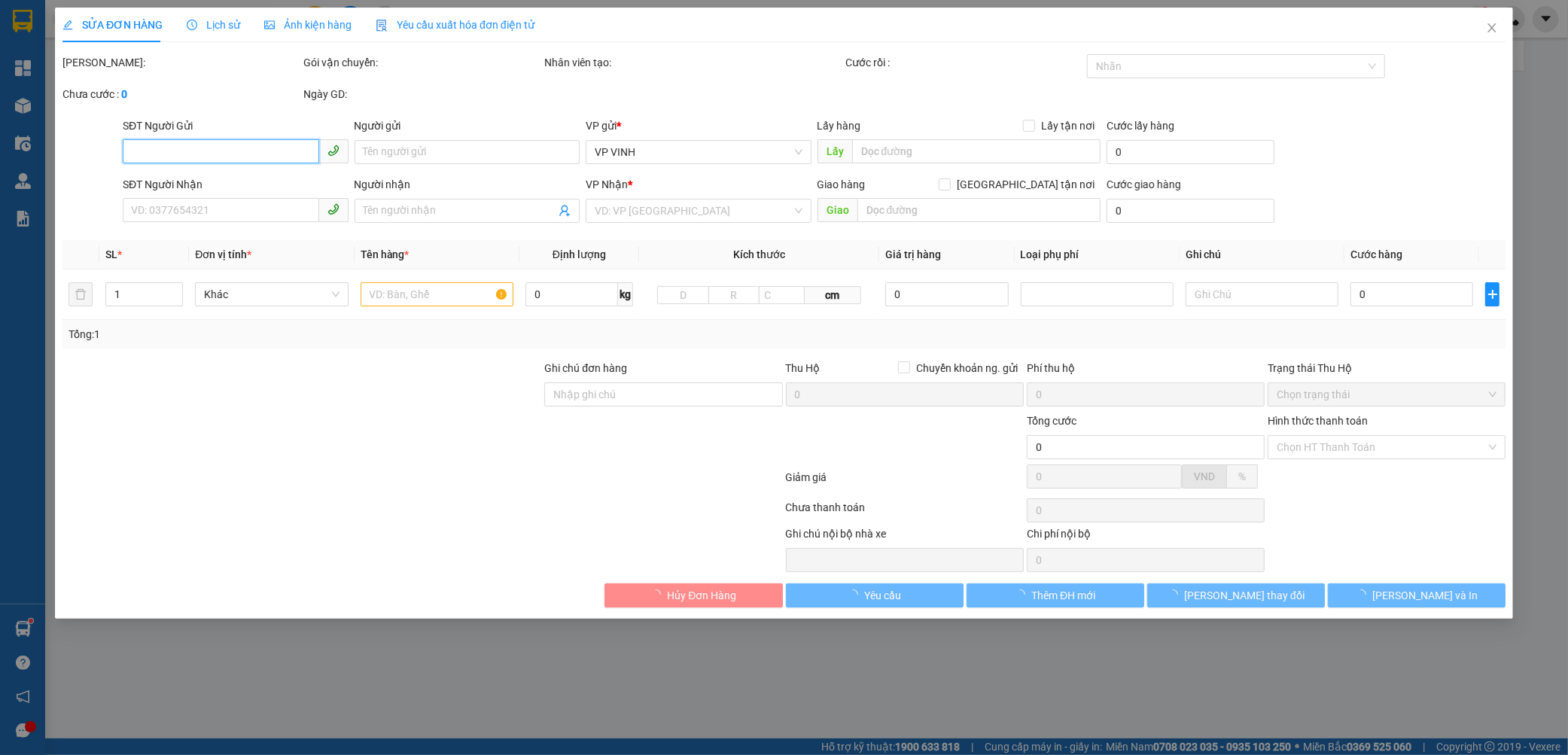
type input "0793312222"
type input "a khương"
type input "0948386333"
type input "hoàng lê anh"
checkbox input "true"
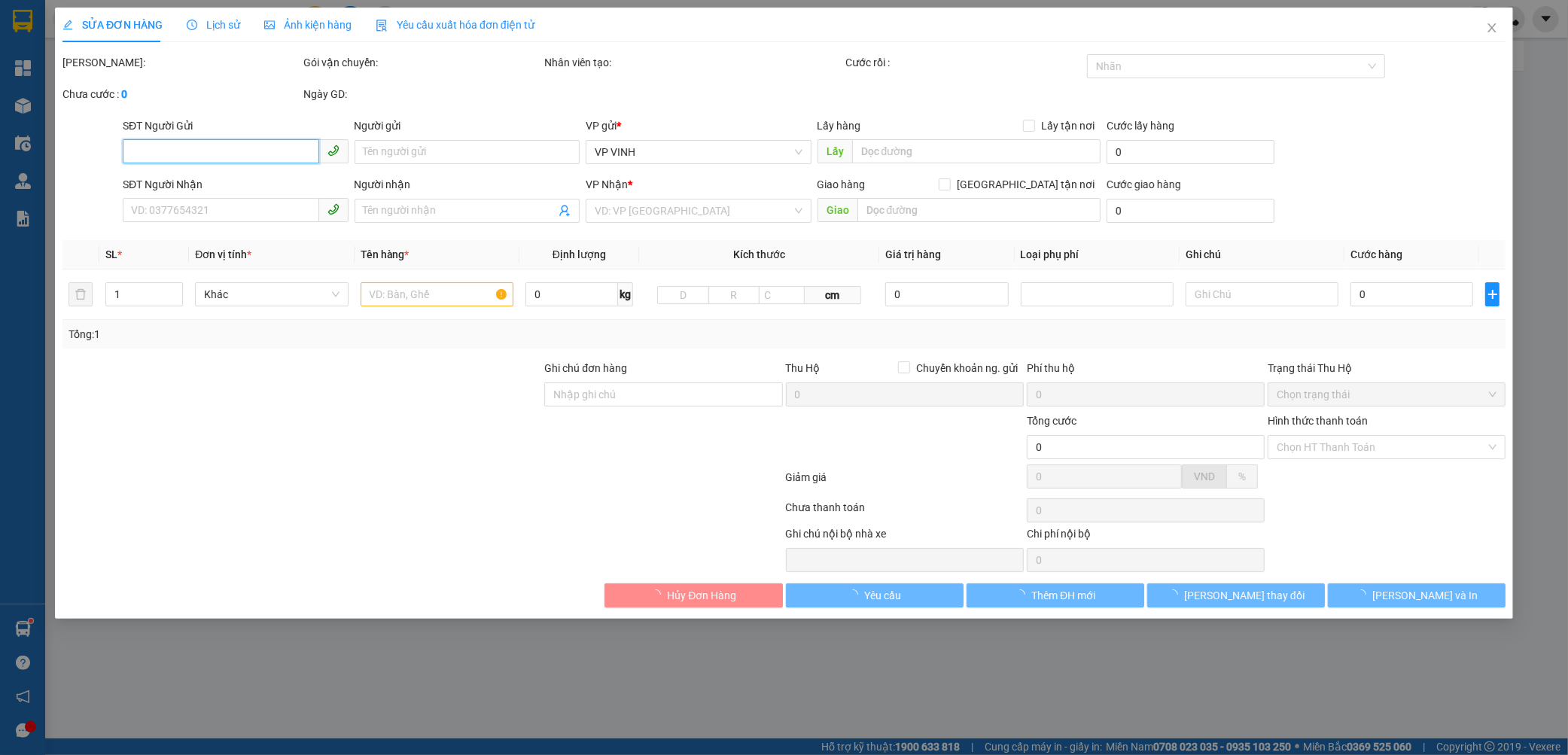
type input "42 [PERSON_NAME]"
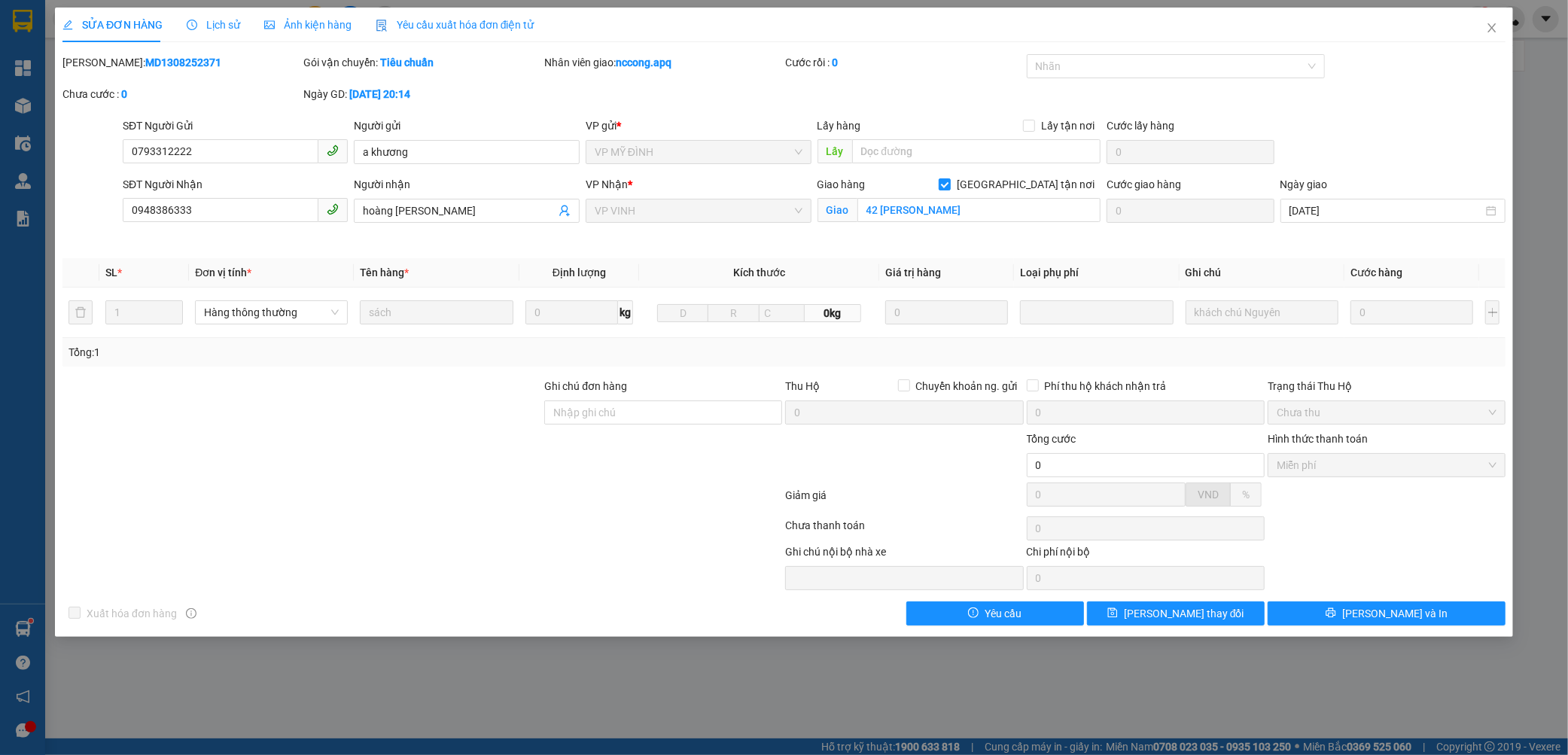
click at [153, 61] on b "MD1308252371" at bounding box center [183, 62] width 76 height 12
click at [207, 21] on span "Lịch sử" at bounding box center [213, 24] width 54 height 12
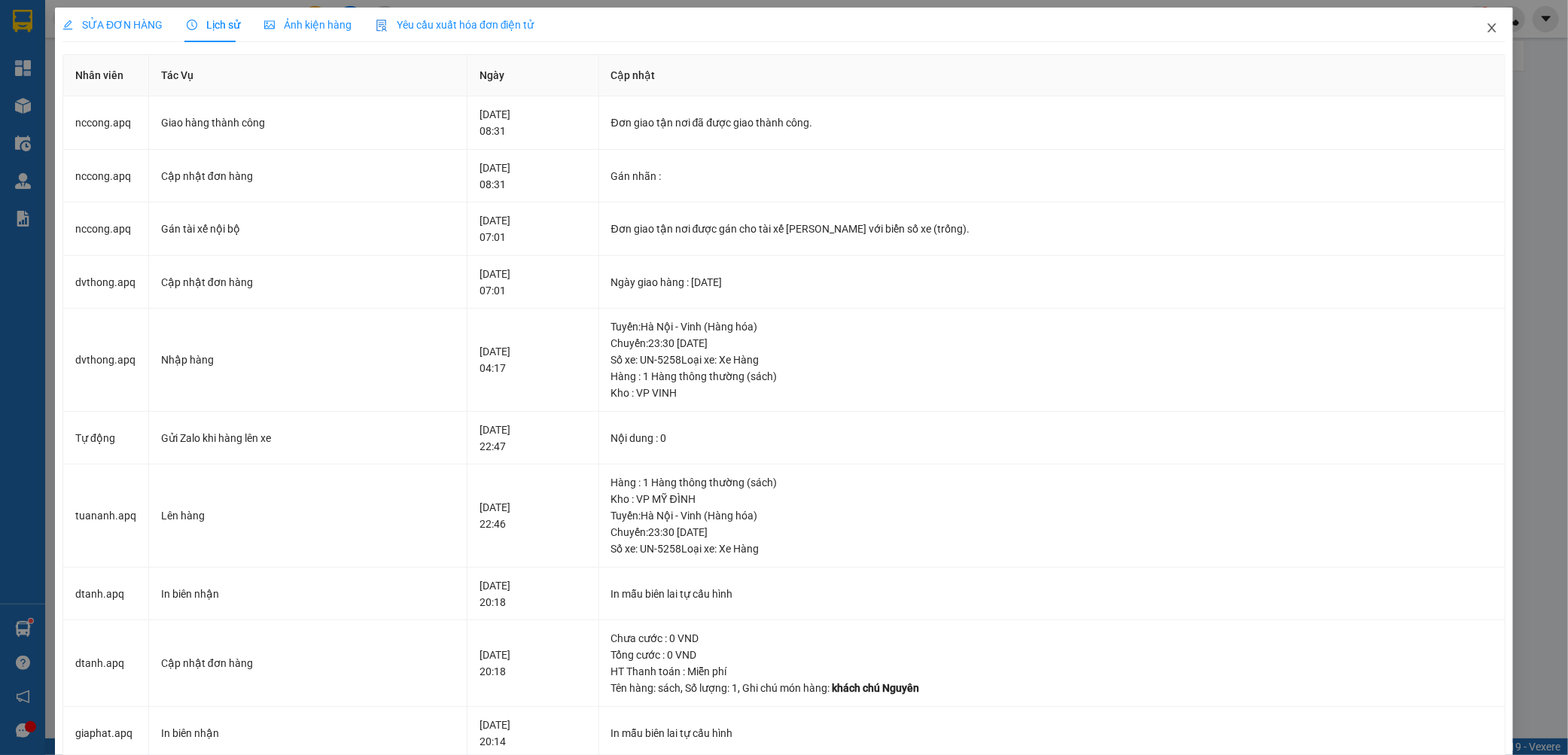
click at [1486, 33] on icon "close" at bounding box center [1492, 28] width 12 height 12
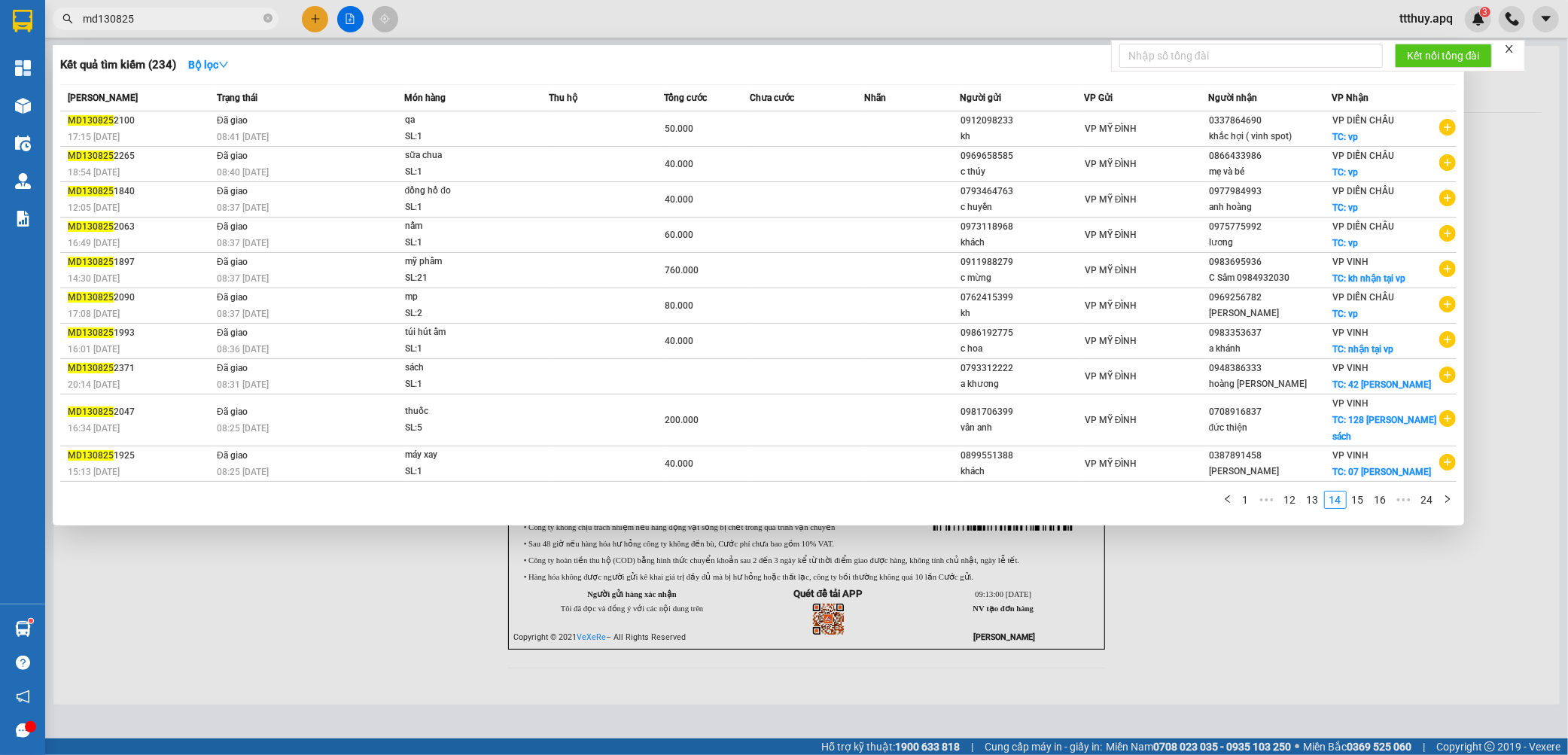
click at [175, 18] on input "md130825" at bounding box center [171, 19] width 177 height 17
click at [1358, 491] on link "15" at bounding box center [1357, 500] width 21 height 17
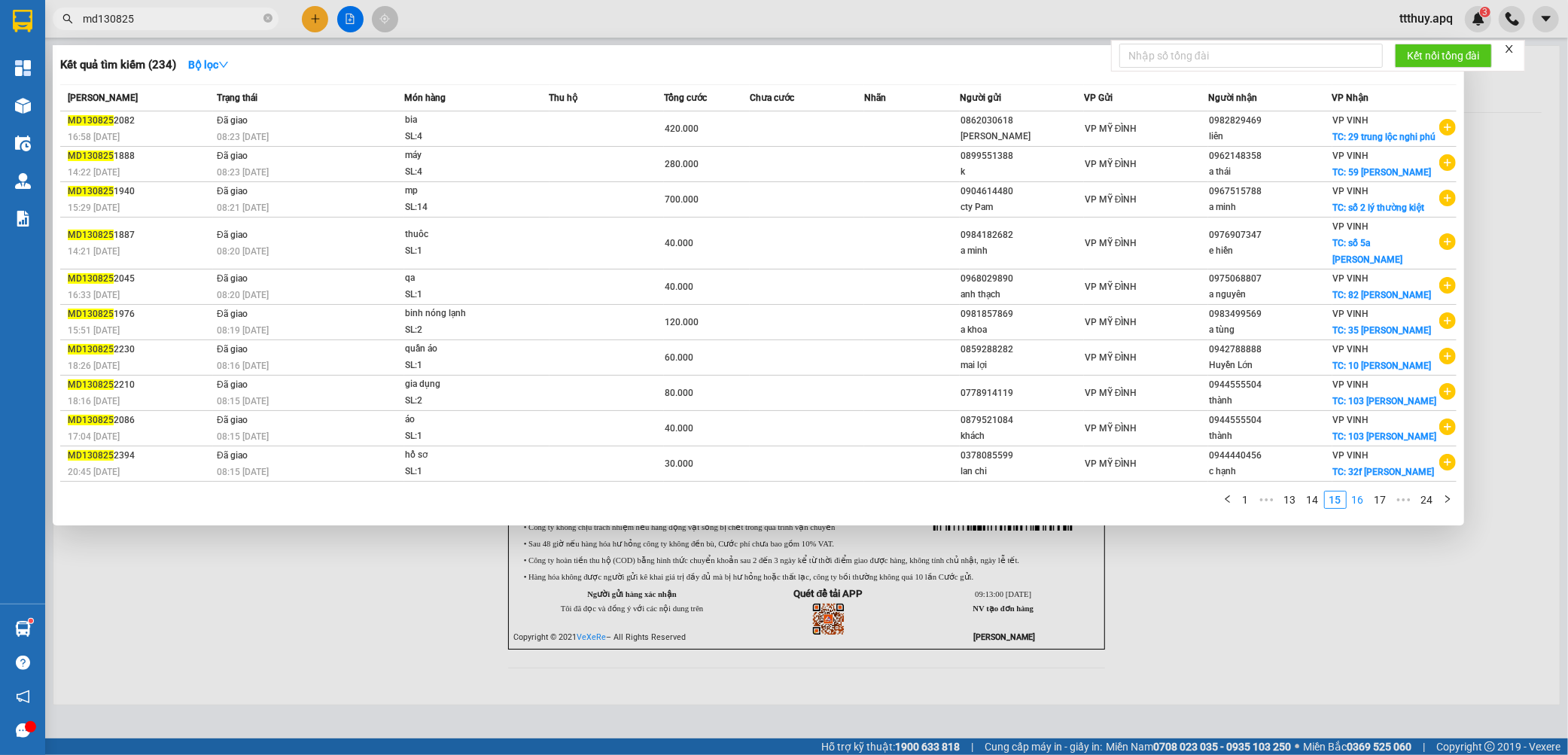
click at [1358, 504] on link "16" at bounding box center [1357, 500] width 21 height 17
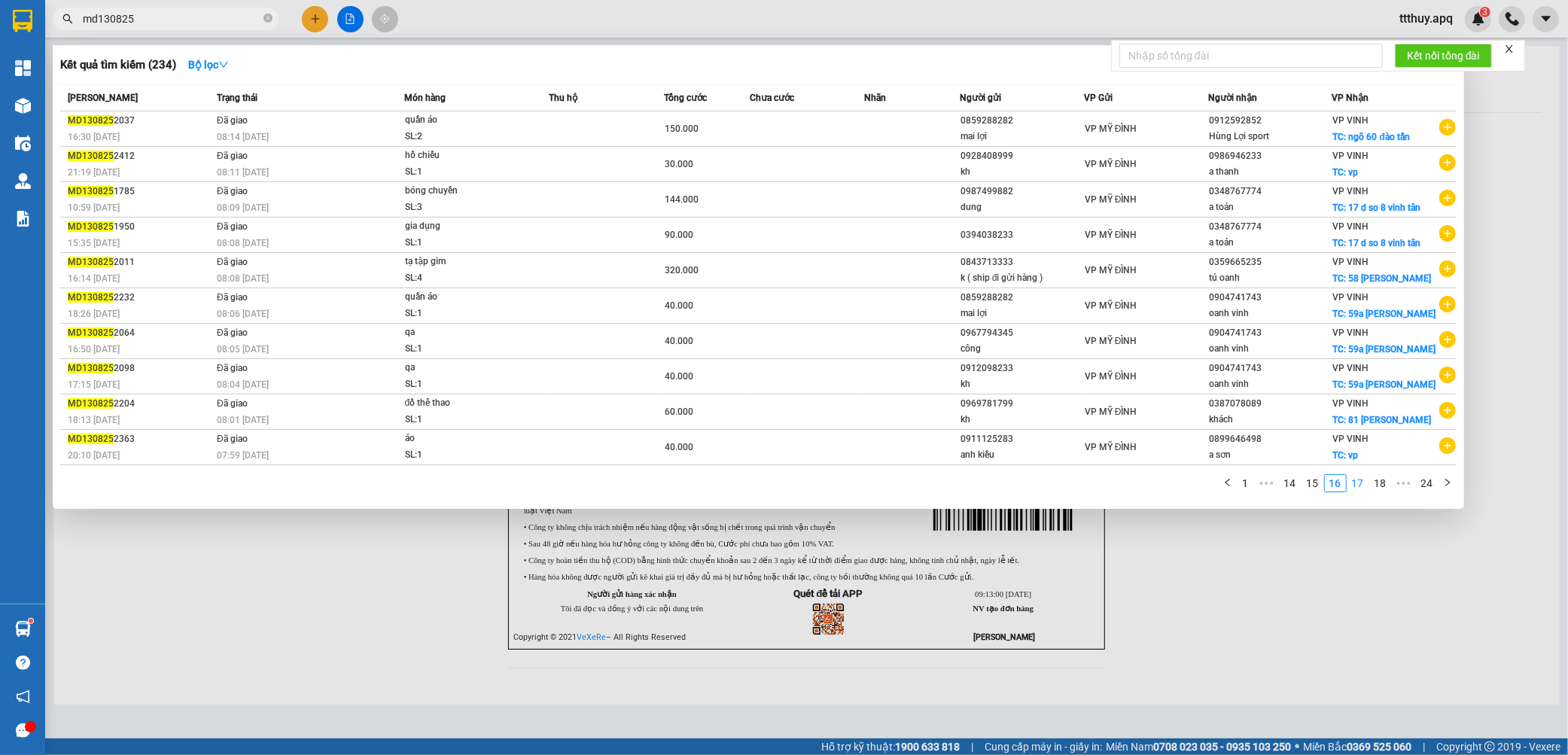
click at [1364, 490] on link "17" at bounding box center [1357, 483] width 21 height 17
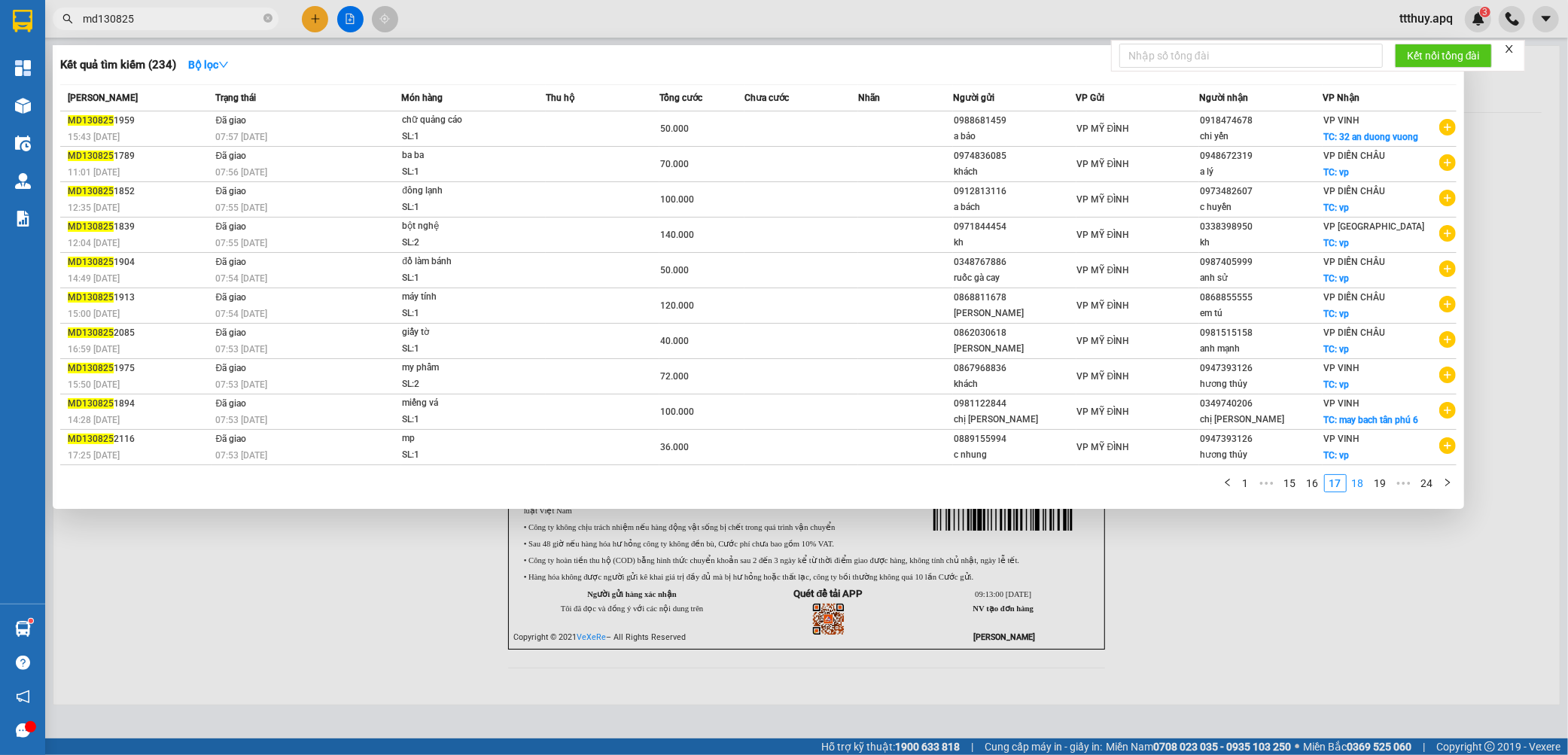
click at [1363, 491] on link "18" at bounding box center [1357, 483] width 21 height 17
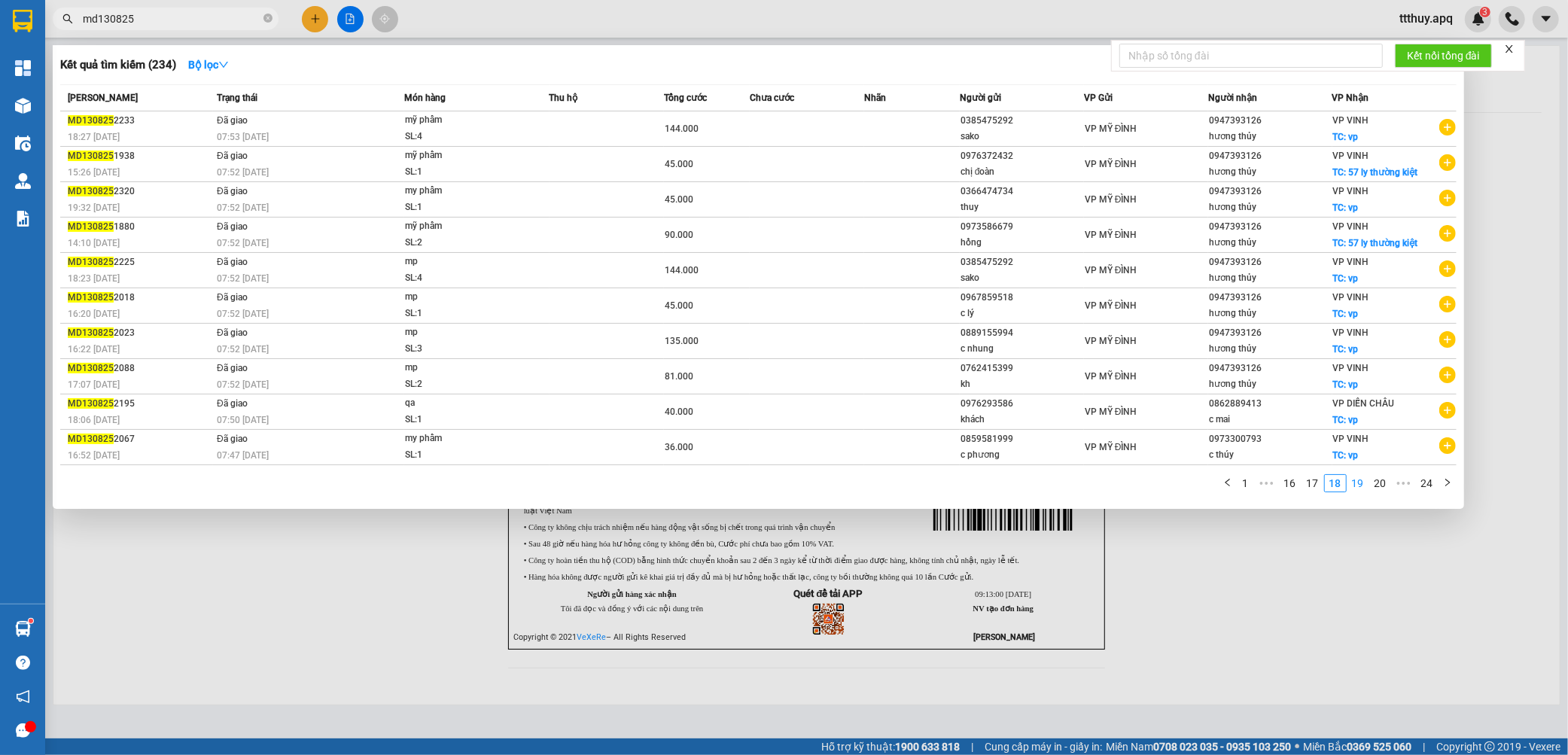
click at [1364, 488] on link "19" at bounding box center [1357, 483] width 21 height 17
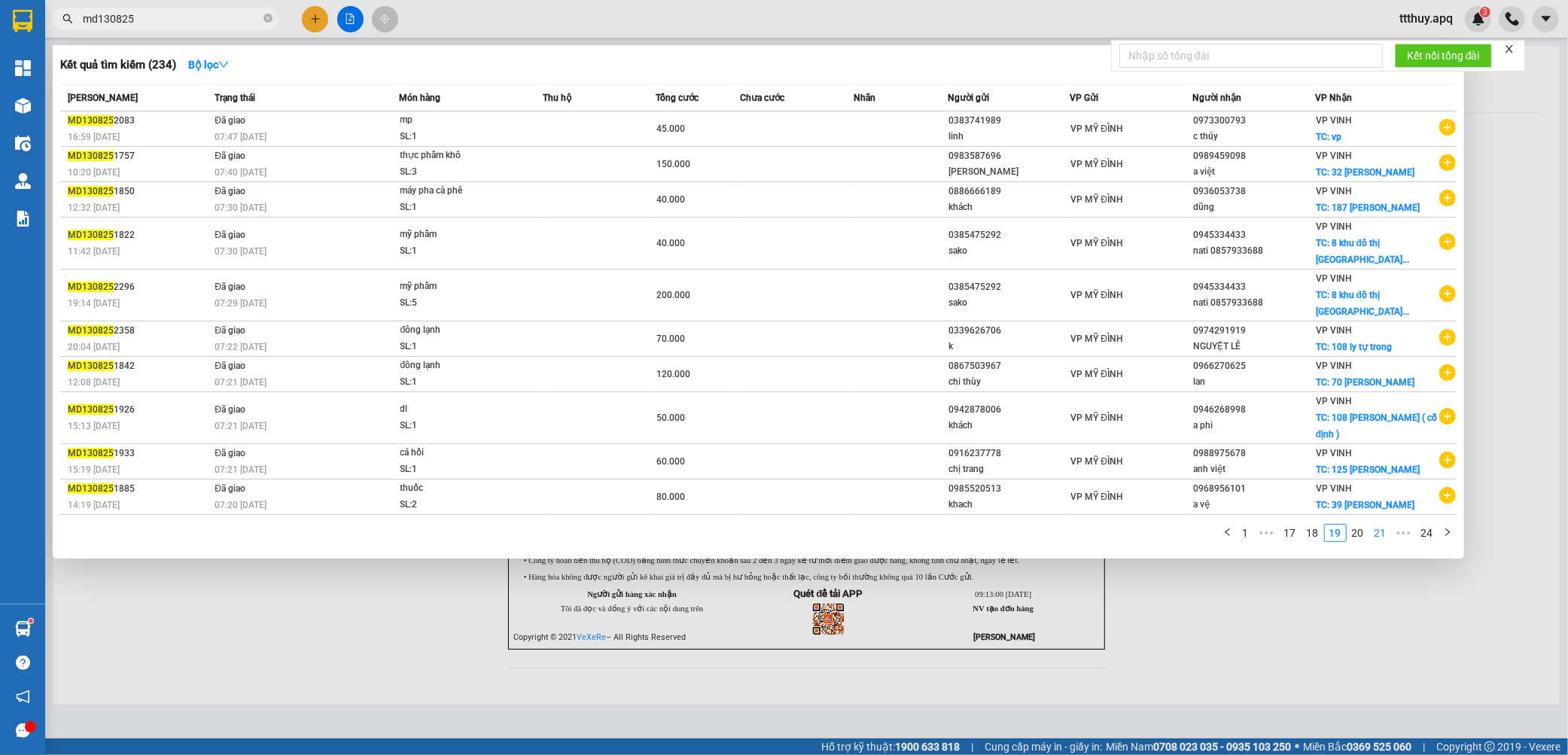
click at [1357, 534] on link "20" at bounding box center [1357, 533] width 21 height 17
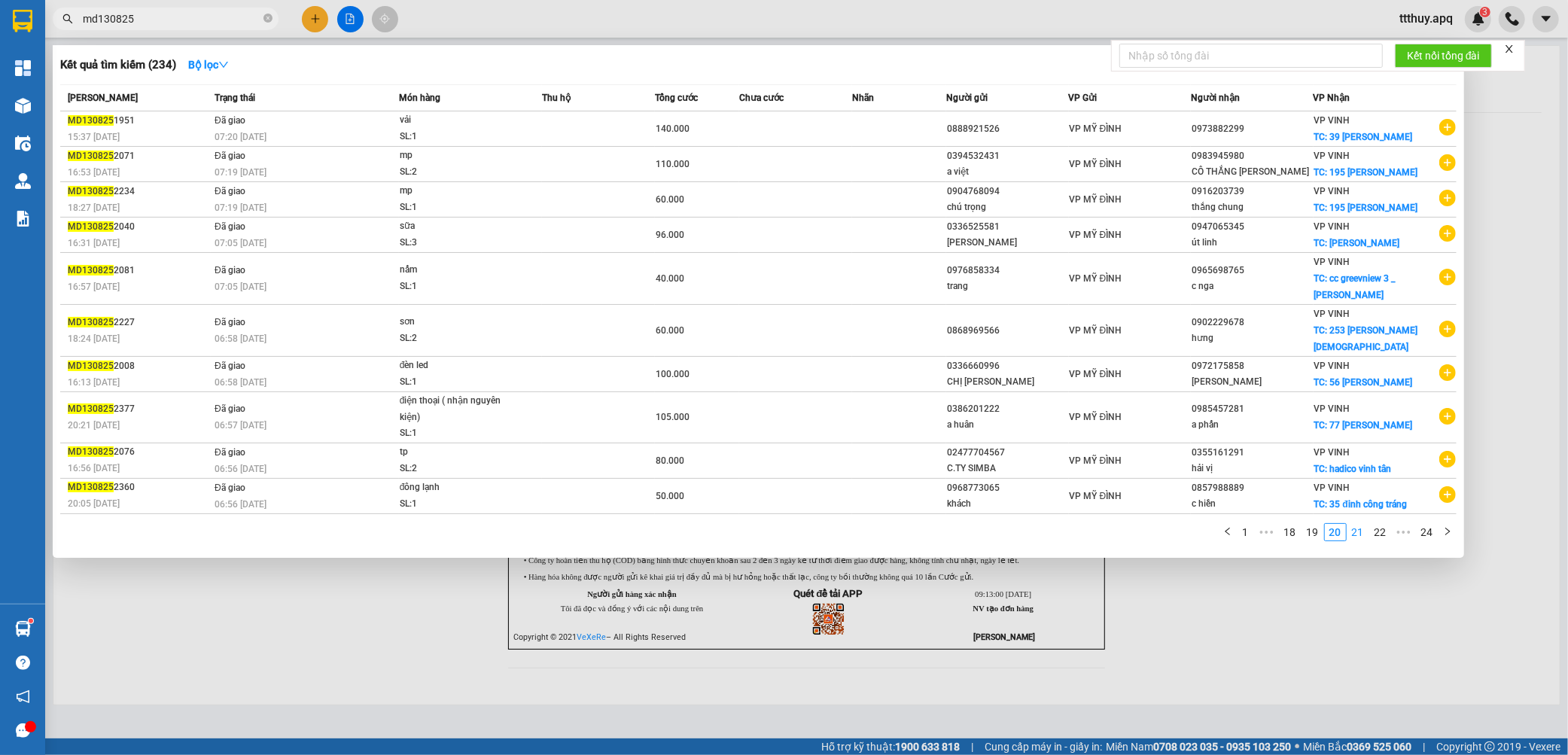
click at [1358, 524] on link "21" at bounding box center [1357, 532] width 21 height 17
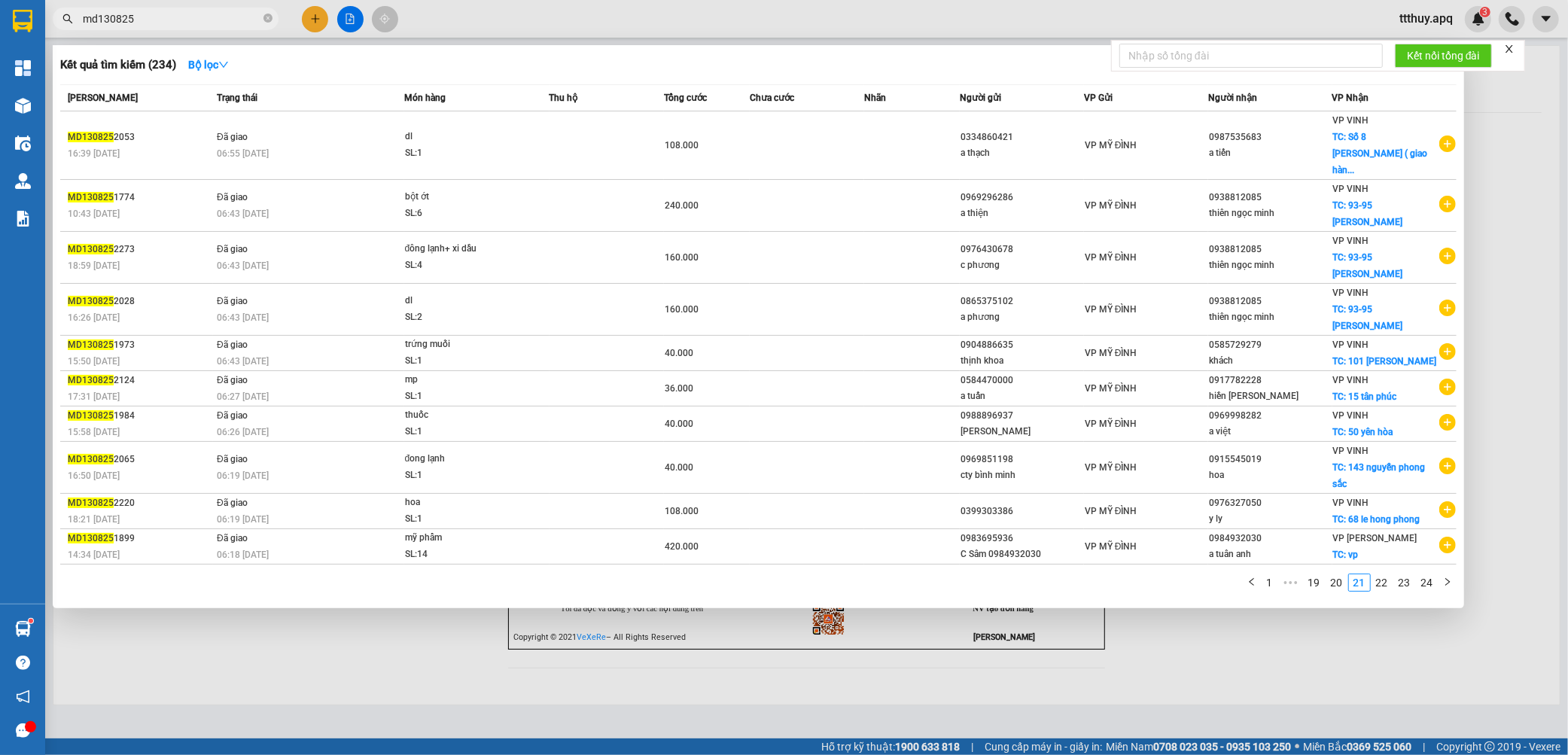
click at [1382, 574] on link "22" at bounding box center [1382, 583] width 21 height 17
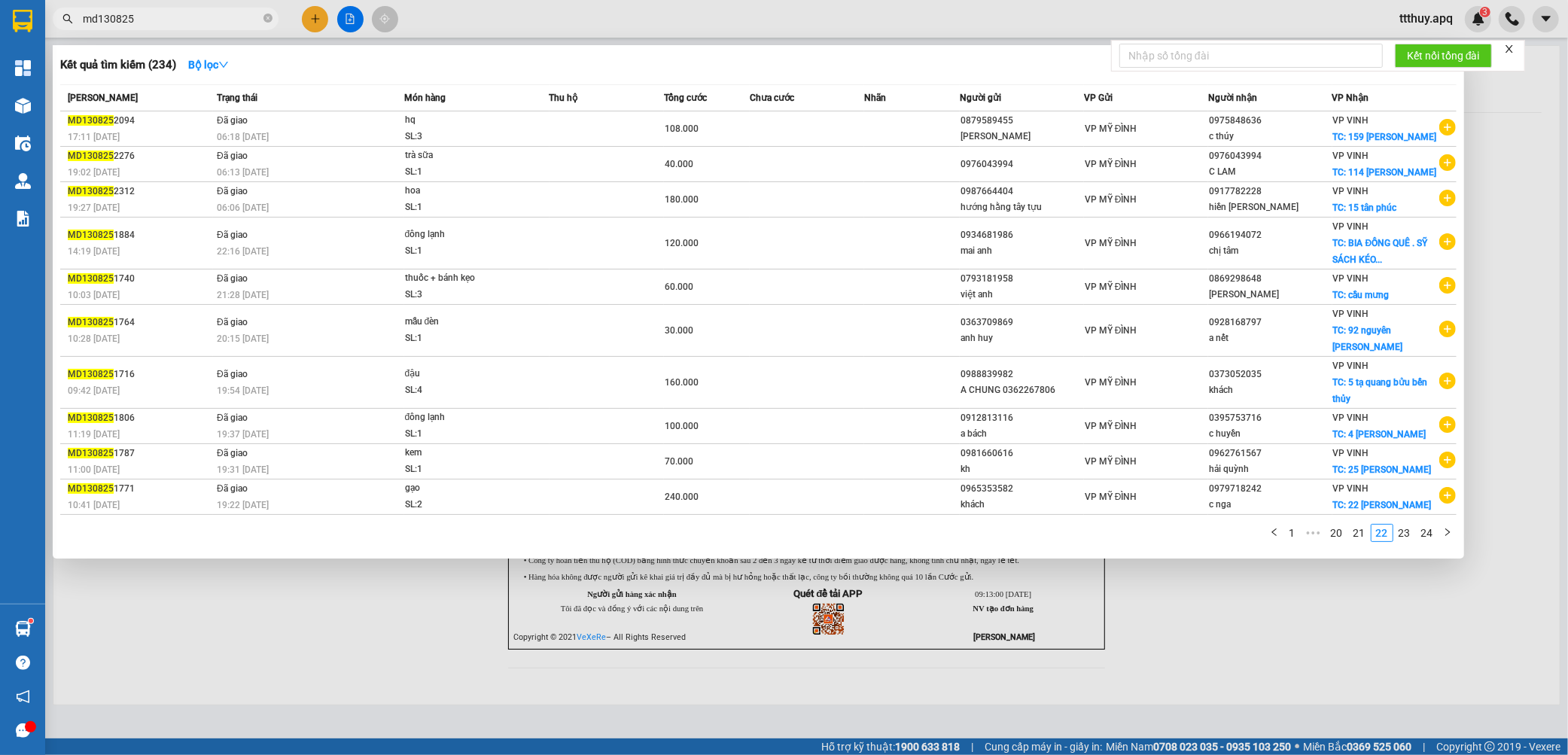
click at [1408, 541] on link "23" at bounding box center [1404, 533] width 21 height 17
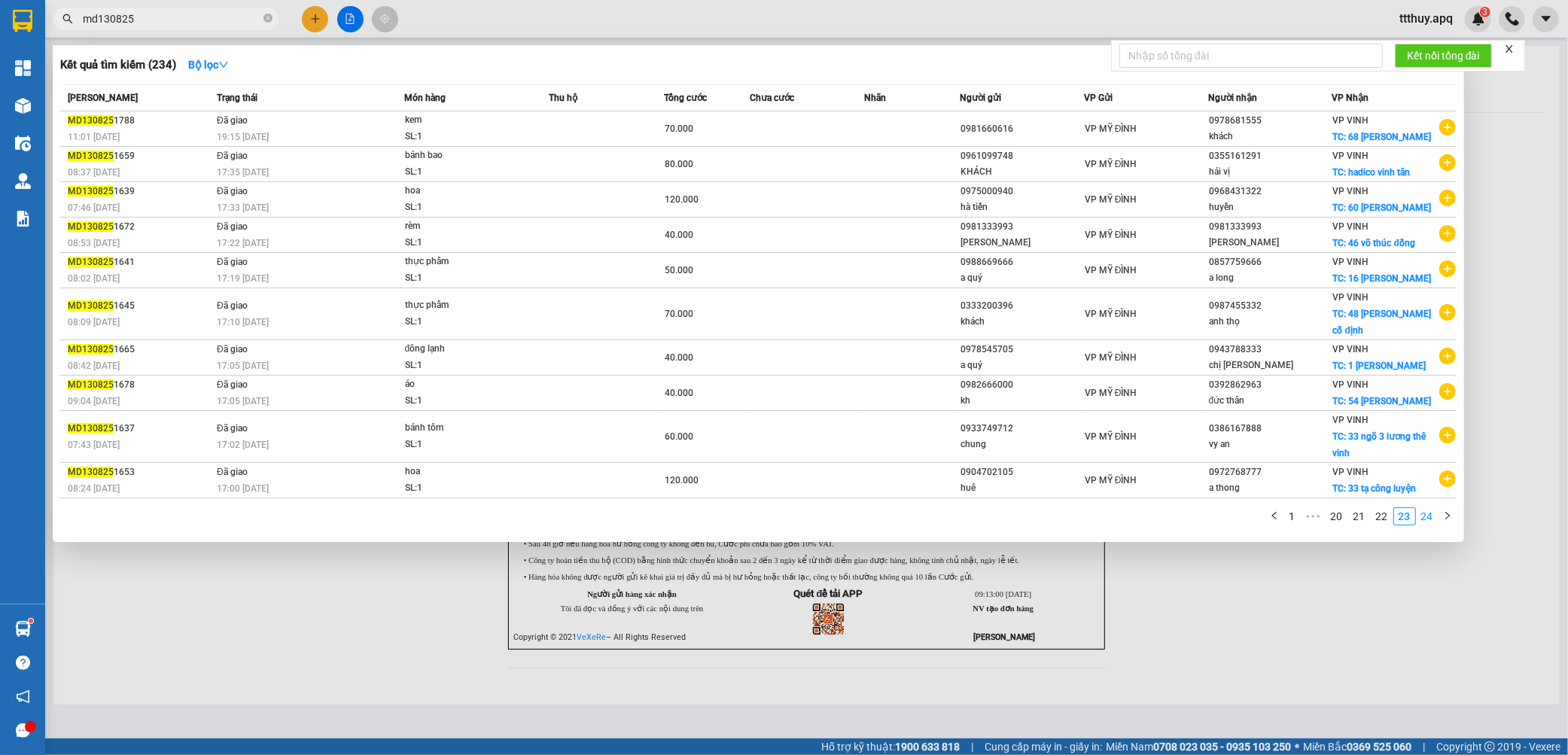
click at [1430, 520] on link "24" at bounding box center [1426, 516] width 21 height 17
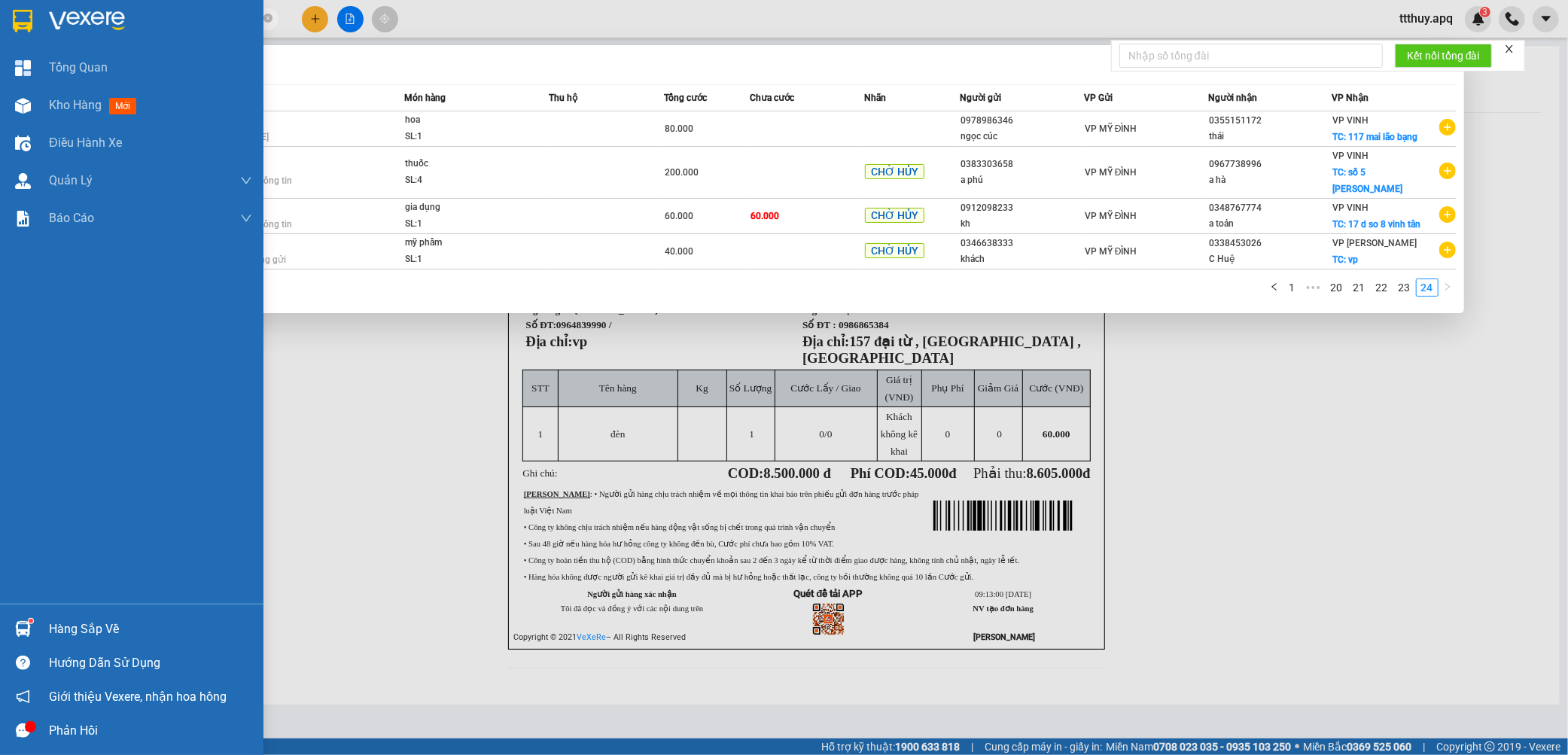
drag, startPoint x: 97, startPoint y: 18, endPoint x: 8, endPoint y: 12, distance: 89.2
click at [13, 13] on section "Kết quả tìm kiếm ( 234 ) Bộ lọc Mã ĐH Trạng thái Món hàng Thu hộ Tổng cước Chưa…" at bounding box center [784, 377] width 1568 height 755
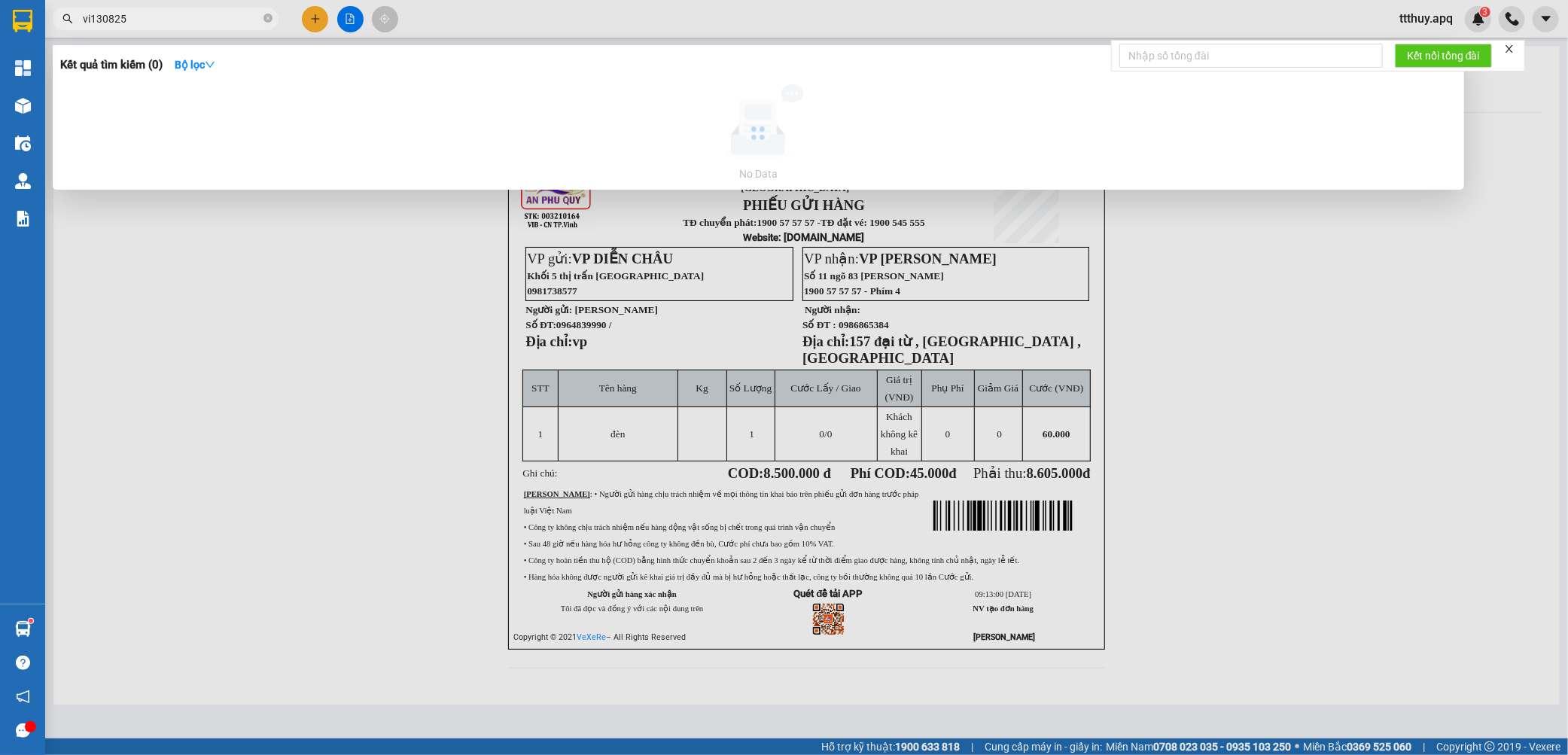
type input "vi130825"
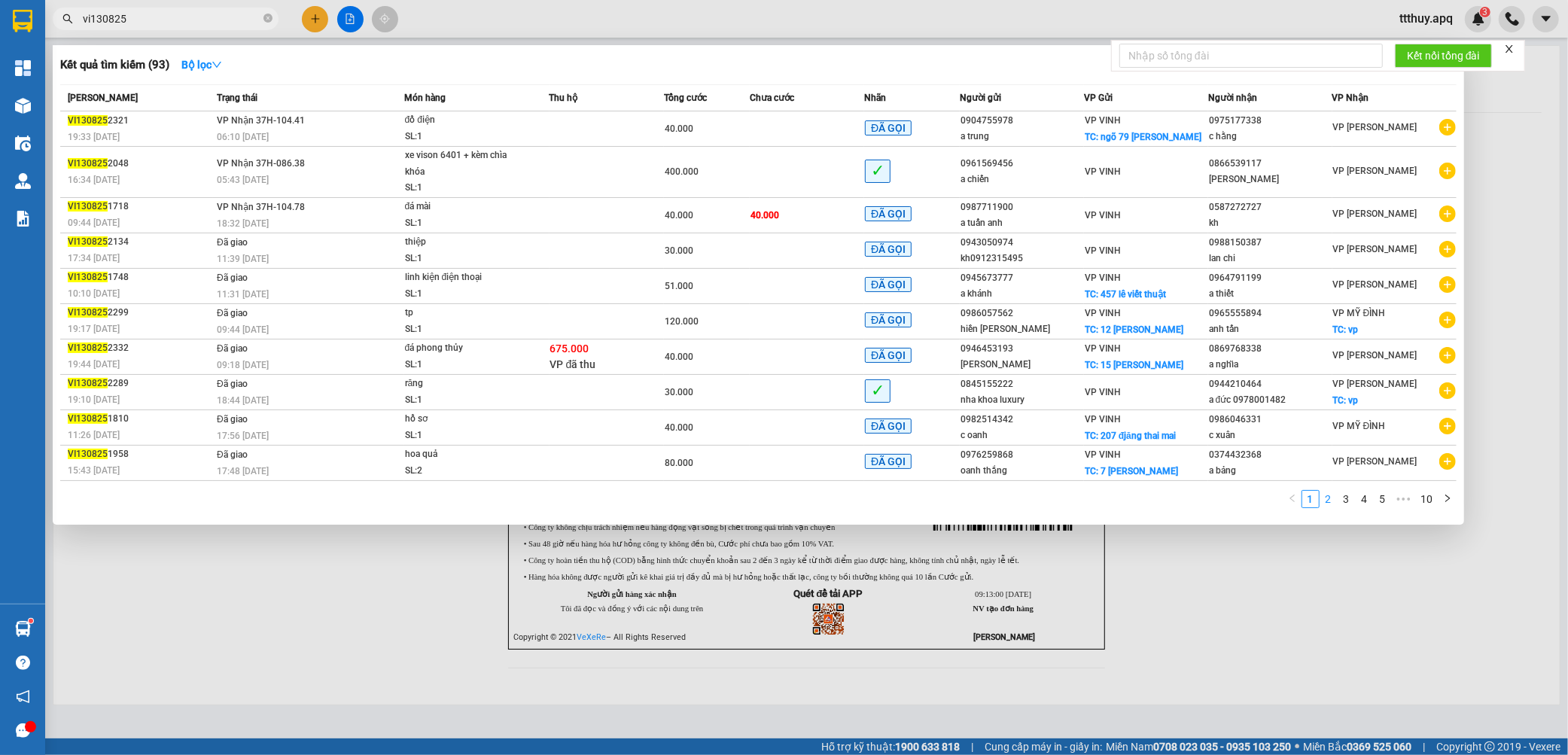
click at [1323, 503] on link "2" at bounding box center [1329, 499] width 17 height 17
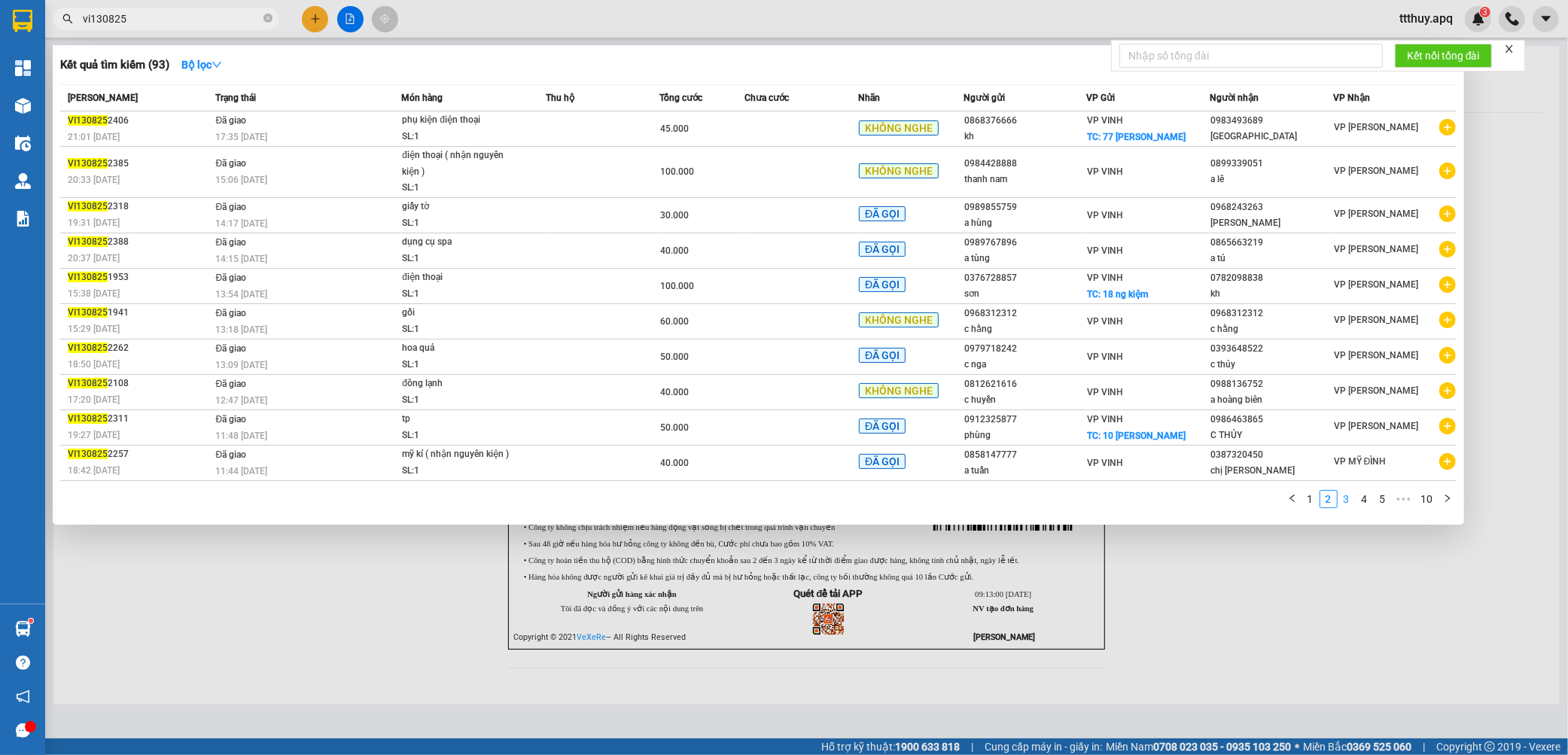
click at [1344, 501] on link "3" at bounding box center [1346, 499] width 17 height 17
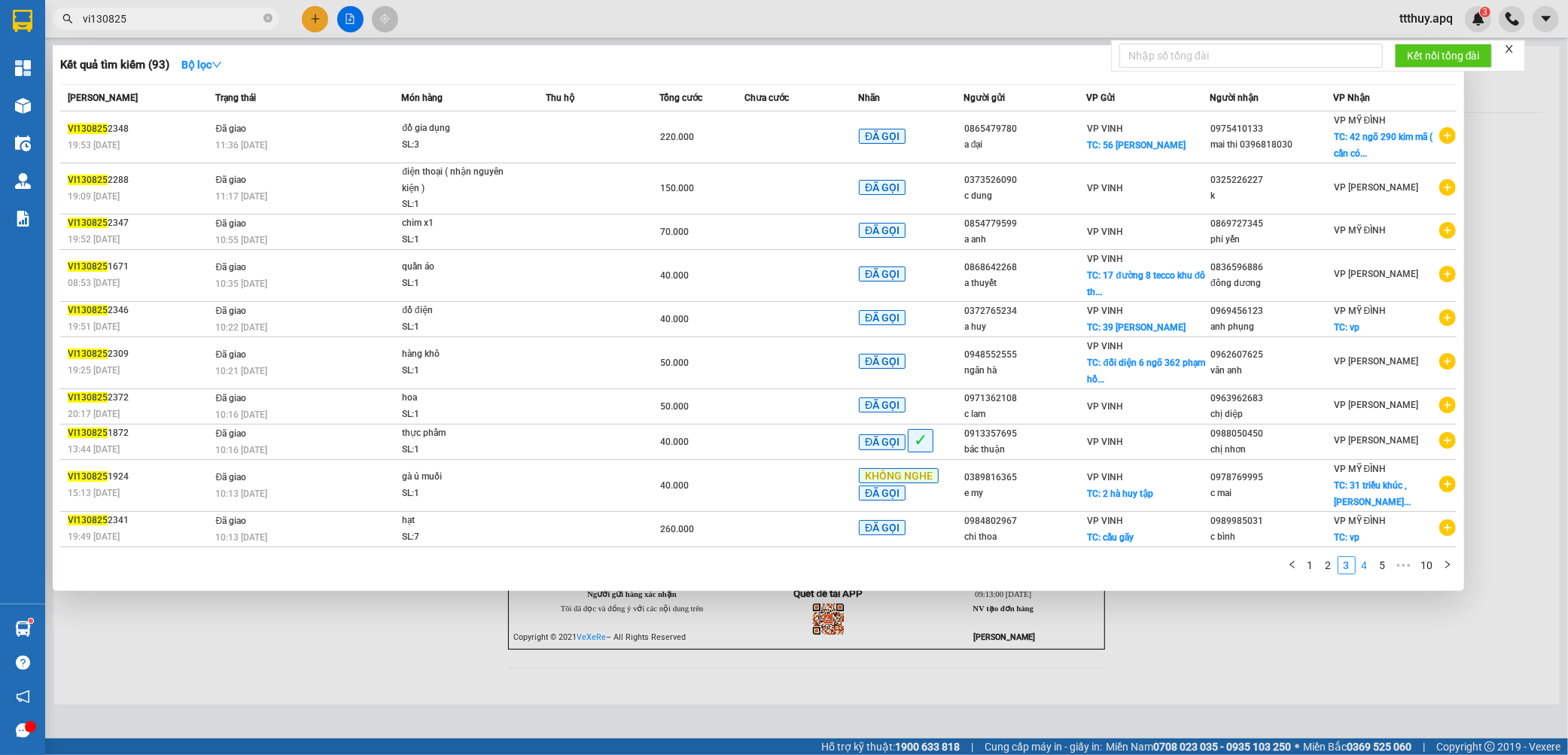
click at [1366, 569] on link "4" at bounding box center [1365, 565] width 17 height 17
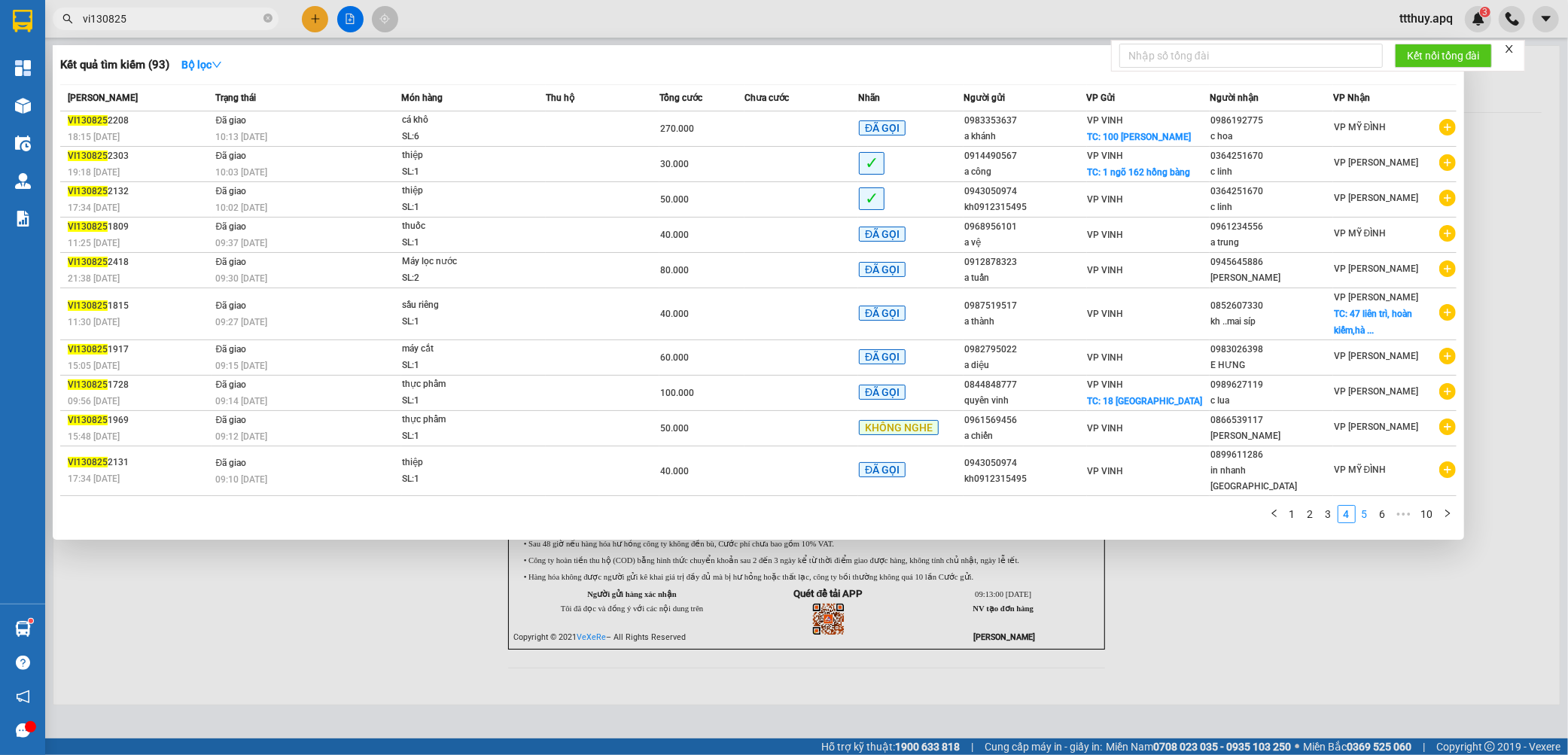
click at [1358, 506] on link "5" at bounding box center [1365, 514] width 17 height 17
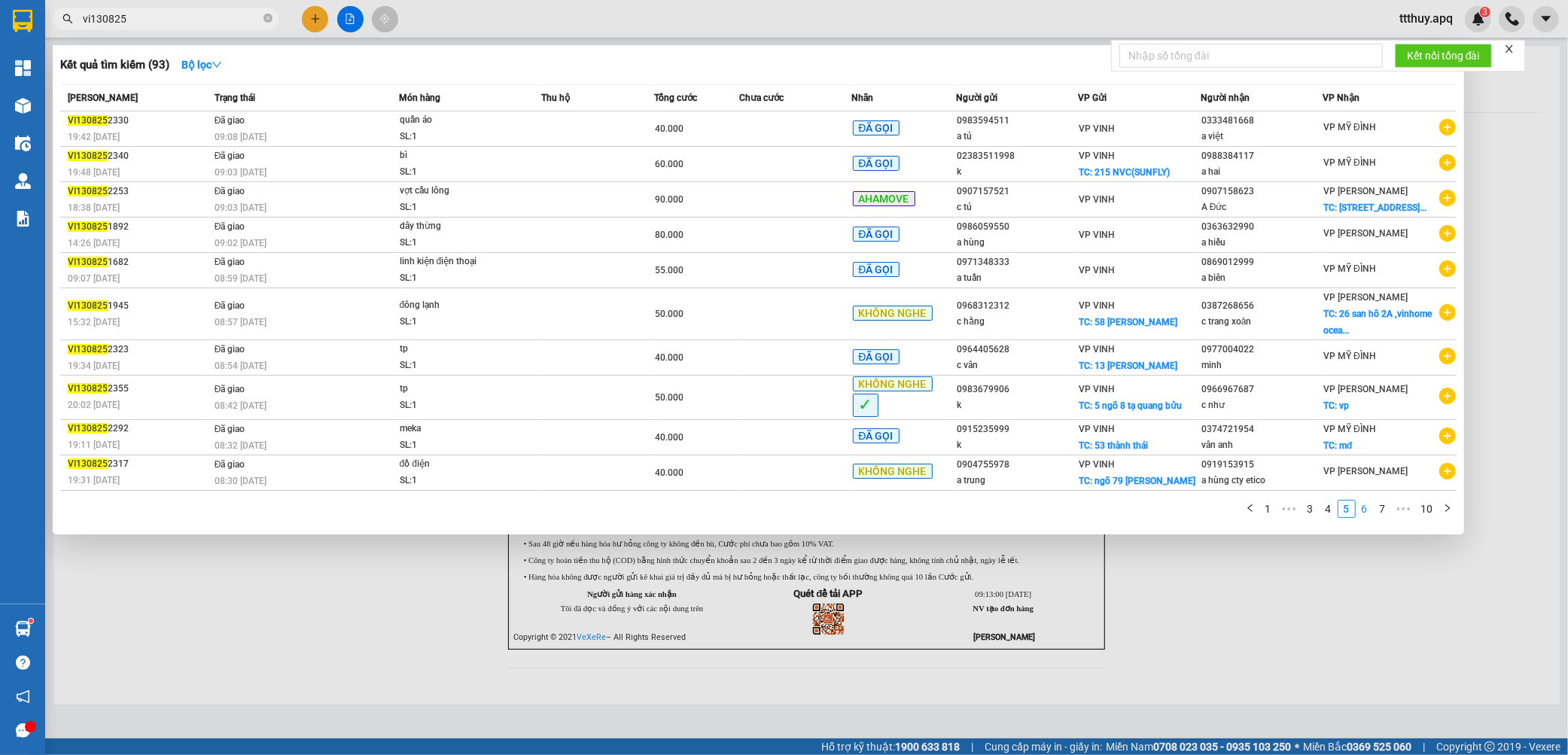
click at [1364, 517] on link "6" at bounding box center [1365, 509] width 17 height 17
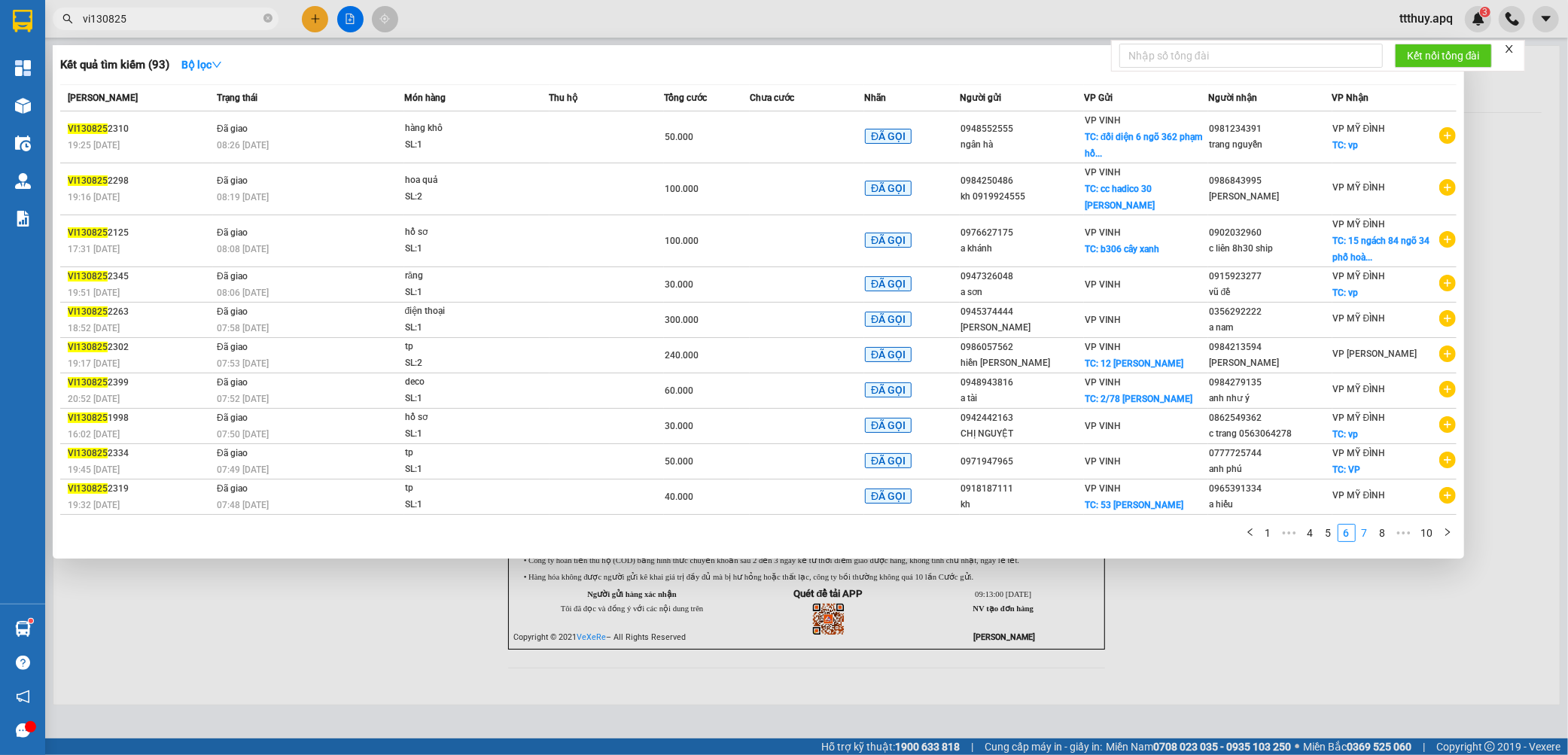
click at [1366, 525] on link "7" at bounding box center [1365, 533] width 17 height 17
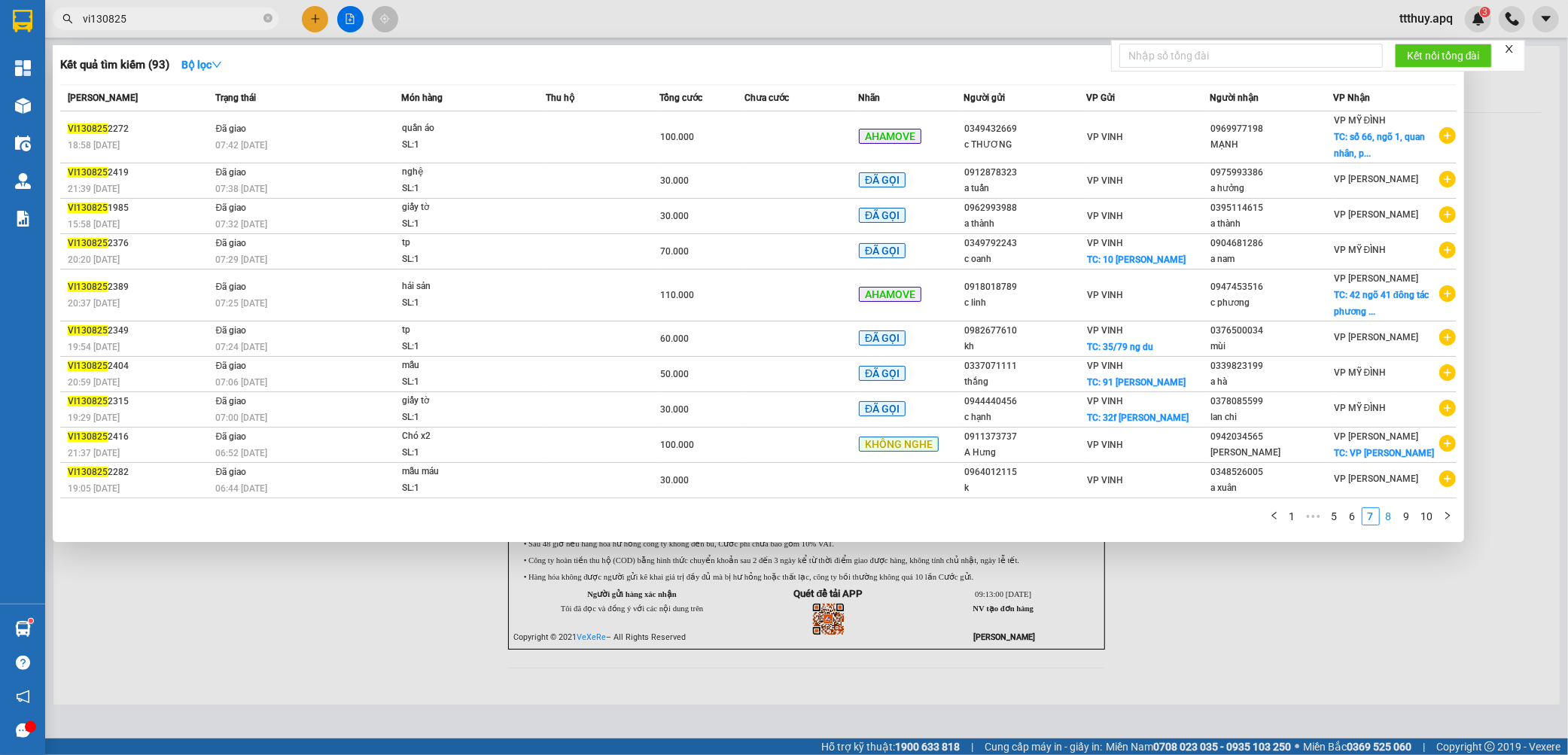
click at [1395, 523] on link "8" at bounding box center [1388, 516] width 17 height 17
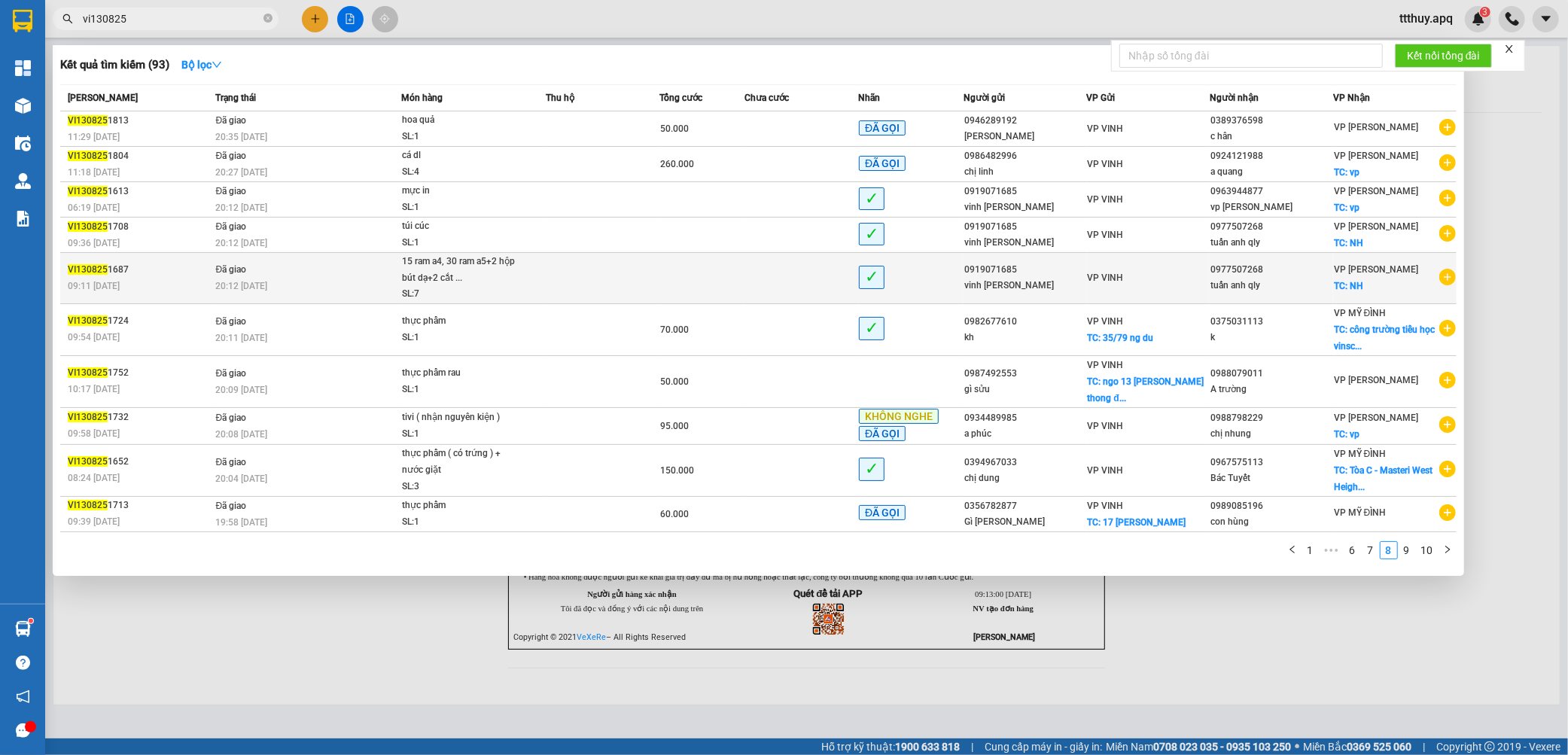
click at [253, 275] on td "Đã giao 20:12 - 13/08" at bounding box center [307, 278] width 190 height 51
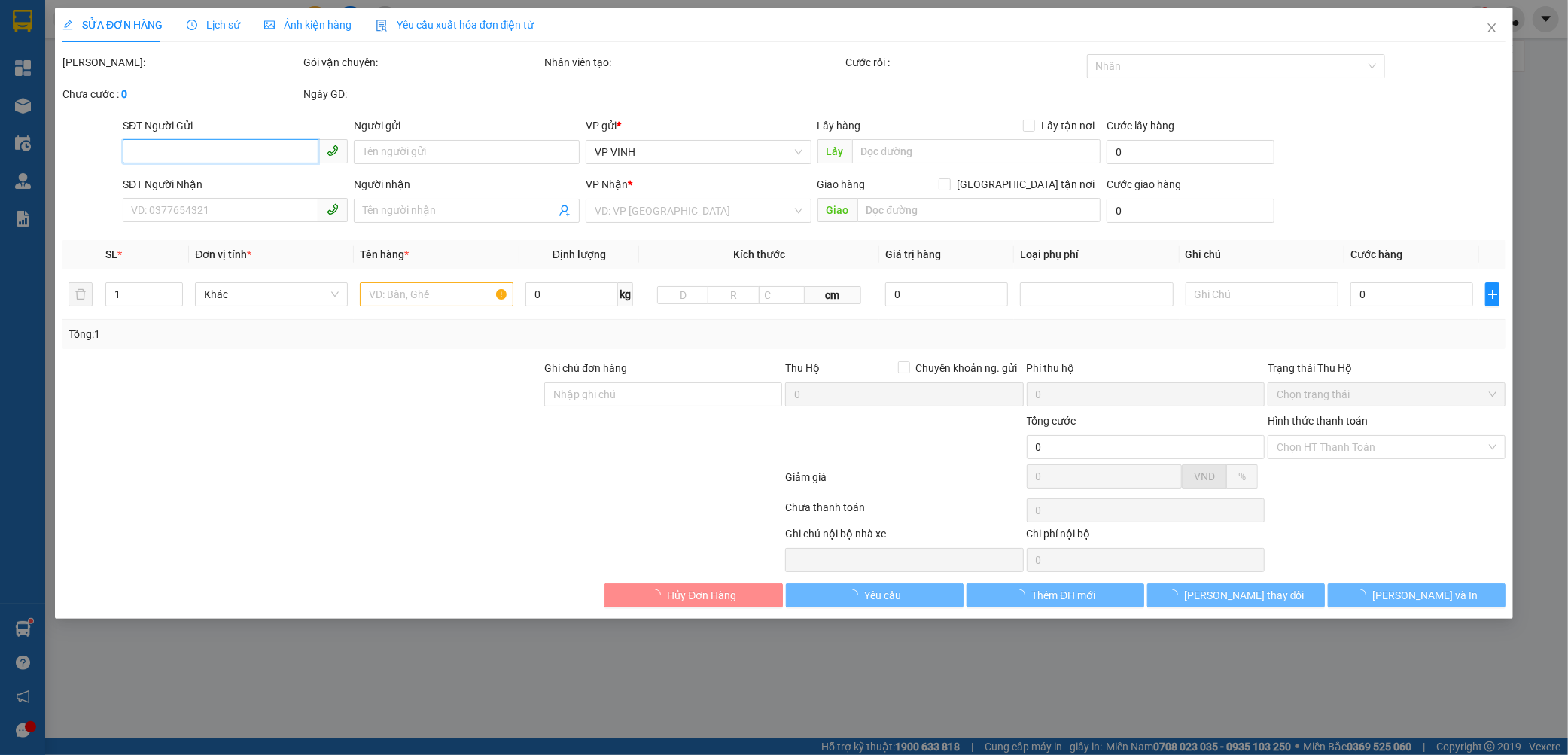
type input "0919071685"
type input "vinh lê ph vinh"
type input "0977507268"
type input "tuấn anh qly"
checkbox input "true"
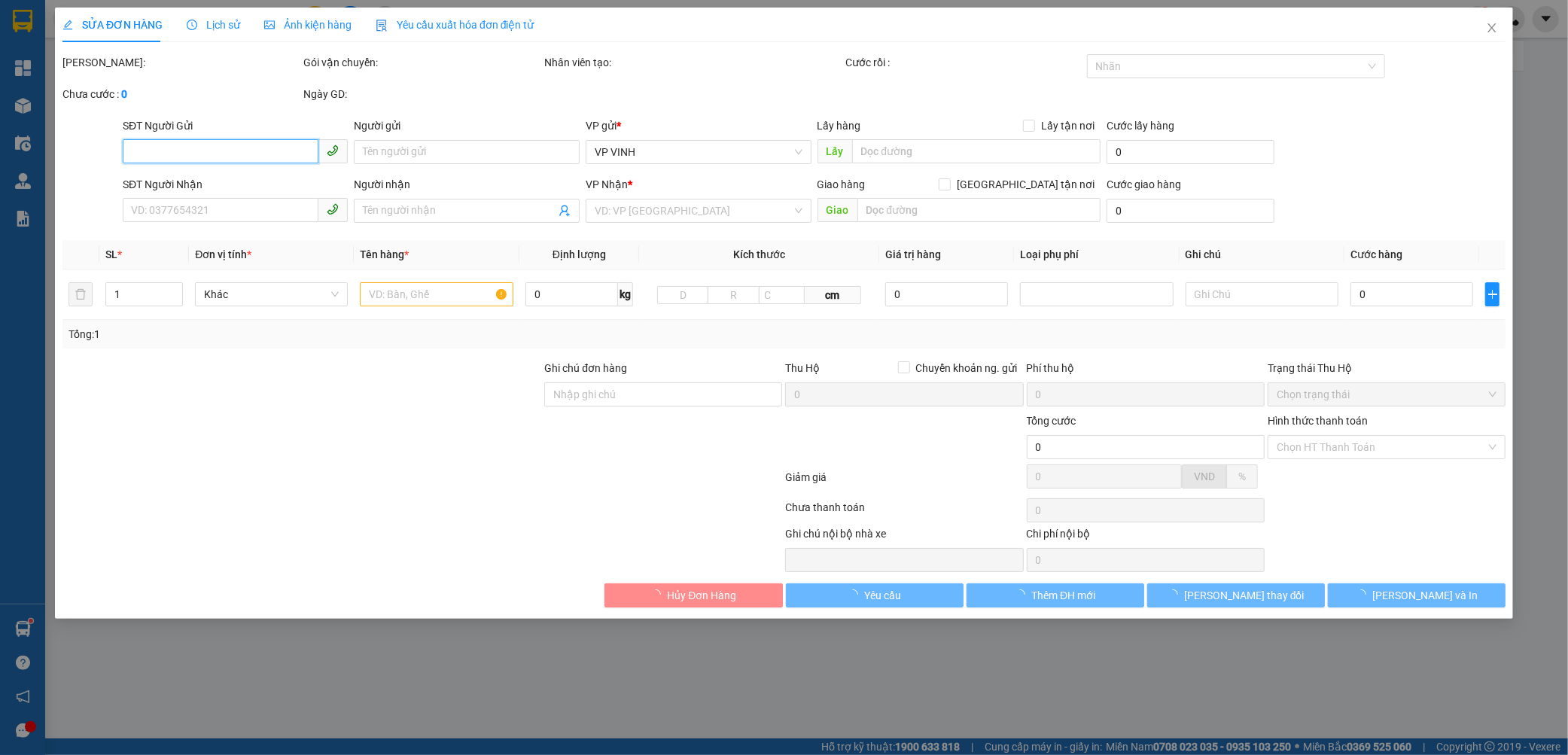
type input "NH"
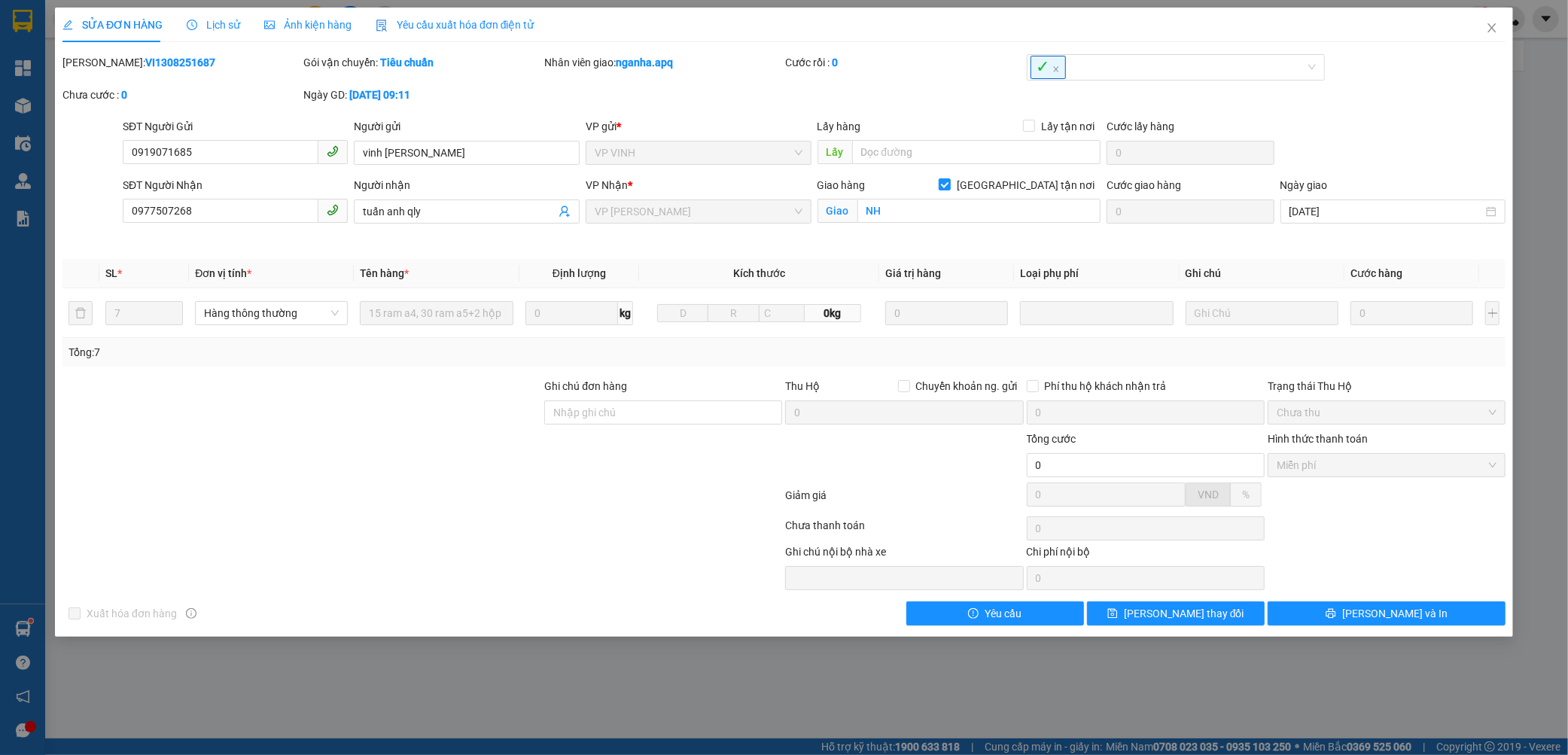
click at [155, 62] on b "VI1308251687" at bounding box center [180, 62] width 70 height 12
copy b "VI1308251687"
click at [1499, 27] on span "Close" at bounding box center [1492, 29] width 42 height 42
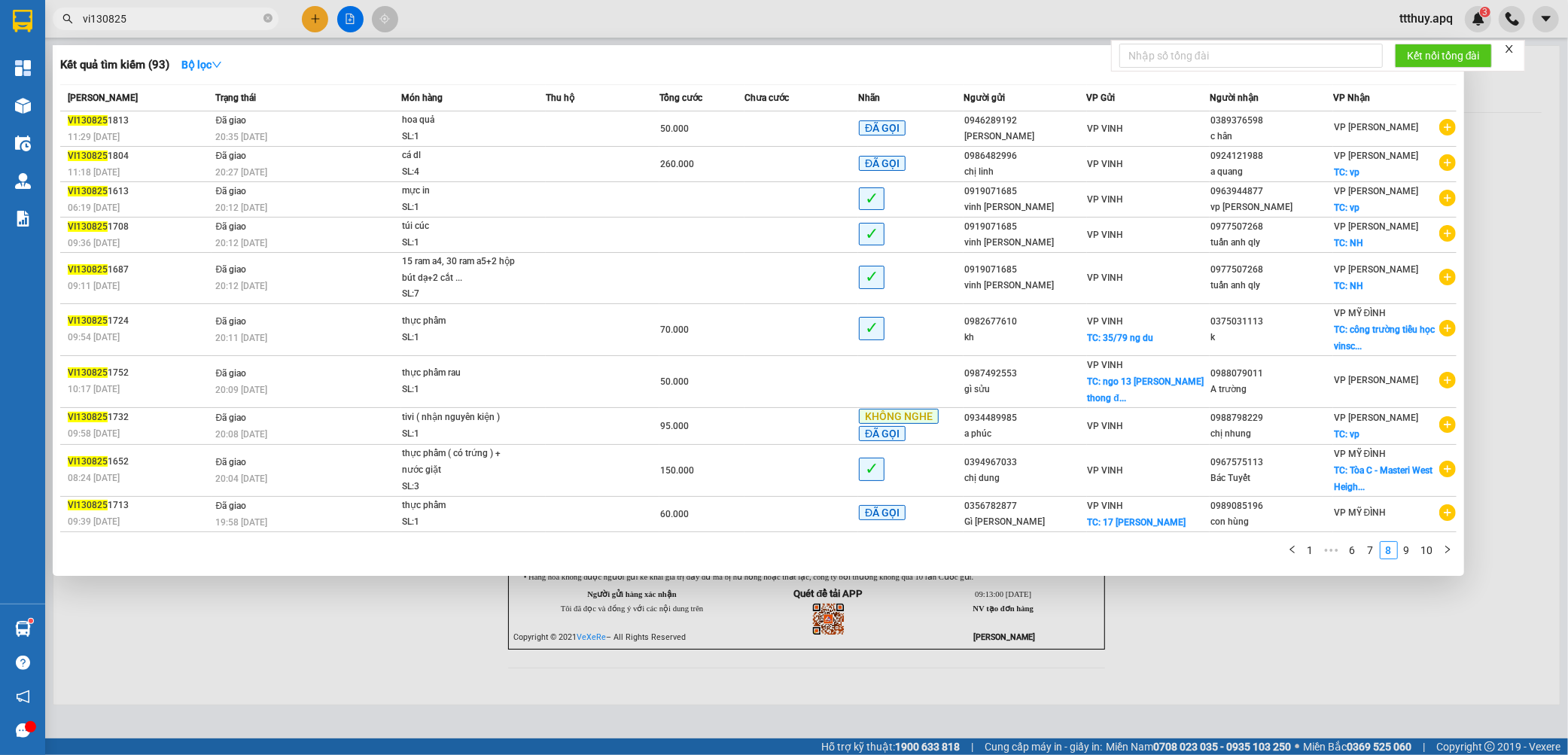
click at [147, 18] on input "vi130825" at bounding box center [171, 19] width 177 height 17
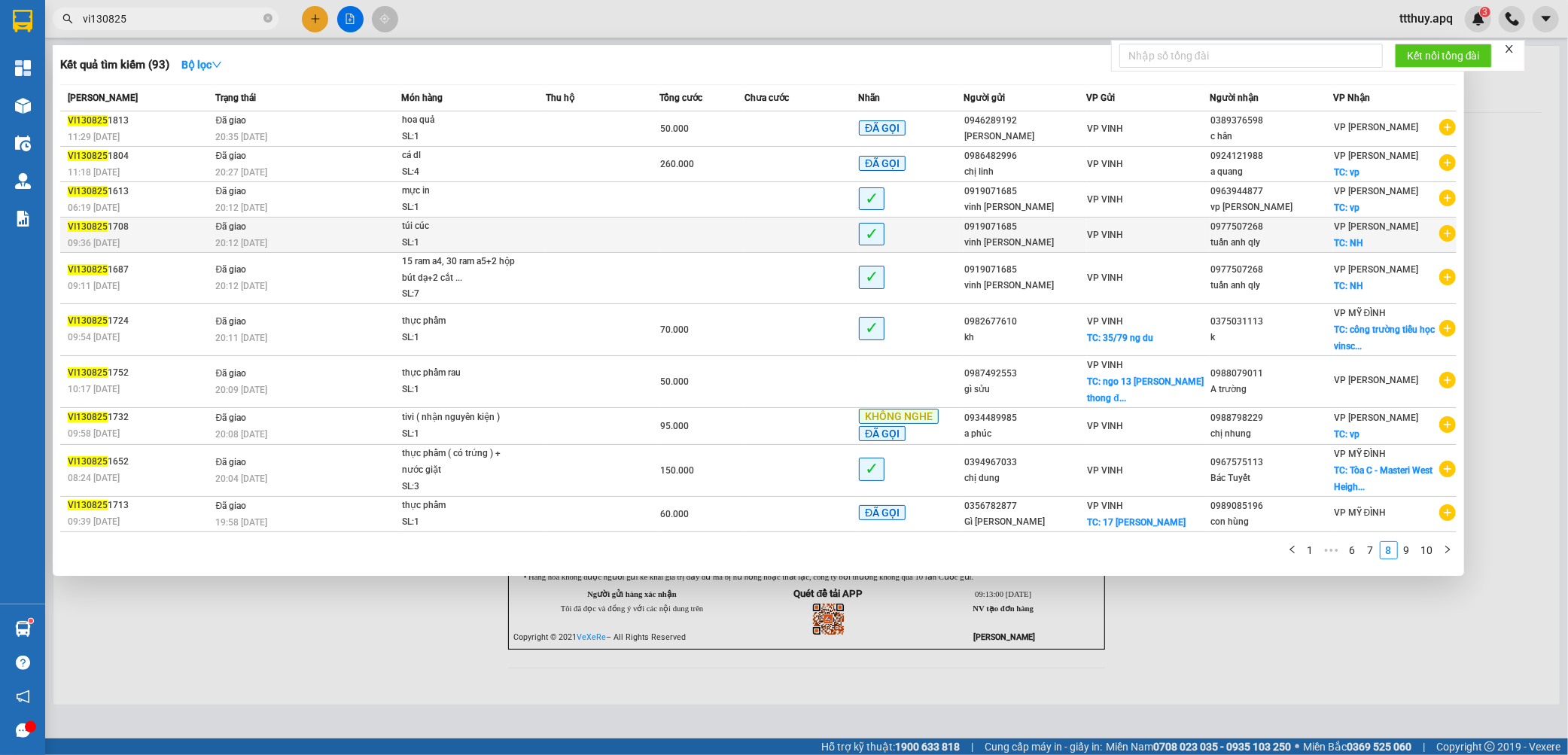
click at [352, 228] on td "Đã giao 20:12 - 13/08" at bounding box center [307, 235] width 190 height 35
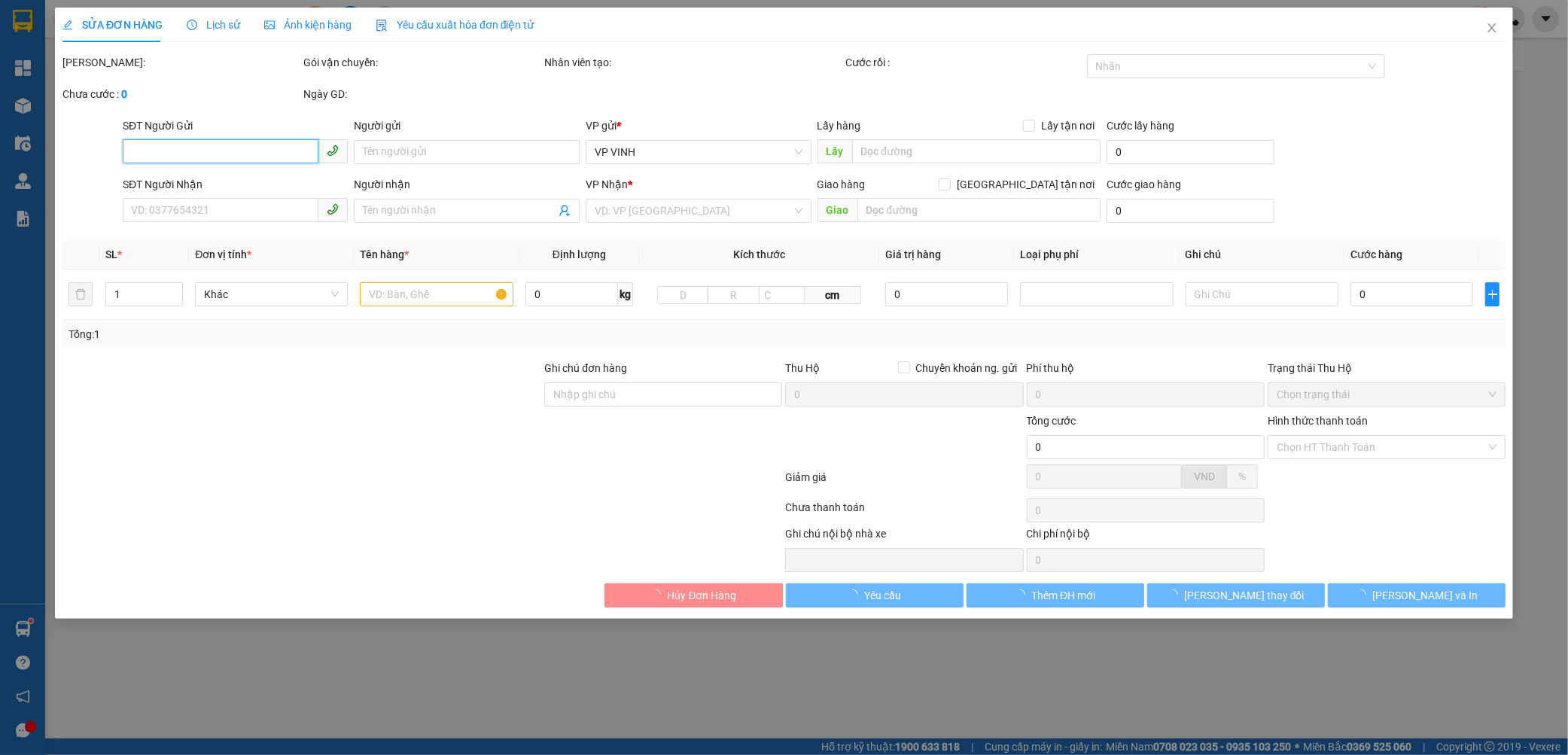
type input "0919071685"
type input "vinh lê ph vinh"
type input "0977507268"
type input "tuấn anh qly"
checkbox input "true"
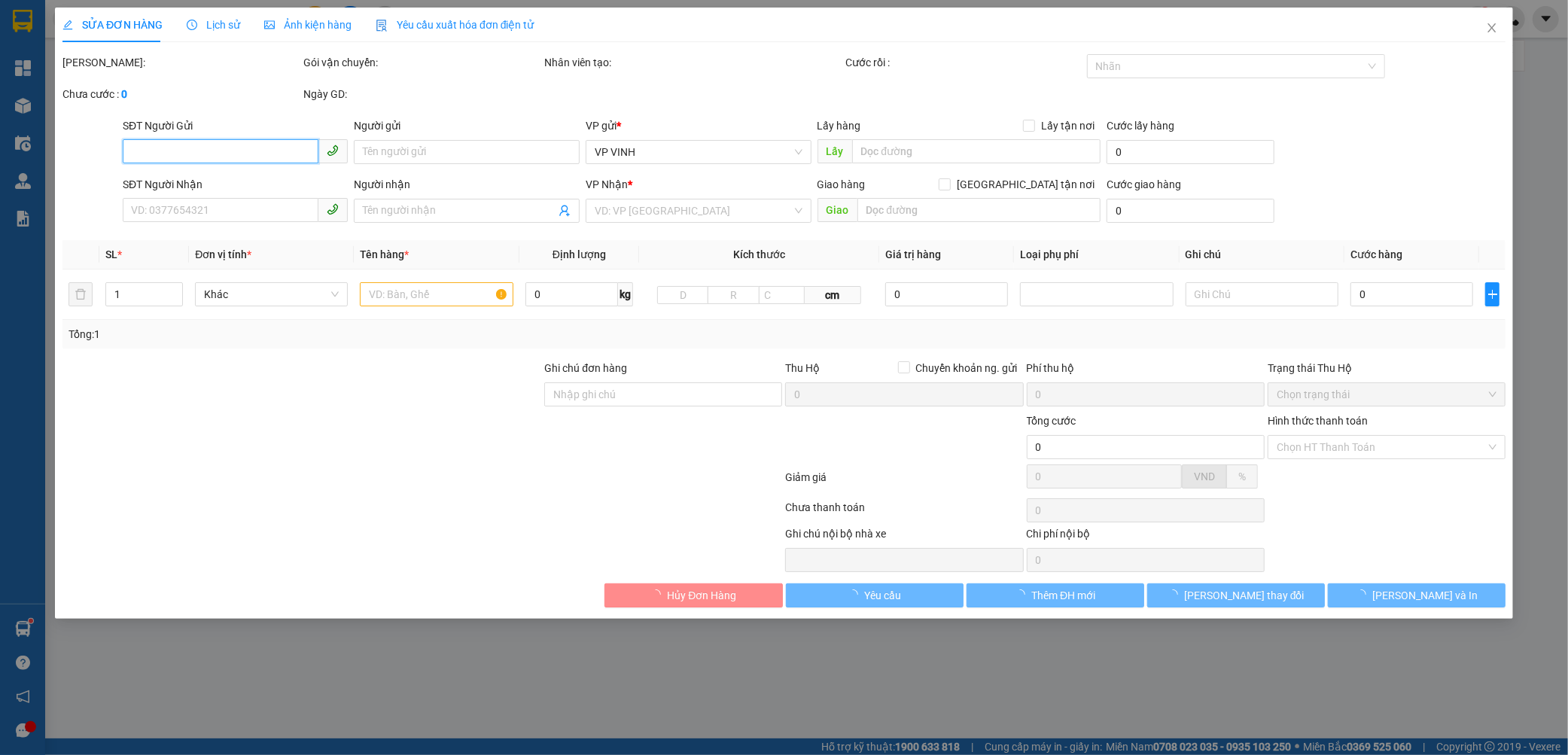
type input "NH"
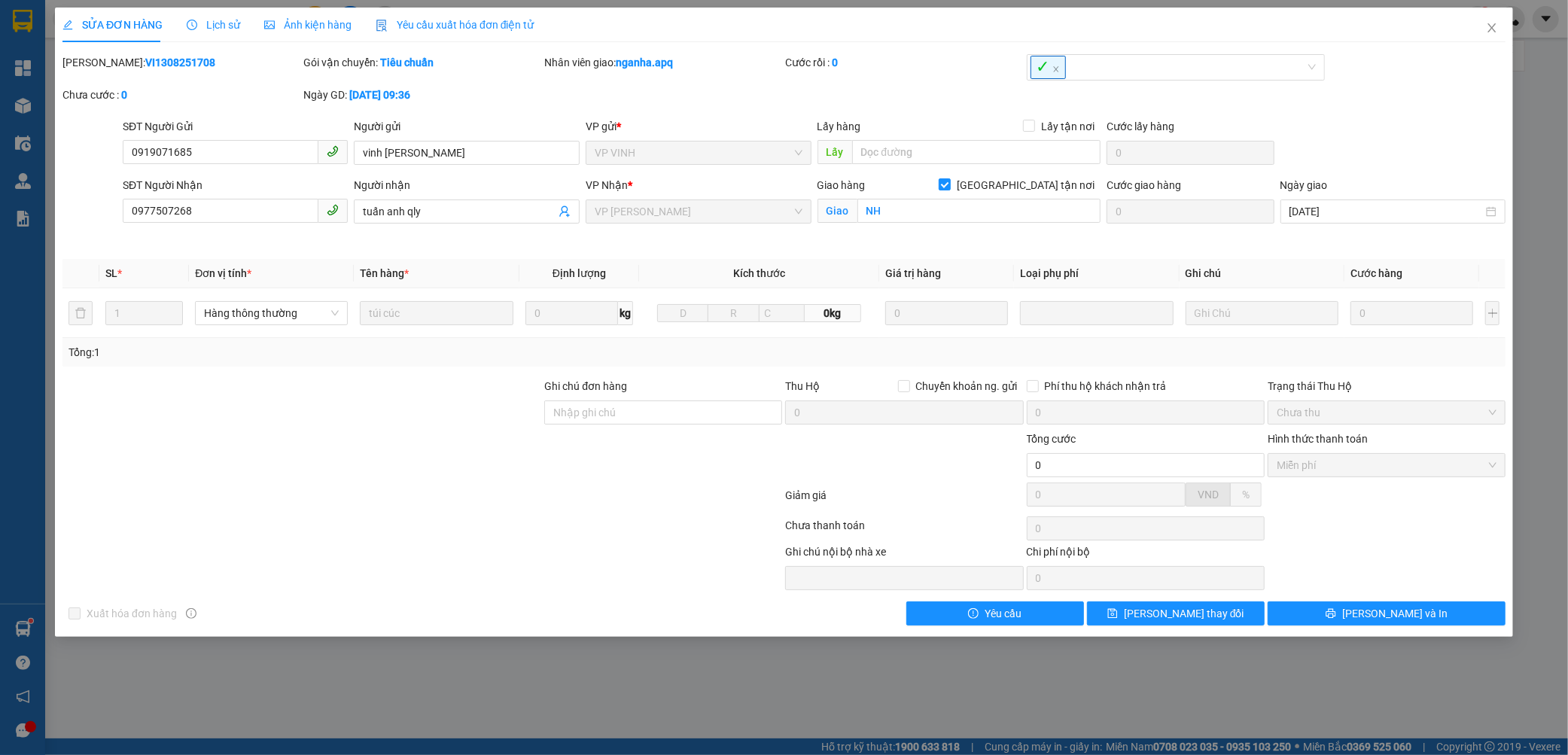
click at [145, 61] on b "VI1308251708" at bounding box center [180, 62] width 70 height 12
copy b "VI1308251708"
click at [1487, 24] on icon "close" at bounding box center [1492, 28] width 12 height 12
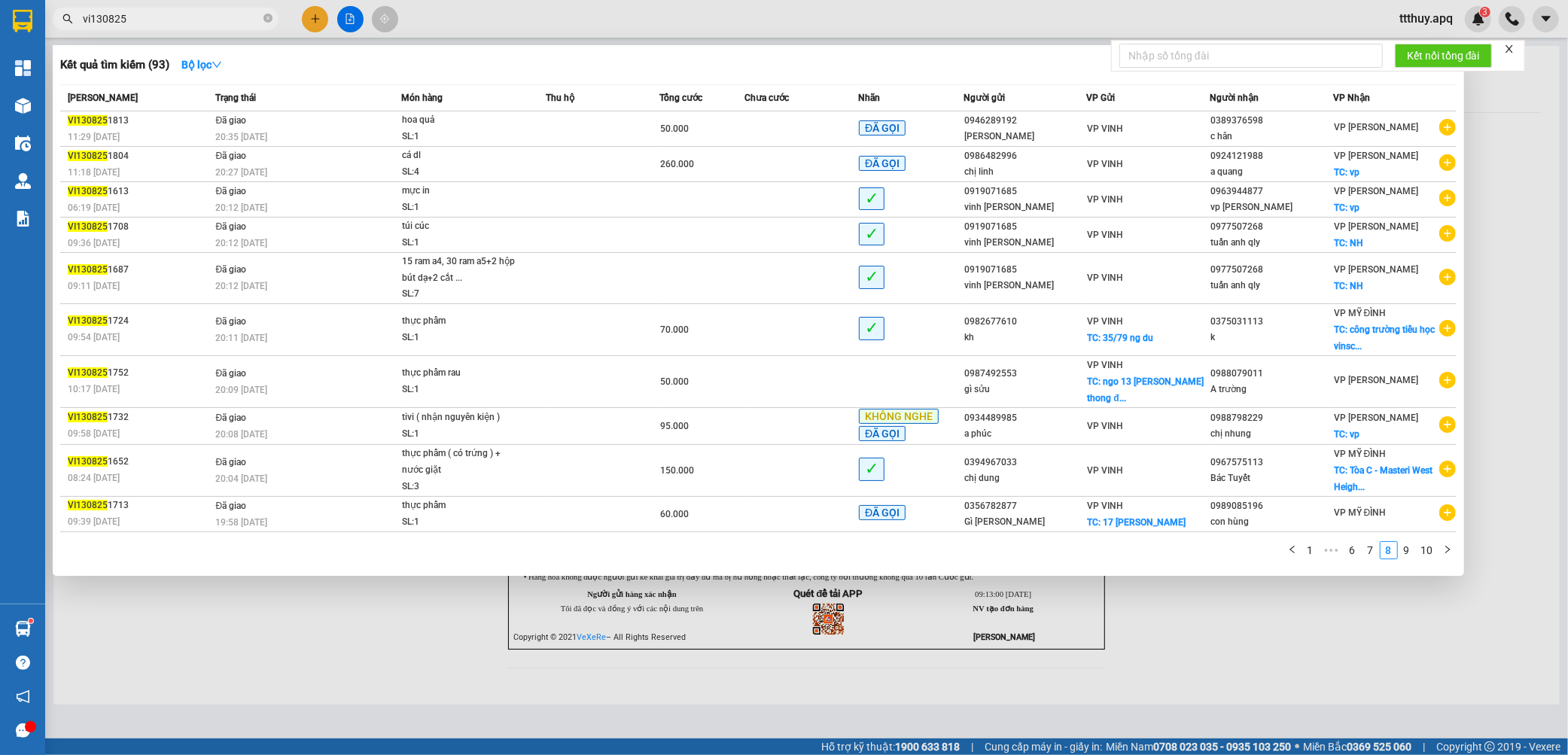
drag, startPoint x: 158, startPoint y: 17, endPoint x: 181, endPoint y: 6, distance: 25.5
click at [166, 13] on input "vi130825" at bounding box center [171, 19] width 177 height 17
click at [452, 199] on div "mực in" at bounding box center [459, 191] width 113 height 17
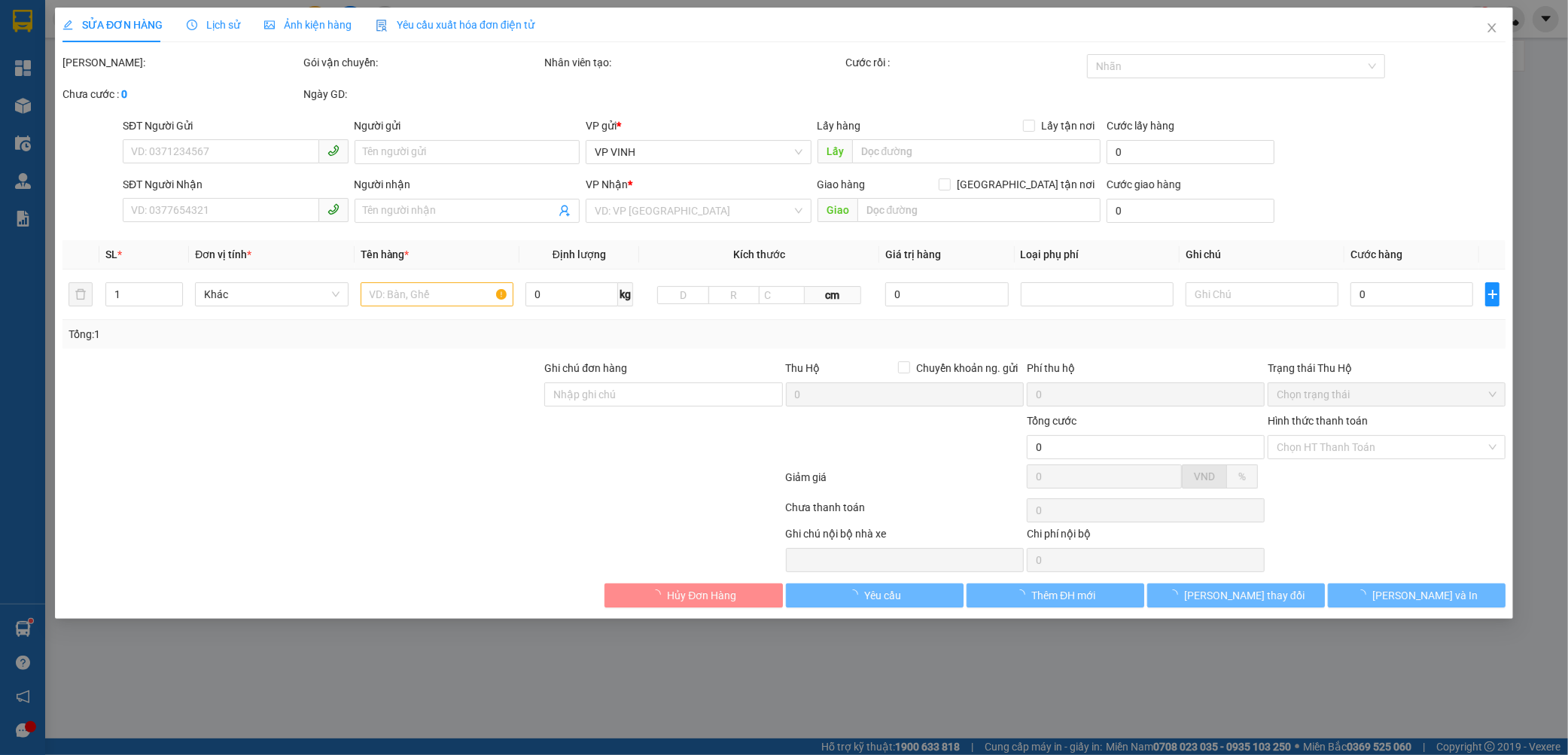
type input "0919071685"
type input "vinh lê ph vinh"
type input "0963944877"
type input "vp ngọc hồi"
checkbox input "true"
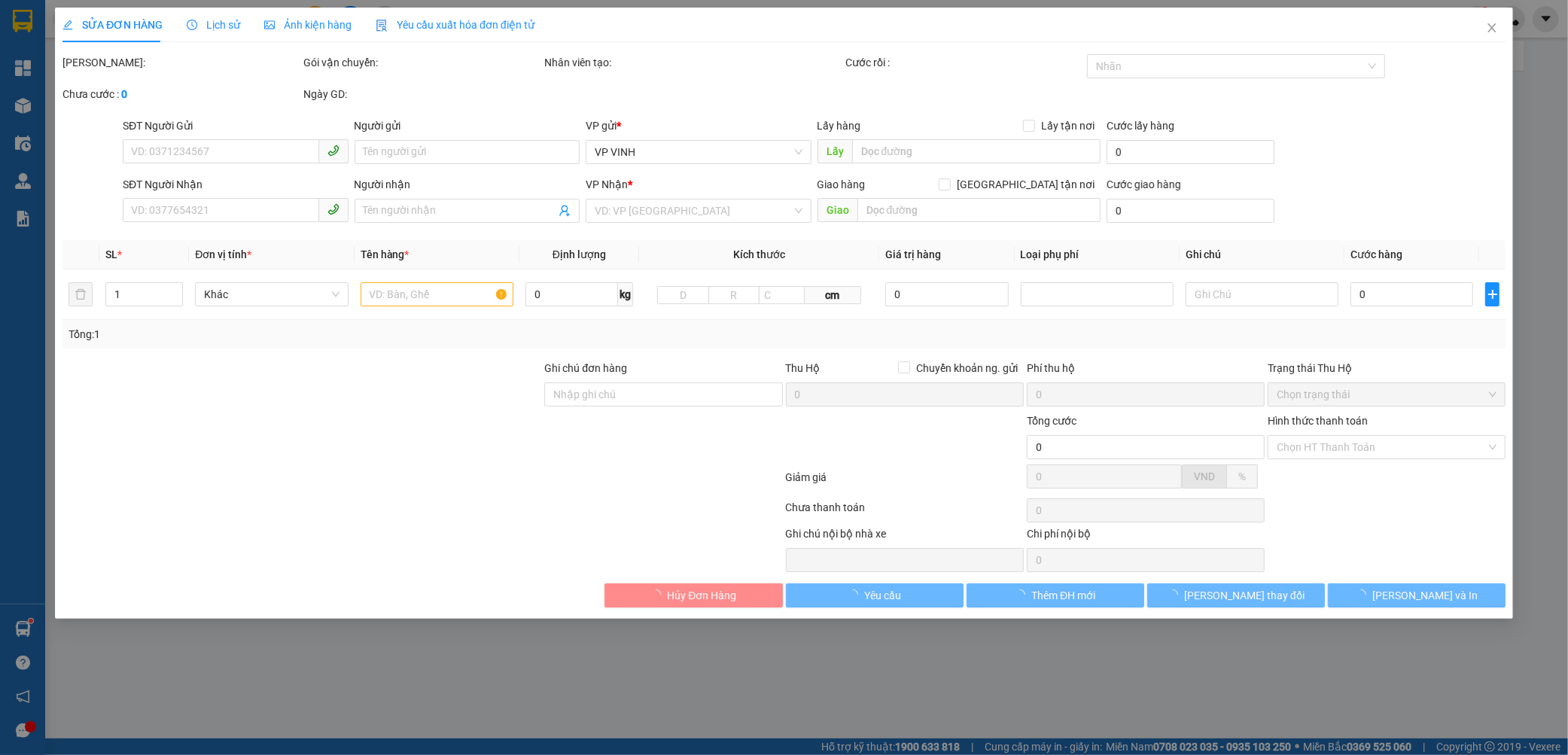
type input "vp"
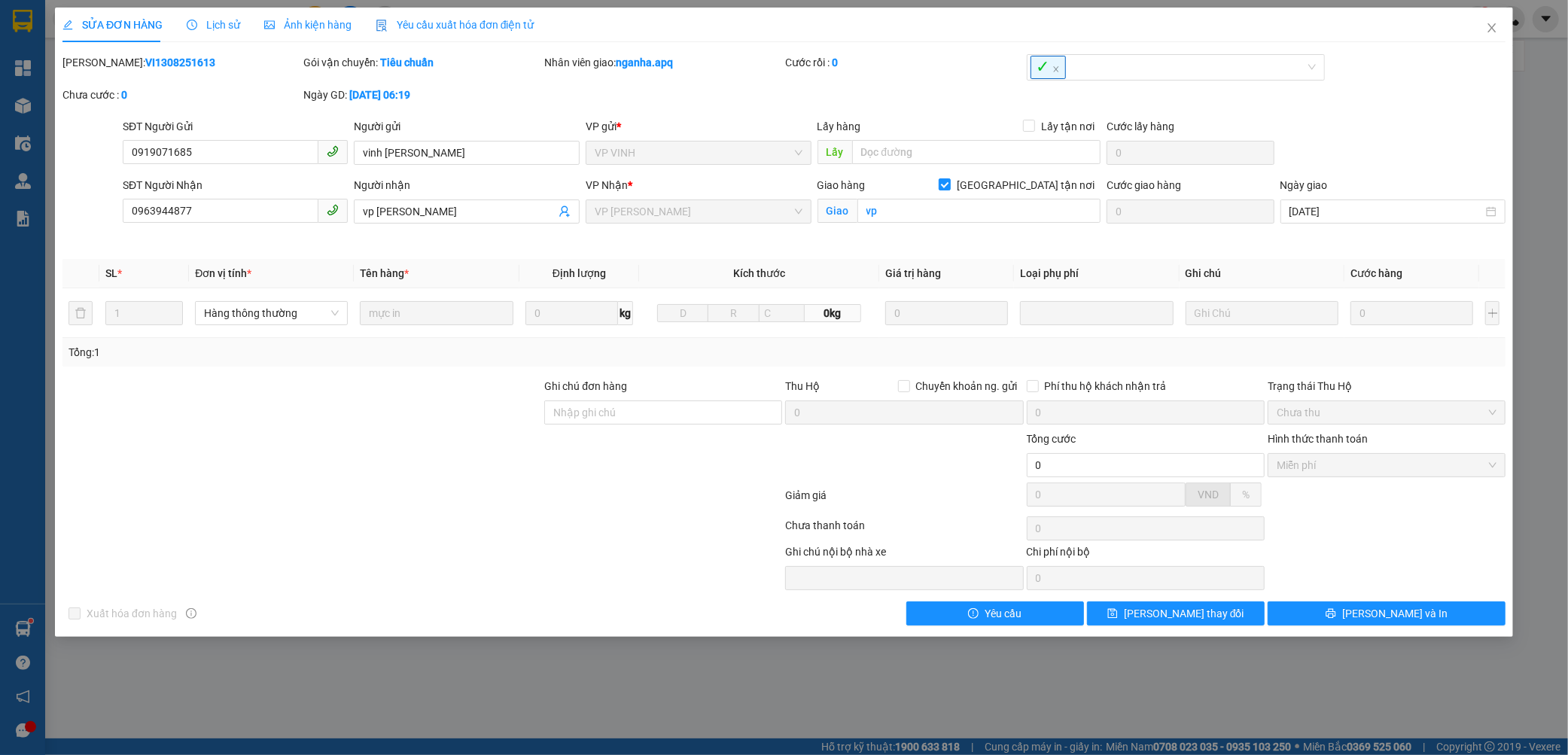
click at [145, 61] on b "VI1308251613" at bounding box center [180, 62] width 70 height 12
copy b "VI1308251613"
